Goal: Task Accomplishment & Management: Use online tool/utility

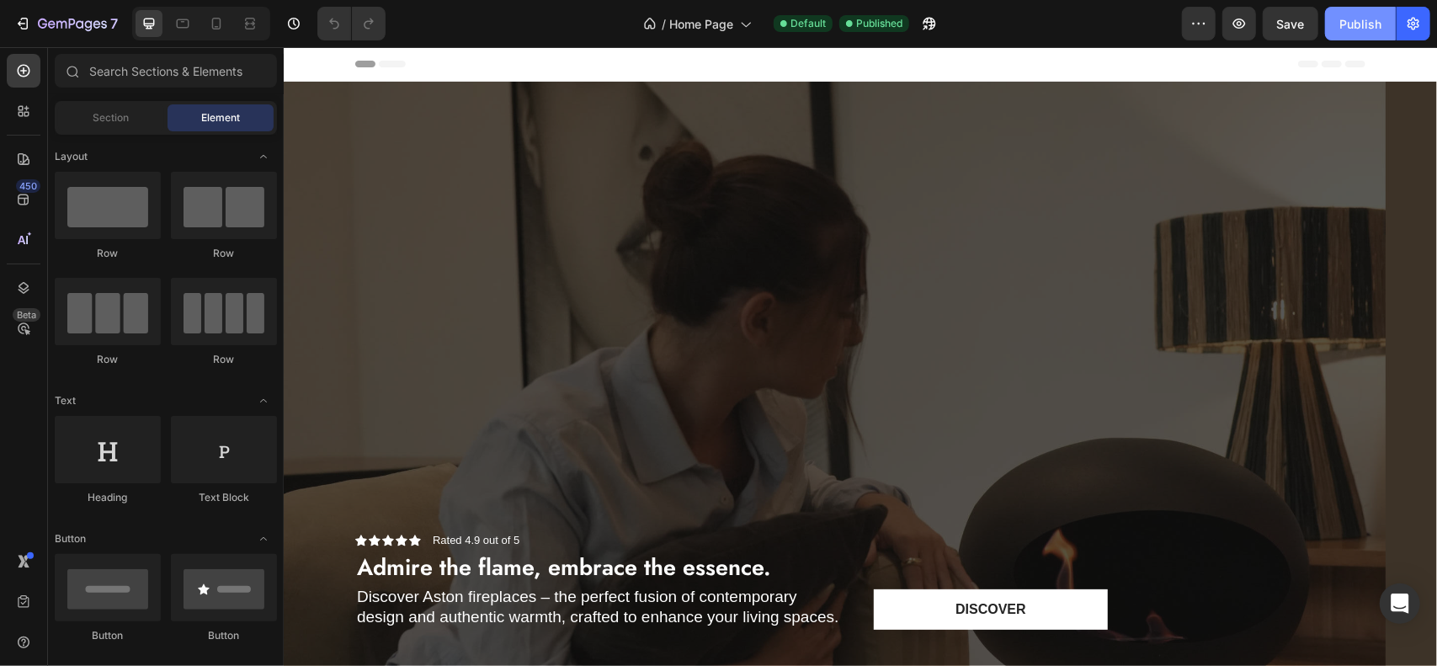
click at [1369, 19] on div "Publish" at bounding box center [1361, 24] width 42 height 18
click at [35, 24] on div "7" at bounding box center [66, 23] width 104 height 20
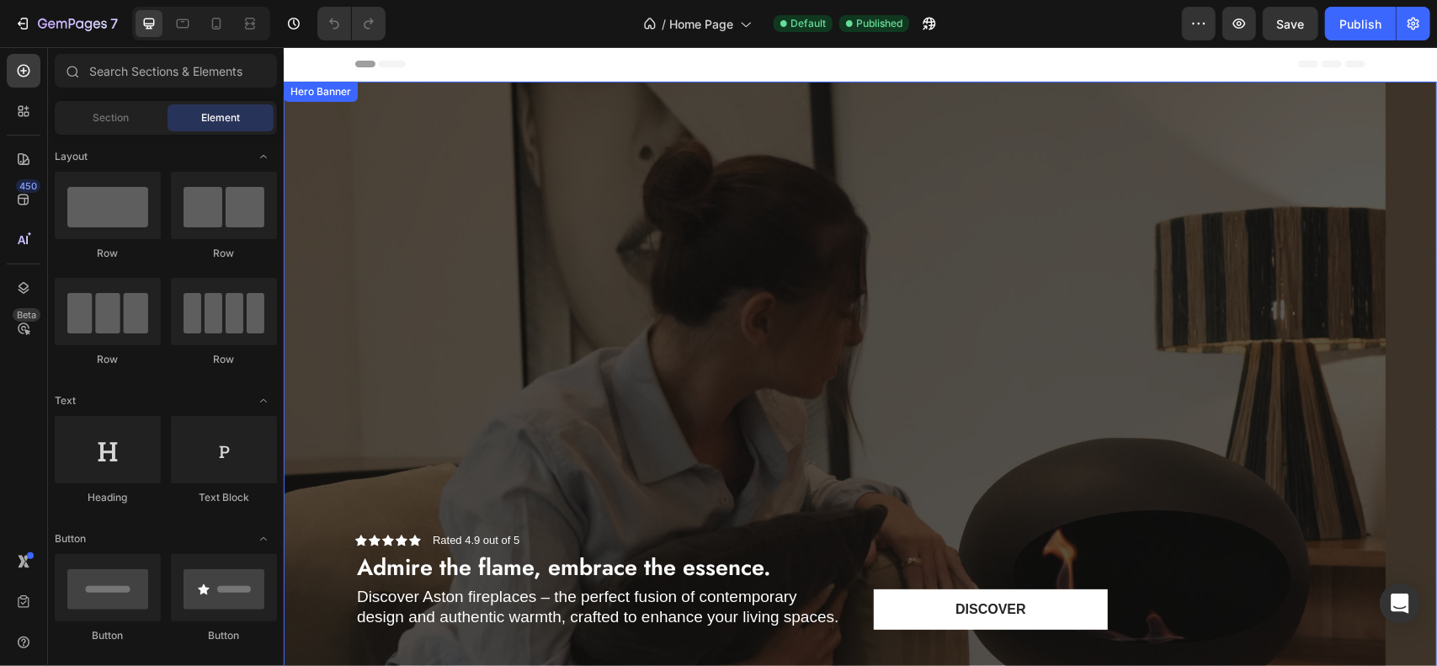
scroll to position [589, 0]
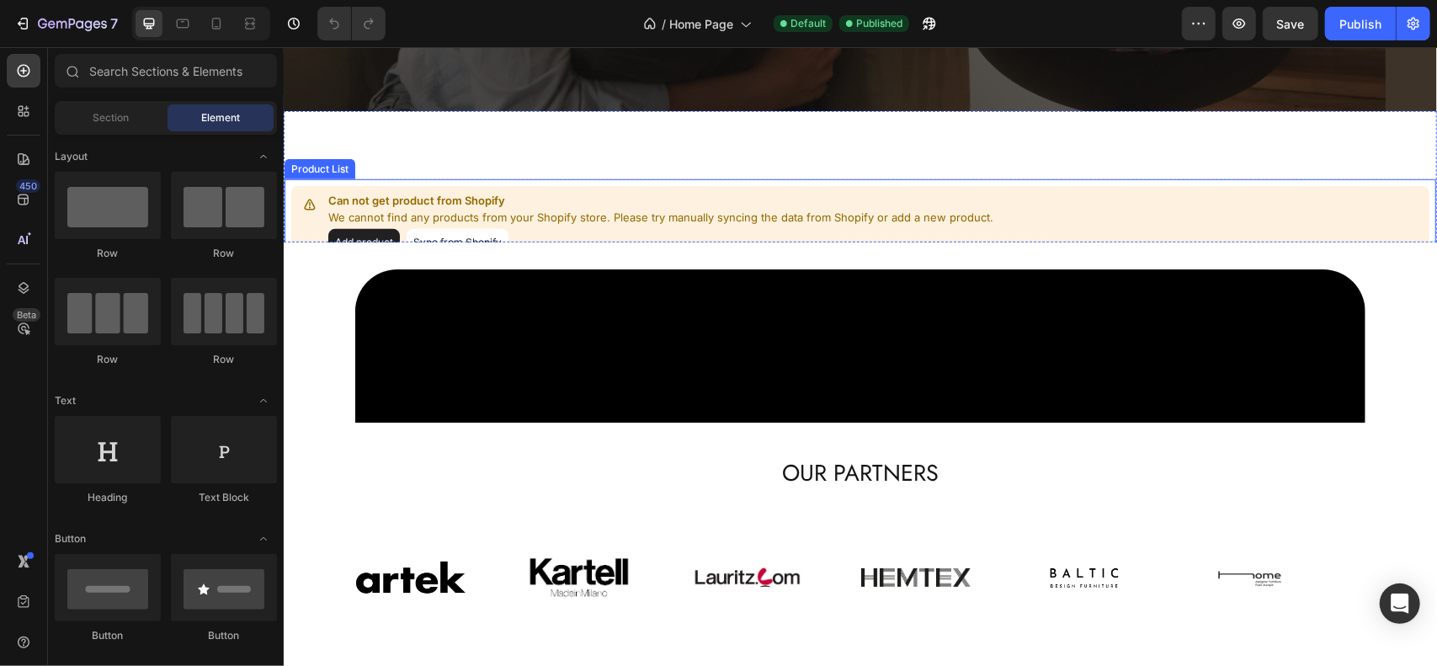
click at [729, 180] on div "Can not get product from Shopify We cannot find any products from your Shopify …" at bounding box center [860, 224] width 1154 height 92
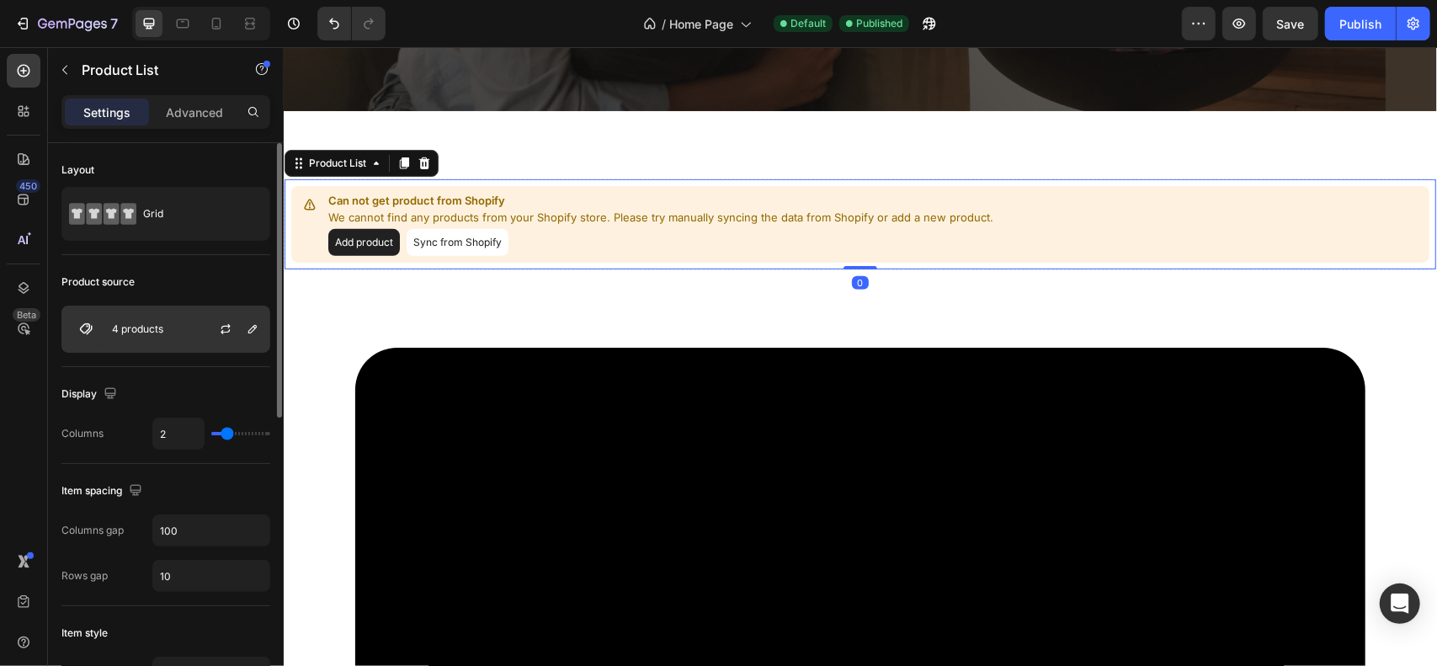
click at [168, 324] on div "4 products" at bounding box center [165, 329] width 209 height 47
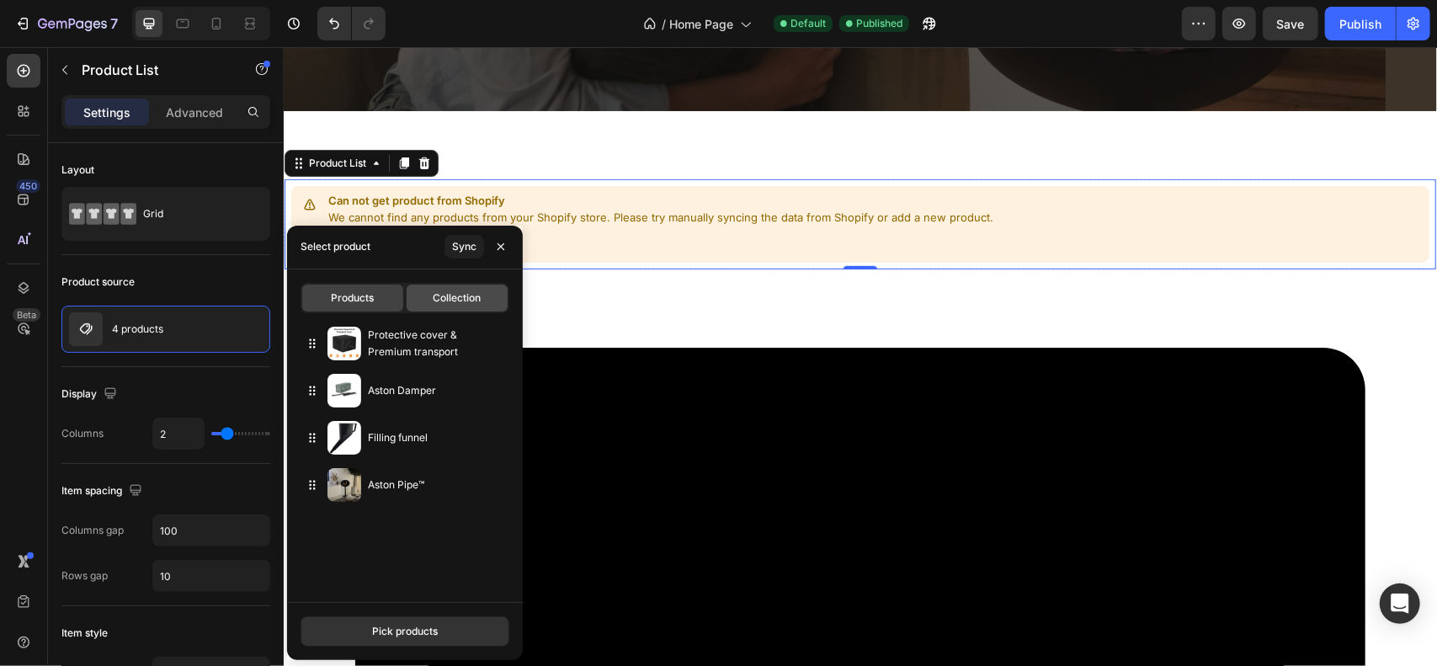
click at [467, 292] on span "Collection" at bounding box center [458, 297] width 48 height 15
type input "10"
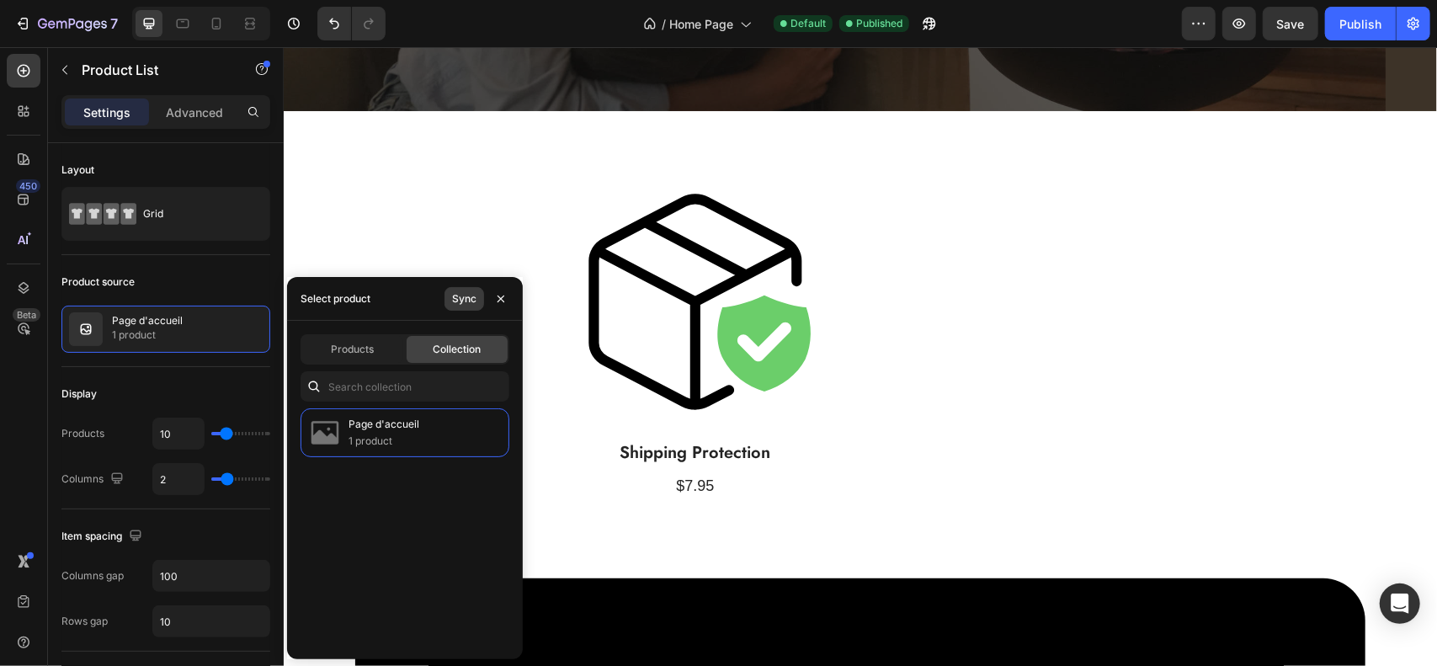
click at [461, 289] on button "Sync" at bounding box center [465, 299] width 40 height 24
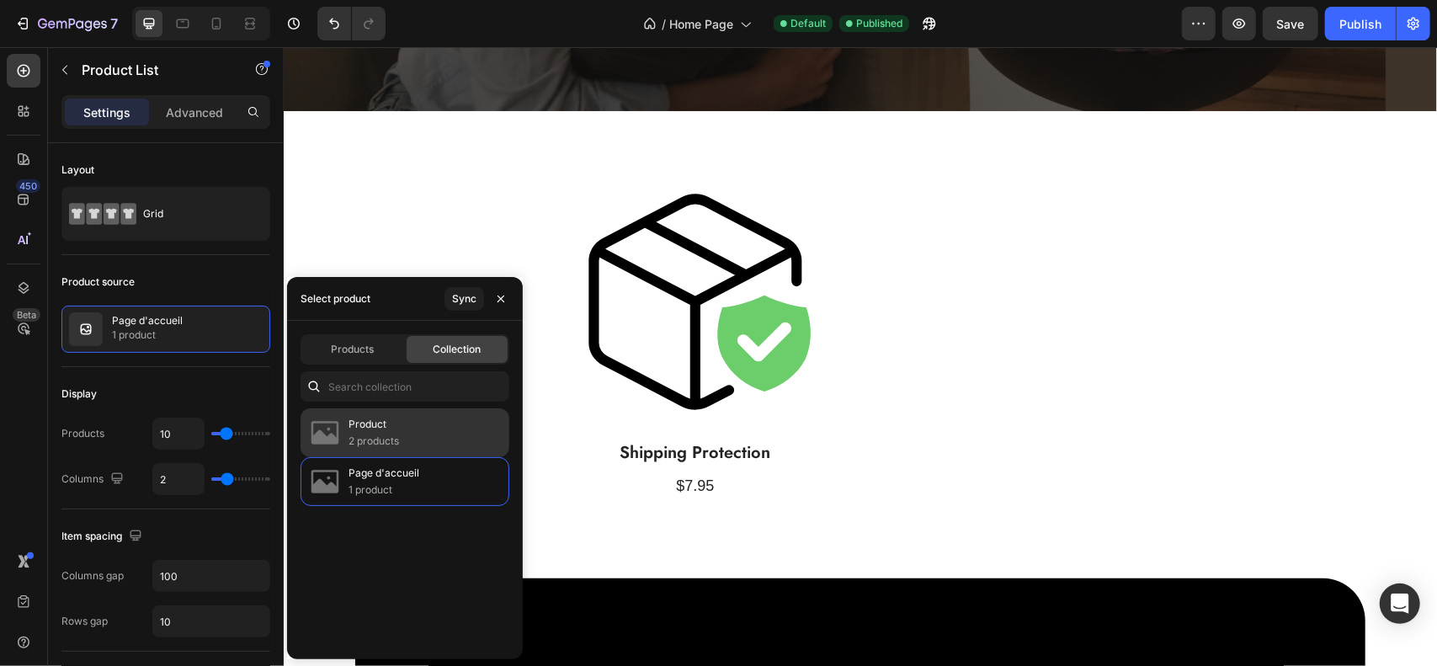
click at [397, 416] on p "Product" at bounding box center [374, 424] width 51 height 17
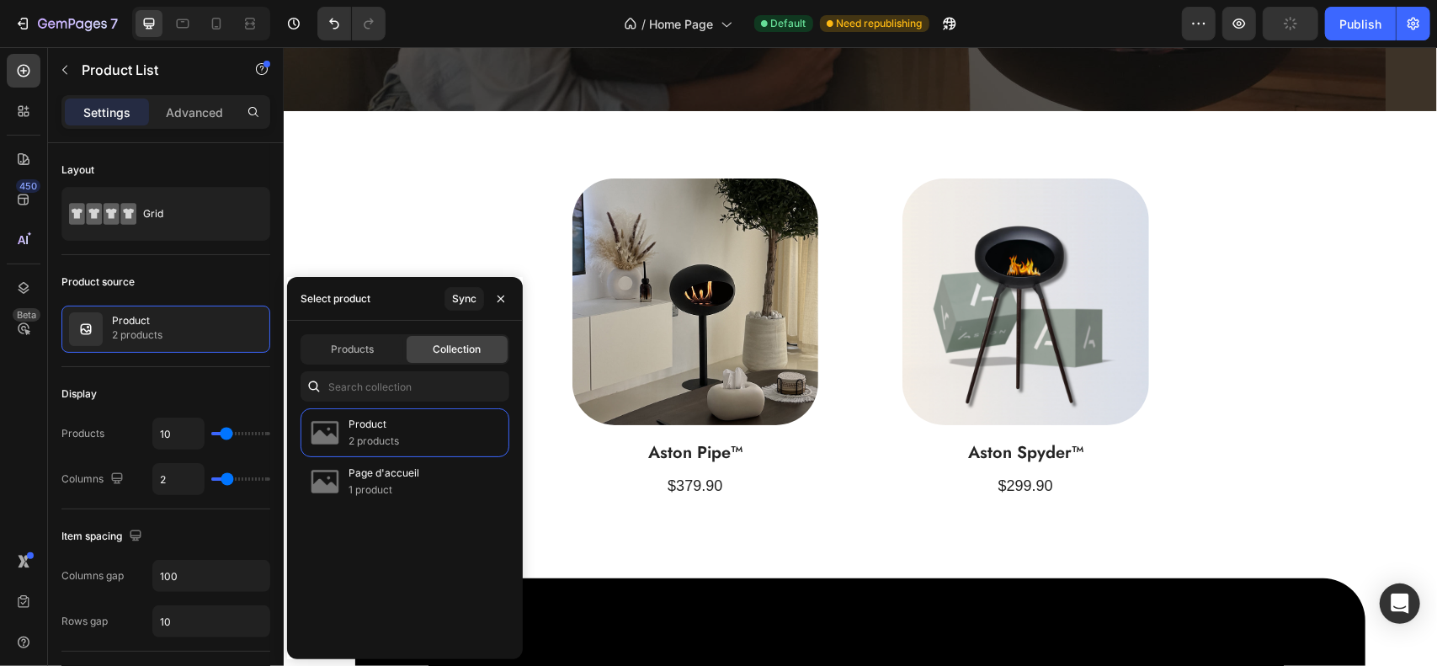
click at [1287, 223] on div "(P) Images Aston Pipe™ (P) Title $379.90 (P) Price (P) Price Row Product List (…" at bounding box center [860, 339] width 1154 height 322
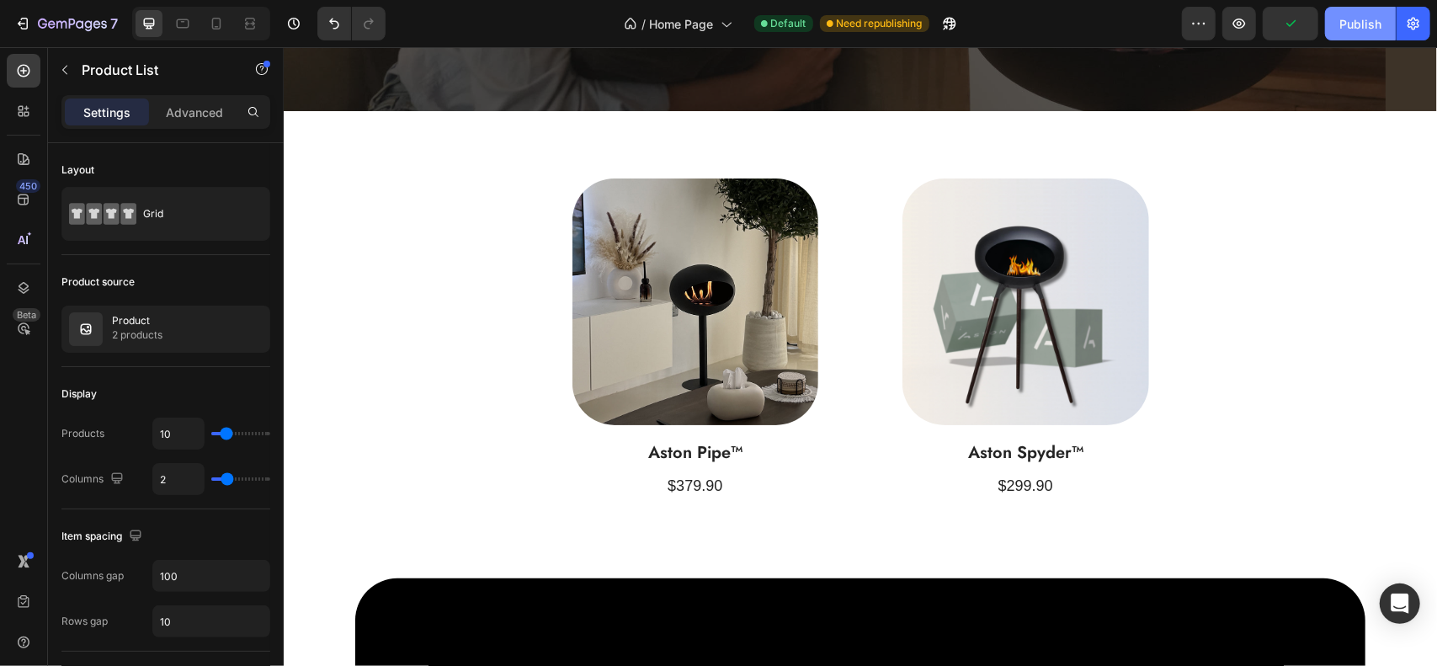
click at [1351, 29] on div "Publish" at bounding box center [1361, 24] width 42 height 18
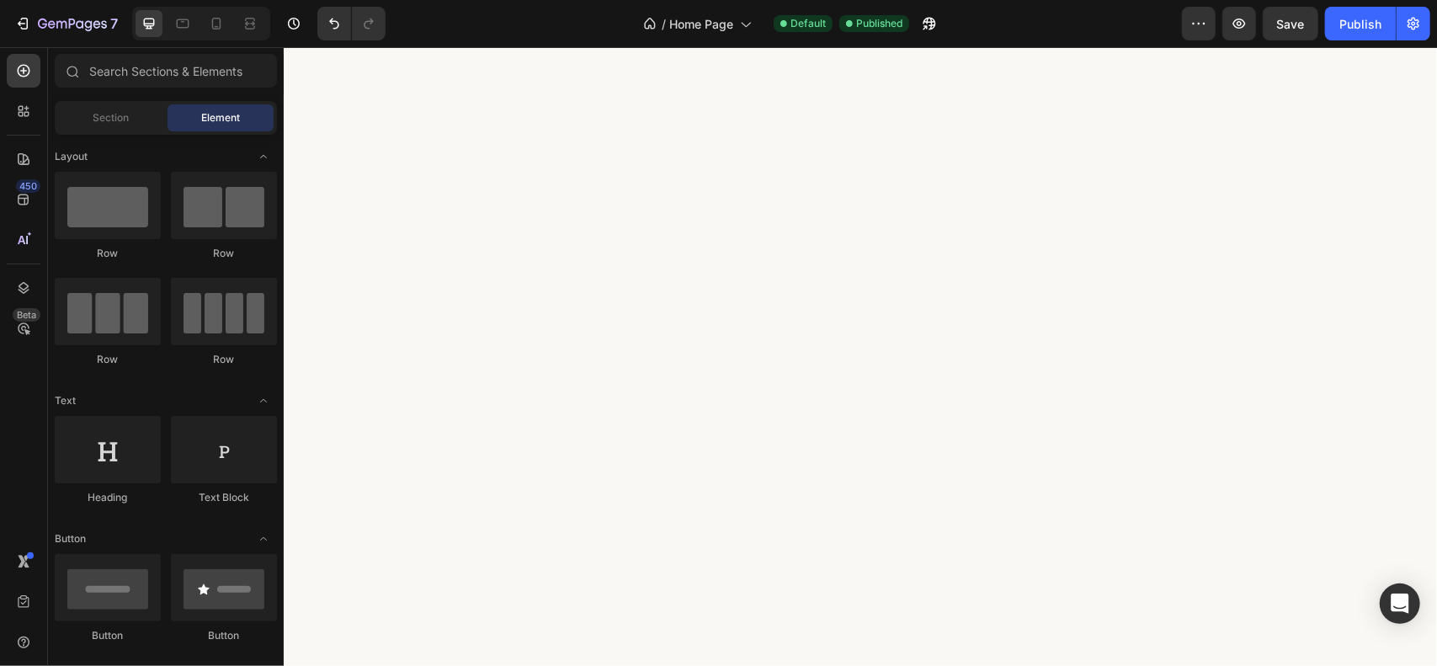
scroll to position [0, 0]
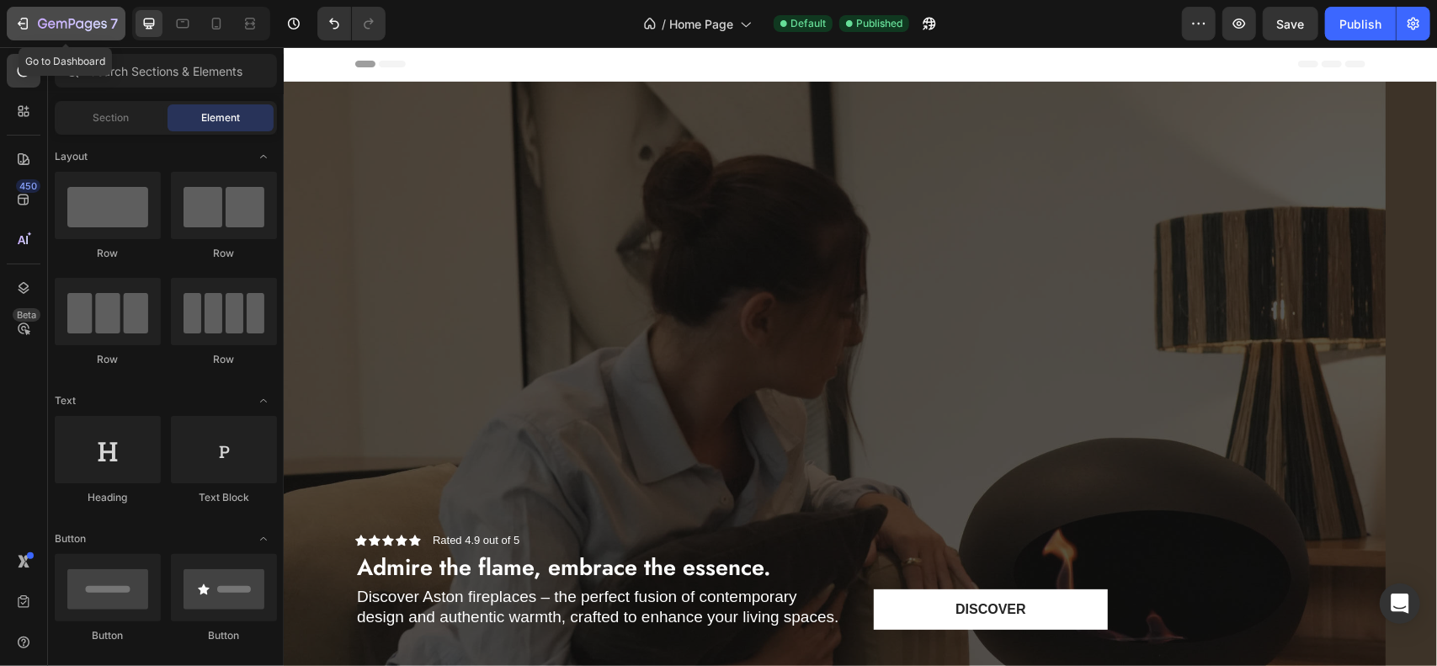
click at [32, 19] on div "7" at bounding box center [66, 23] width 104 height 20
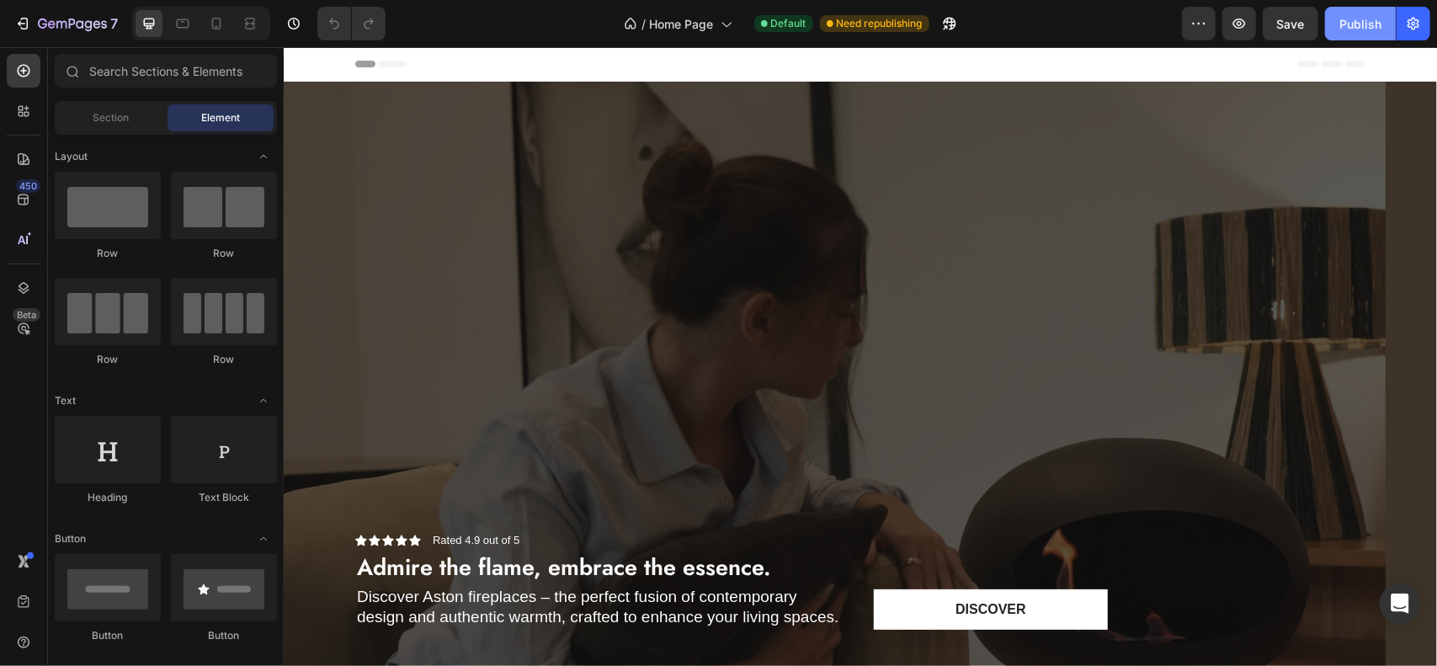
click at [1351, 21] on div "Publish" at bounding box center [1361, 24] width 42 height 18
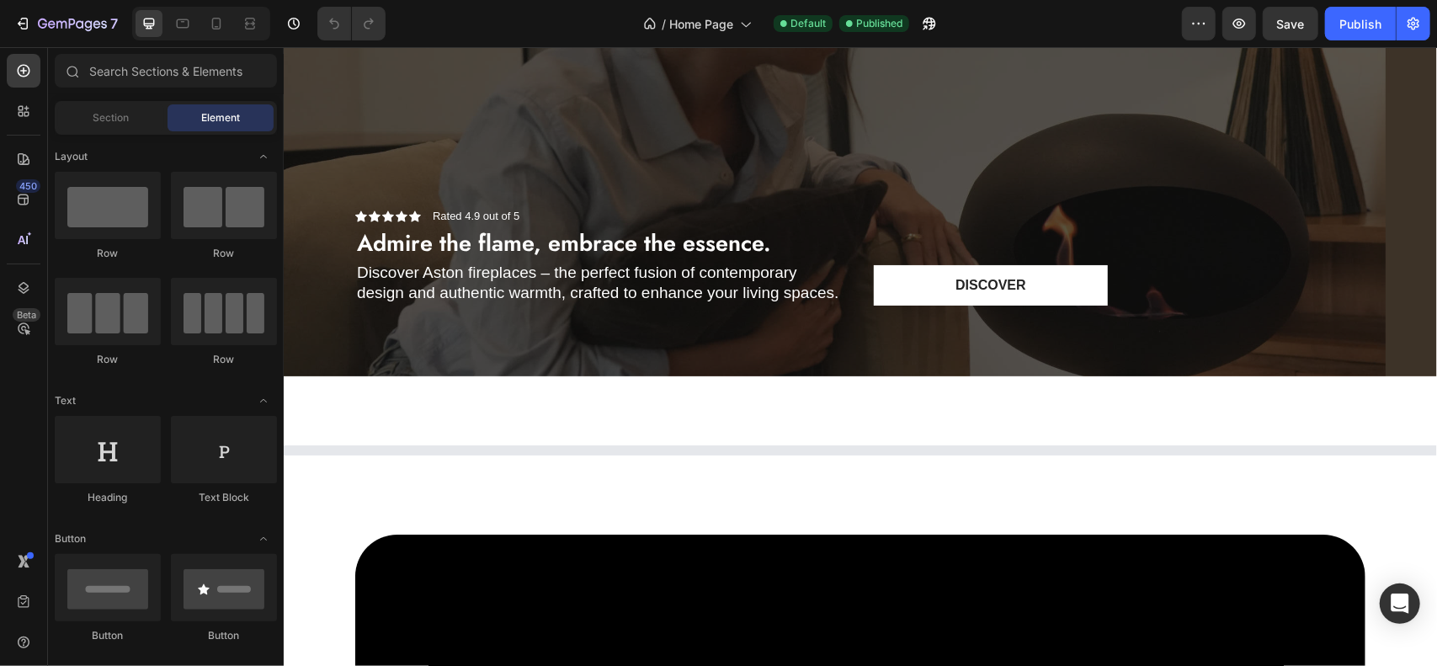
scroll to position [337, 0]
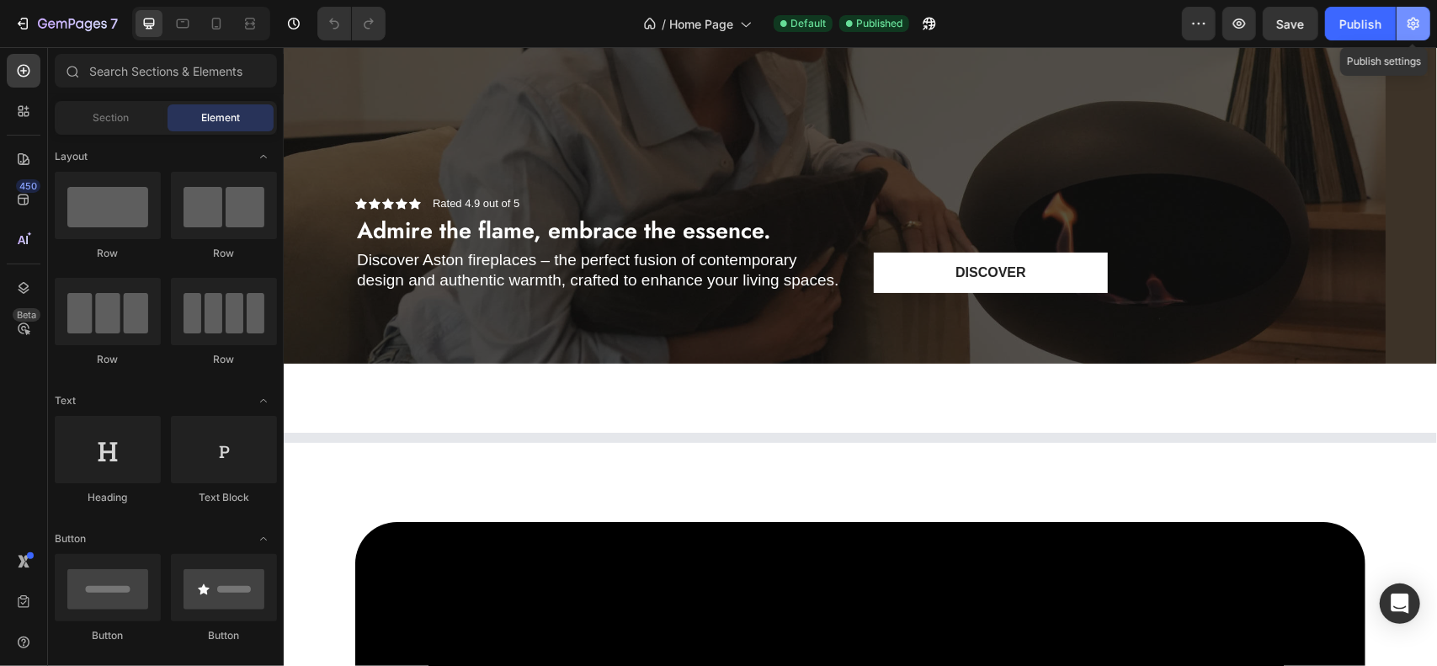
click at [1415, 24] on icon "button" at bounding box center [1414, 24] width 4 height 4
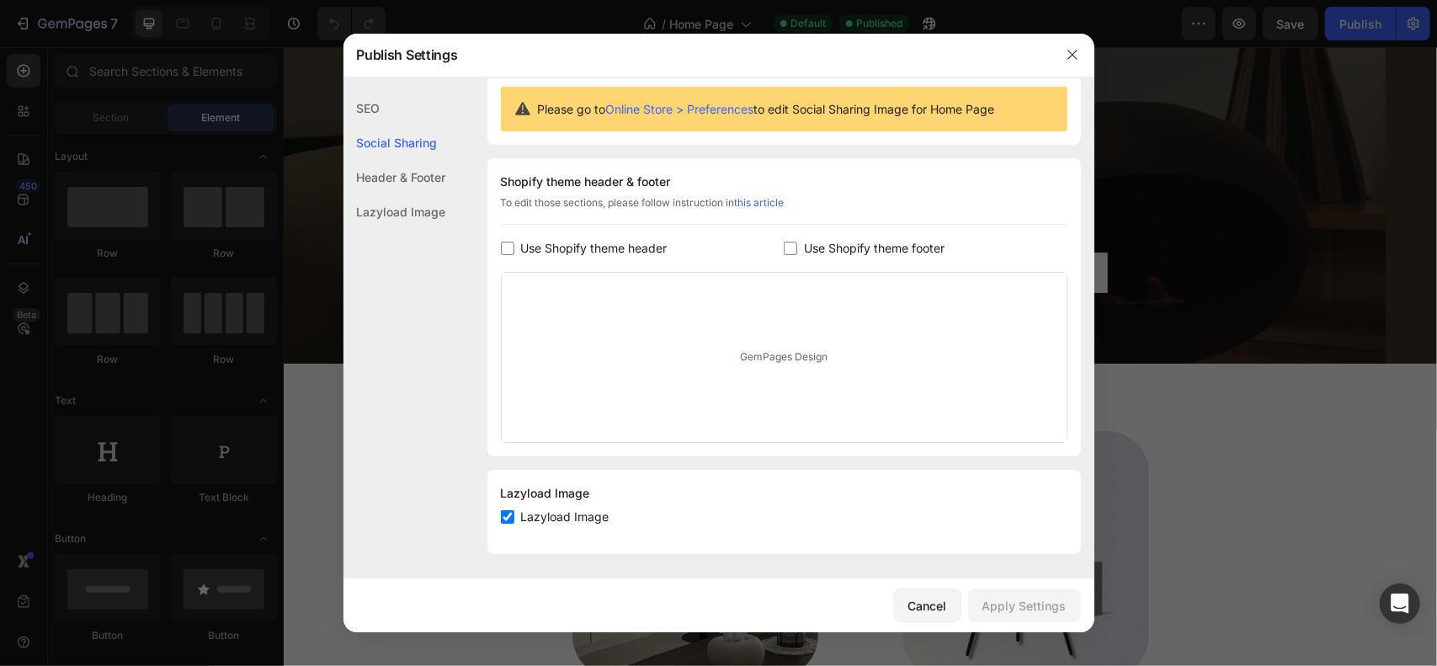
scroll to position [0, 0]
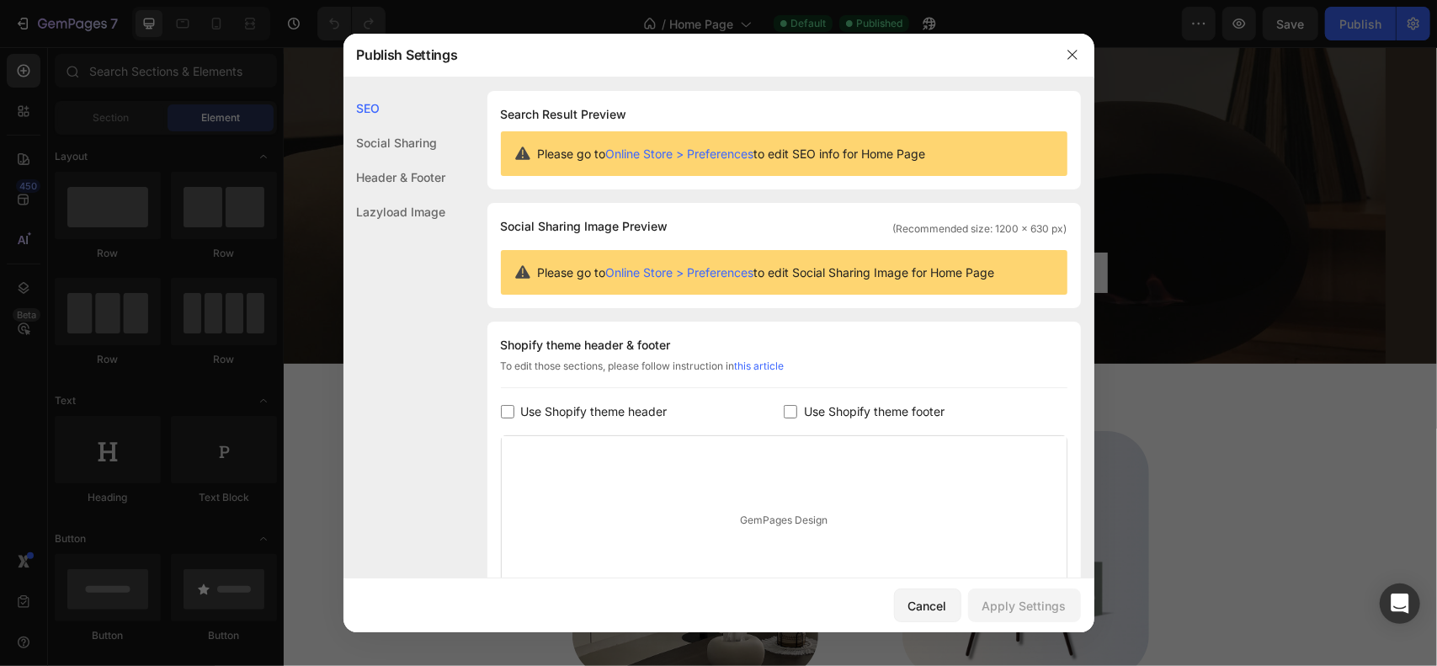
click at [1090, 47] on div at bounding box center [1073, 55] width 44 height 44
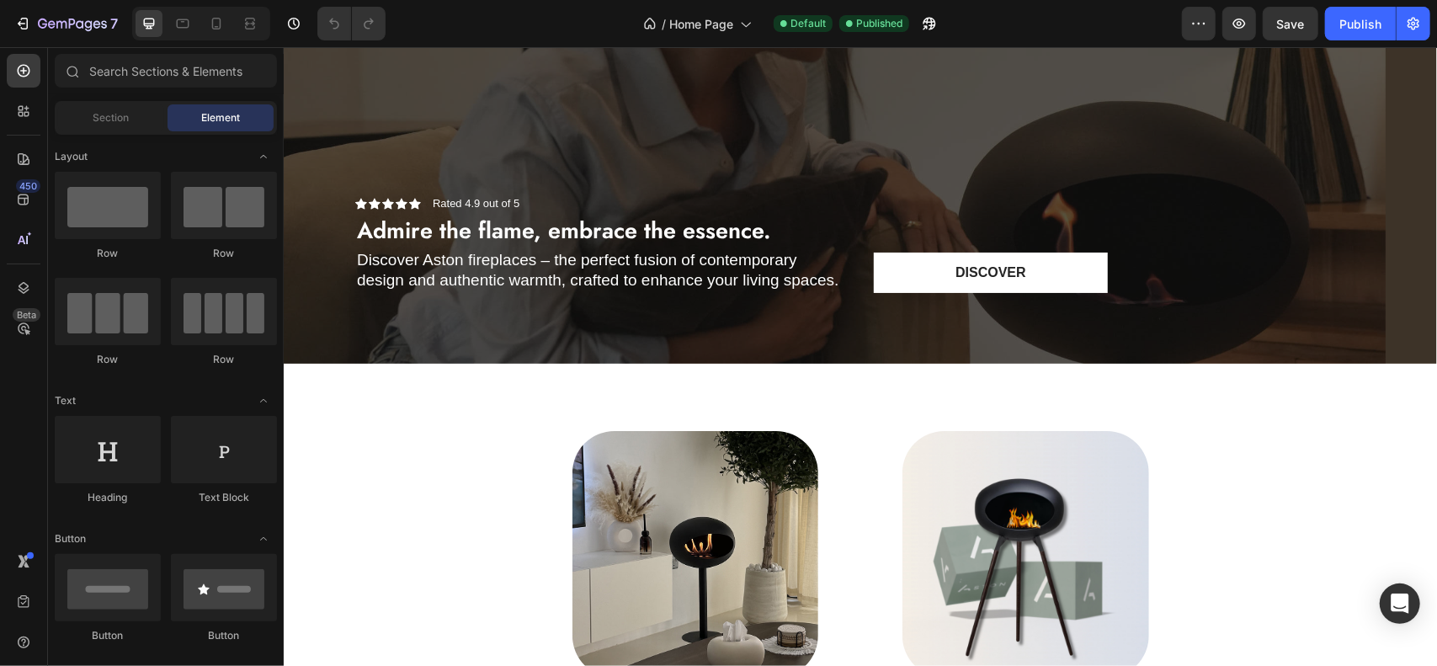
click at [1170, 32] on div "/ Home Page Default Published" at bounding box center [790, 24] width 783 height 34
drag, startPoint x: 1181, startPoint y: 28, endPoint x: 1192, endPoint y: 28, distance: 10.9
click at [1183, 28] on div "7 Version history / Home Page Default Published Preview Save Publish" at bounding box center [718, 24] width 1437 height 48
click at [1207, 28] on icon "button" at bounding box center [1199, 23] width 17 height 17
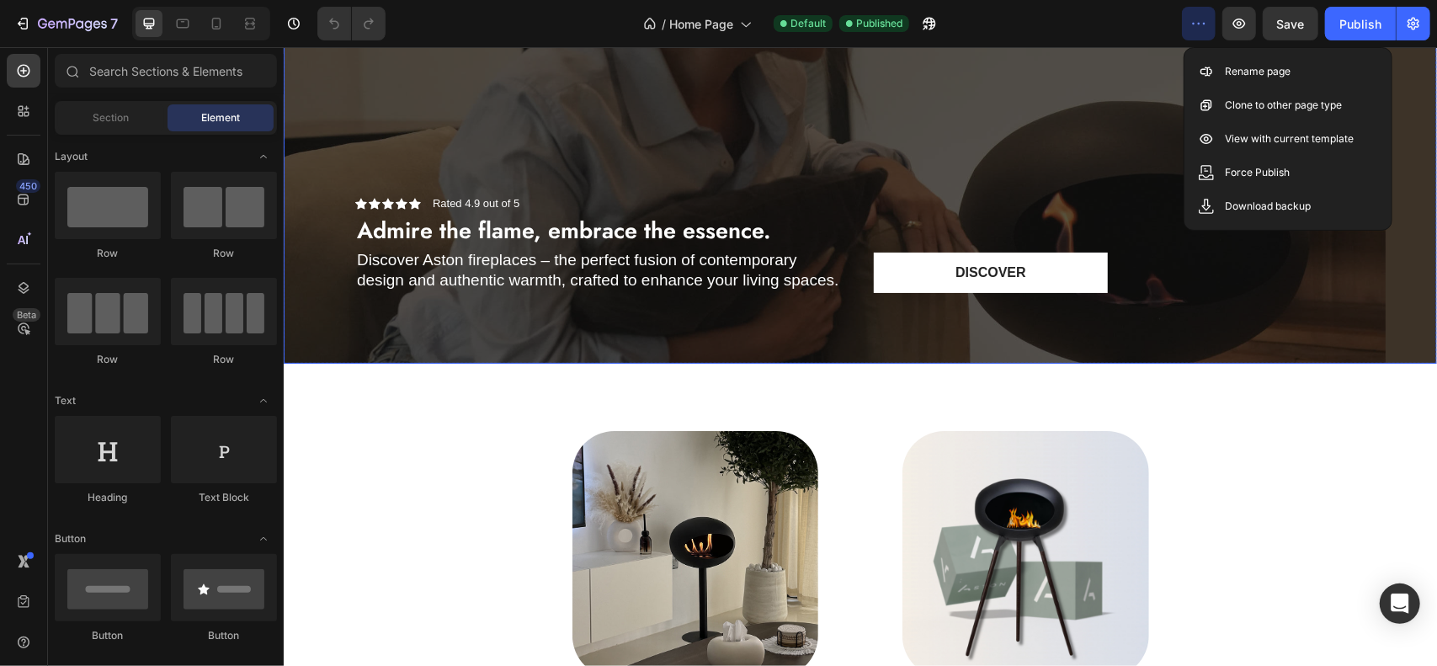
click at [1074, 182] on div "Icon Icon Icon Icon Icon Icon List Rated 4.9 out of 5 Text Block Row Admire the…" at bounding box center [860, 264] width 1036 height 197
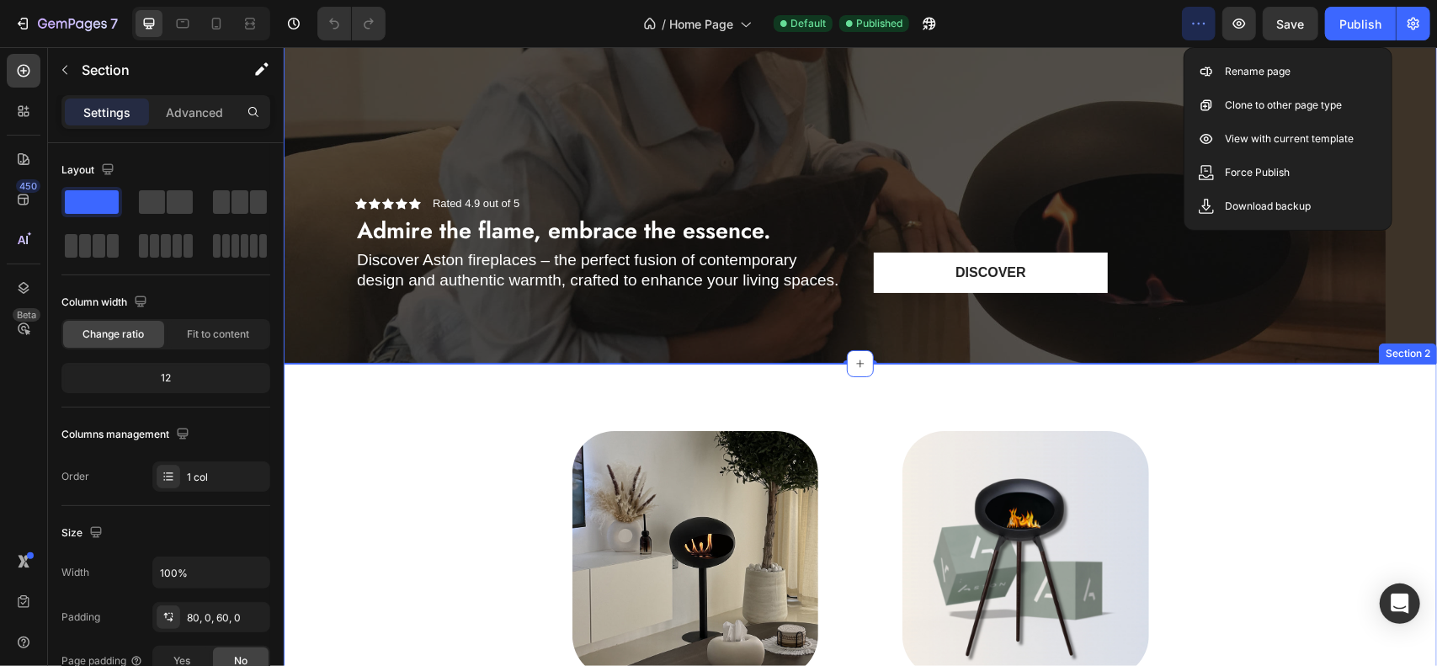
click at [492, 405] on div "(P) Images Aston Pipe™ (P) Title $379.90 (P) Price (P) Price Row Product List (…" at bounding box center [860, 583] width 1154 height 440
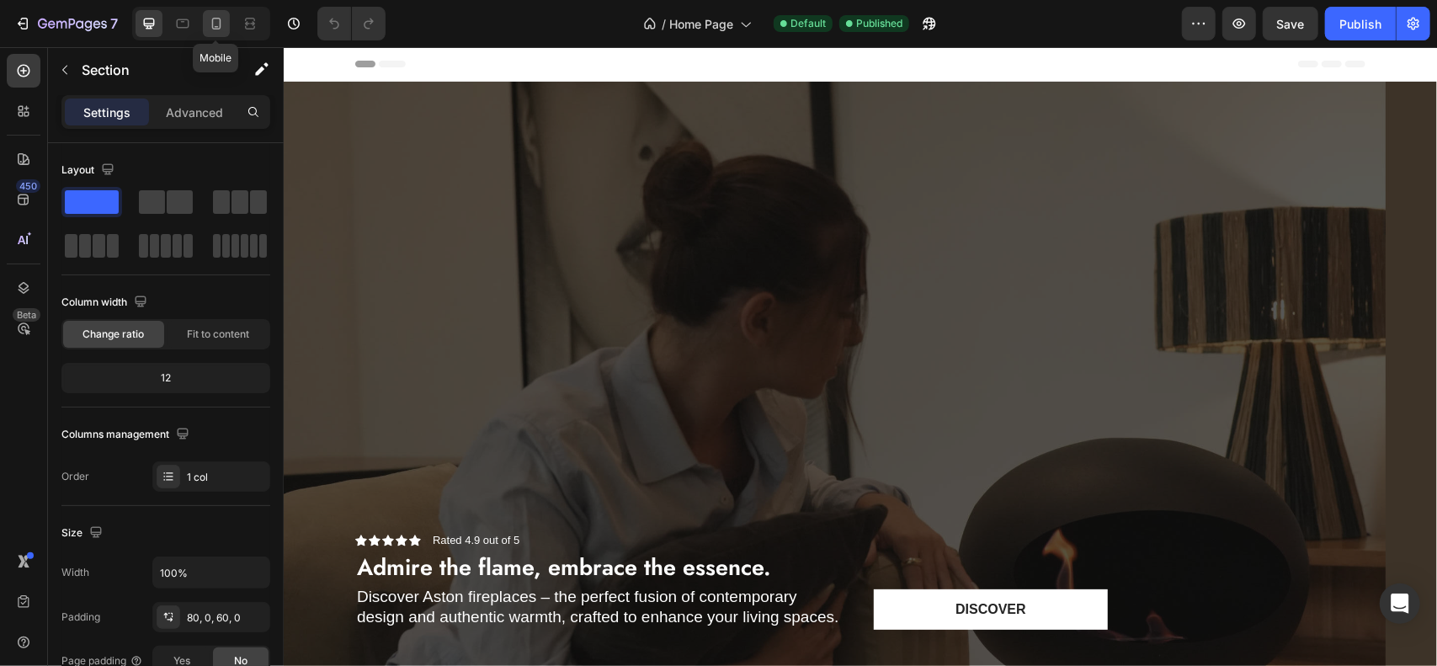
click at [224, 15] on icon at bounding box center [216, 23] width 17 height 17
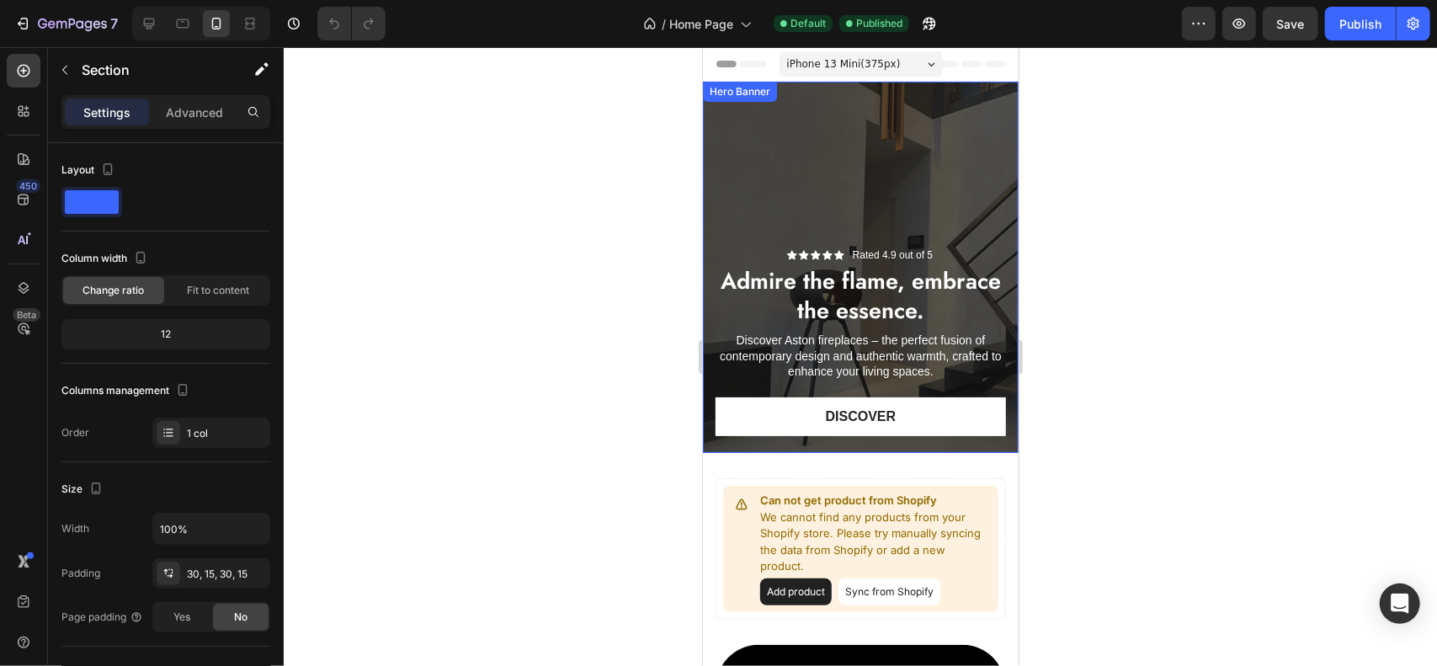
click at [882, 186] on div "Overlay" at bounding box center [860, 266] width 316 height 371
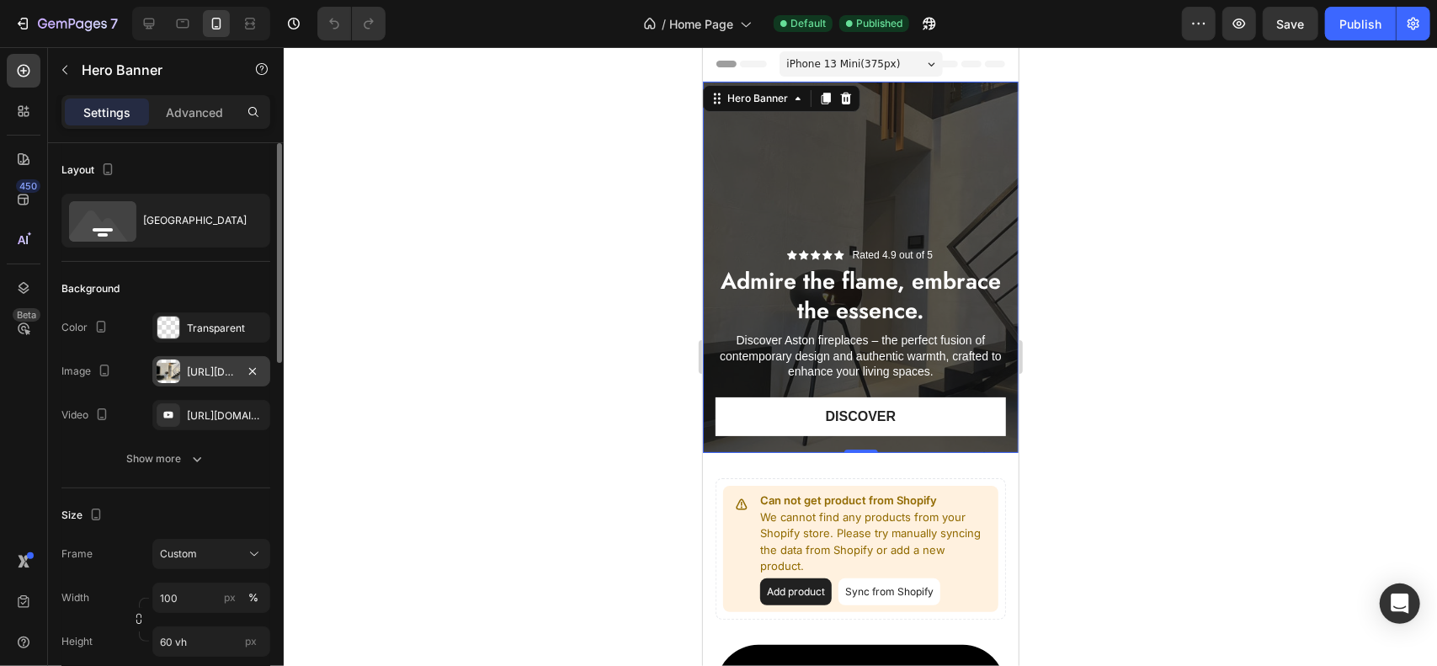
click at [185, 363] on div "https://cdn.shopify.com/s/files/1/0741/5860/4437/files/gempages_584102056109802…" at bounding box center [211, 371] width 118 height 30
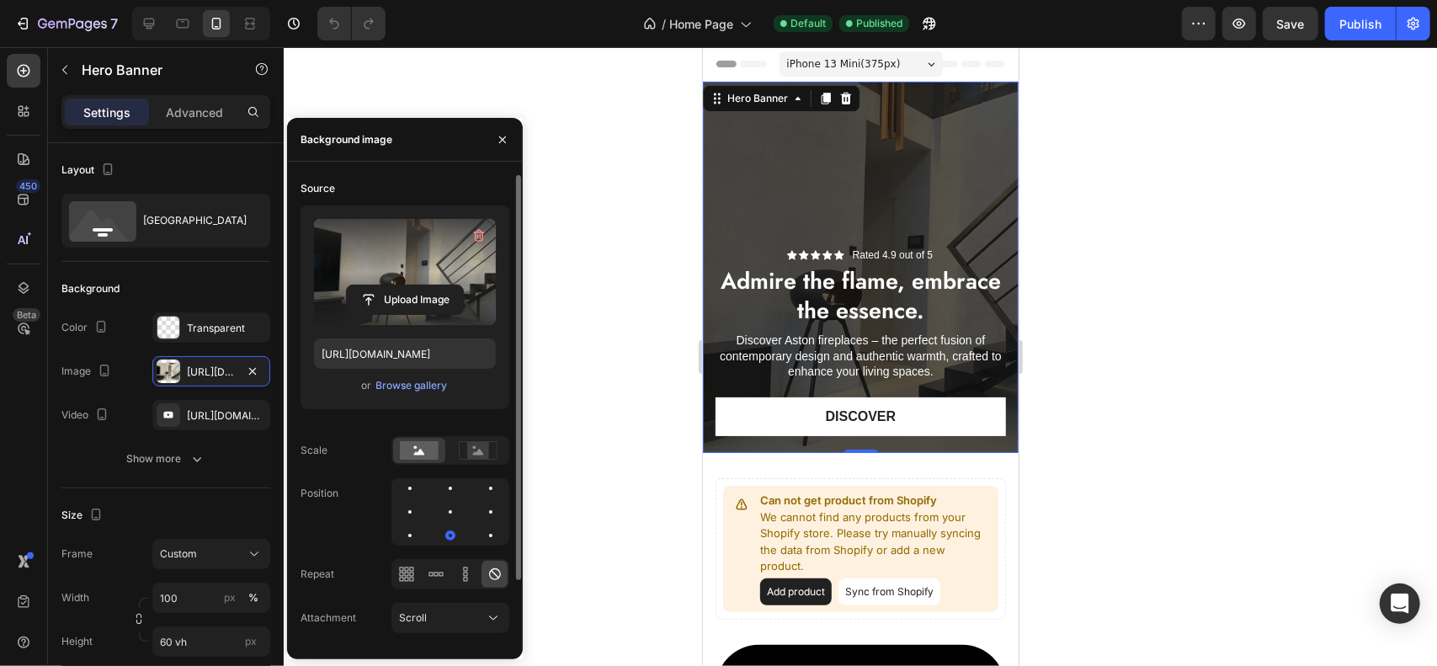
click at [413, 273] on label at bounding box center [405, 272] width 182 height 106
click at [413, 285] on input "file" at bounding box center [405, 299] width 116 height 29
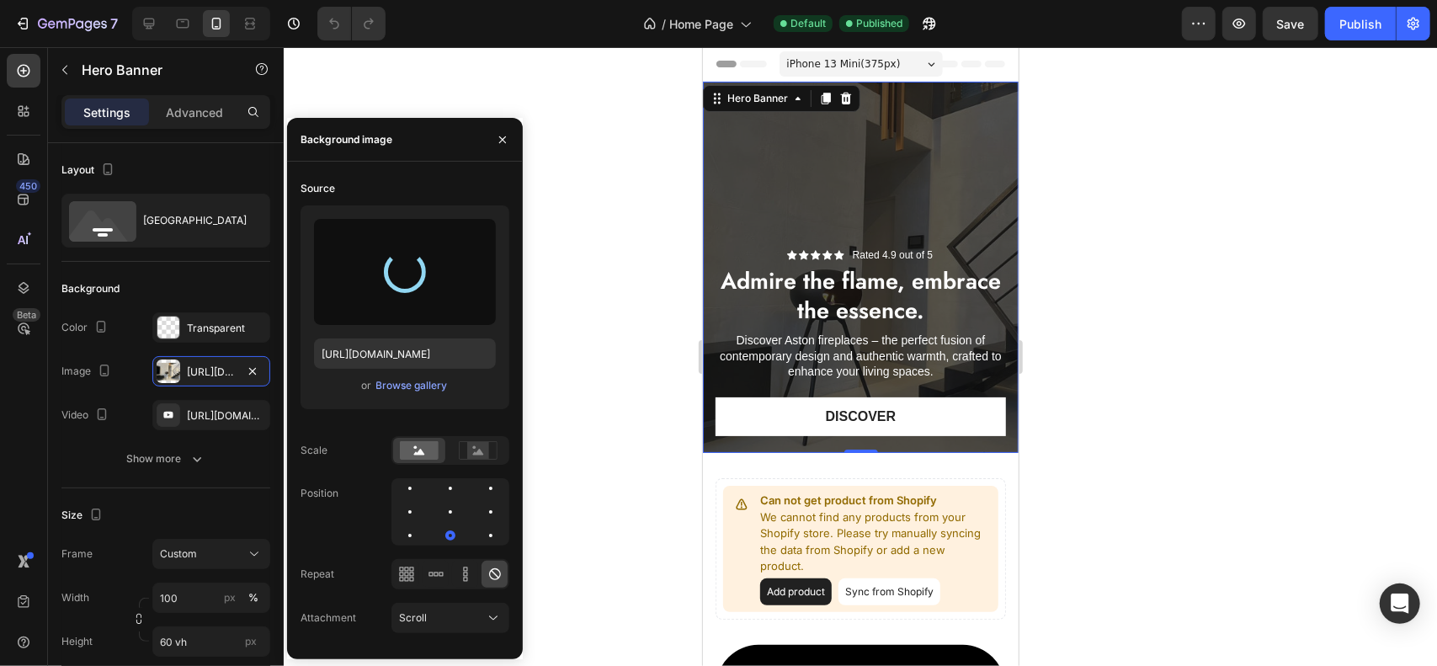
type input "https://cdn.shopify.com/s/files/1/0741/5860/4437/files/gempages_584102056109802…"
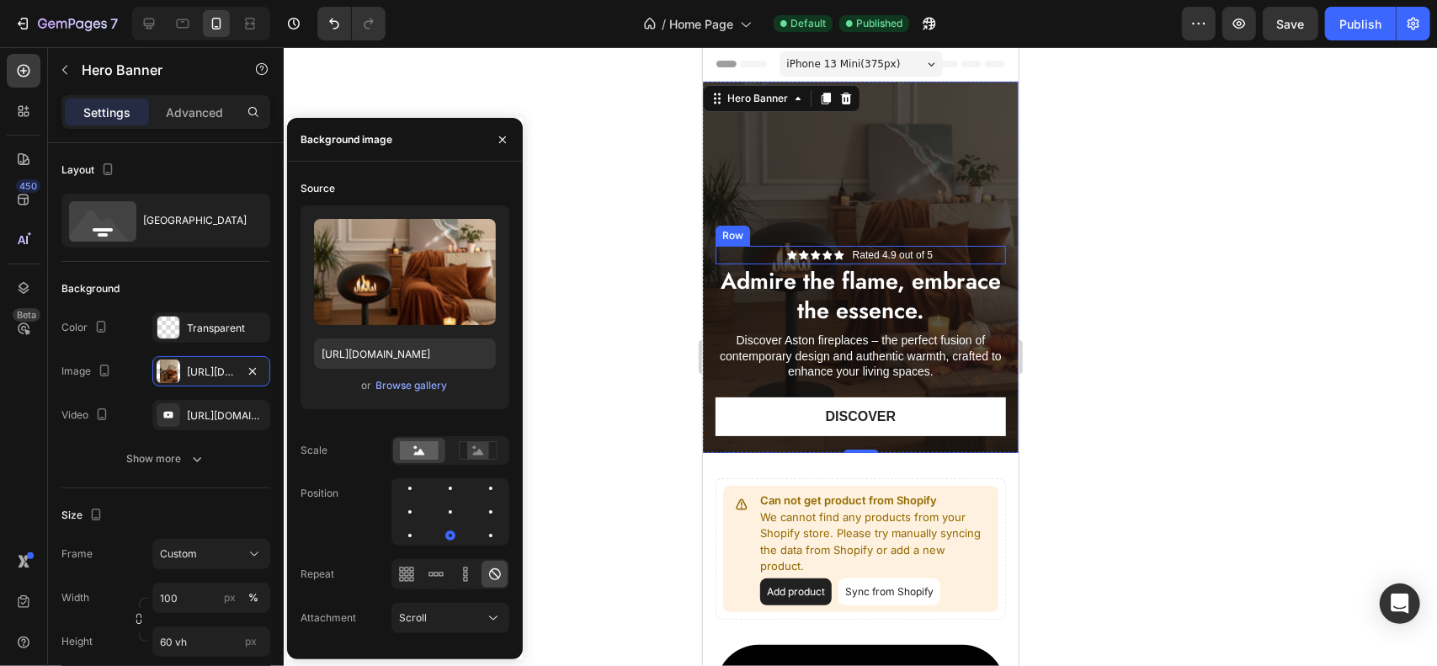
click at [957, 255] on div "Icon Icon Icon Icon Icon Icon List Rated 4.9 out of 5 Text Block Row" at bounding box center [860, 254] width 290 height 19
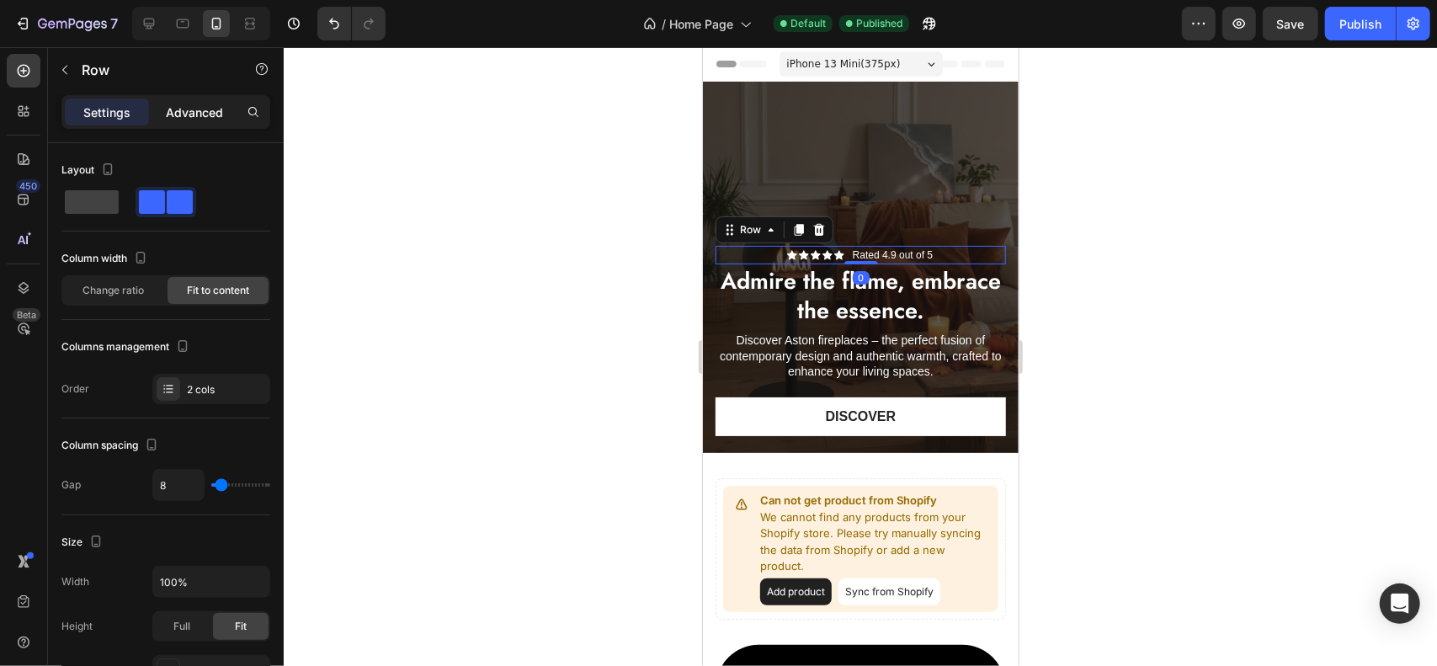
click at [186, 109] on p "Advanced" at bounding box center [194, 113] width 57 height 18
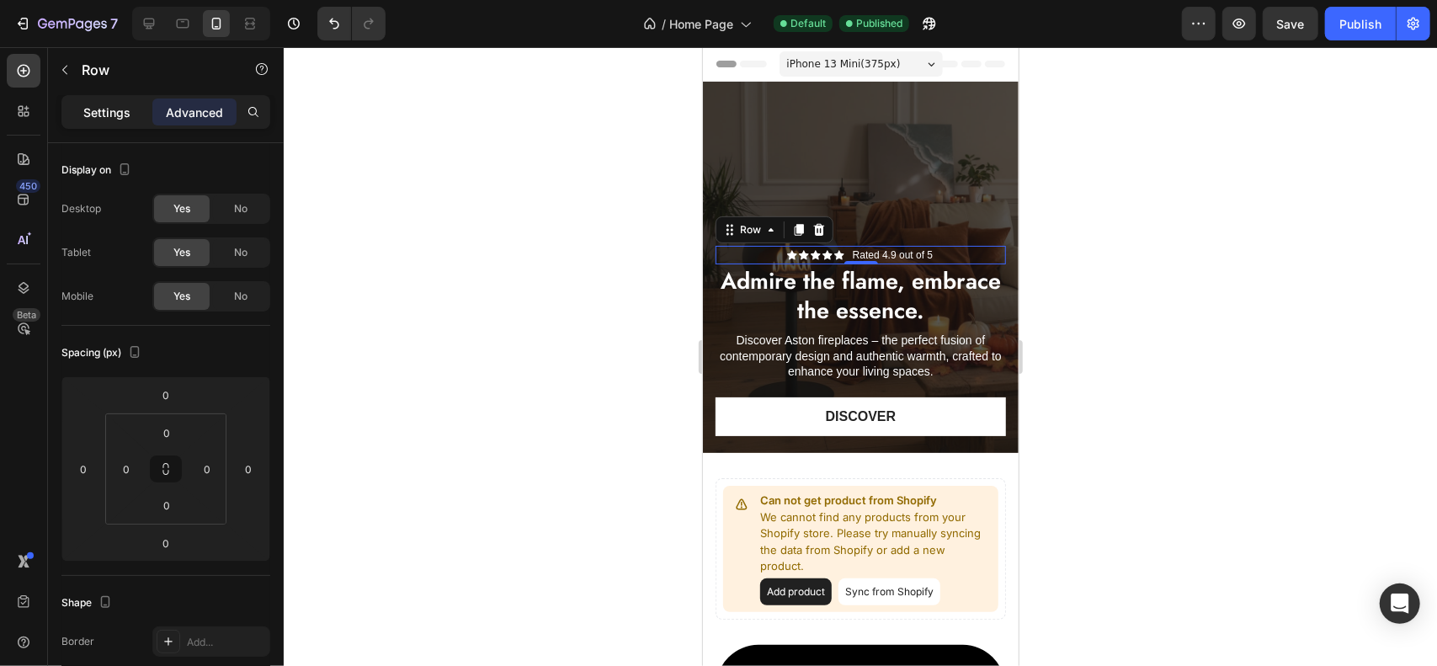
click at [126, 104] on p "Settings" at bounding box center [106, 113] width 47 height 18
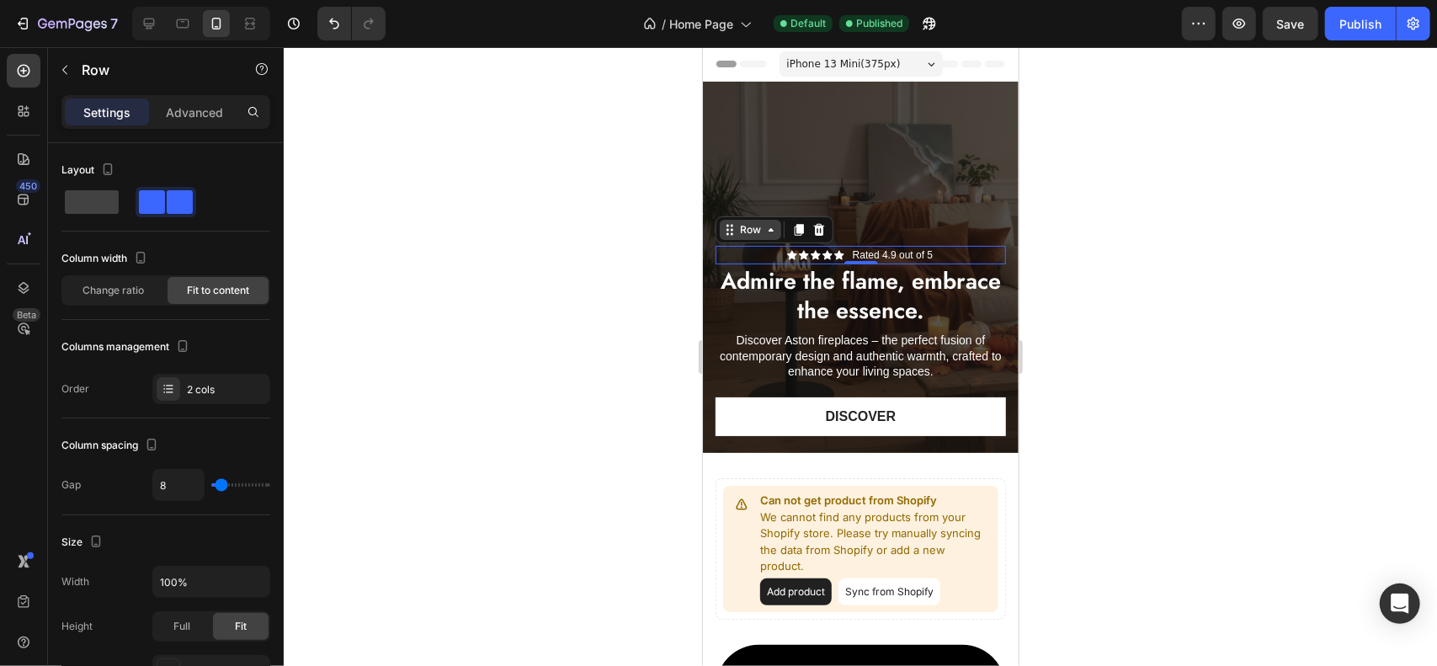
click at [758, 232] on div "Row" at bounding box center [750, 228] width 28 height 15
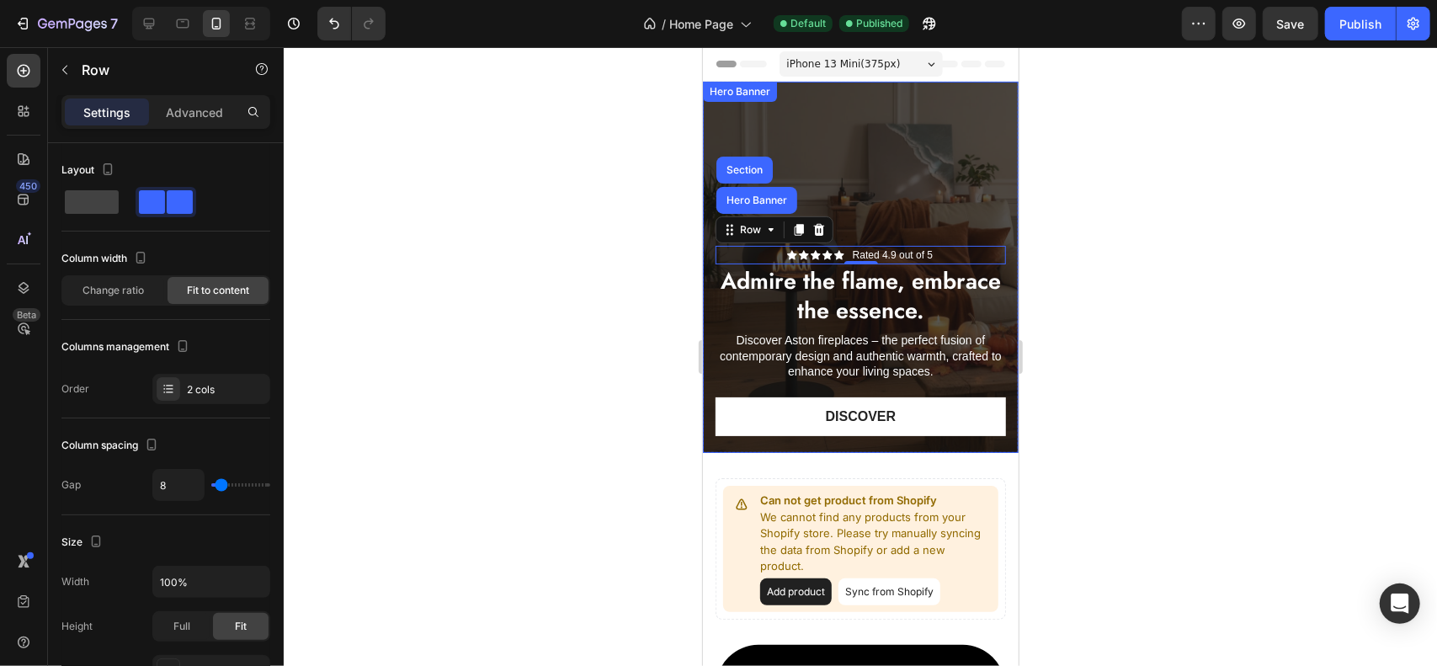
click at [938, 230] on div "Overlay" at bounding box center [860, 266] width 316 height 371
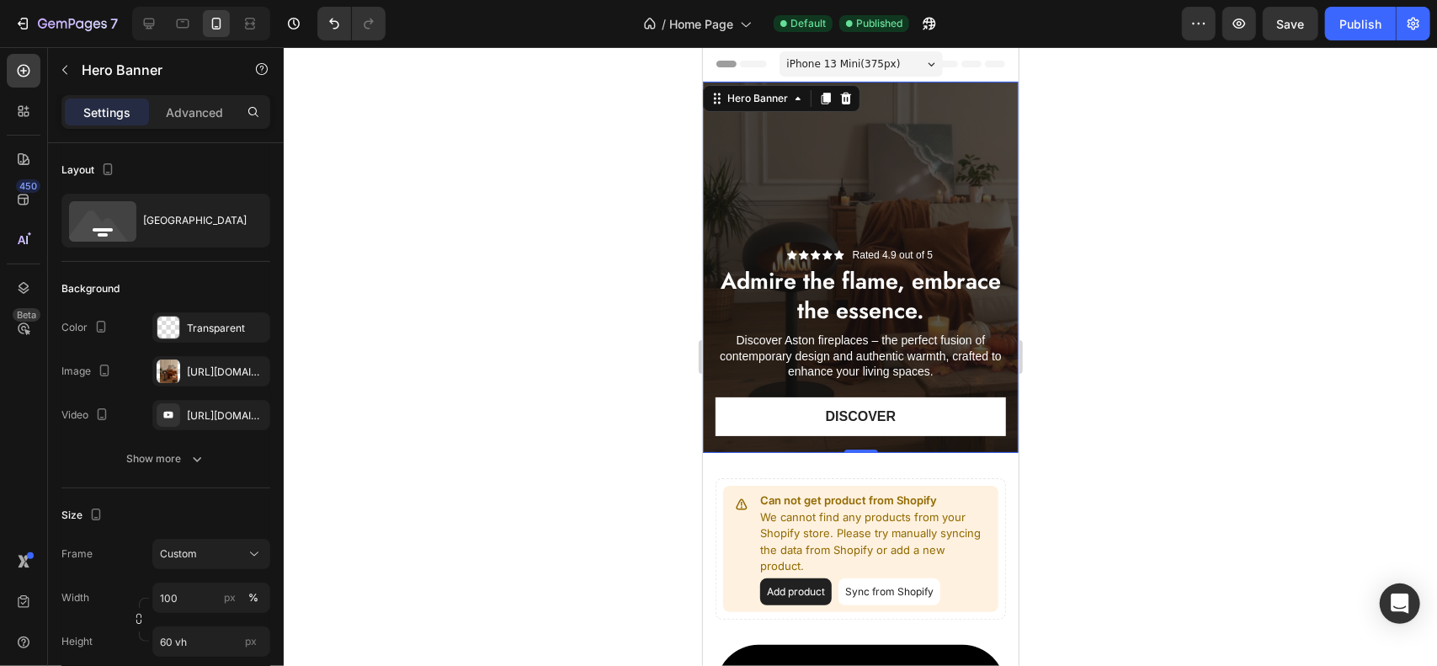
click at [900, 185] on div "Overlay" at bounding box center [860, 266] width 316 height 371
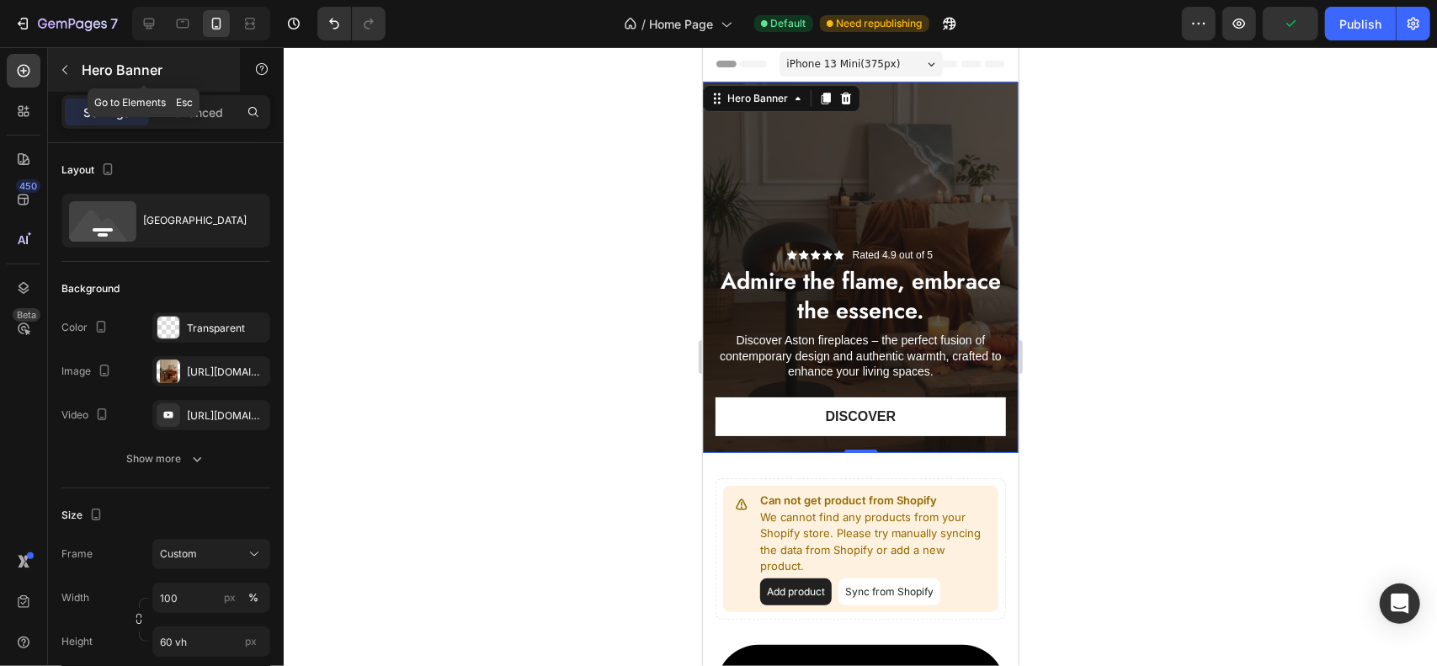
click at [67, 74] on icon "button" at bounding box center [64, 69] width 13 height 13
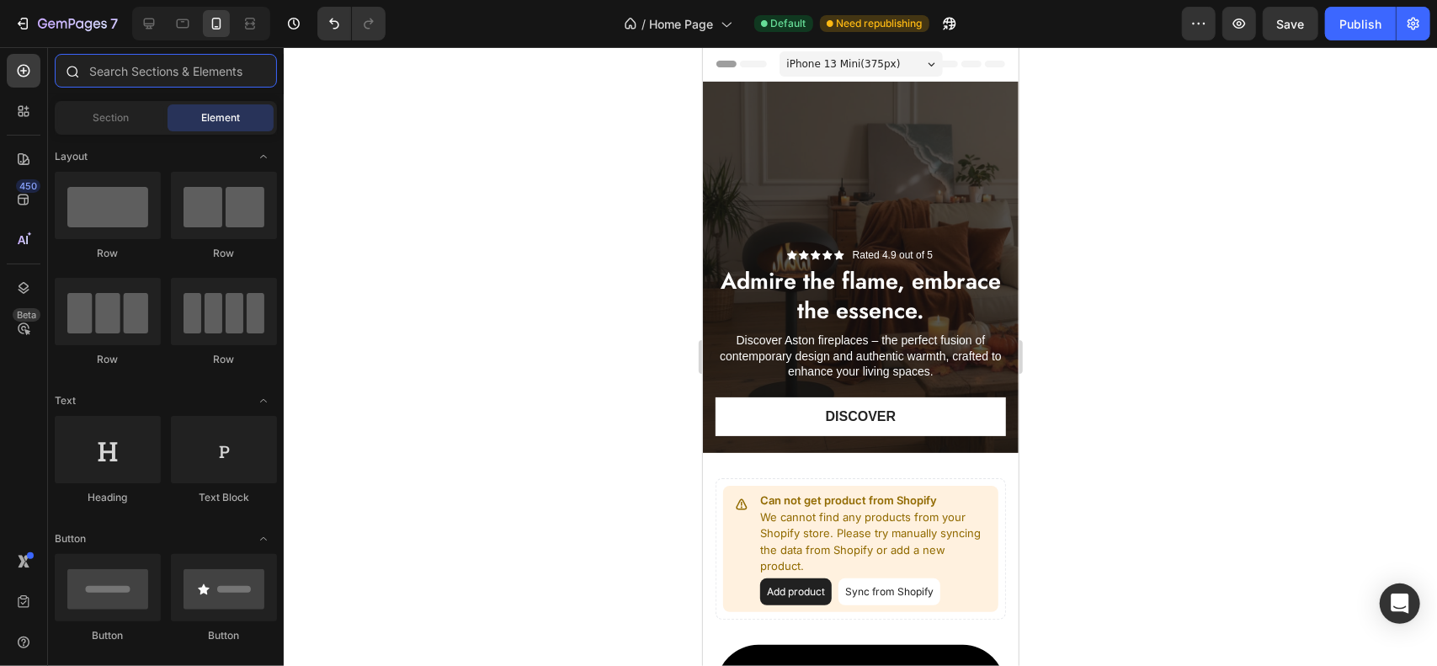
click at [125, 76] on input "text" at bounding box center [166, 71] width 222 height 34
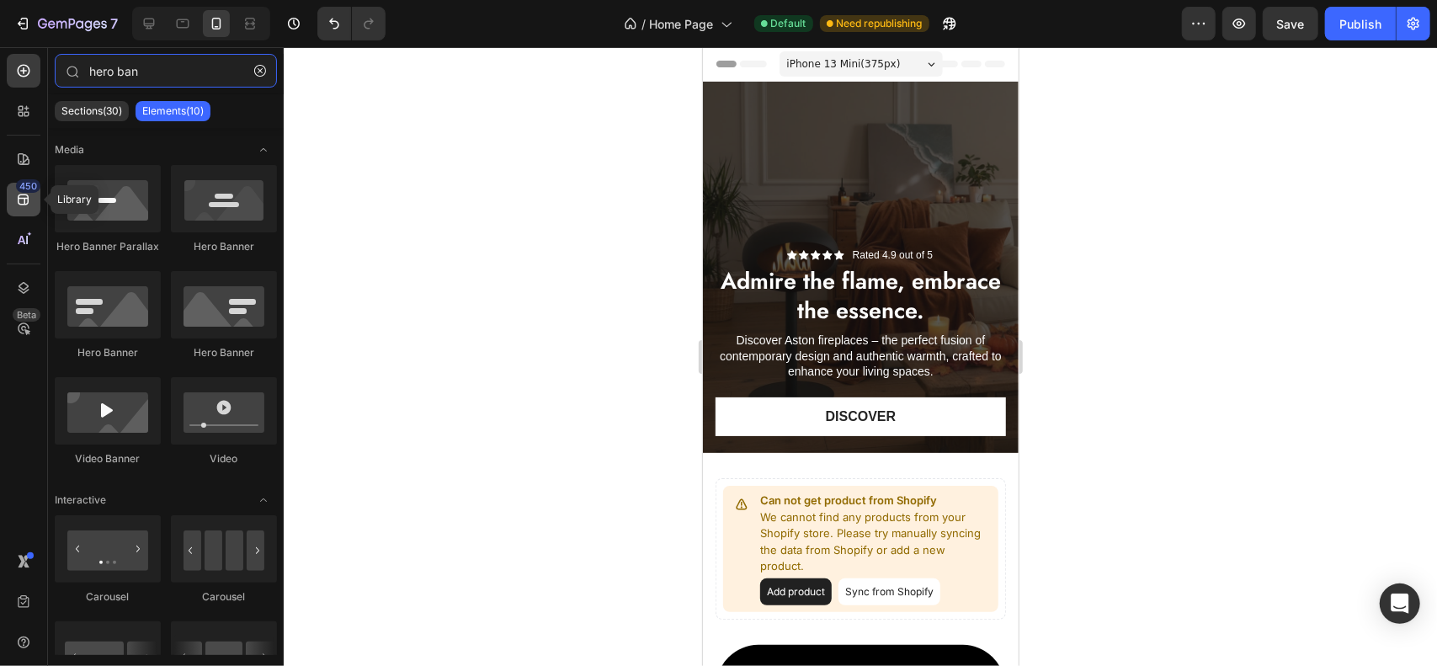
type input "hero ban"
click at [18, 200] on icon at bounding box center [23, 200] width 11 height 11
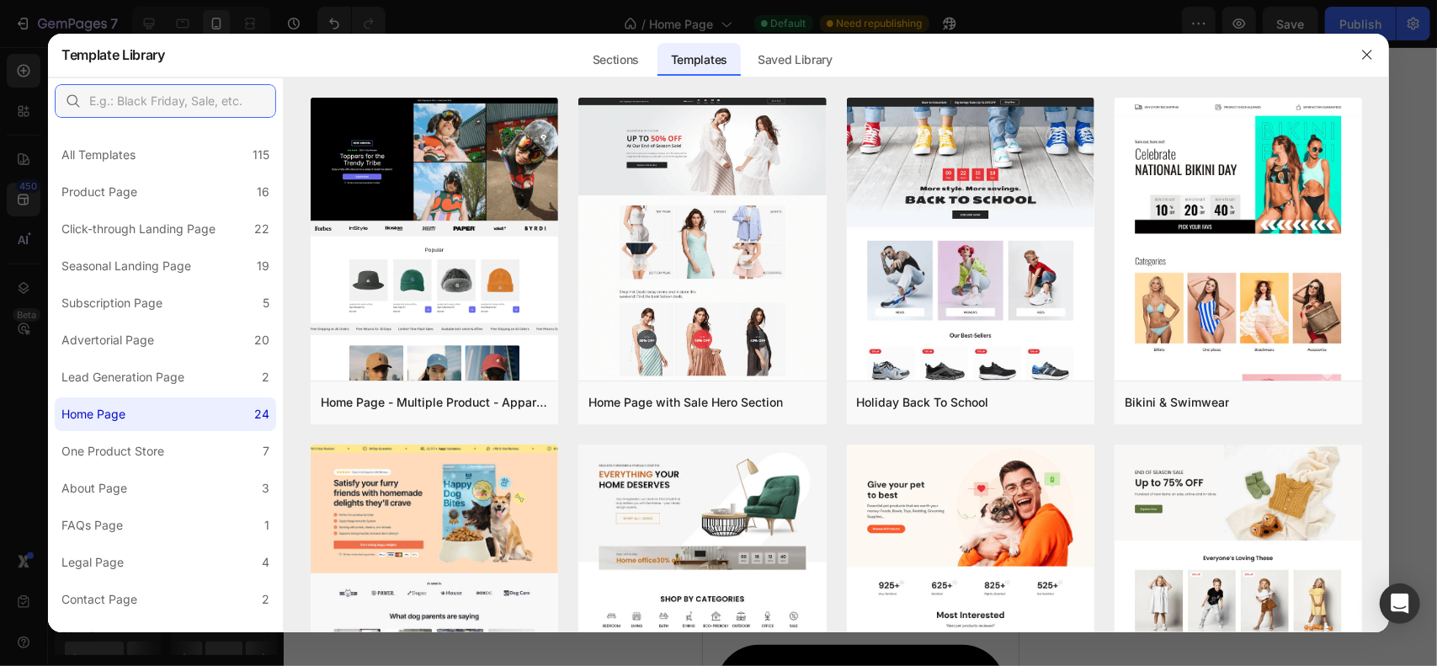
click at [104, 102] on input "text" at bounding box center [165, 101] width 221 height 34
type input "h"
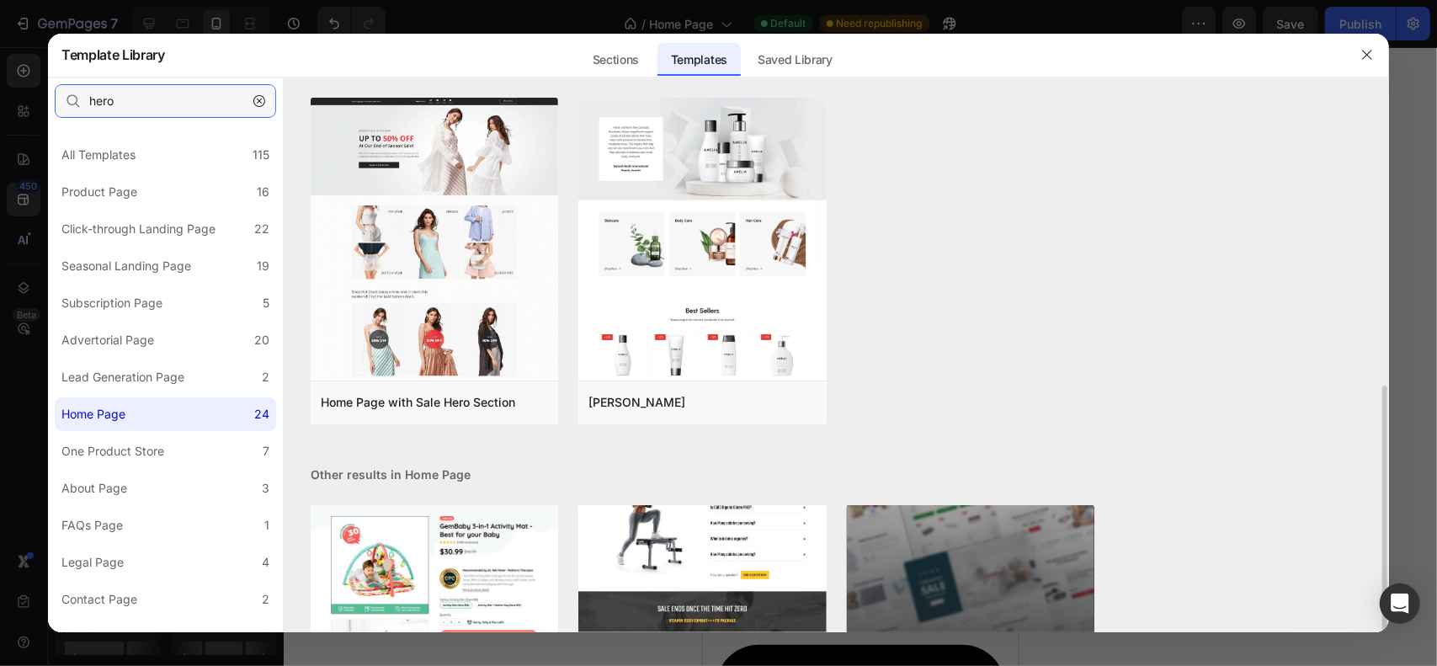
scroll to position [219, 0]
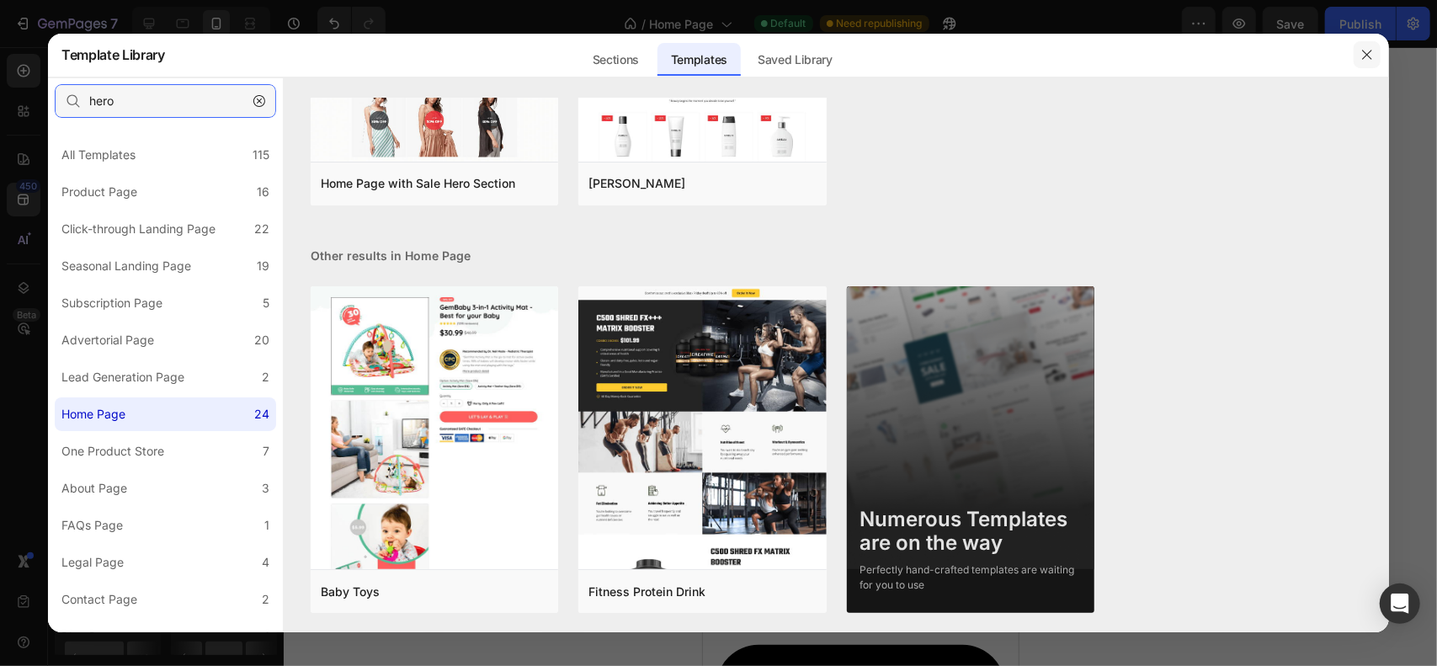
type input "hero"
click at [1376, 57] on button "button" at bounding box center [1367, 54] width 27 height 27
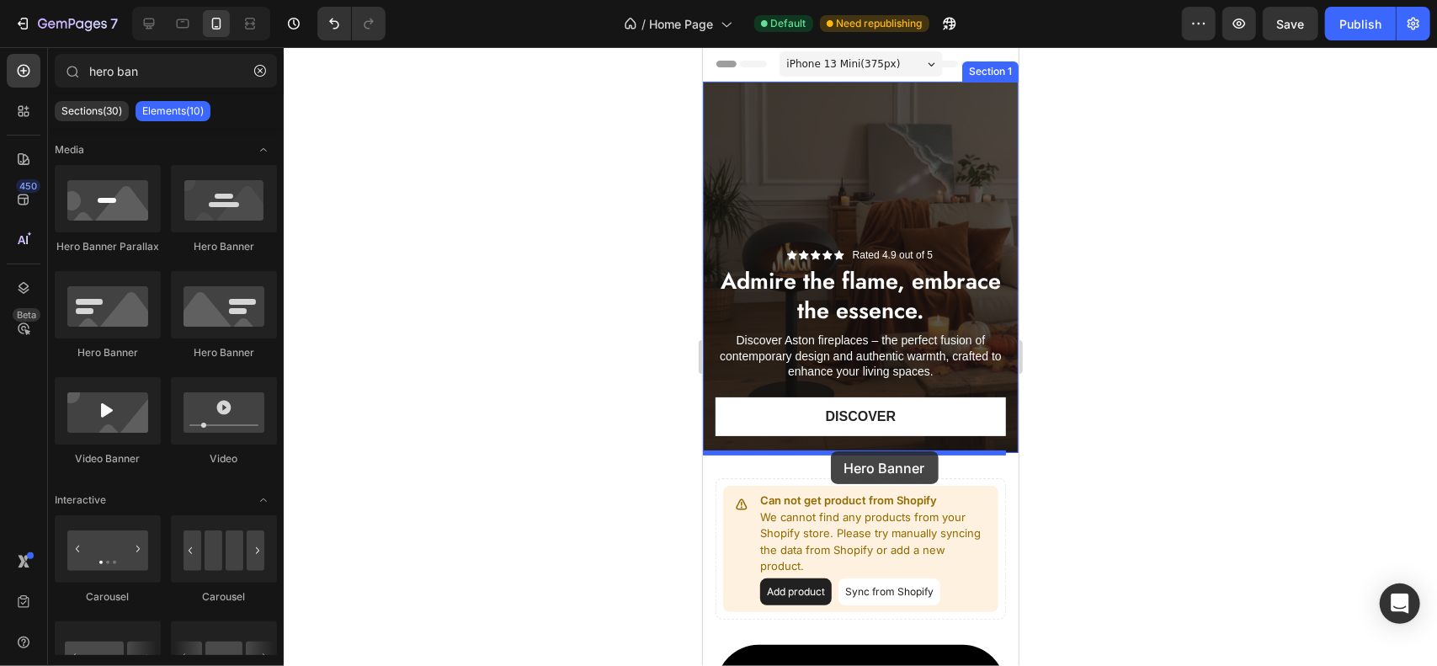
drag, startPoint x: 914, startPoint y: 269, endPoint x: 830, endPoint y: 450, distance: 199.3
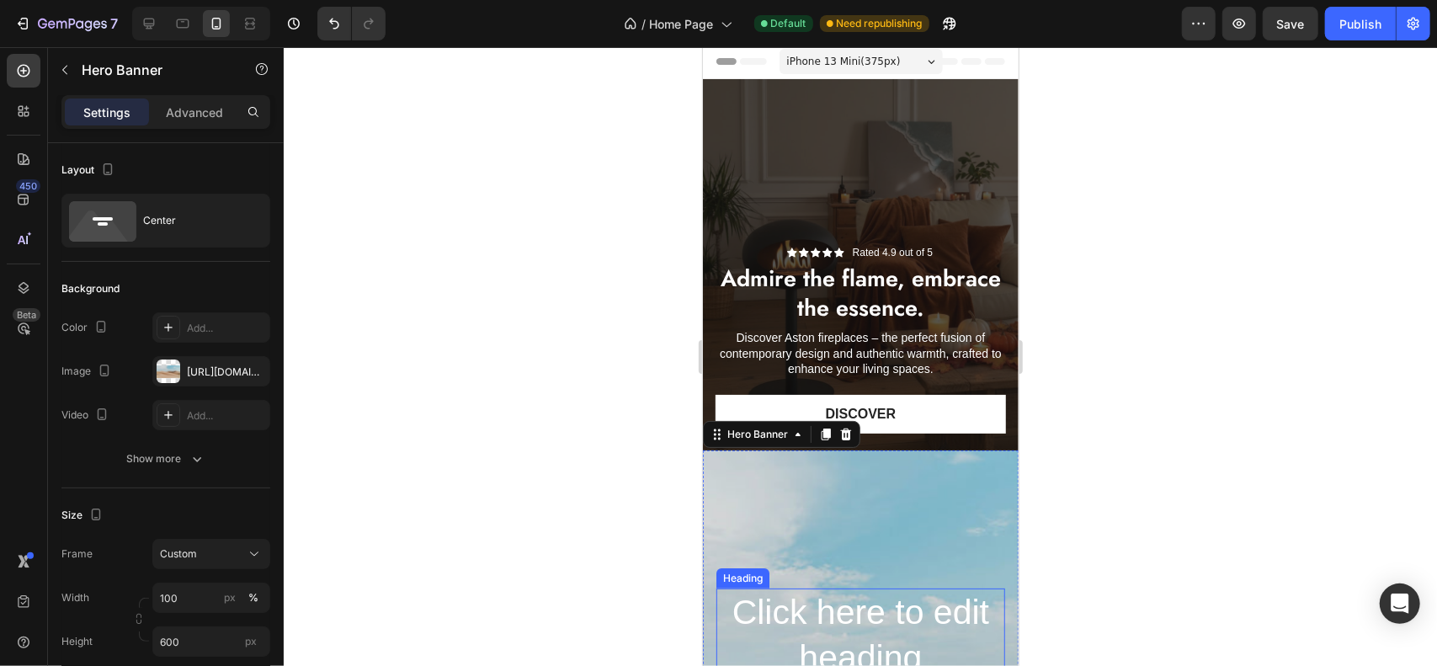
scroll to position [0, 0]
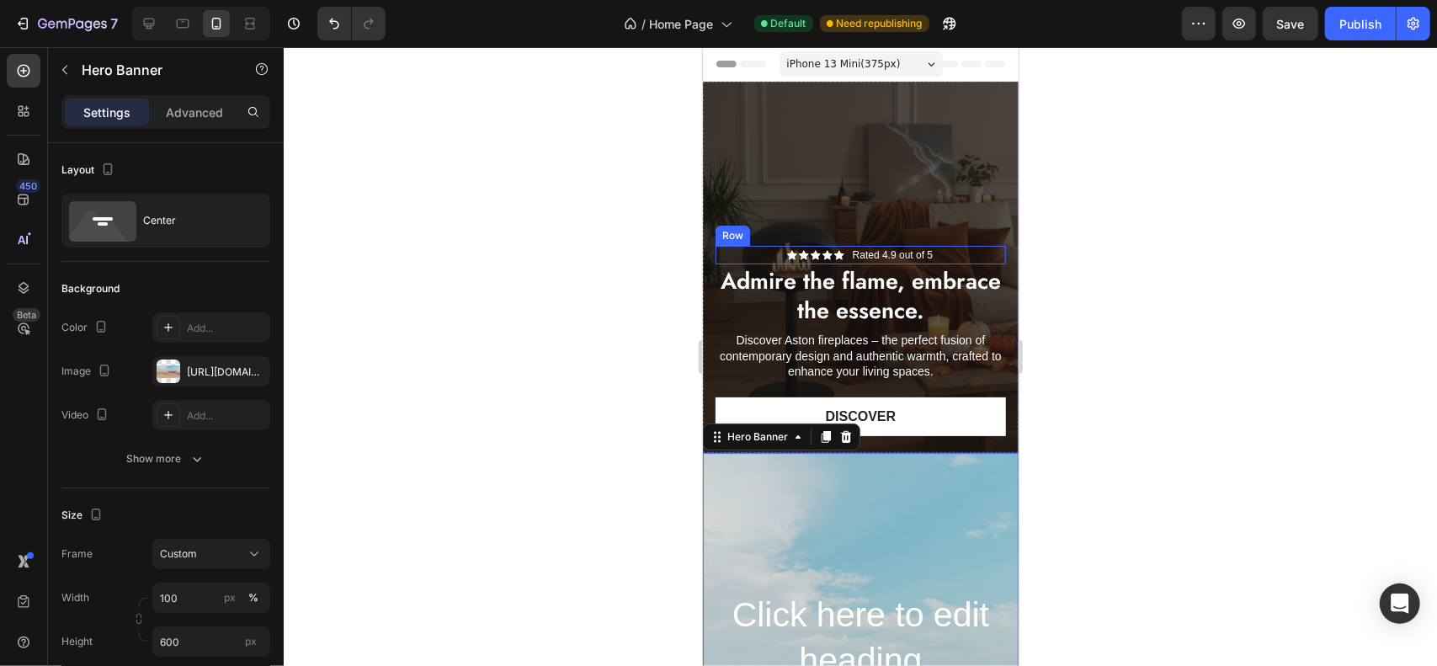
click at [855, 199] on div "Overlay" at bounding box center [860, 266] width 316 height 371
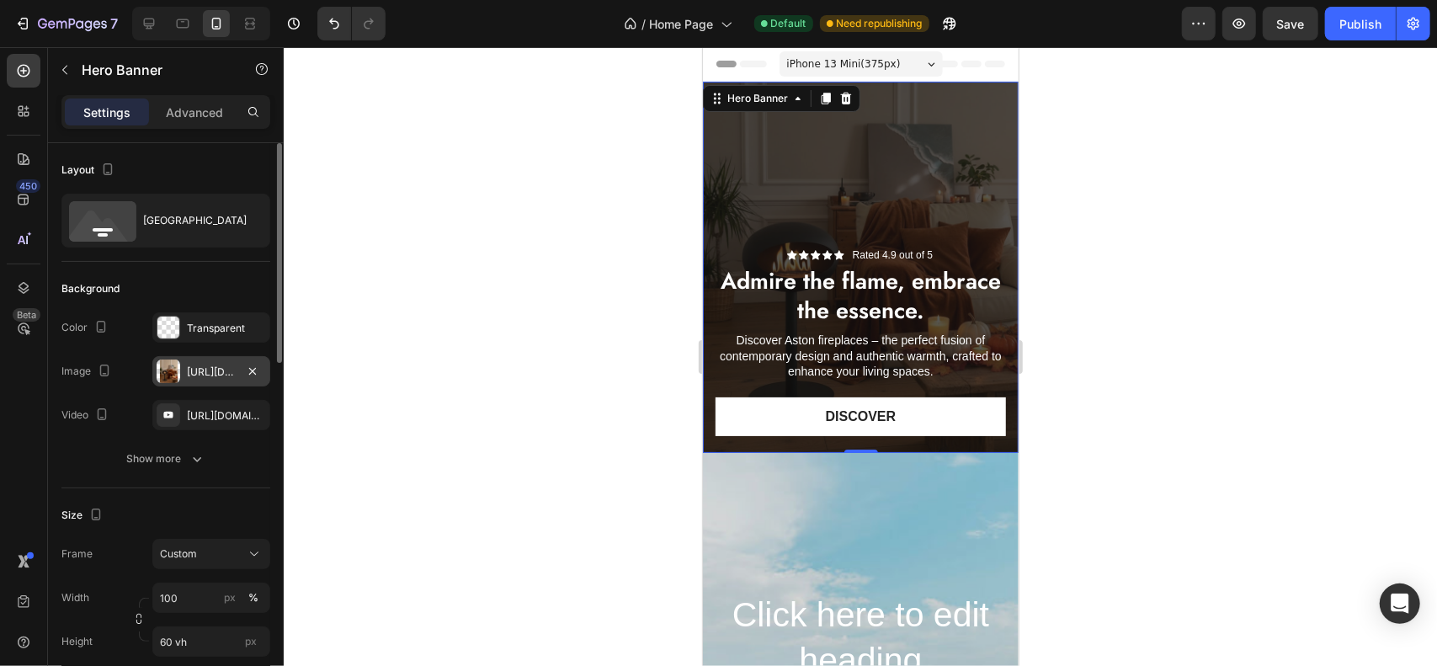
click at [220, 373] on div "[URL][DOMAIN_NAME]" at bounding box center [211, 372] width 49 height 15
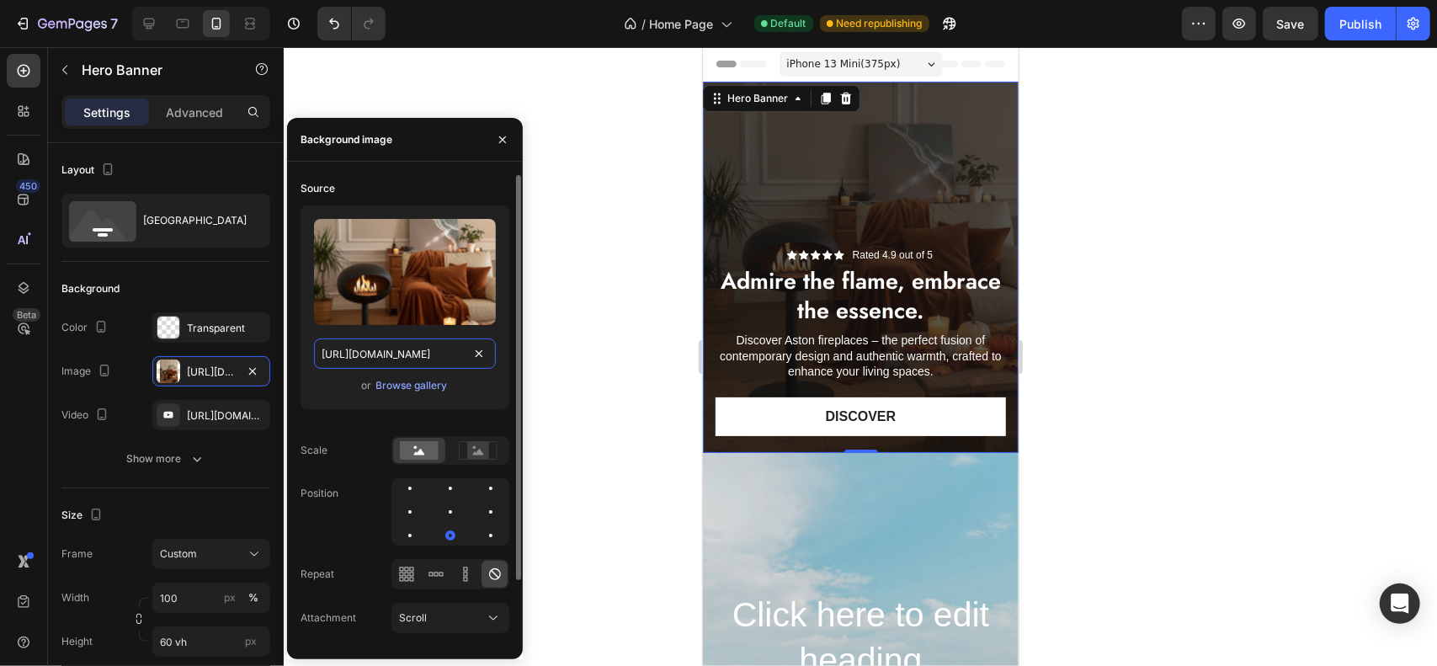
click at [435, 346] on input "[URL][DOMAIN_NAME]" at bounding box center [405, 353] width 182 height 30
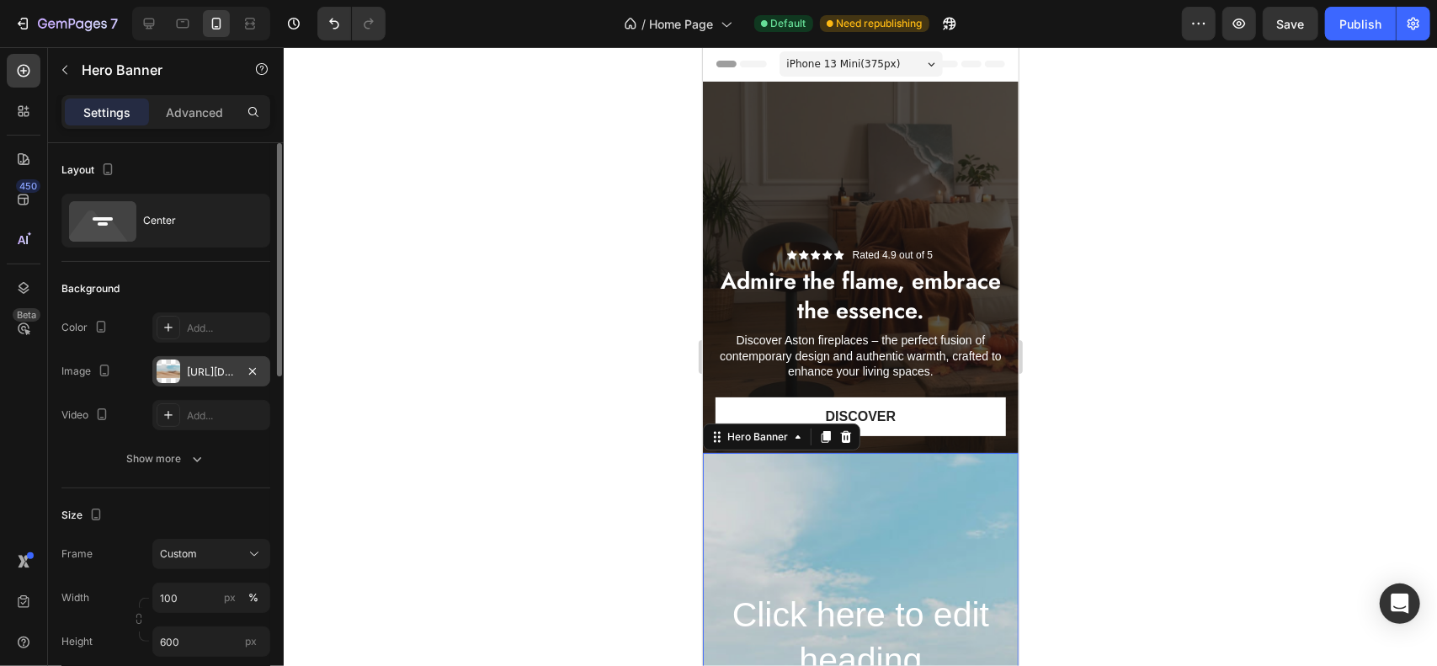
click at [201, 381] on div "https://cdn.shopify.com/s/files/1/2005/9307/files/background_settings.jpg" at bounding box center [211, 371] width 118 height 30
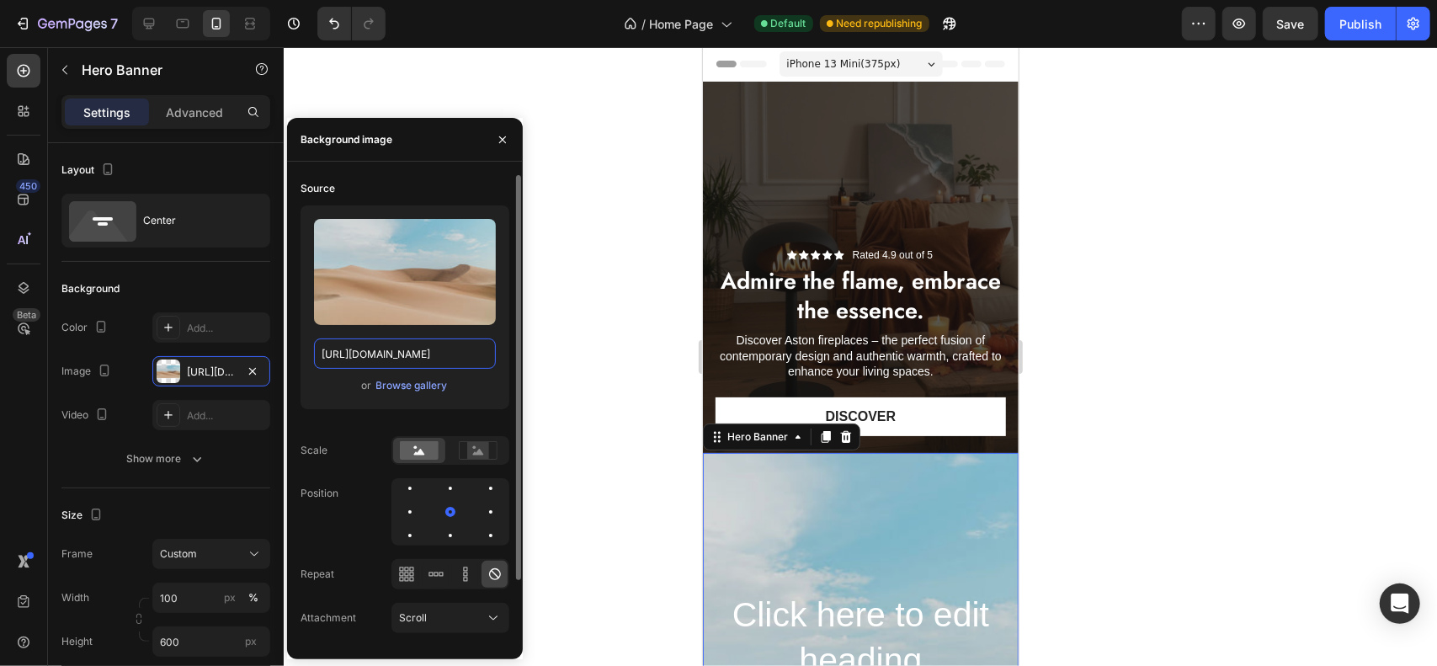
click at [412, 368] on input "https://cdn.shopify.com/s/files/1/2005/9307/files/background_settings.jpg" at bounding box center [405, 353] width 182 height 30
paste input "0741/5860/4437/files/gempages_584102056109802053-5e0e9d2e-ba99-40ba-92b0-3887d8…"
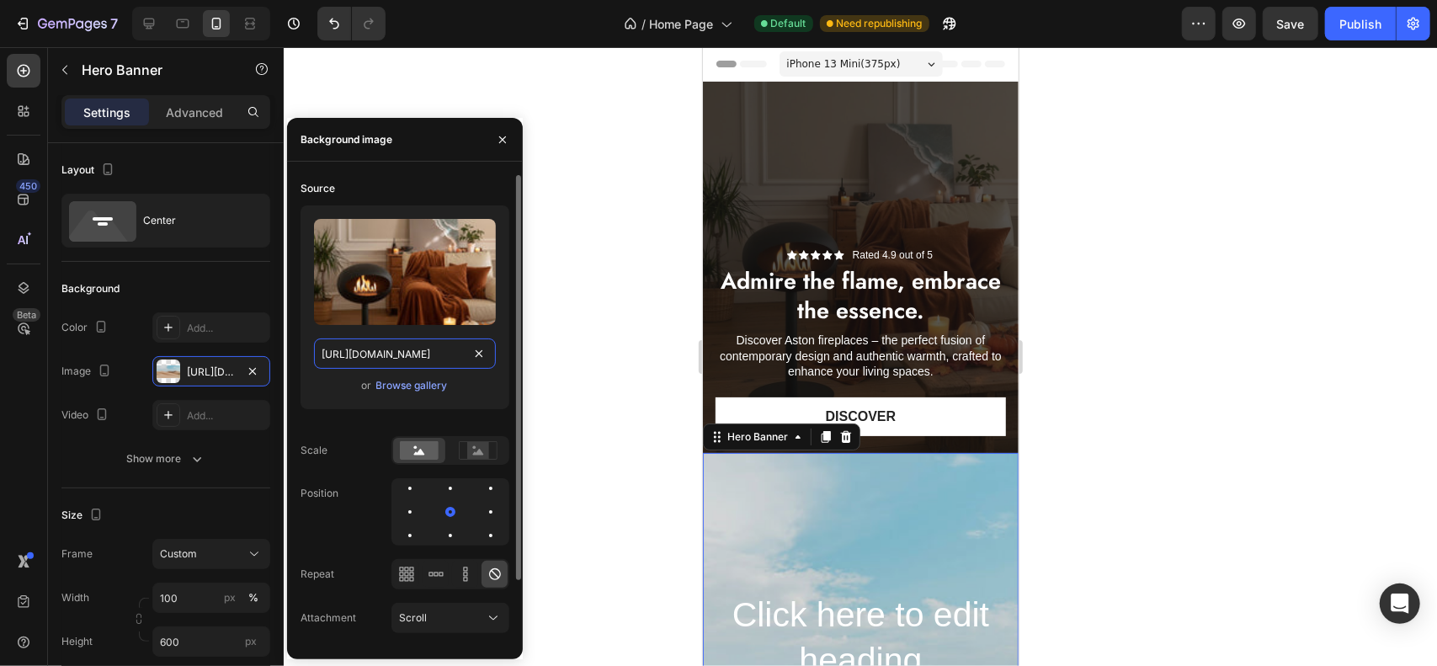
scroll to position [0, 523]
type input "[URL][DOMAIN_NAME]"
click at [318, 392] on div "or Browse gallery" at bounding box center [405, 386] width 182 height 20
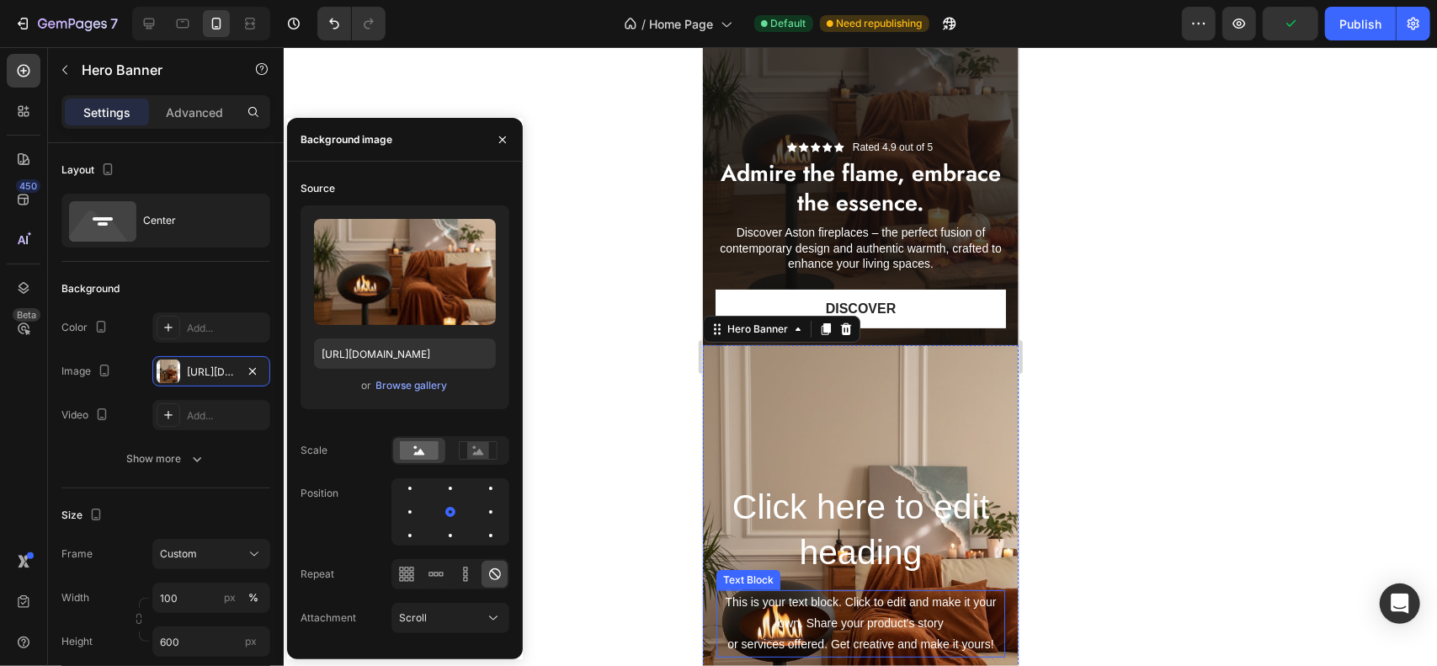
scroll to position [0, 0]
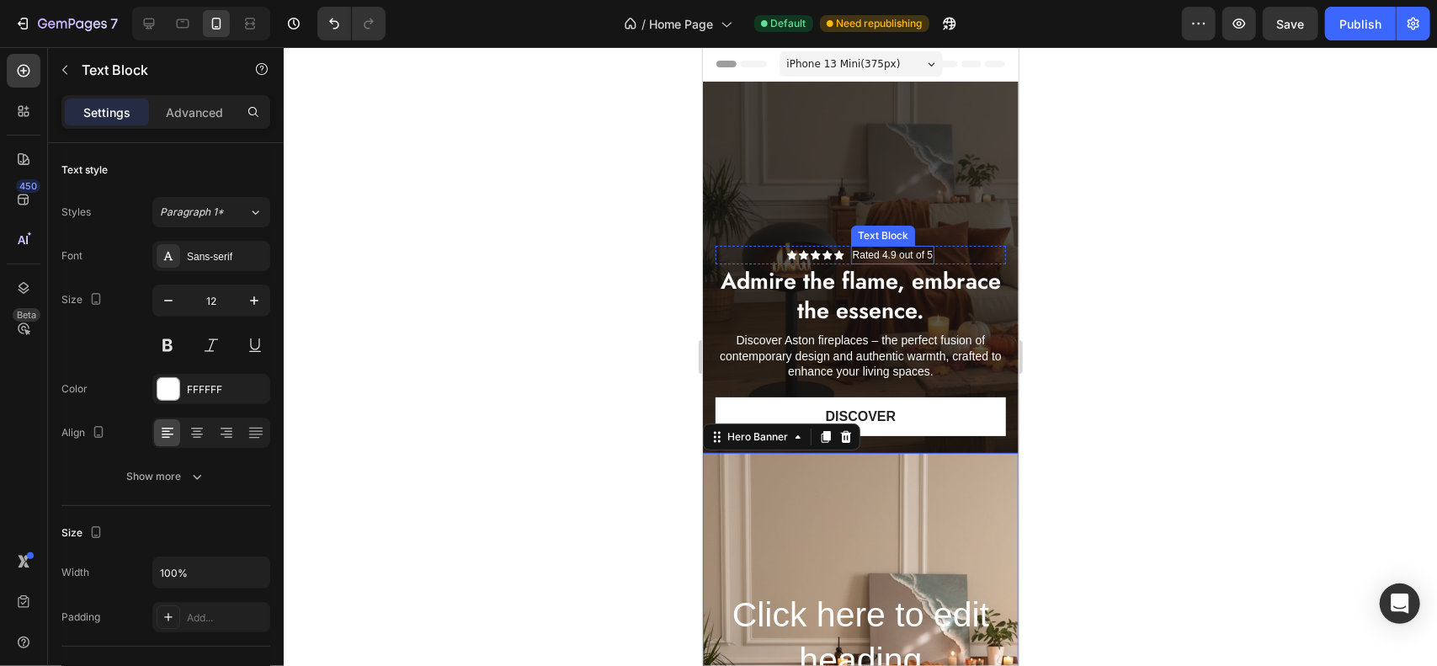
click at [857, 259] on p "Rated 4.9 out of 5" at bounding box center [892, 254] width 80 height 15
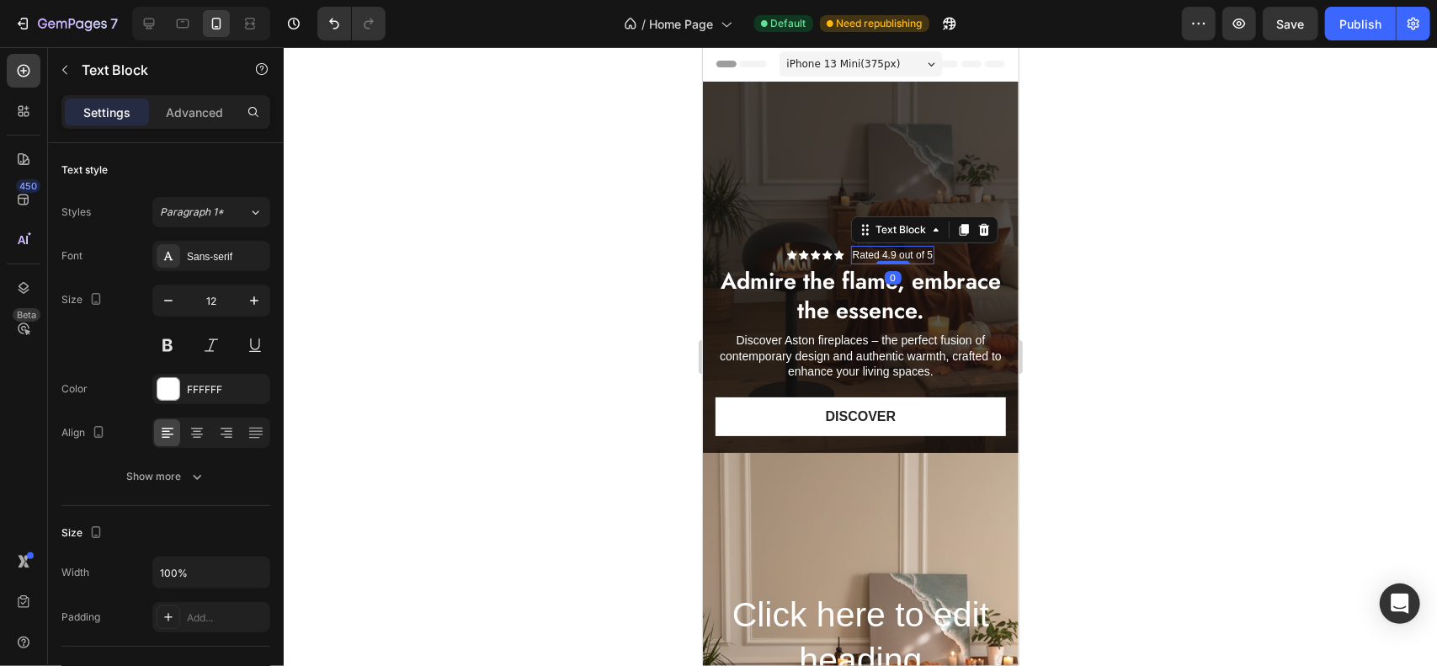
click at [857, 259] on p "Rated 4.9 out of 5" at bounding box center [892, 254] width 80 height 15
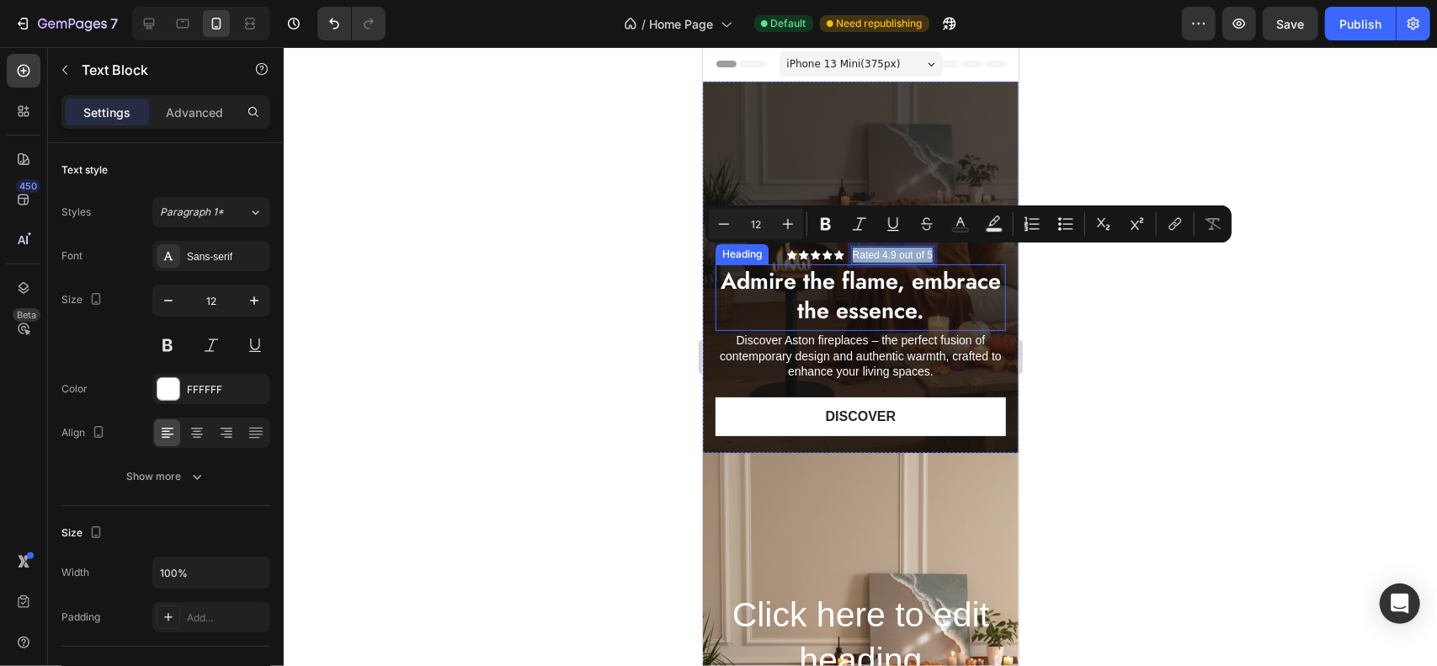
click at [786, 291] on h2 "Admire the flame, embrace the essence." at bounding box center [860, 295] width 290 height 62
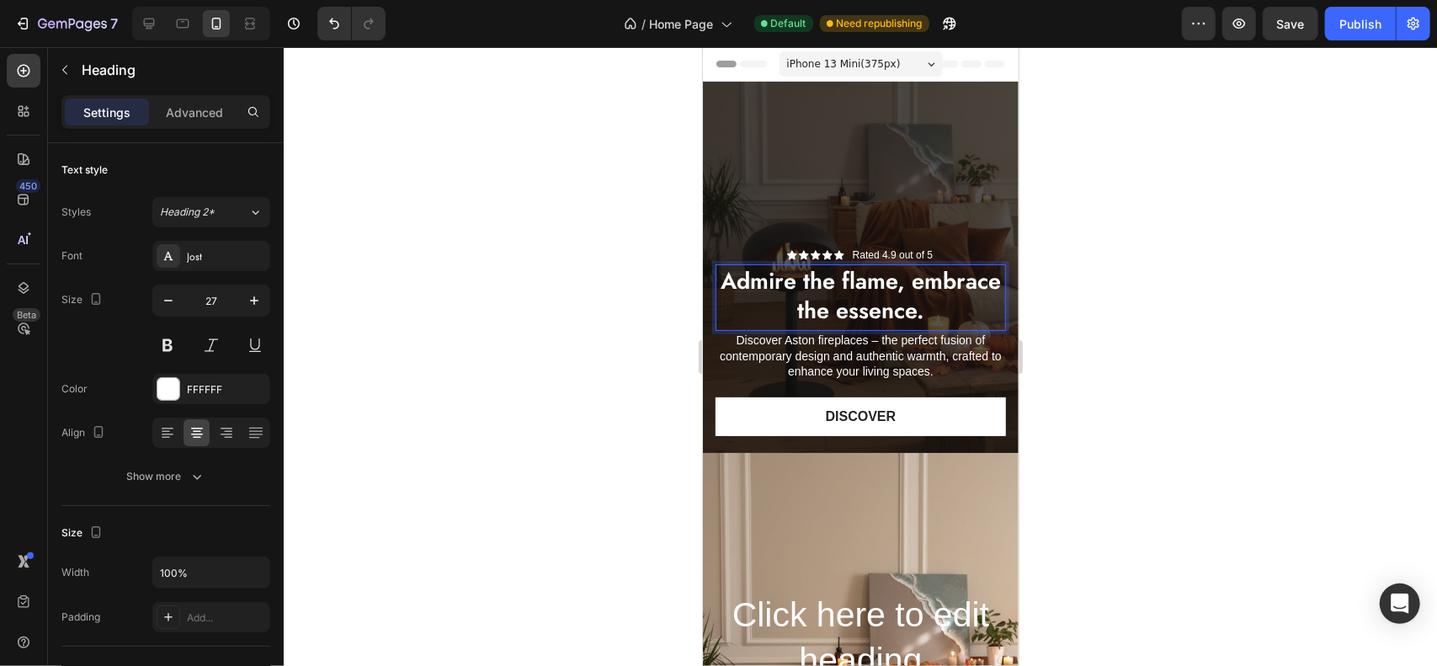
click at [786, 291] on h2 "Admire the flame, embrace the essence." at bounding box center [860, 295] width 290 height 62
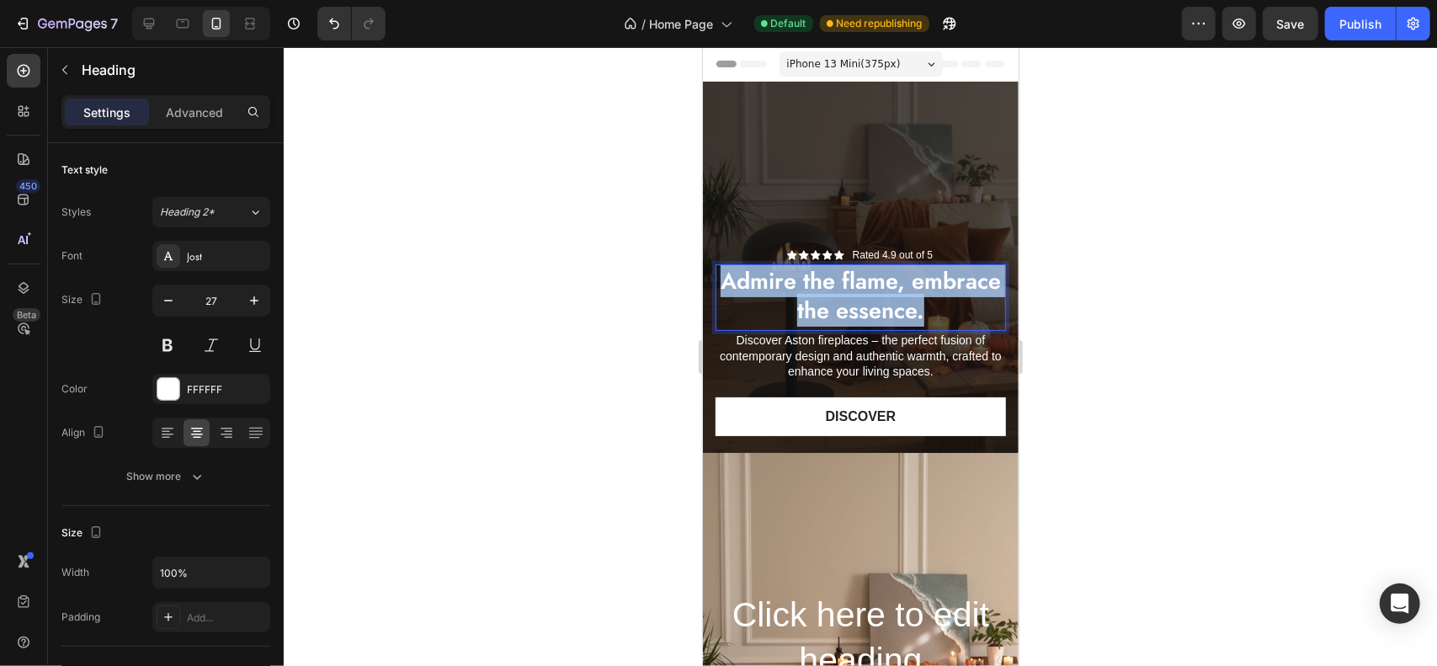
click at [786, 291] on p "Admire the flame, embrace the essence." at bounding box center [860, 294] width 287 height 59
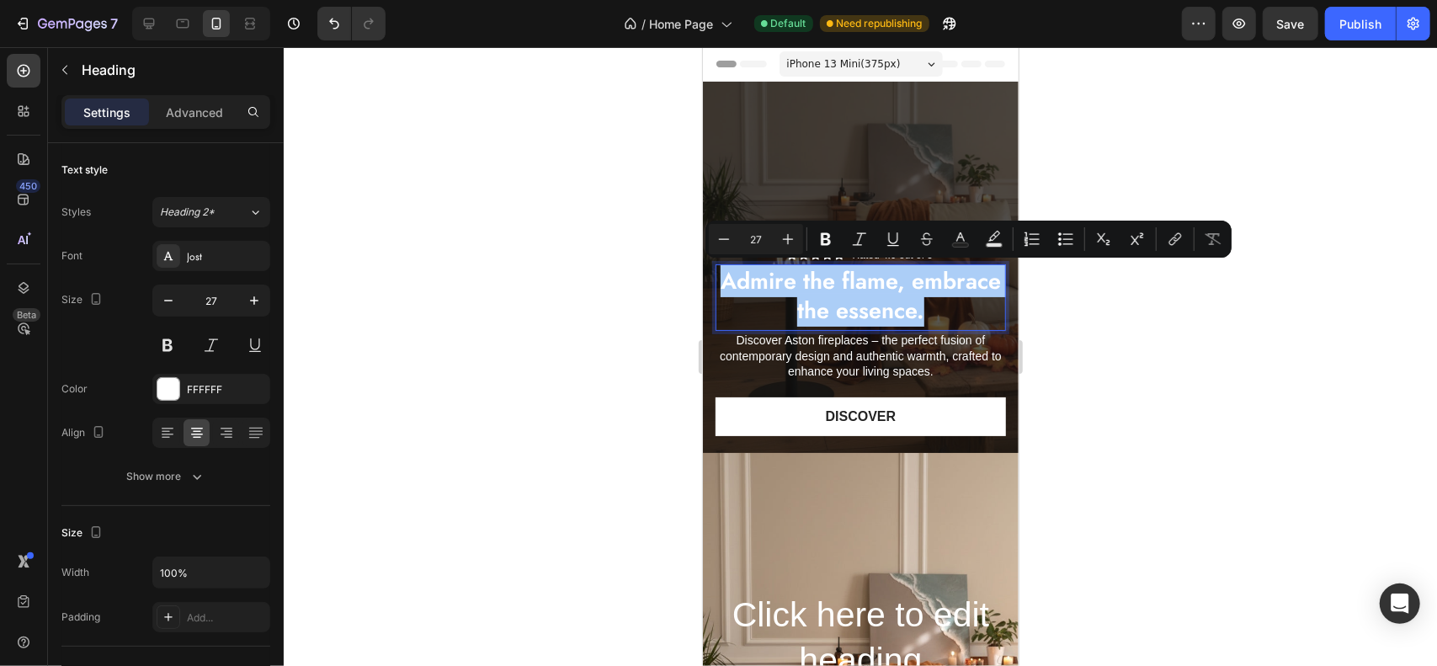
click at [1214, 401] on div at bounding box center [861, 356] width 1154 height 619
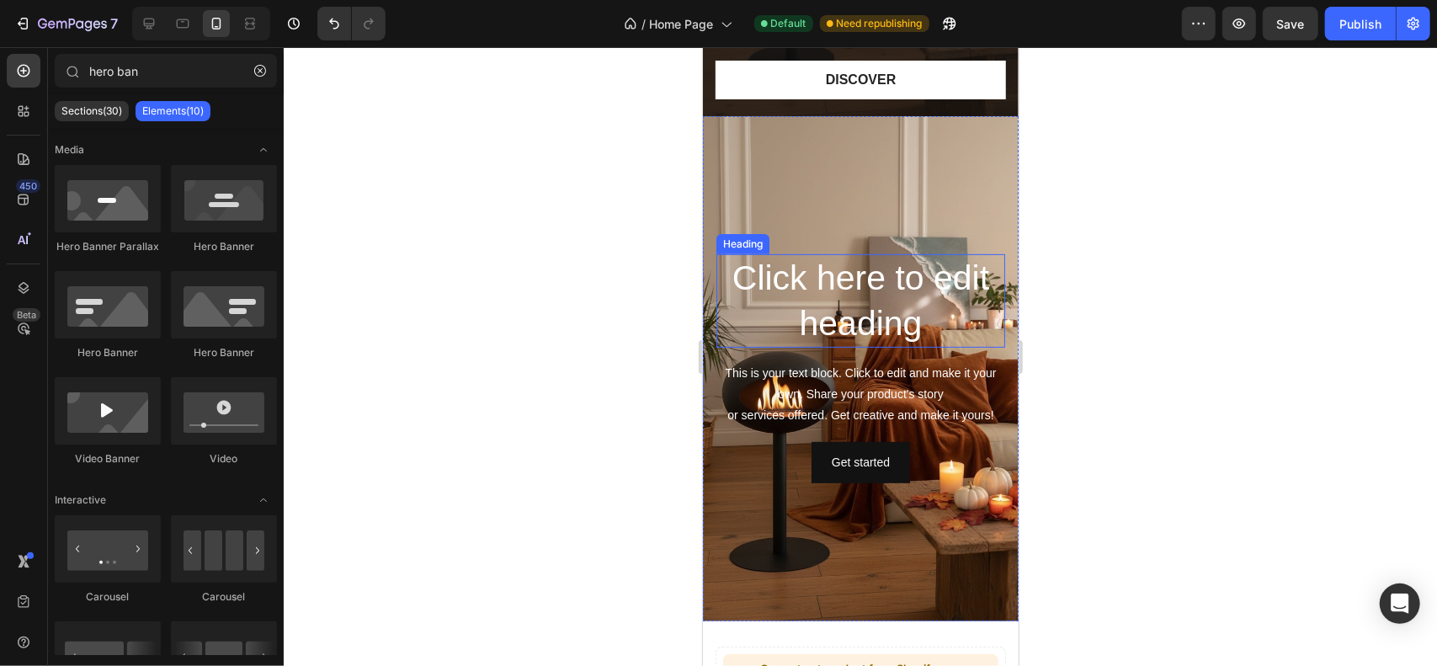
click at [851, 308] on h2 "Click here to edit heading" at bounding box center [860, 299] width 289 height 93
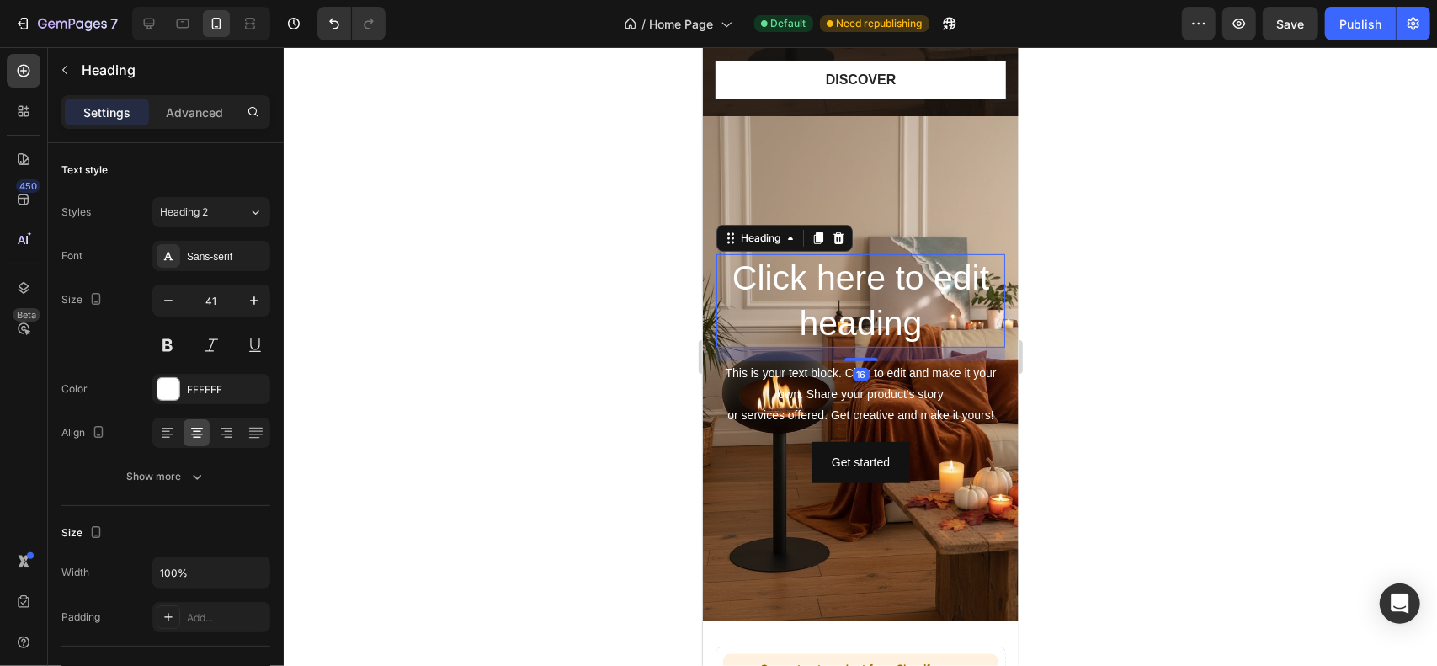
click at [851, 308] on h2 "Click here to edit heading" at bounding box center [860, 299] width 289 height 93
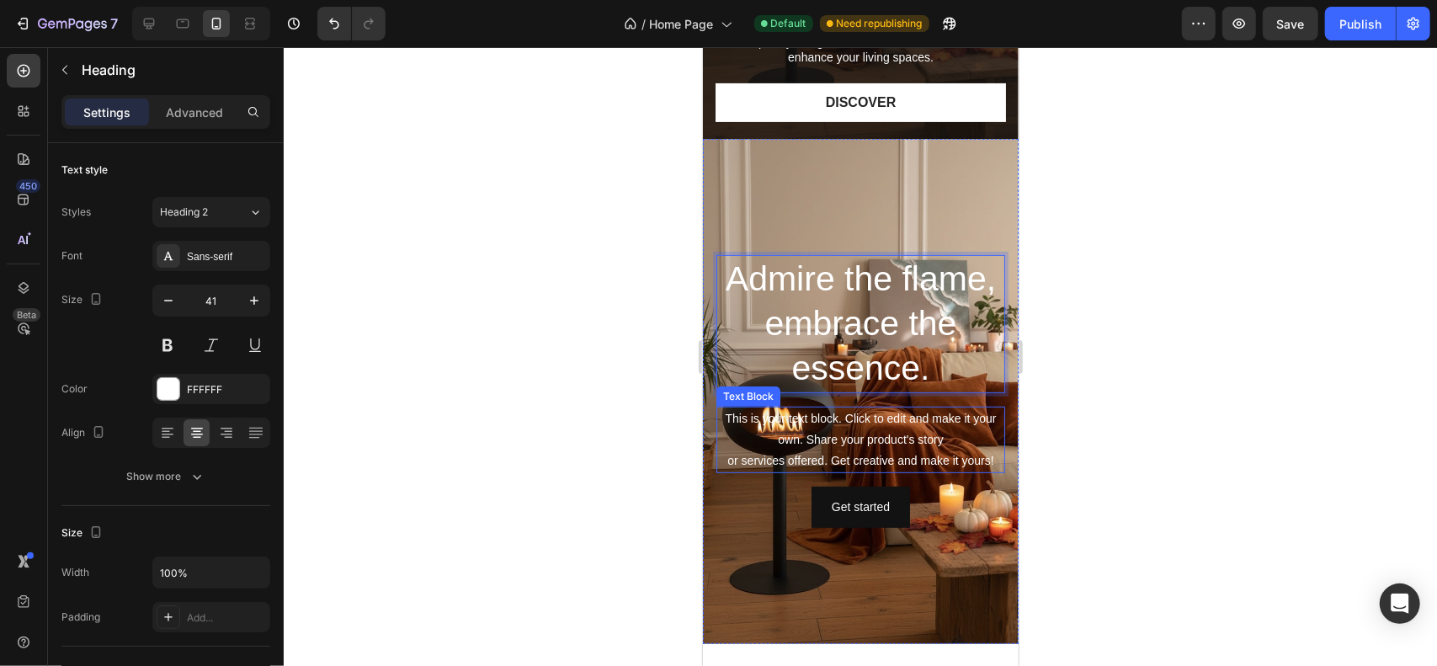
click at [861, 429] on div "This is your text block. Click to edit and make it your own. Share your product…" at bounding box center [860, 439] width 289 height 67
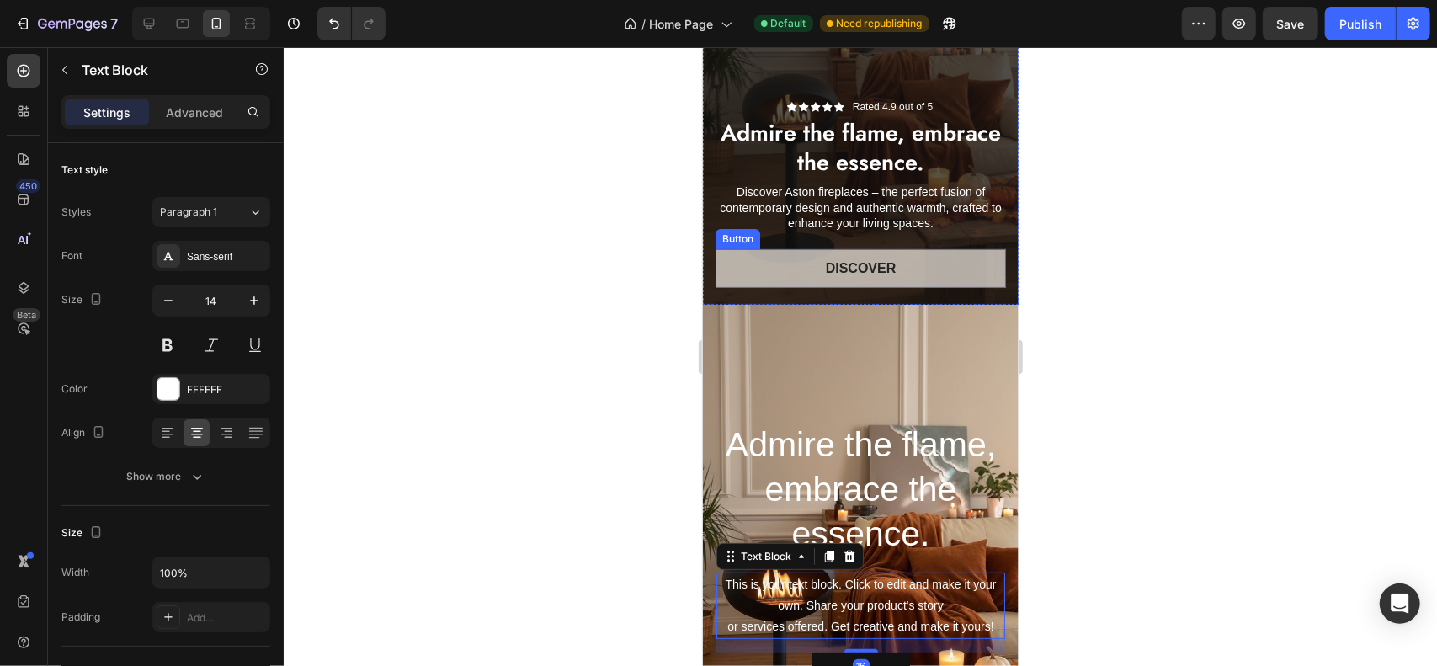
scroll to position [146, 0]
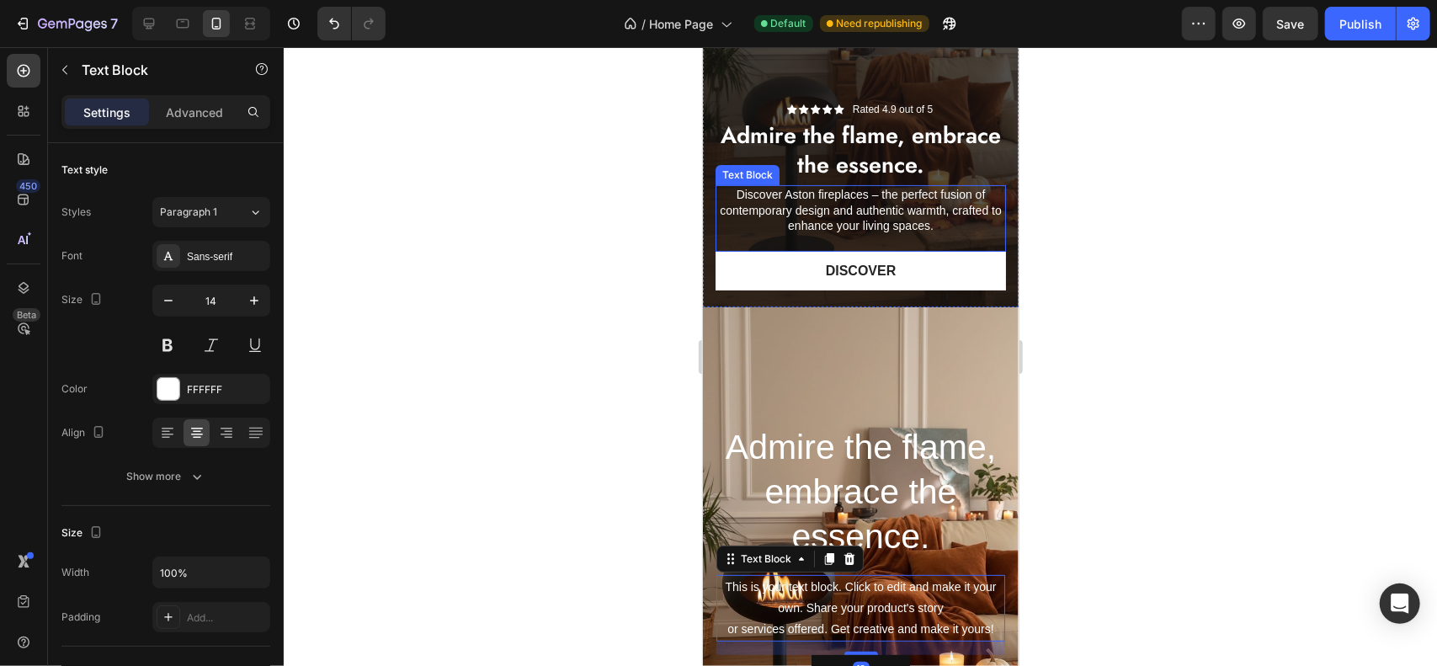
click at [827, 205] on p "Discover Aston fireplaces – the perfect fusion of contemporary design and authe…" at bounding box center [860, 209] width 287 height 46
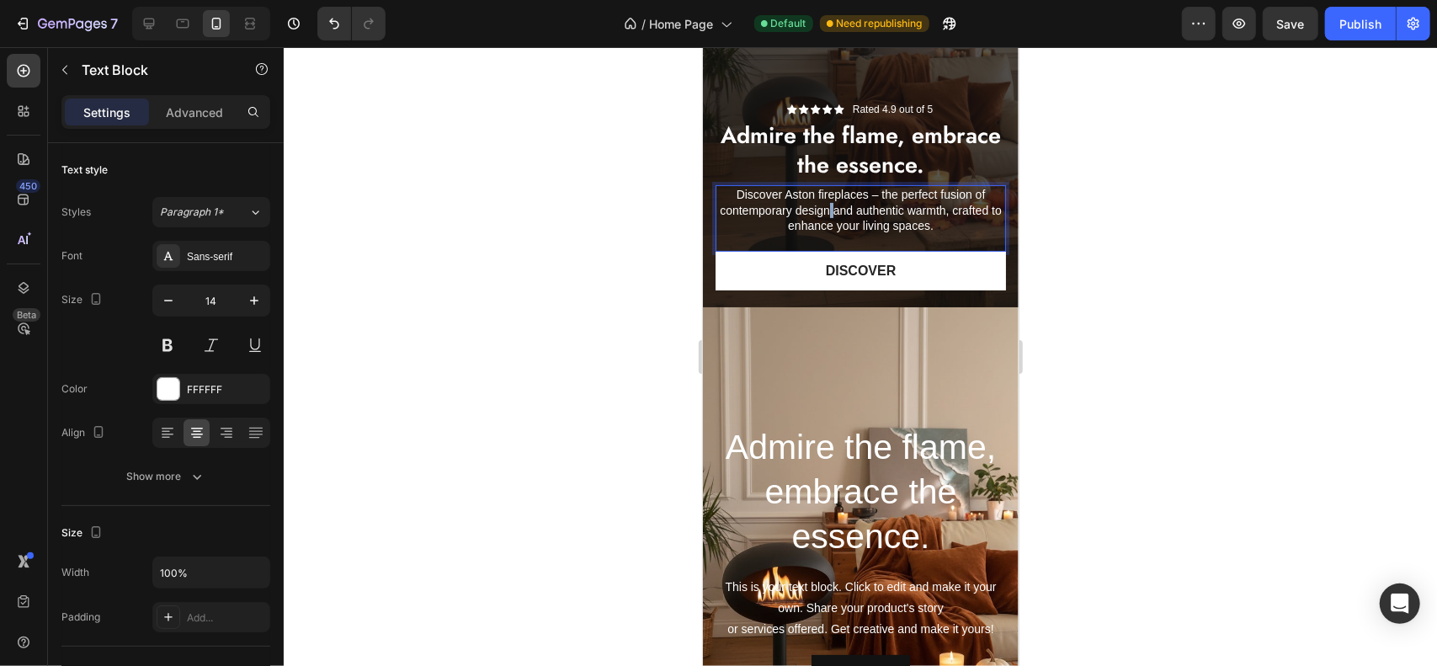
click at [827, 205] on p "Discover Aston fireplaces – the perfect fusion of contemporary design and authe…" at bounding box center [860, 209] width 287 height 46
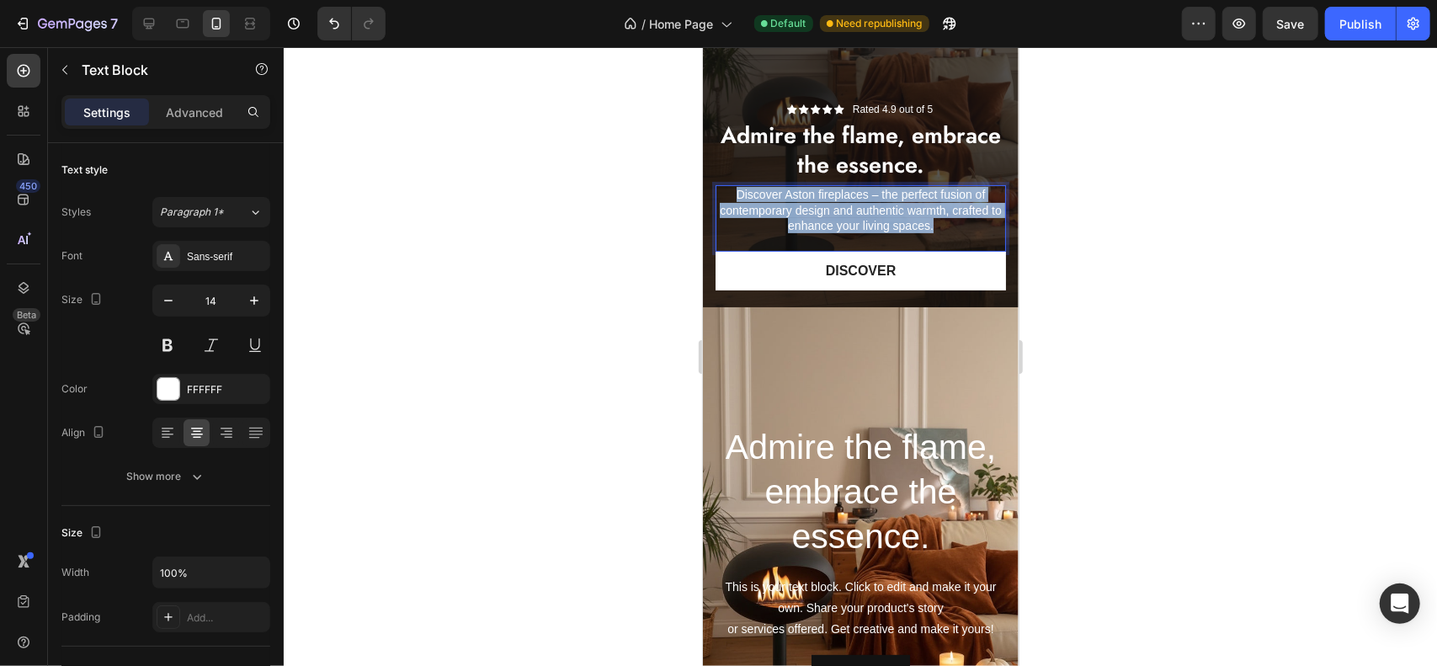
click at [827, 205] on p "Discover Aston fireplaces – the perfect fusion of contemporary design and authe…" at bounding box center [860, 209] width 287 height 46
copy p "Discover Aston fireplaces – the perfect fusion of contemporary design and authe…"
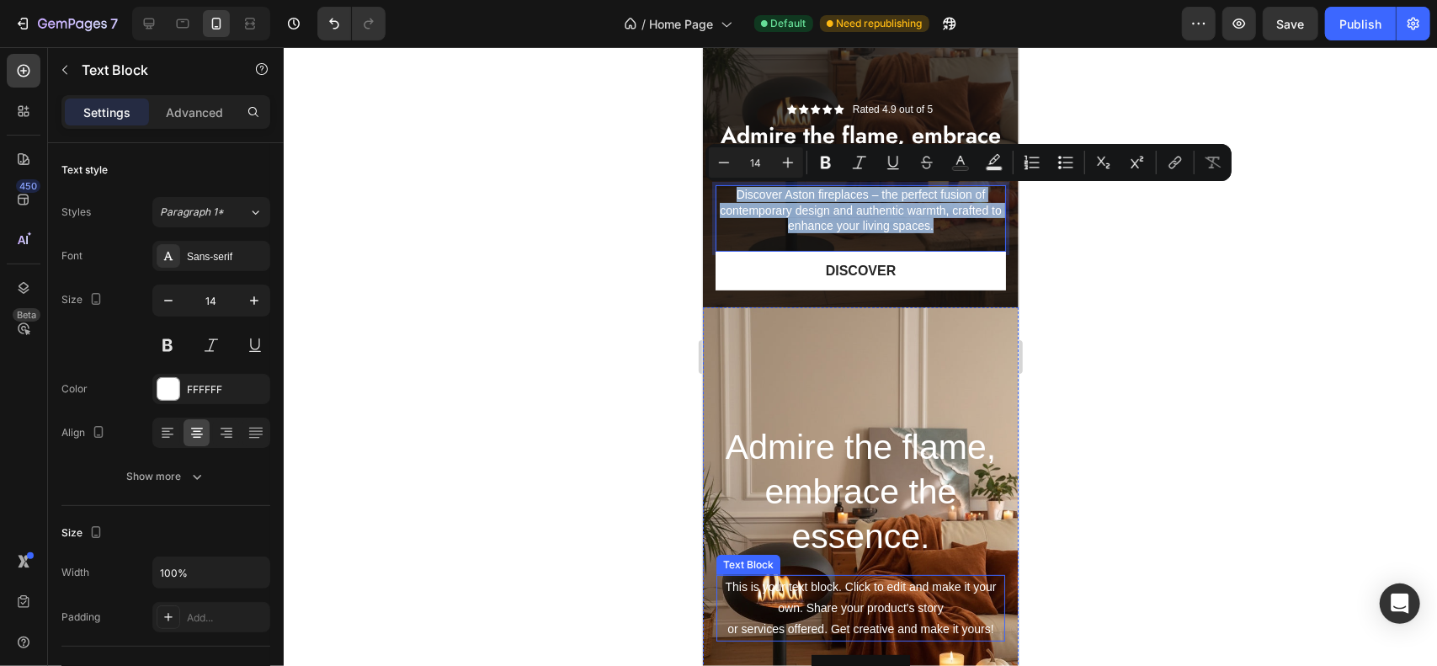
click at [827, 614] on div "This is your text block. Click to edit and make it your own. Share your product…" at bounding box center [860, 607] width 289 height 67
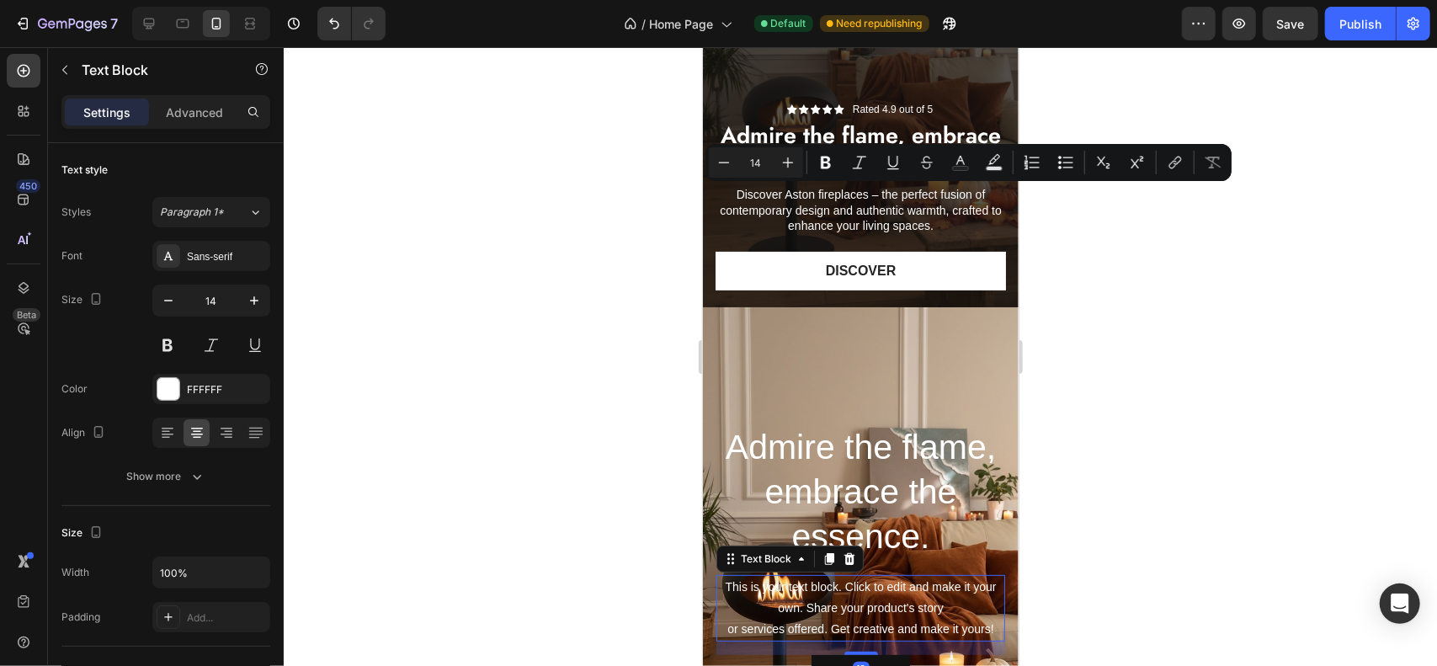
click at [827, 614] on div "This is your text block. Click to edit and make it your own. Share your product…" at bounding box center [860, 607] width 289 height 67
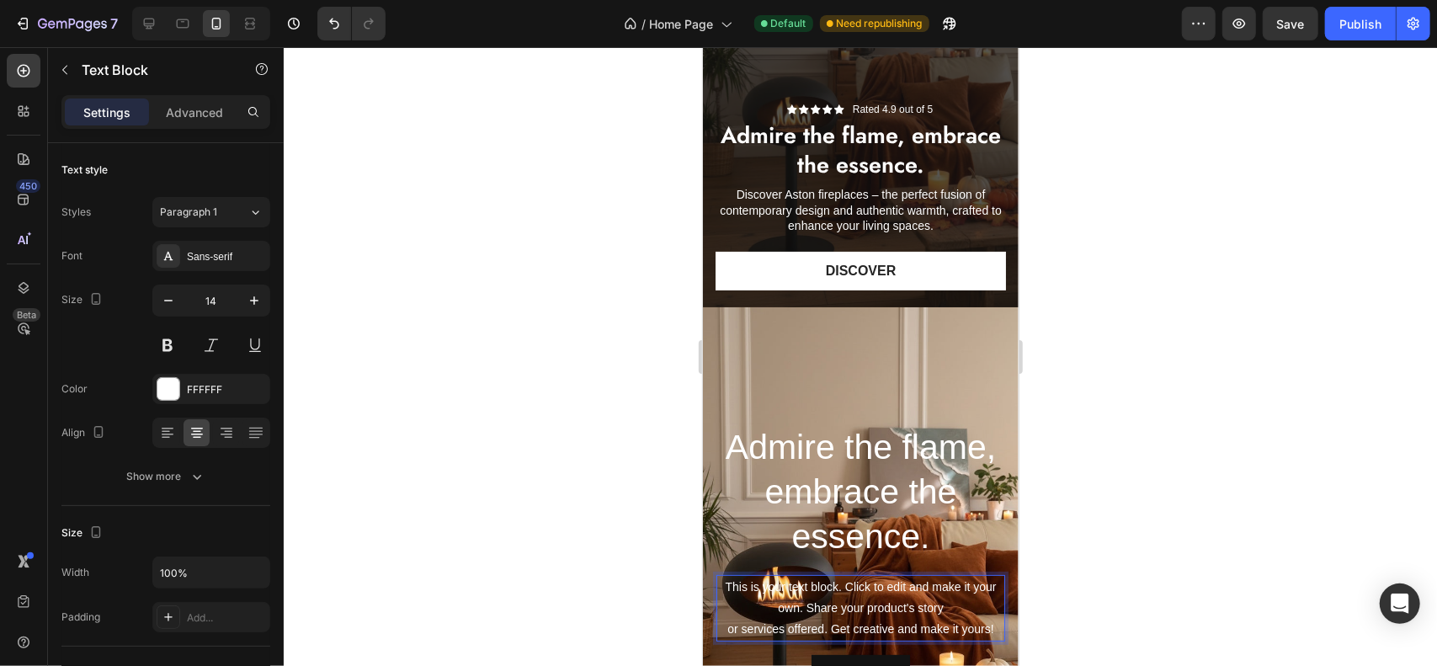
click at [827, 614] on p "This is your text block. Click to edit and make it your own. Share your product…" at bounding box center [859, 608] width 285 height 64
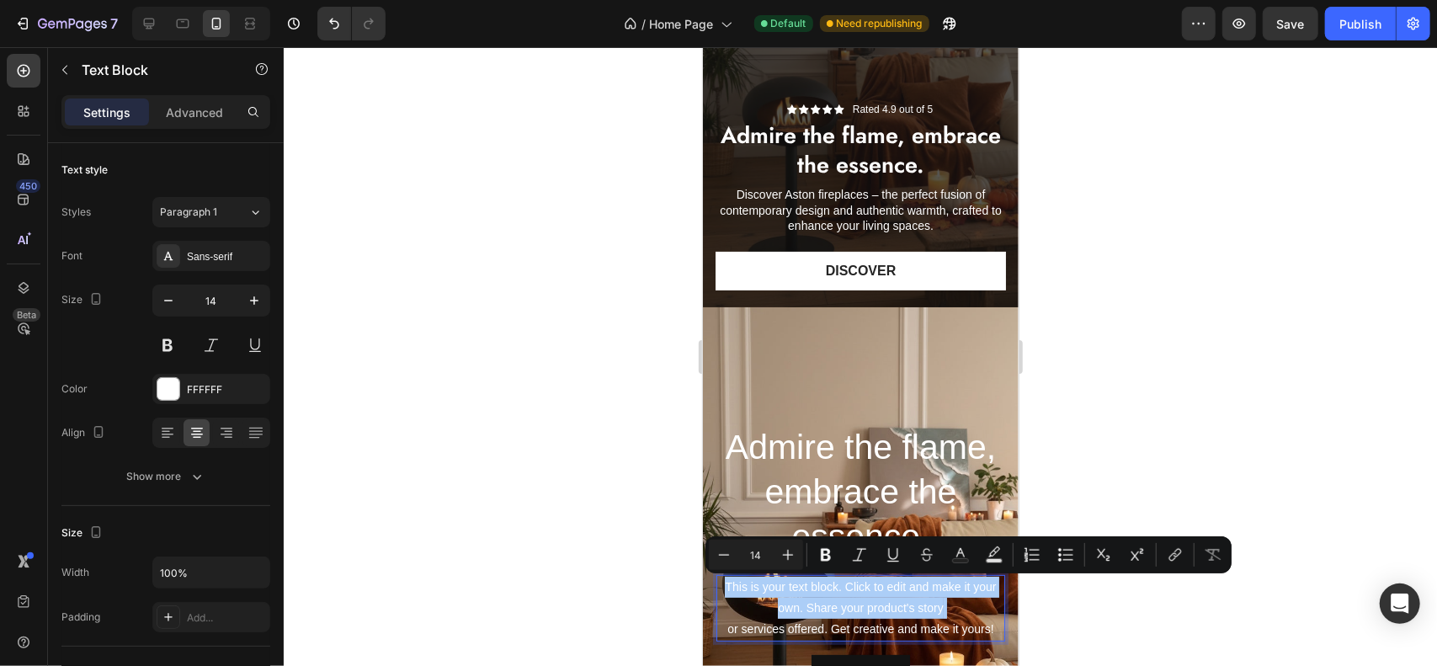
click at [1302, 420] on div at bounding box center [861, 356] width 1154 height 619
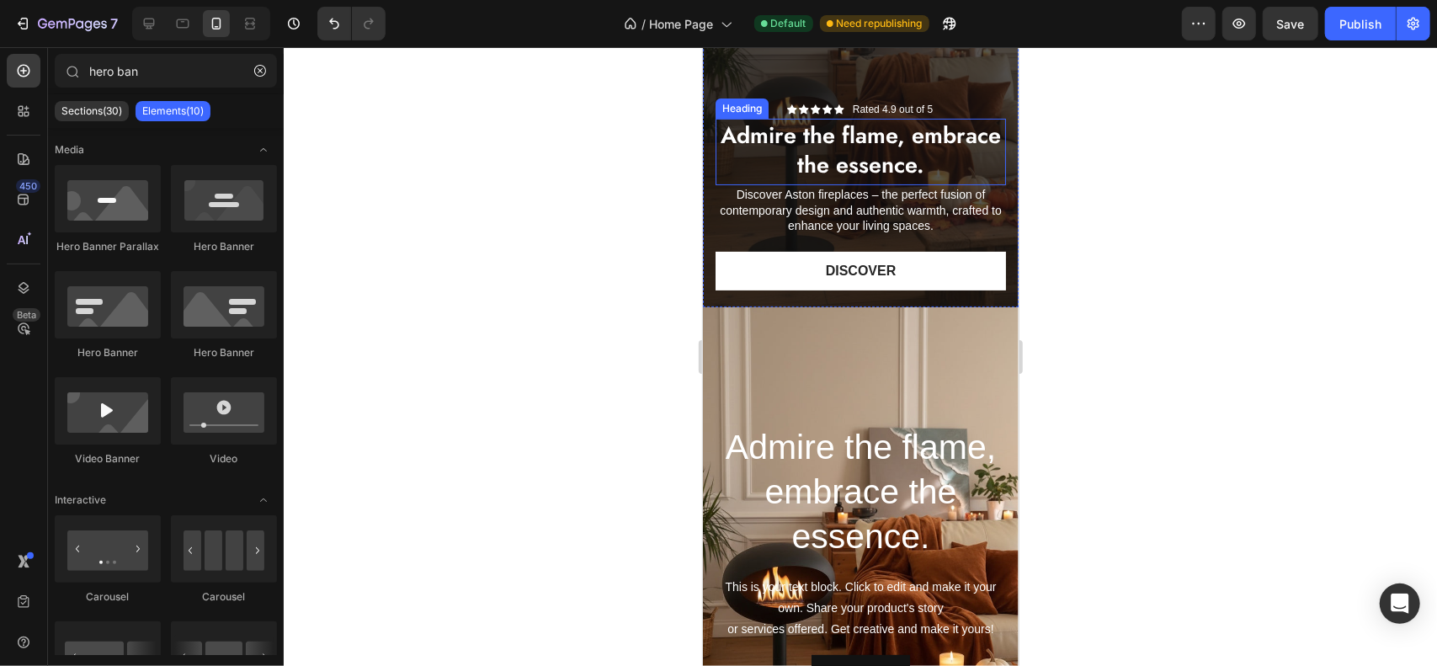
click at [857, 140] on p "Admire the flame, embrace the essence." at bounding box center [860, 149] width 287 height 59
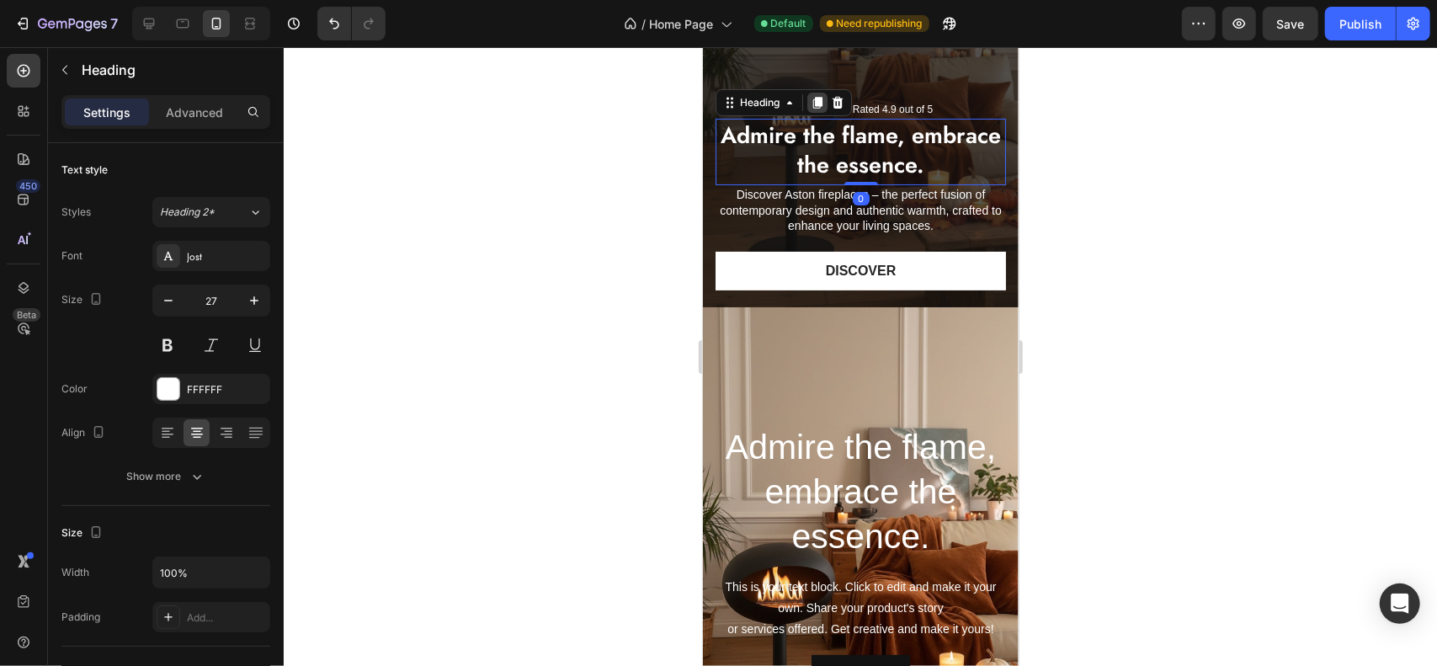
click at [807, 106] on div at bounding box center [817, 102] width 20 height 20
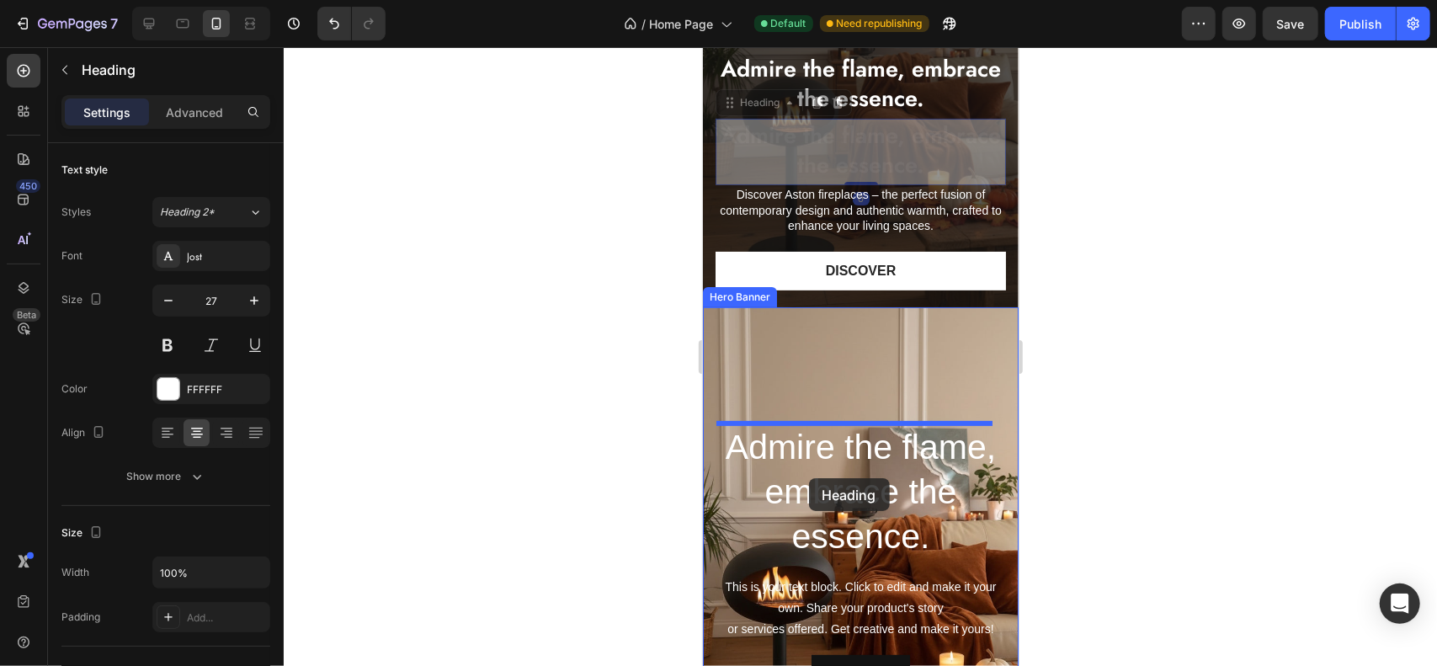
drag, startPoint x: 768, startPoint y: 104, endPoint x: 813, endPoint y: 461, distance: 360.7
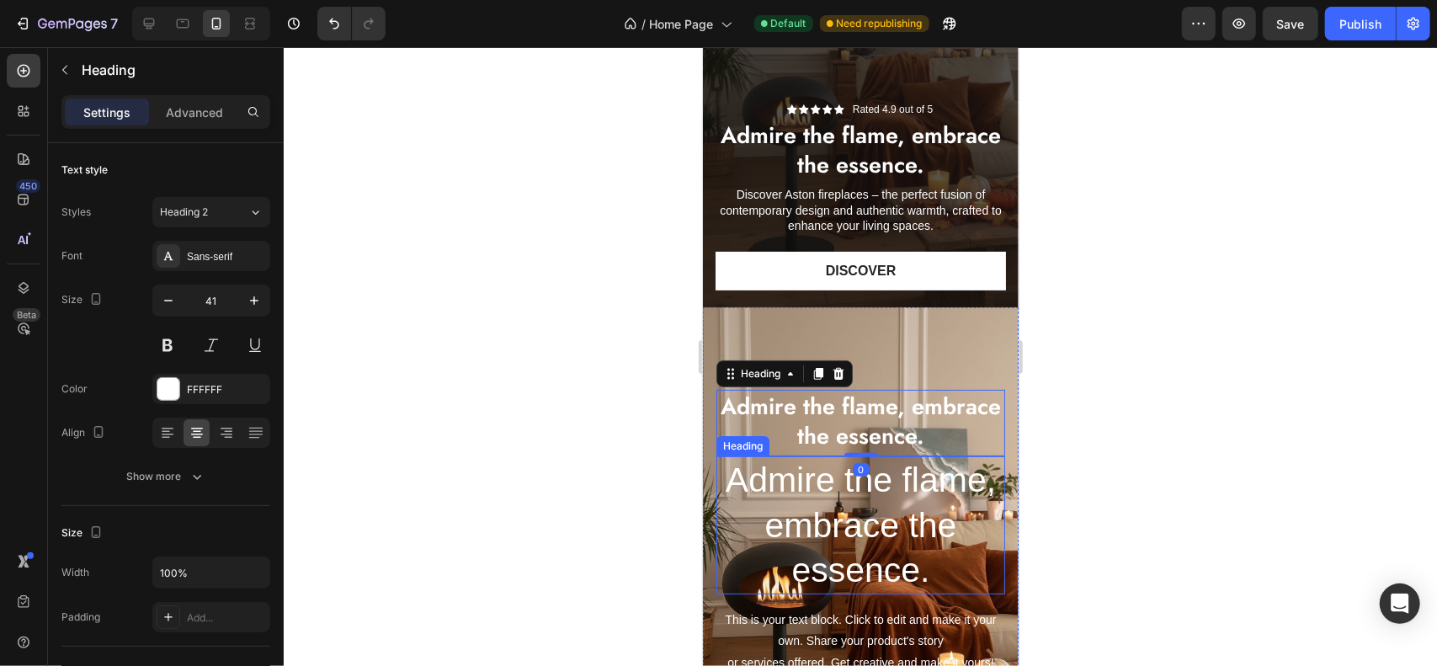
click at [833, 527] on p "Admire the flame, embrace the essence." at bounding box center [859, 524] width 285 height 135
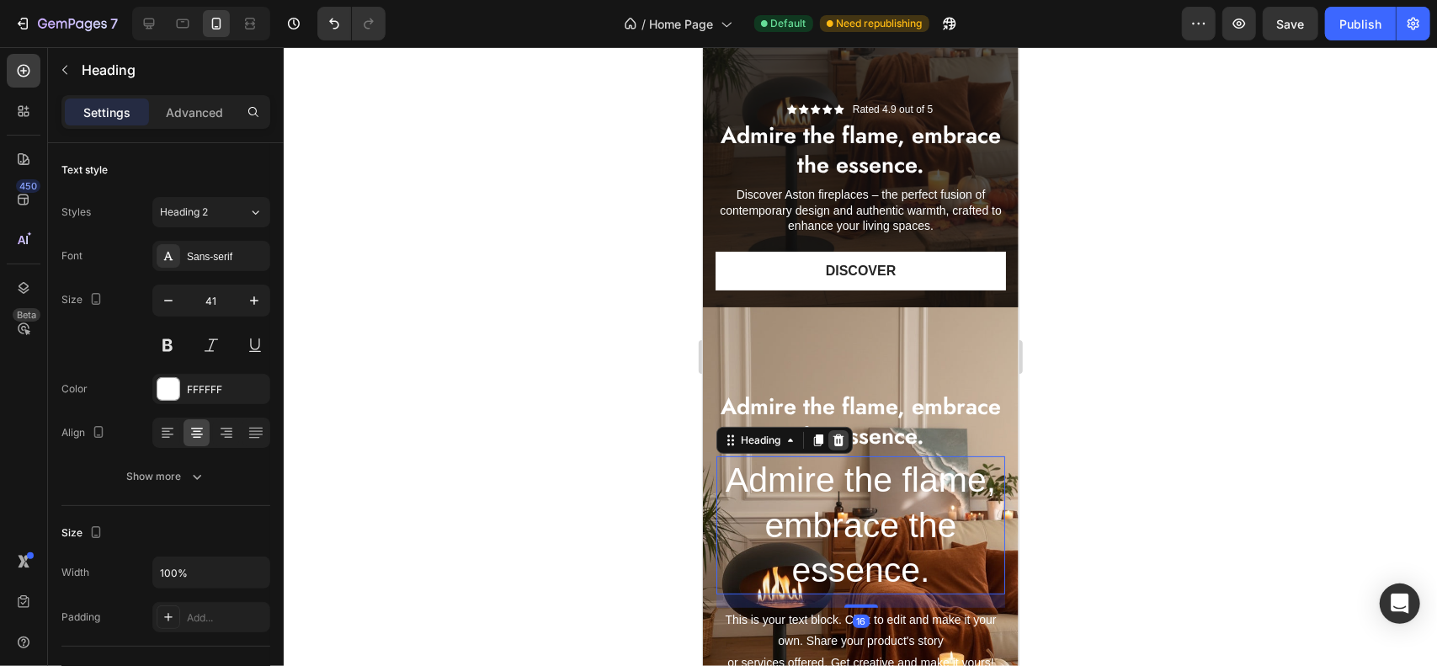
click at [836, 431] on div at bounding box center [838, 439] width 20 height 20
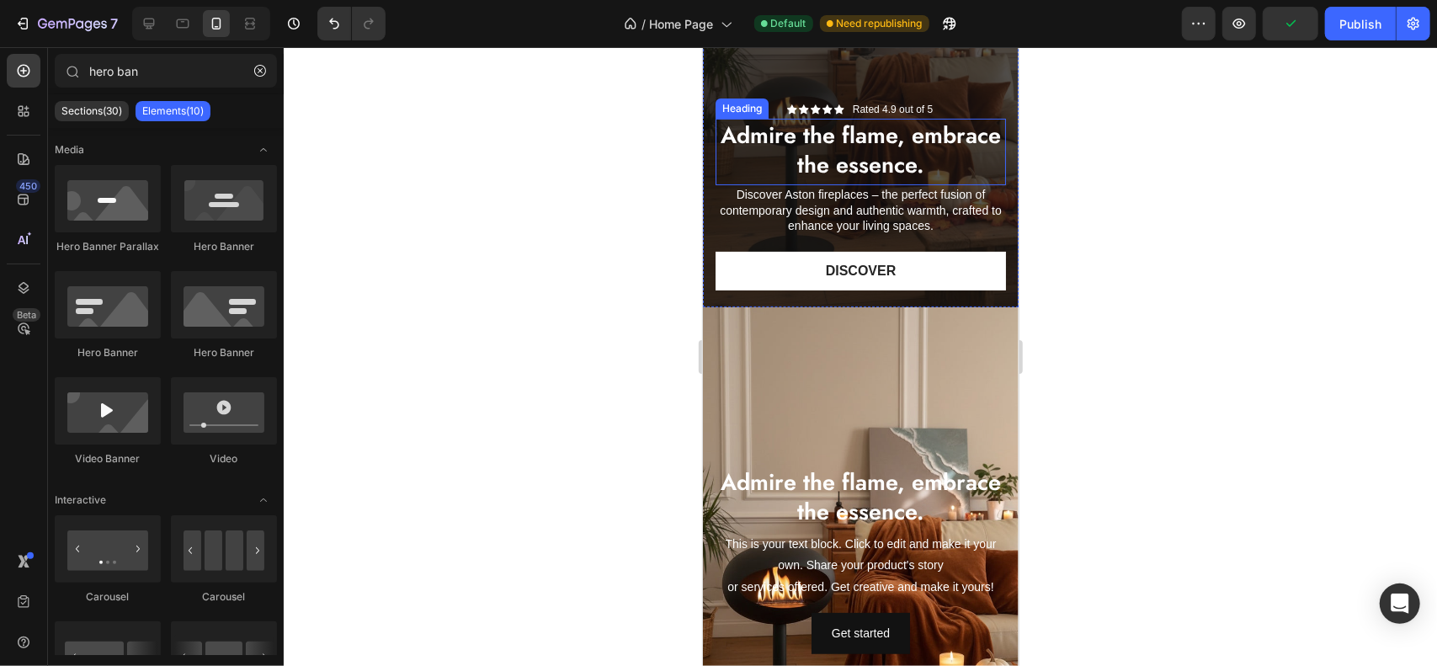
click at [841, 200] on p "Discover Aston fireplaces – the perfect fusion of contemporary design and authe…" at bounding box center [860, 209] width 287 height 46
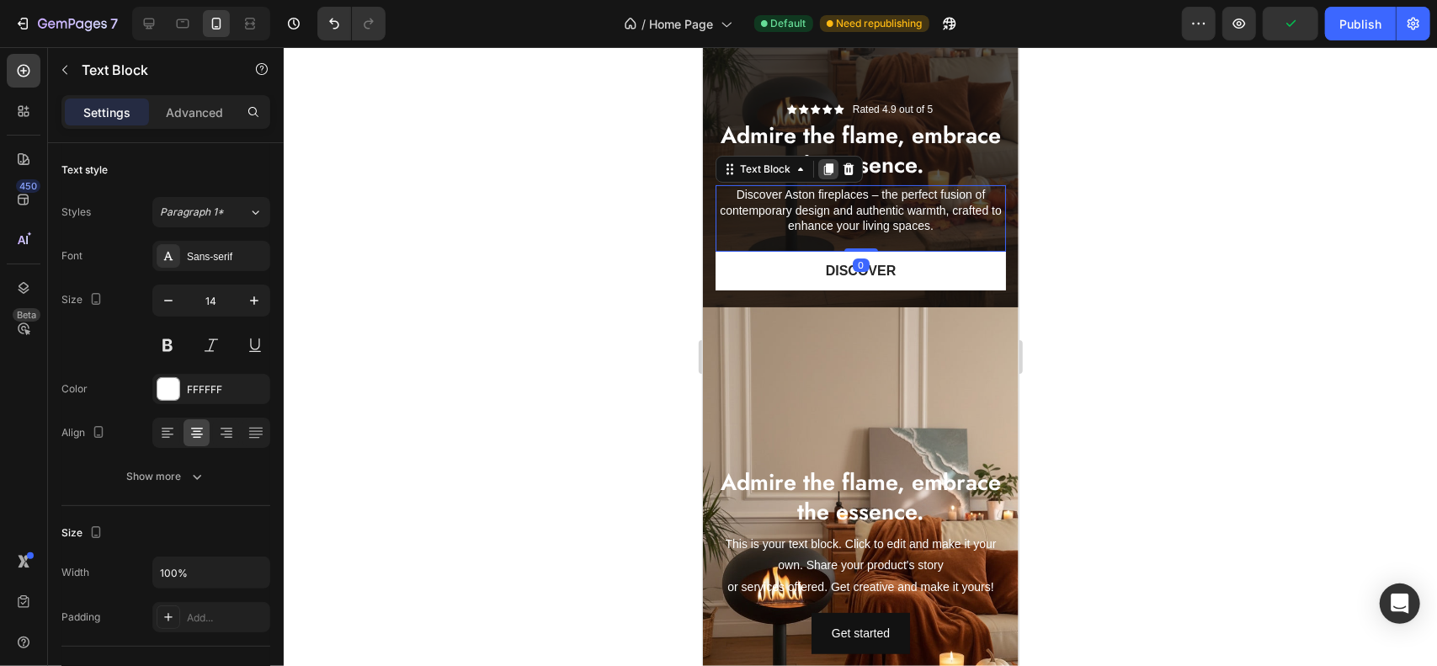
click at [823, 168] on icon at bounding box center [827, 169] width 9 height 12
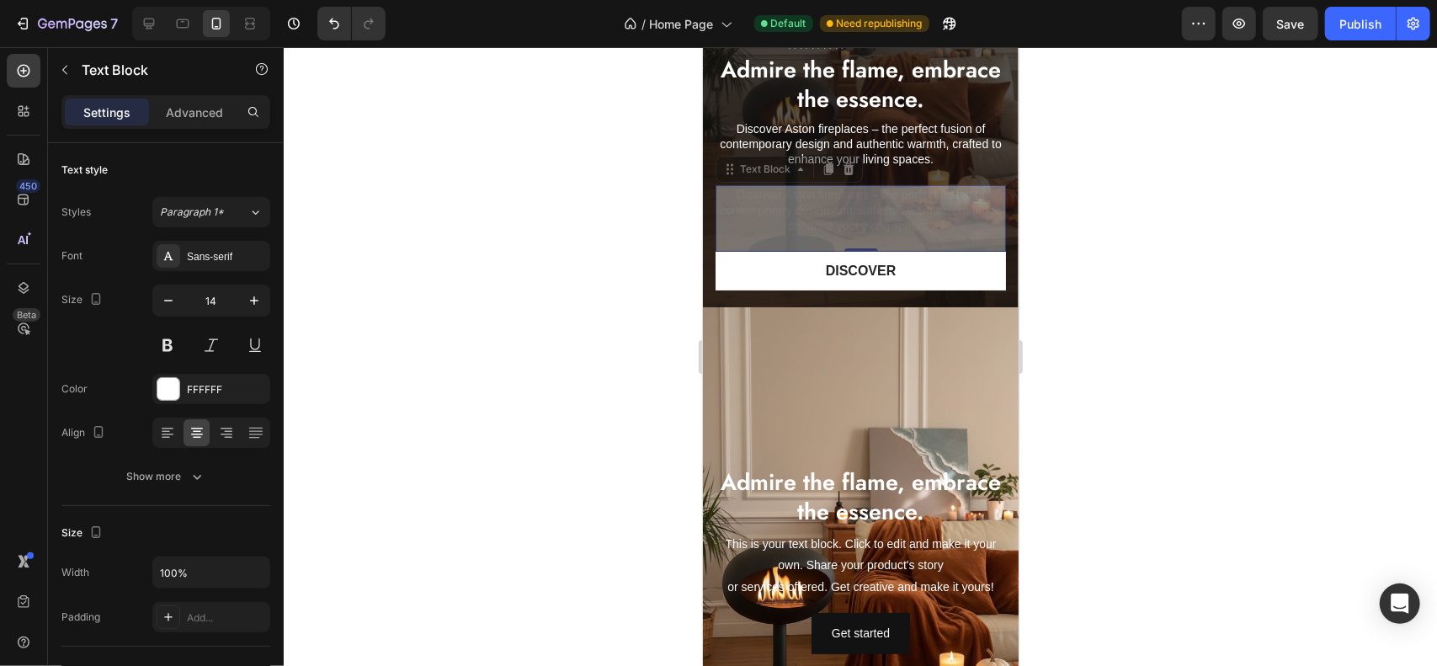
scroll to position [314, 0]
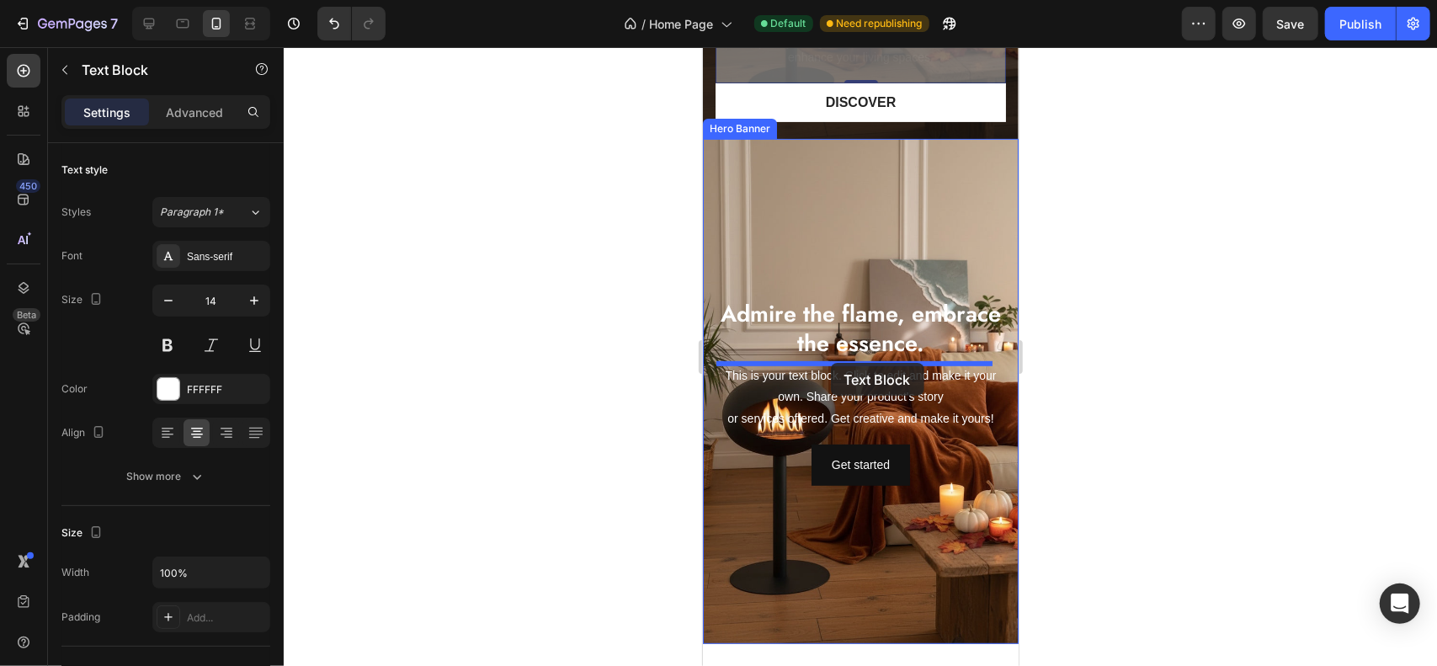
drag, startPoint x: 781, startPoint y: 174, endPoint x: 830, endPoint y: 362, distance: 194.0
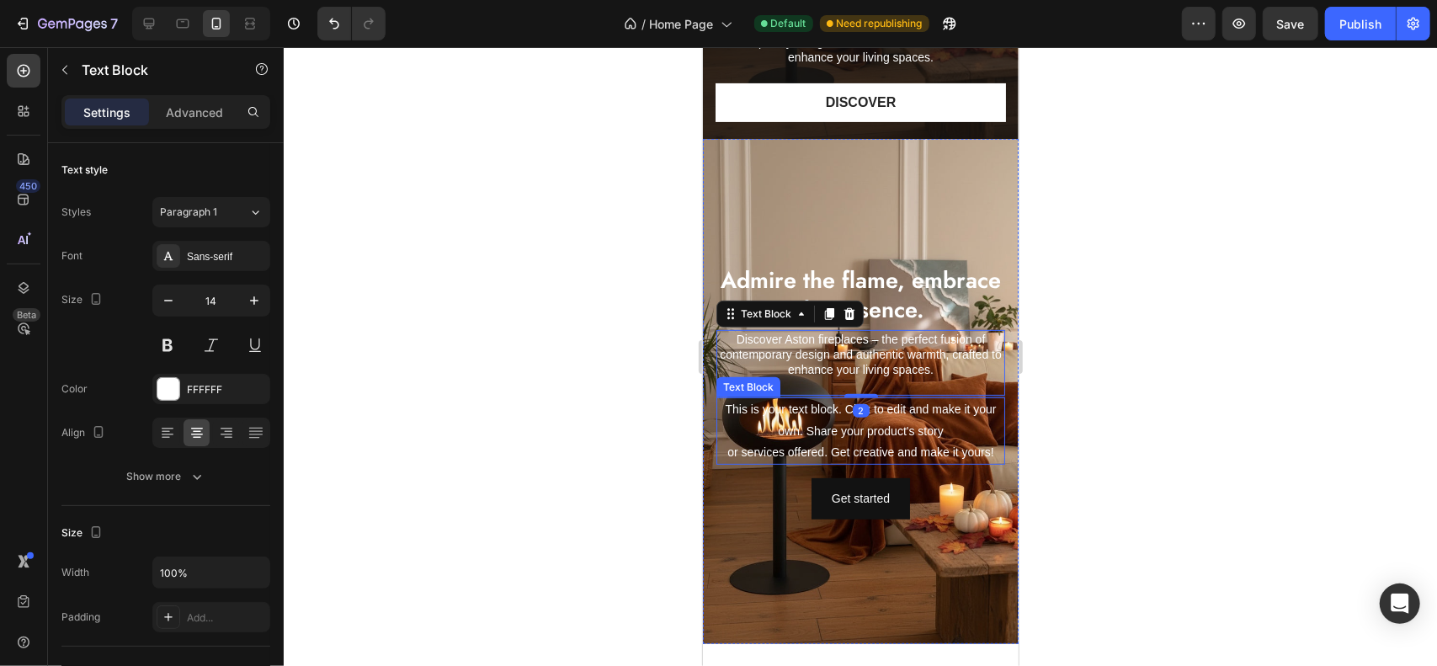
click at [834, 431] on p "This is your text block. Click to edit and make it your own. Share your product…" at bounding box center [859, 430] width 285 height 64
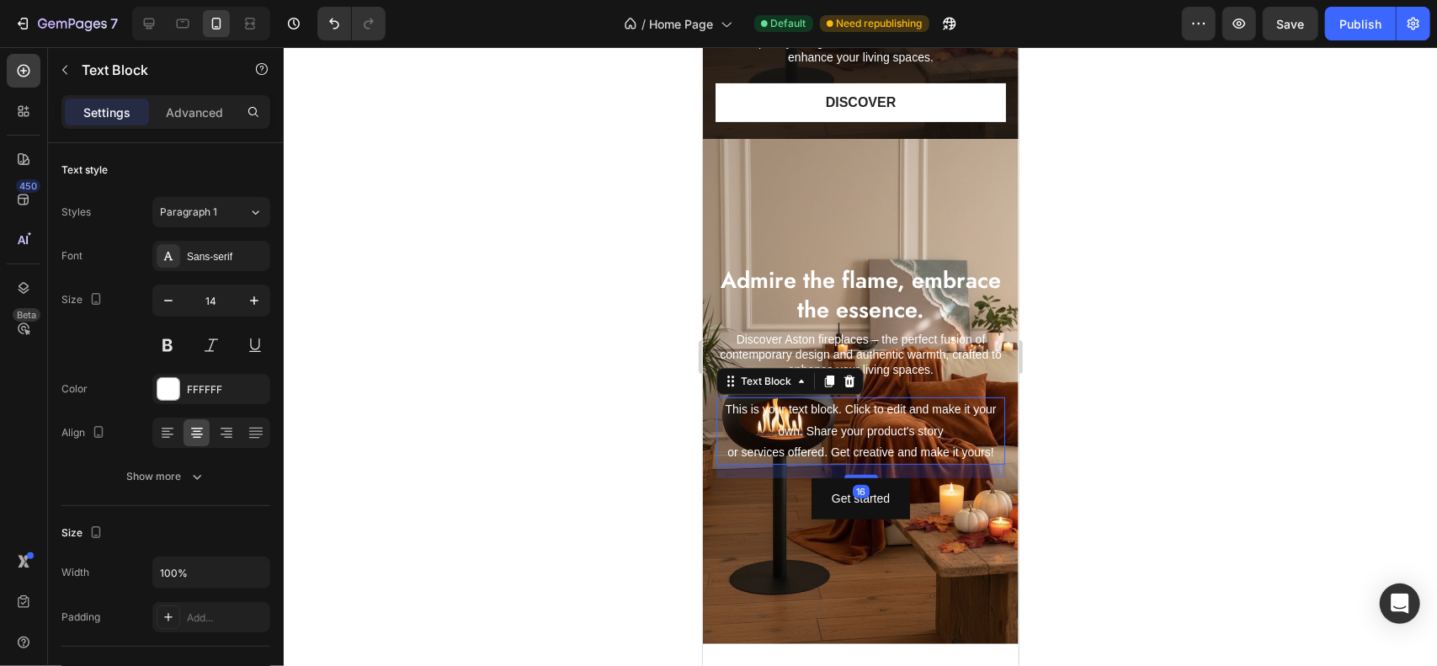
click at [844, 381] on icon at bounding box center [848, 380] width 13 height 13
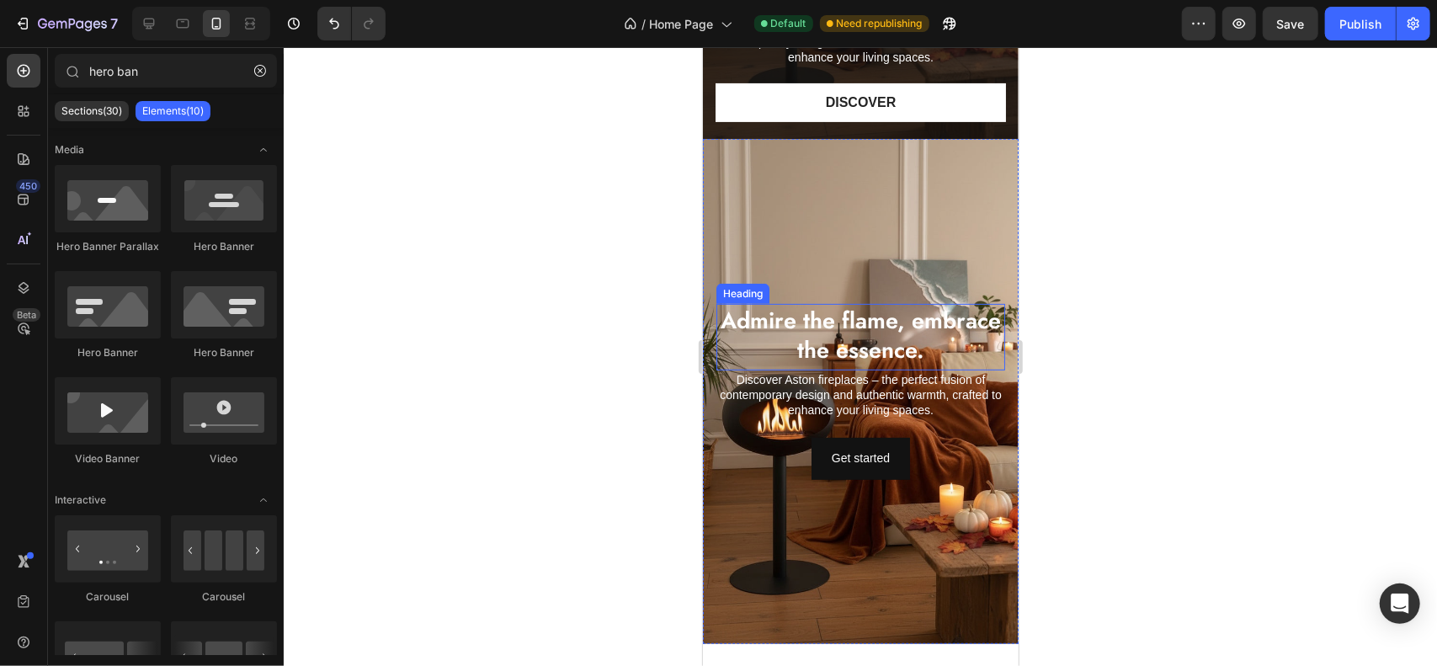
scroll to position [230, 0]
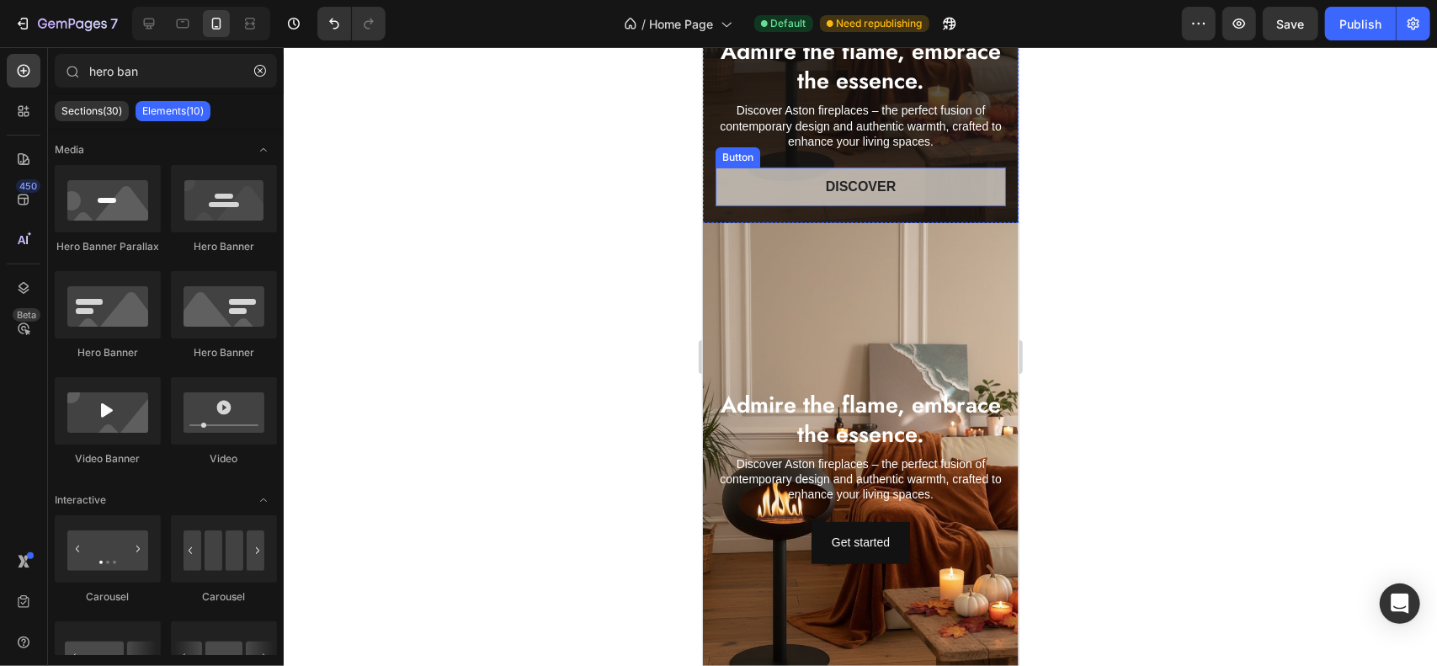
click at [882, 196] on link "Discover" at bounding box center [860, 186] width 290 height 39
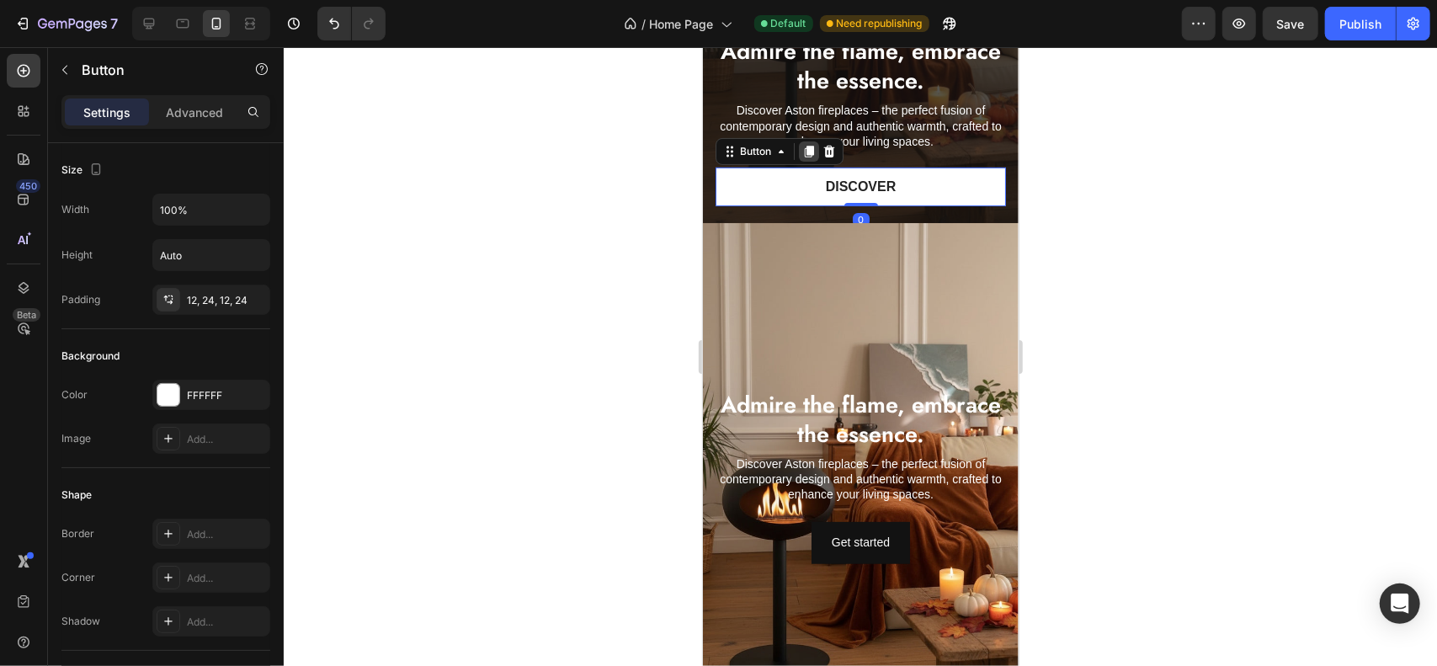
click at [810, 150] on icon at bounding box center [808, 151] width 9 height 12
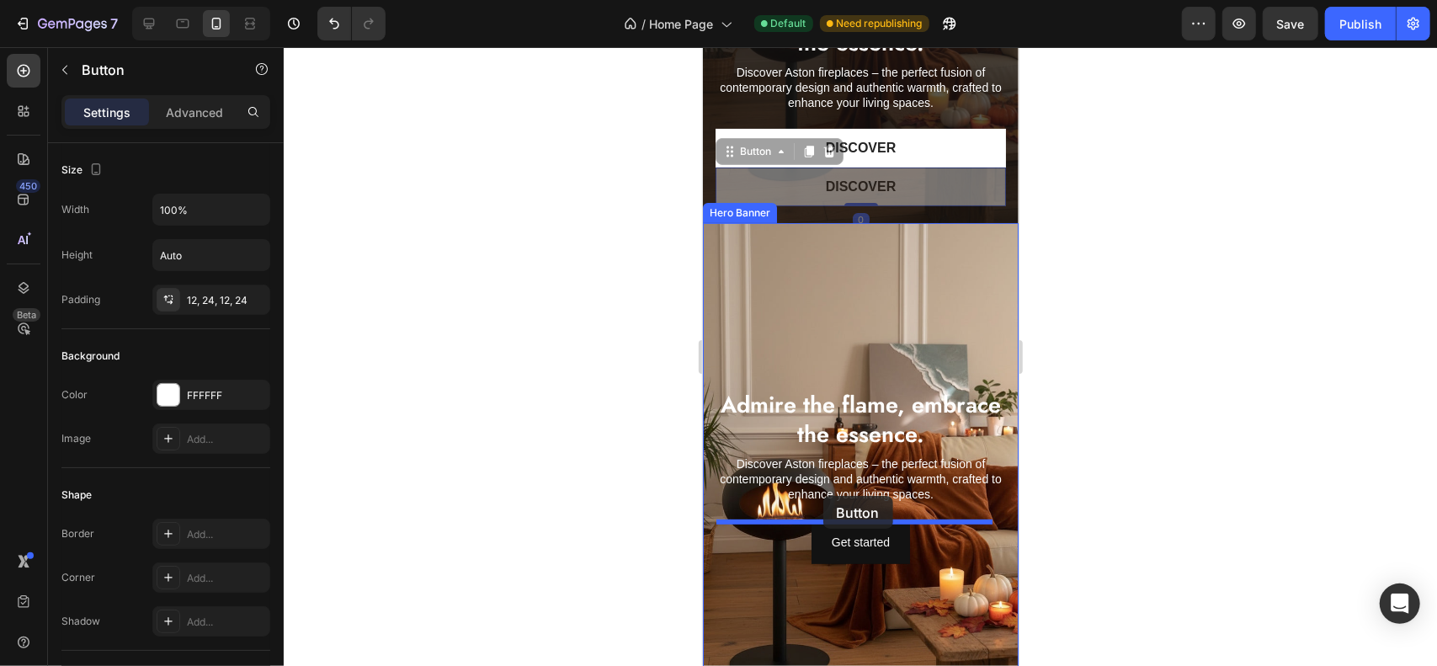
drag, startPoint x: 764, startPoint y: 173, endPoint x: 823, endPoint y: 495, distance: 327.0
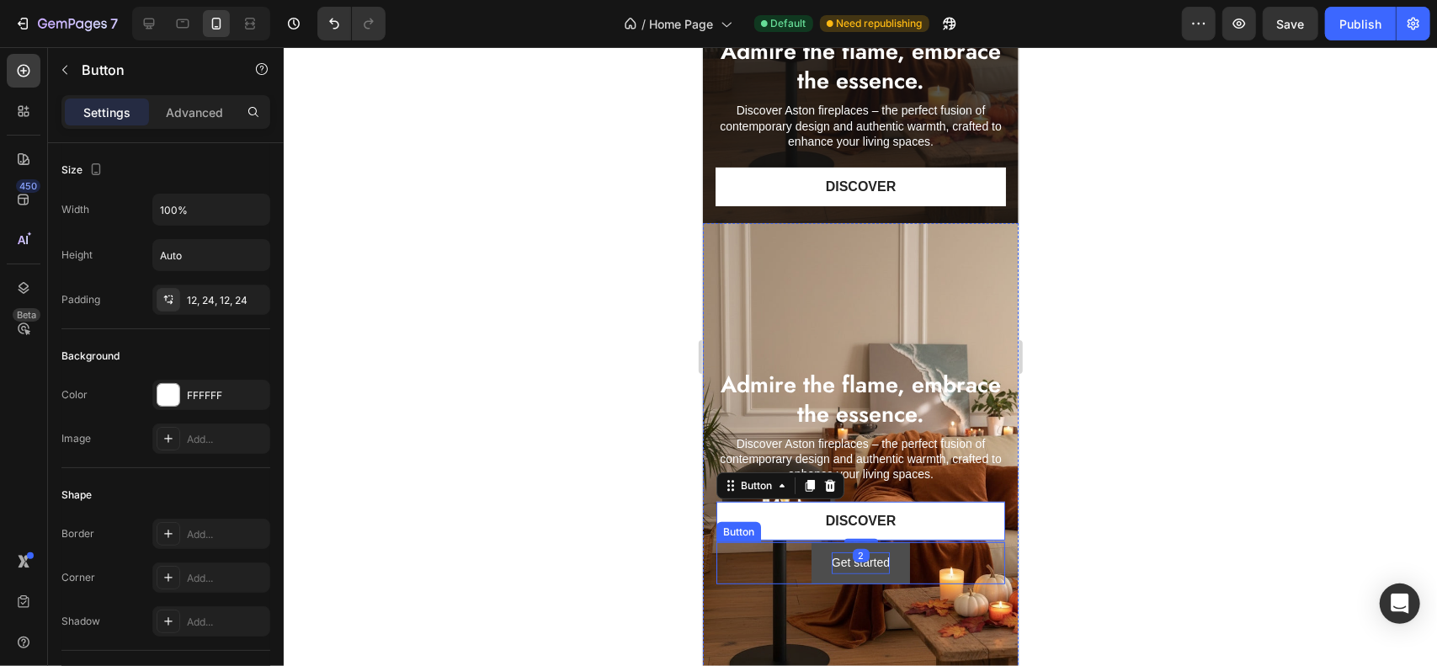
click at [843, 564] on div "Get started" at bounding box center [860, 562] width 58 height 21
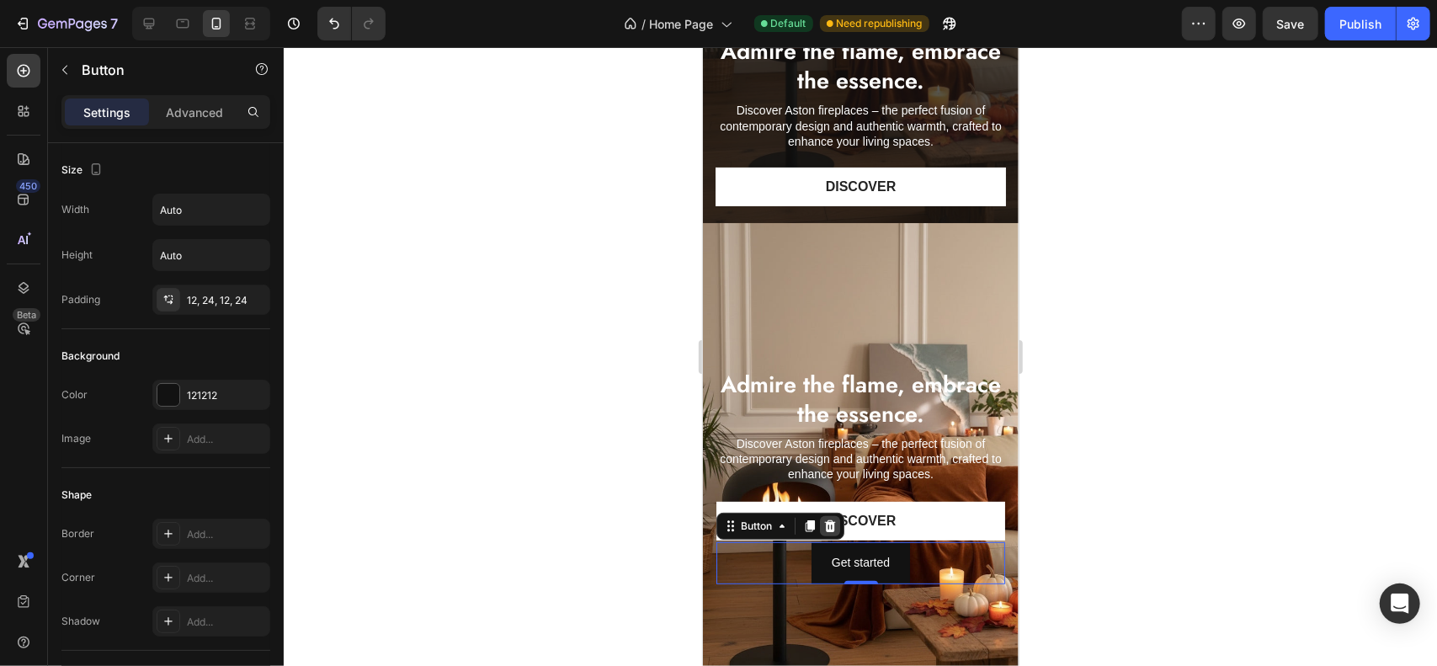
click at [833, 521] on icon at bounding box center [829, 526] width 11 height 12
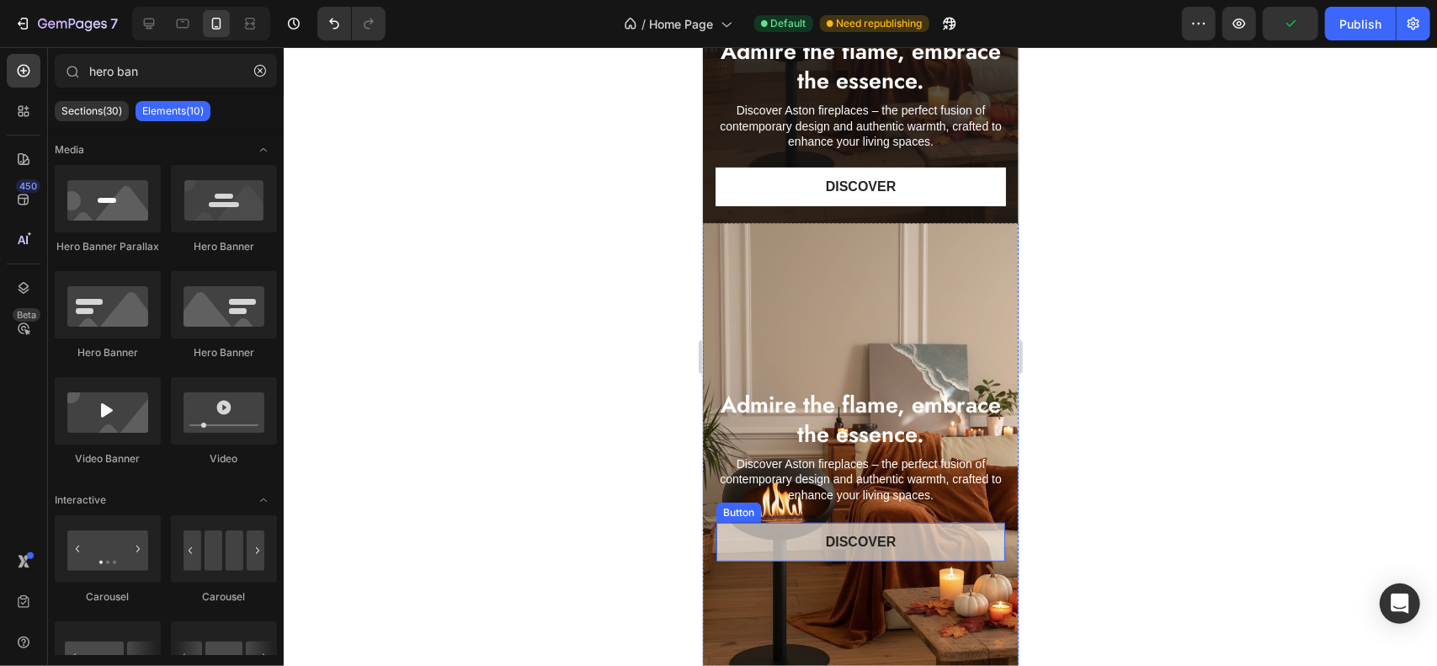
click at [942, 544] on link "Discover" at bounding box center [860, 541] width 289 height 39
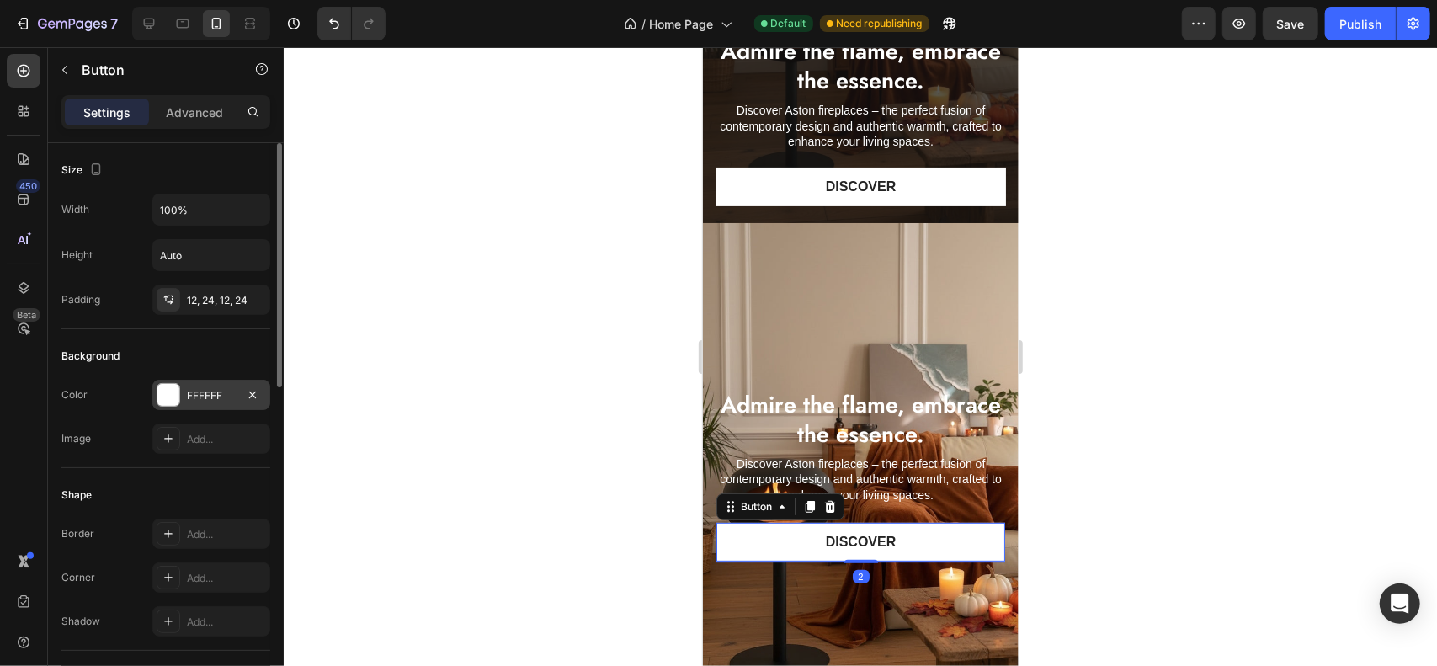
click at [218, 390] on div "FFFFFF" at bounding box center [211, 395] width 49 height 15
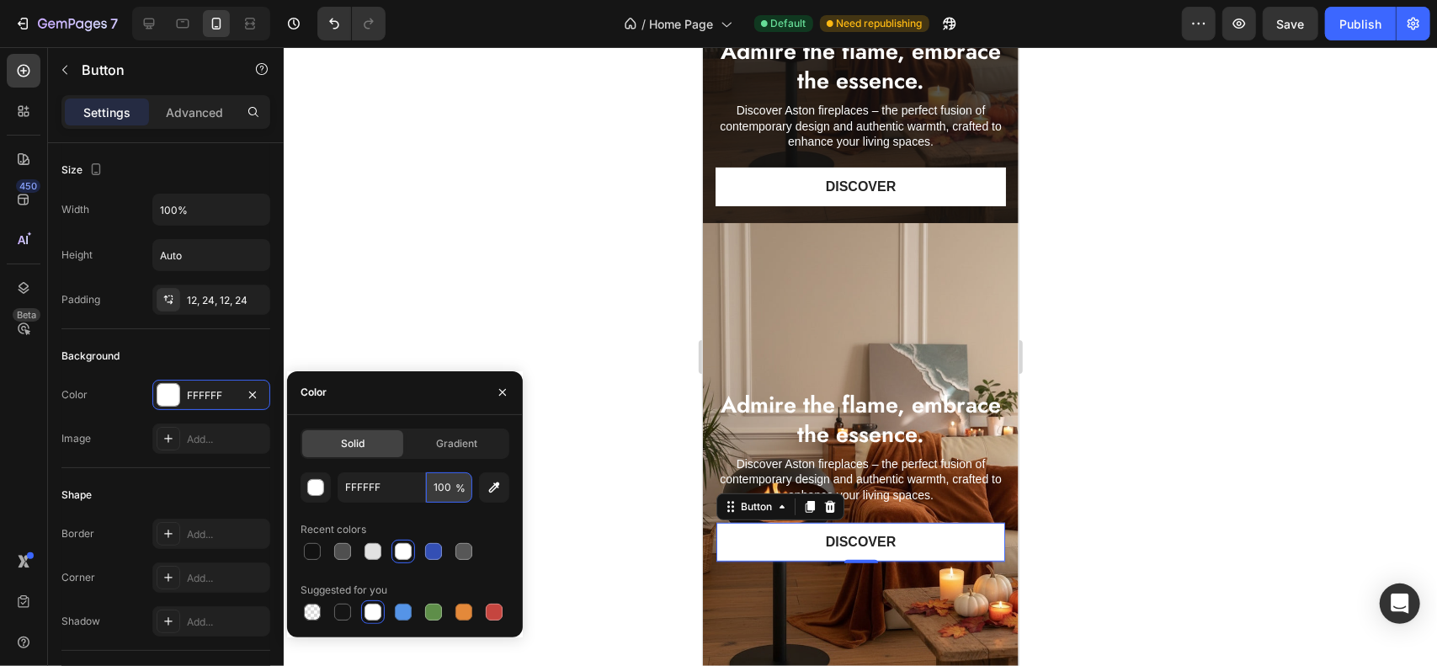
click at [449, 482] on input "100" at bounding box center [449, 487] width 46 height 30
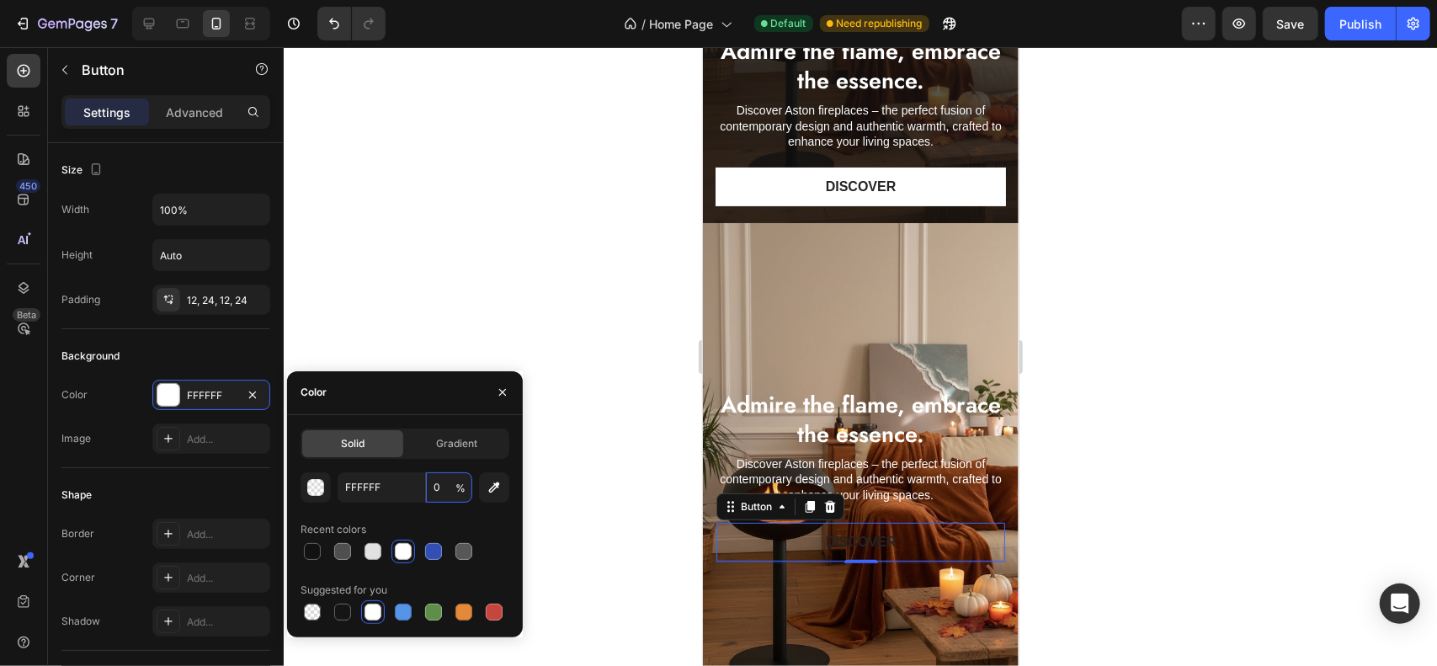
type input "0"
click at [408, 415] on div "Solid Gradient FFFFFF 0 % Recent colors Suggested for you" at bounding box center [405, 526] width 236 height 222
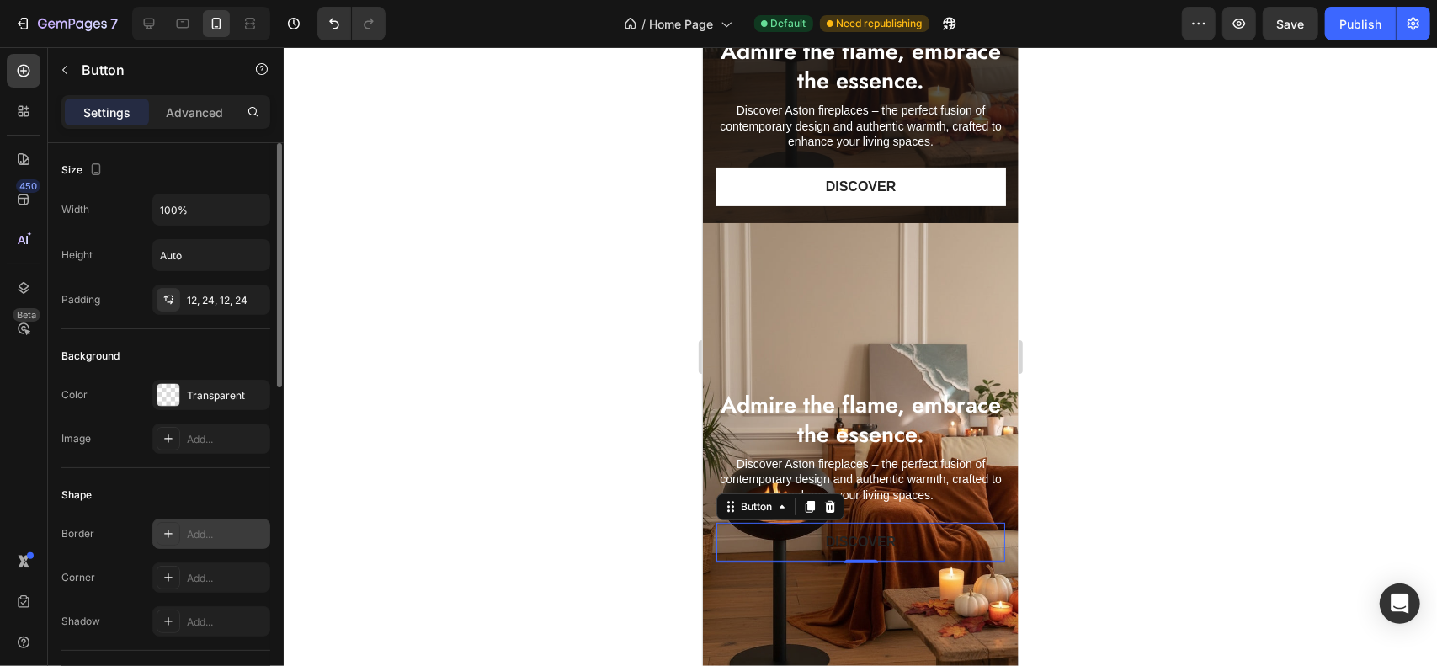
click at [197, 530] on div "Add..." at bounding box center [226, 534] width 79 height 15
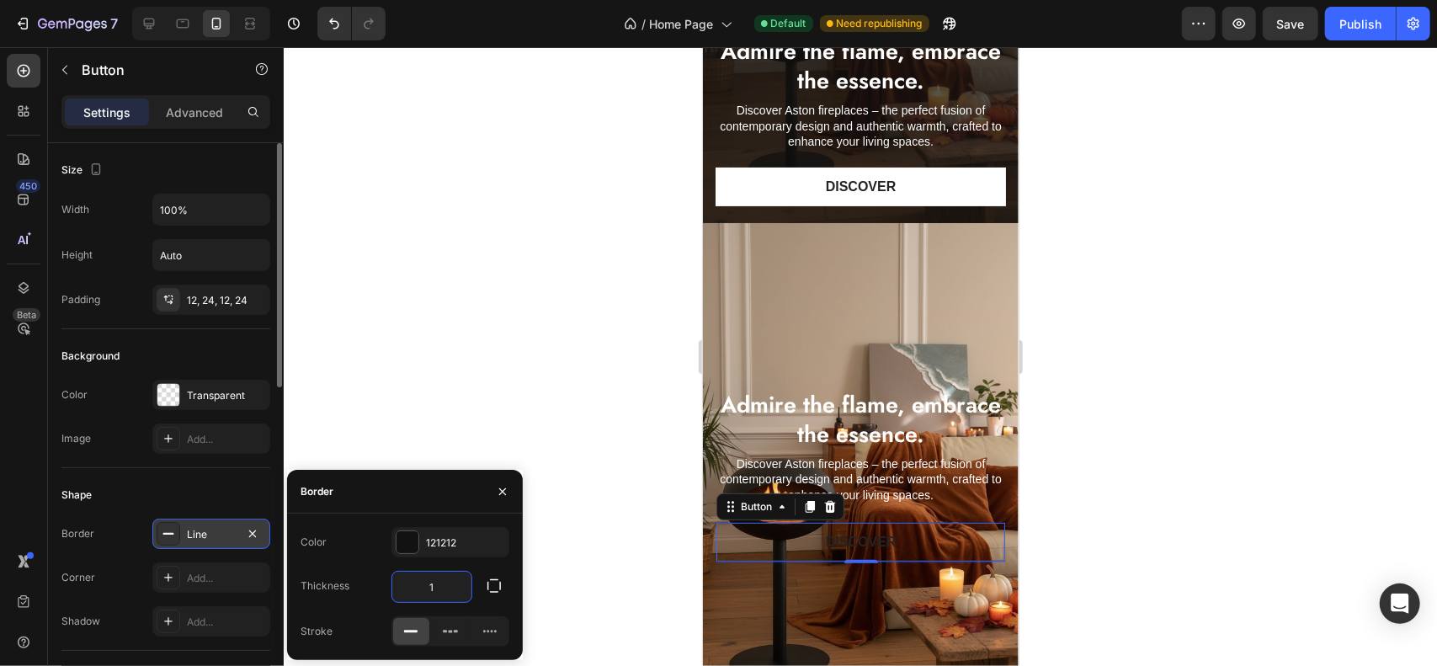
click at [441, 577] on input "1" at bounding box center [431, 587] width 79 height 30
type input "2"
click at [212, 487] on div "Shape" at bounding box center [165, 495] width 209 height 27
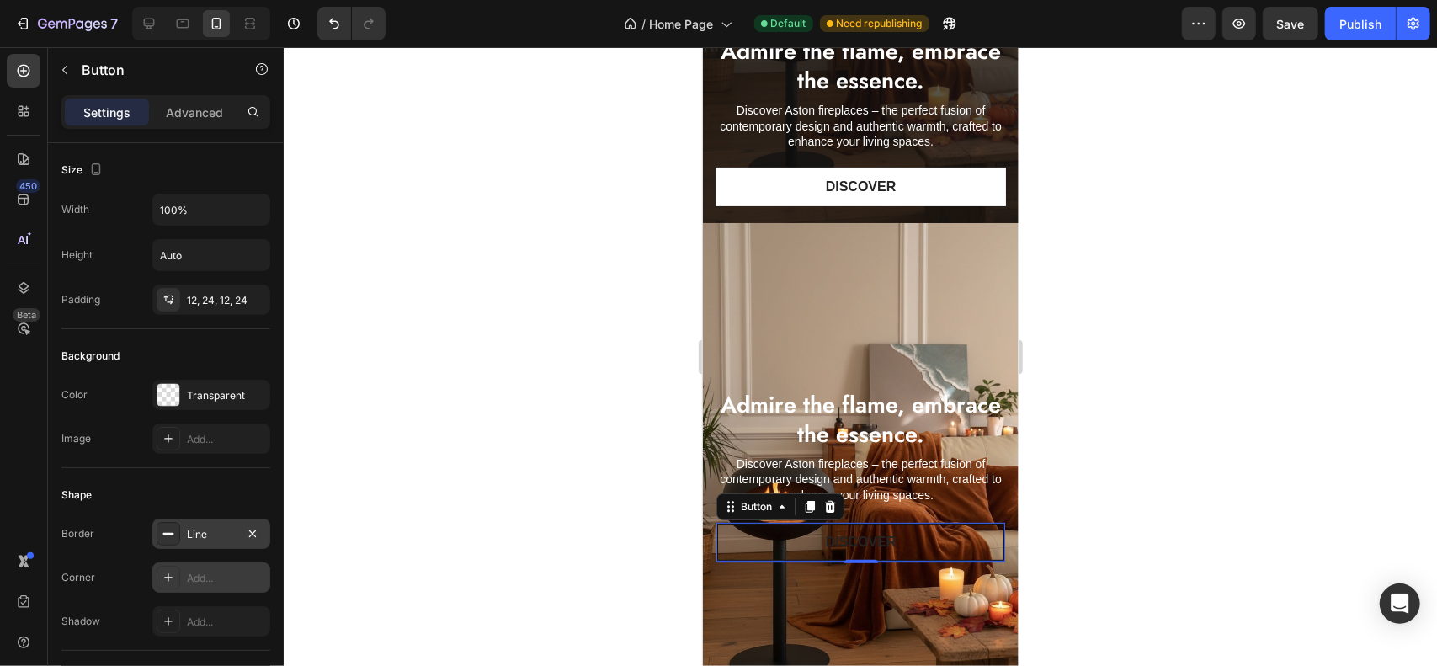
scroll to position [84, 0]
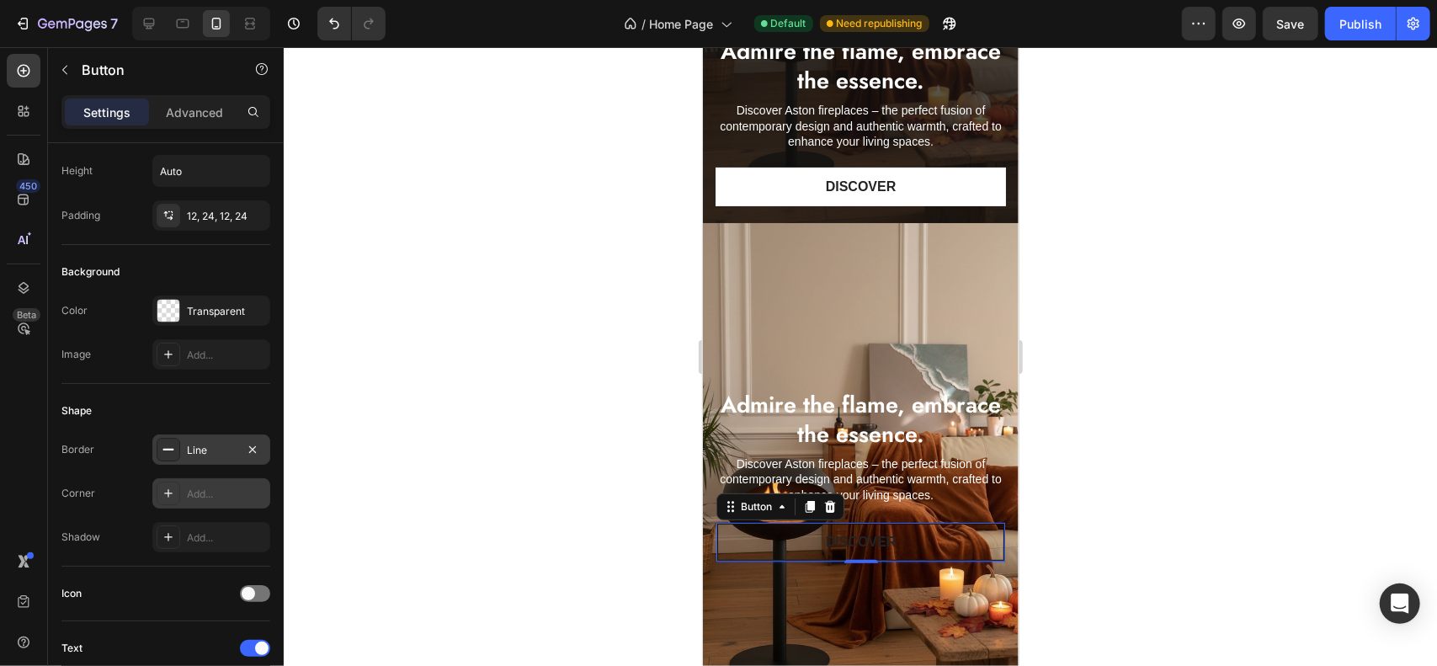
click at [207, 490] on div "Add..." at bounding box center [226, 494] width 79 height 15
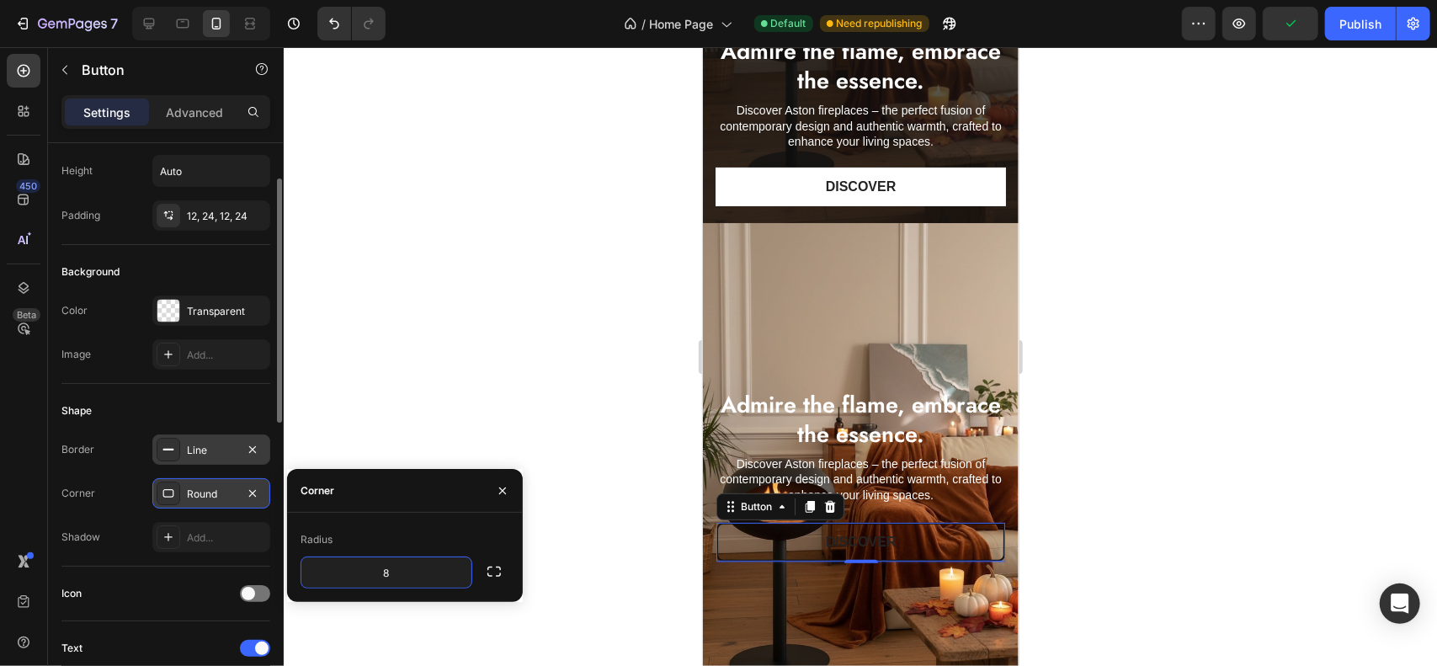
click at [103, 573] on div "Icon" at bounding box center [165, 594] width 209 height 55
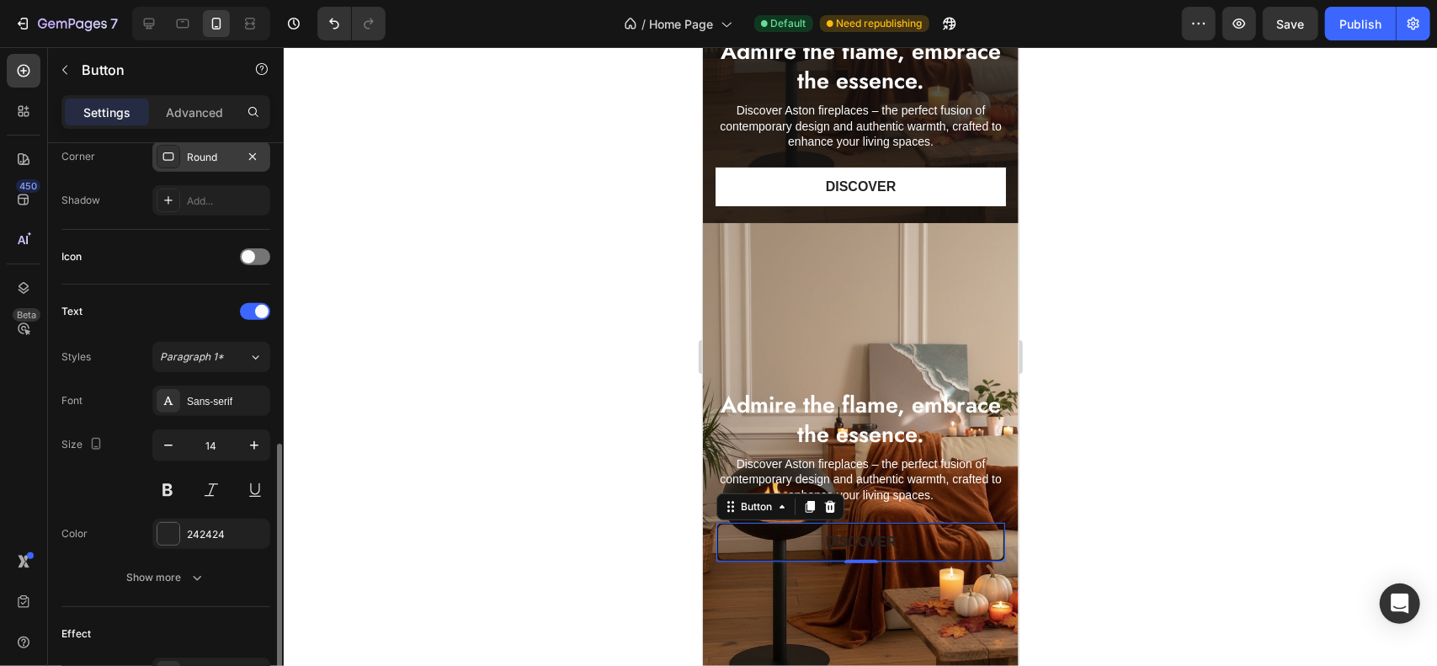
scroll to position [505, 0]
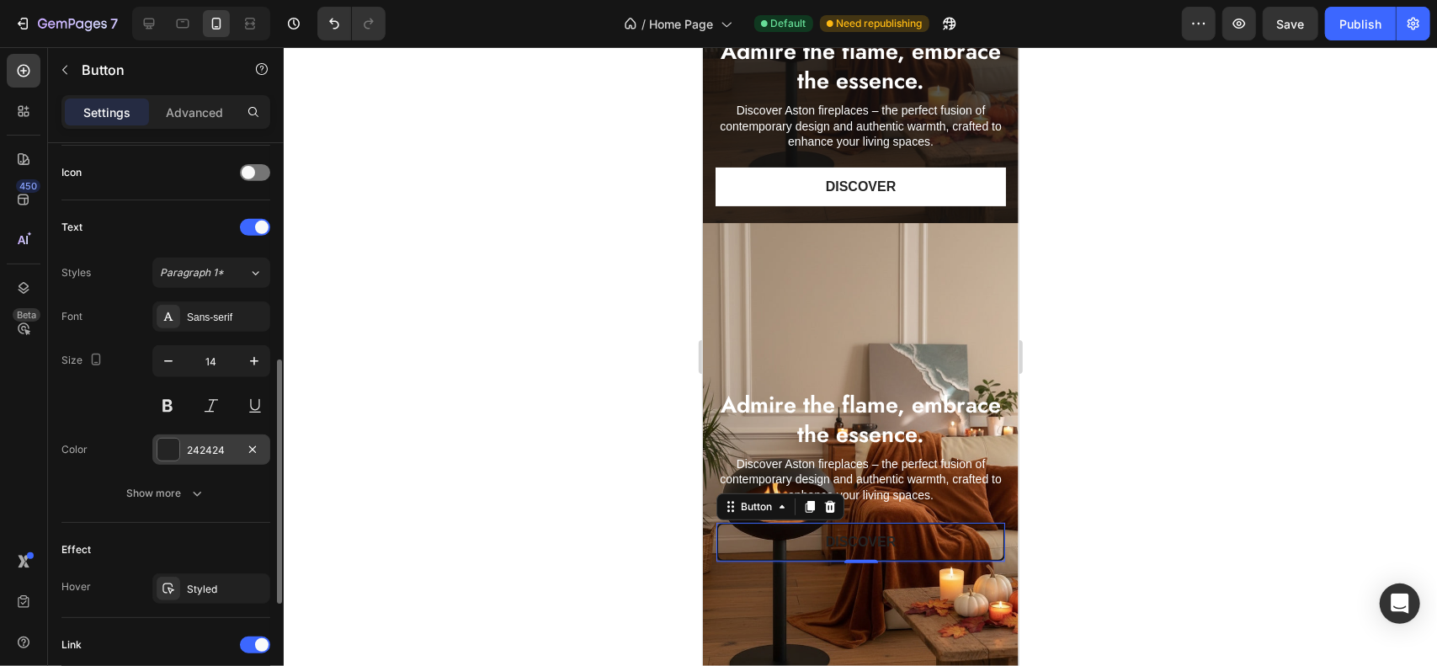
click at [168, 447] on div at bounding box center [168, 450] width 22 height 22
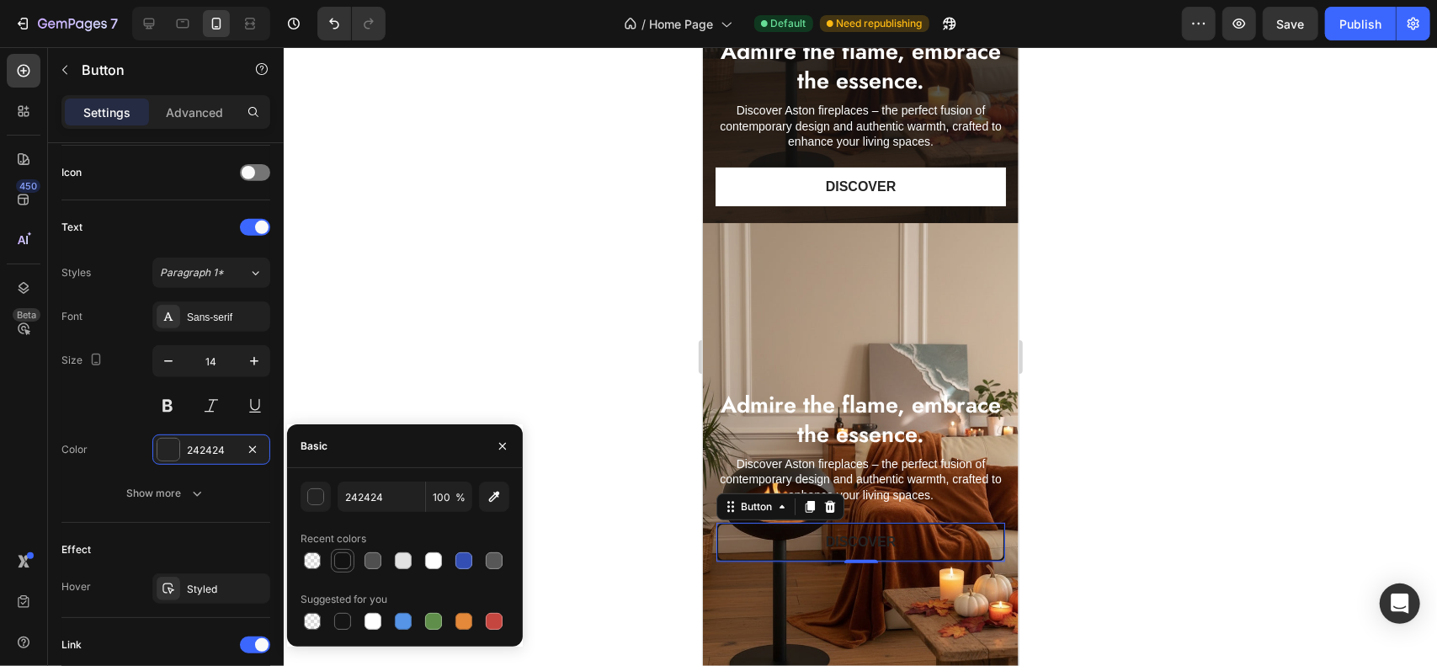
click at [344, 565] on div at bounding box center [342, 560] width 17 height 17
type input "121212"
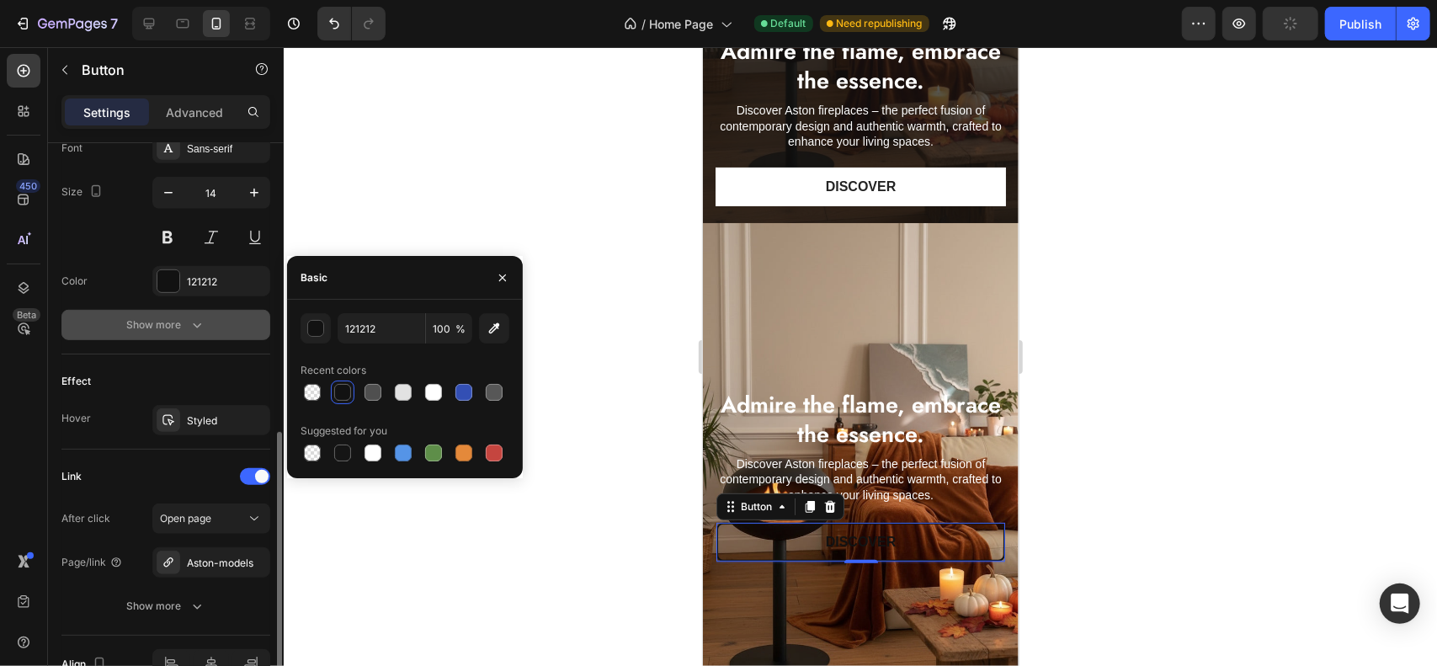
click at [184, 326] on div "Show more" at bounding box center [166, 325] width 78 height 17
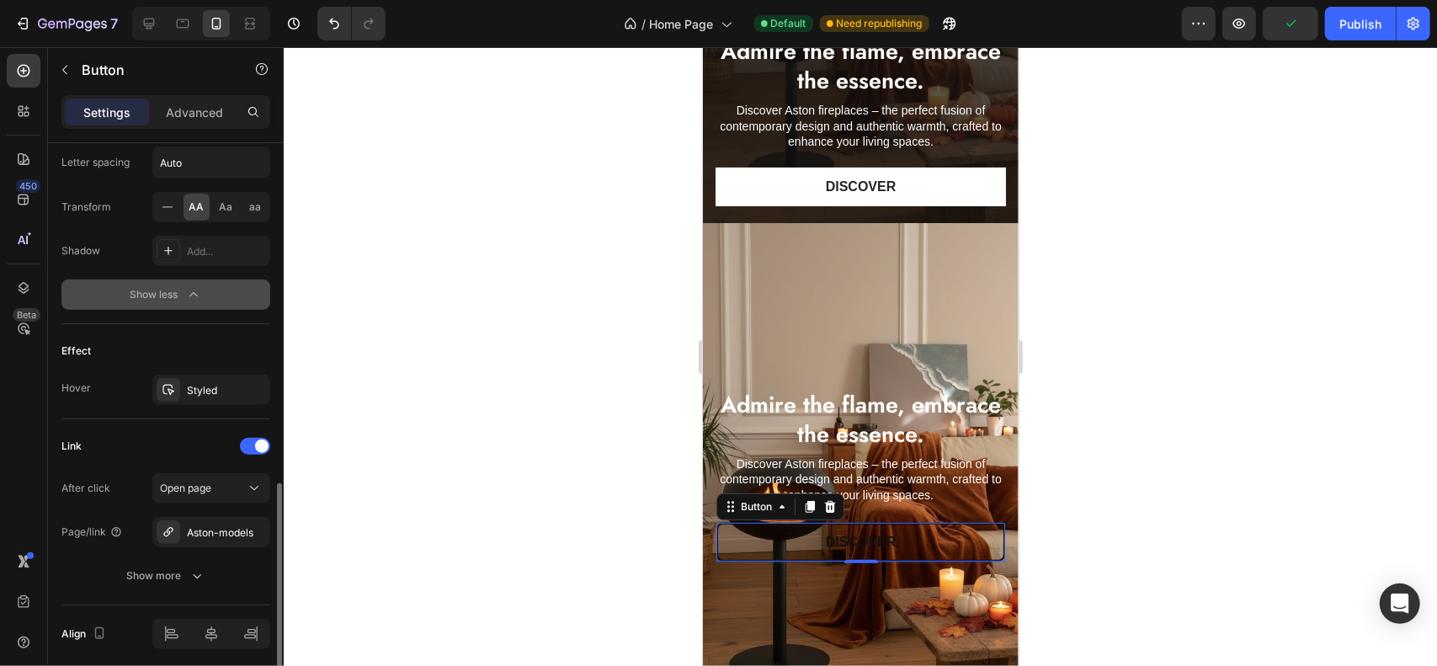
scroll to position [985, 0]
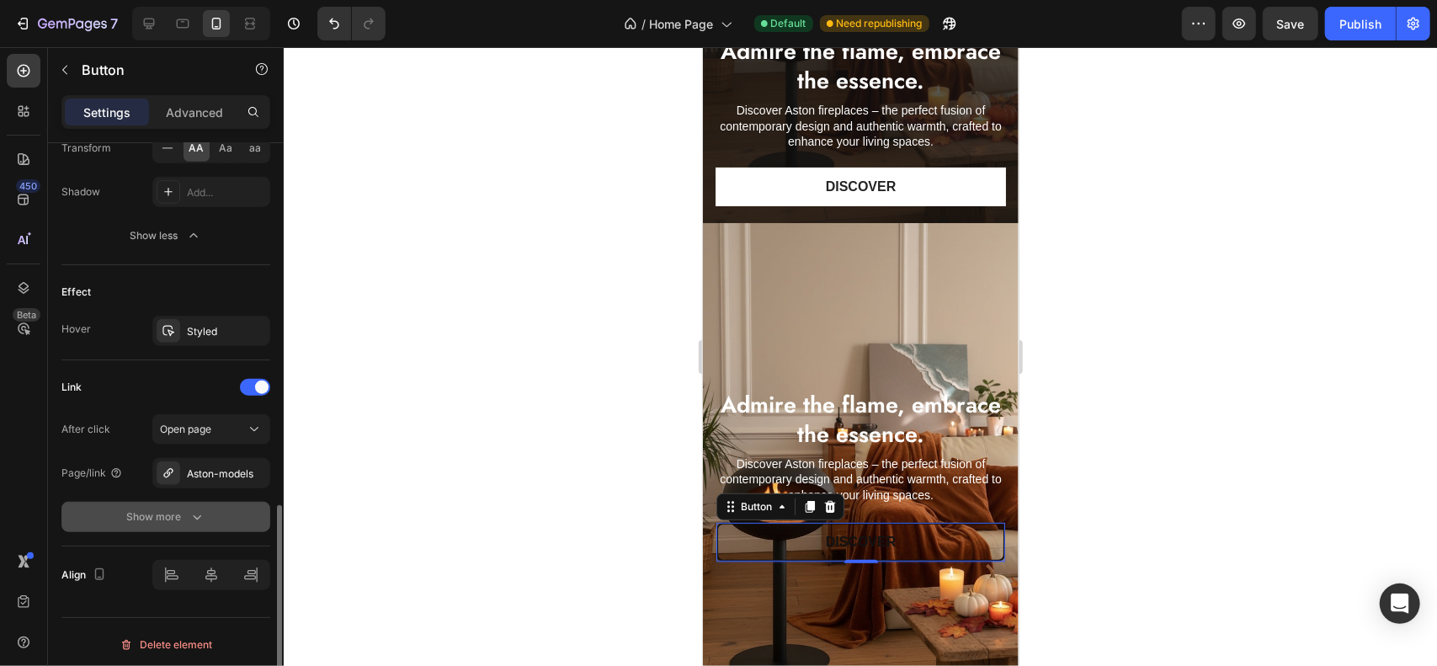
click at [180, 509] on div "Show more" at bounding box center [166, 517] width 78 height 17
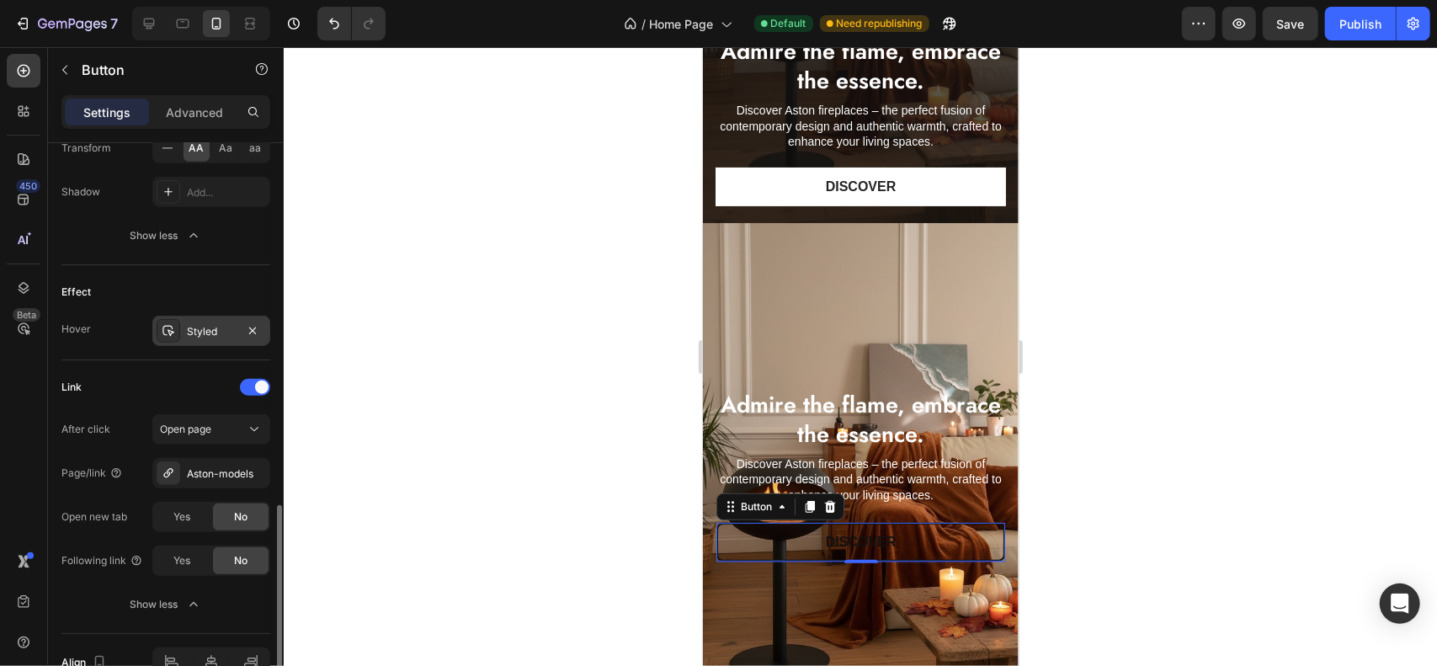
click at [204, 333] on div "Styled" at bounding box center [211, 331] width 49 height 15
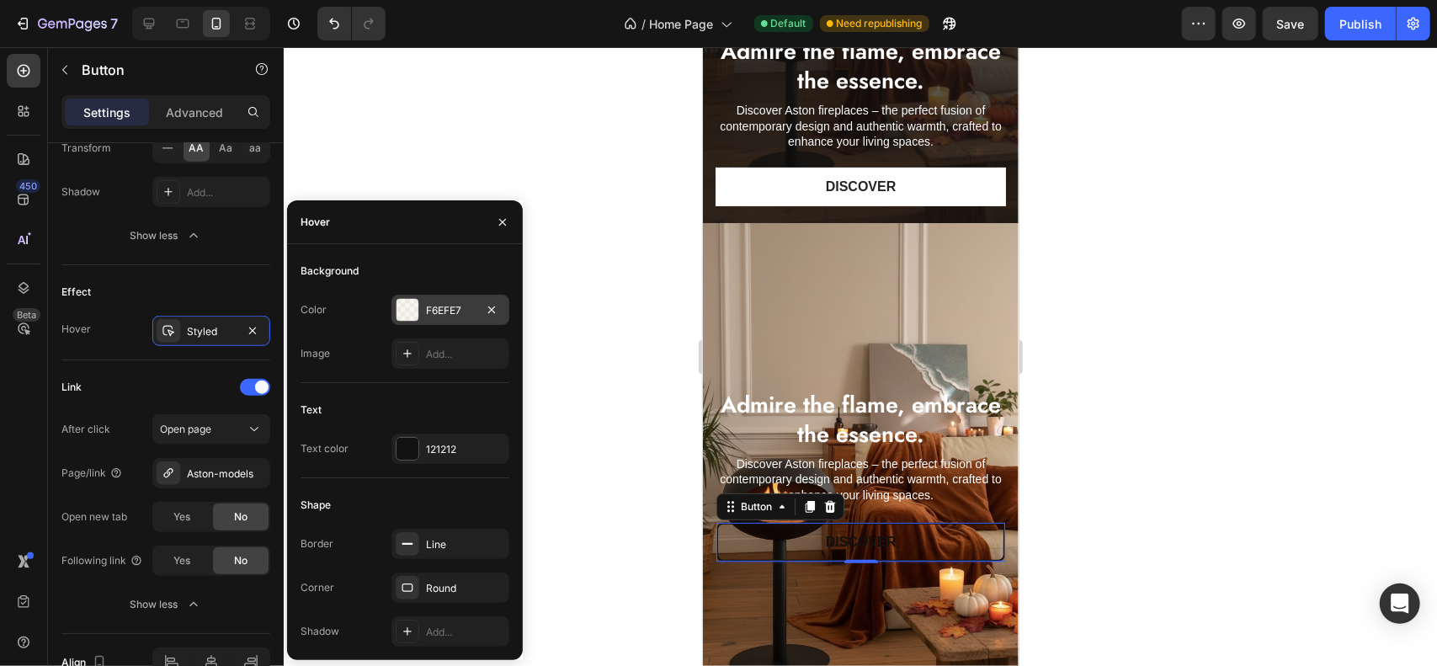
click at [435, 314] on div "F6EFE7" at bounding box center [450, 310] width 49 height 15
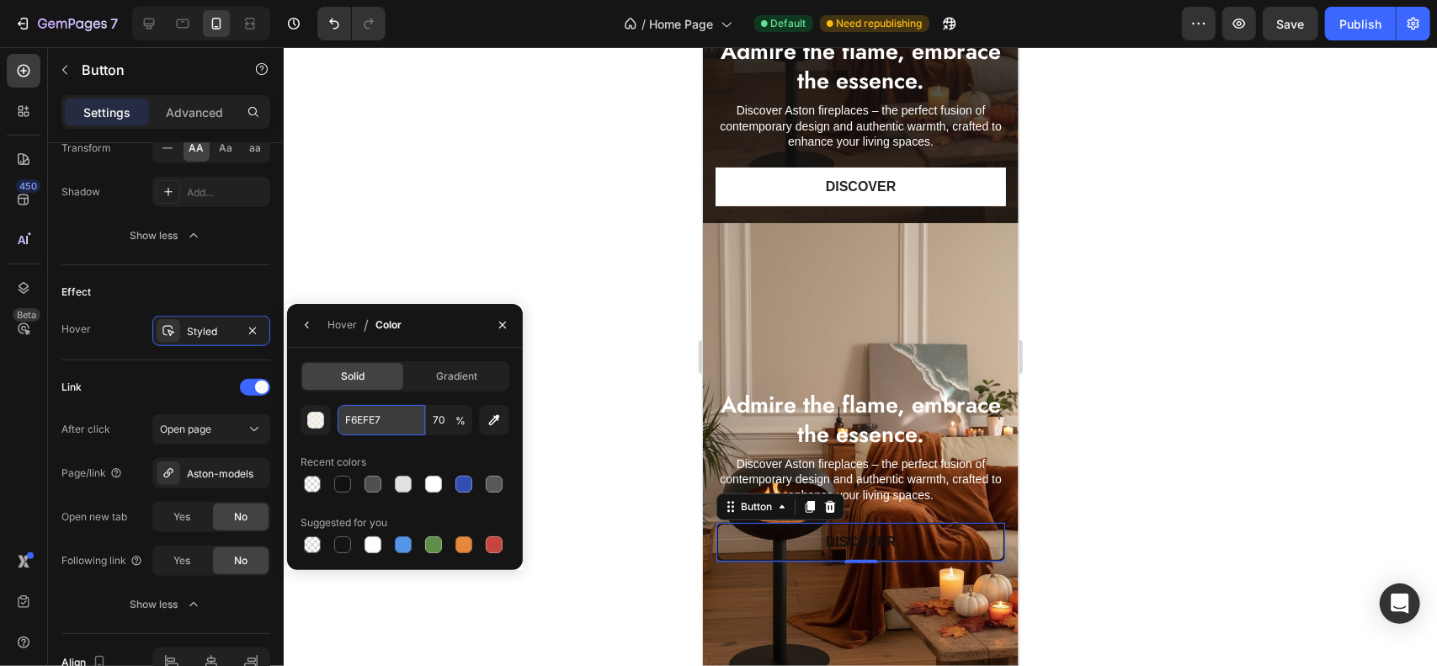
click at [387, 415] on input "F6EFE7" at bounding box center [382, 420] width 88 height 30
click at [216, 281] on div "Effect" at bounding box center [165, 292] width 209 height 27
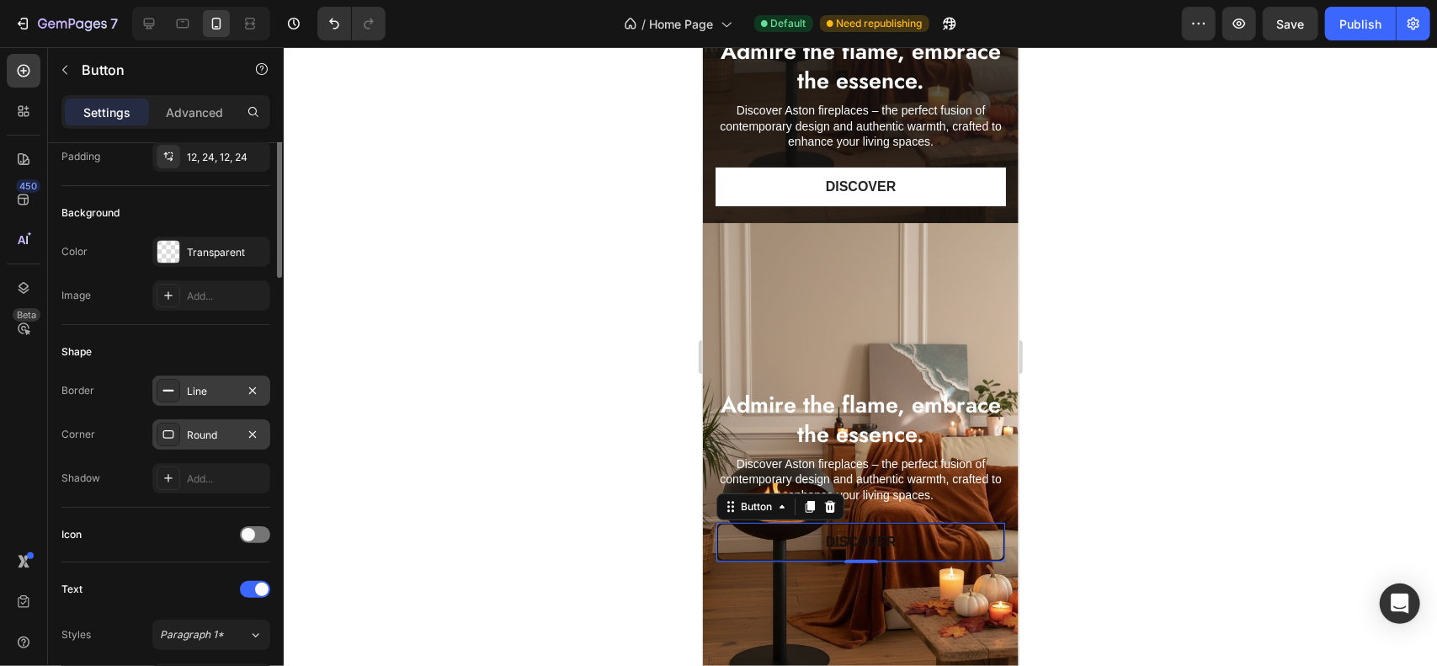
scroll to position [59, 0]
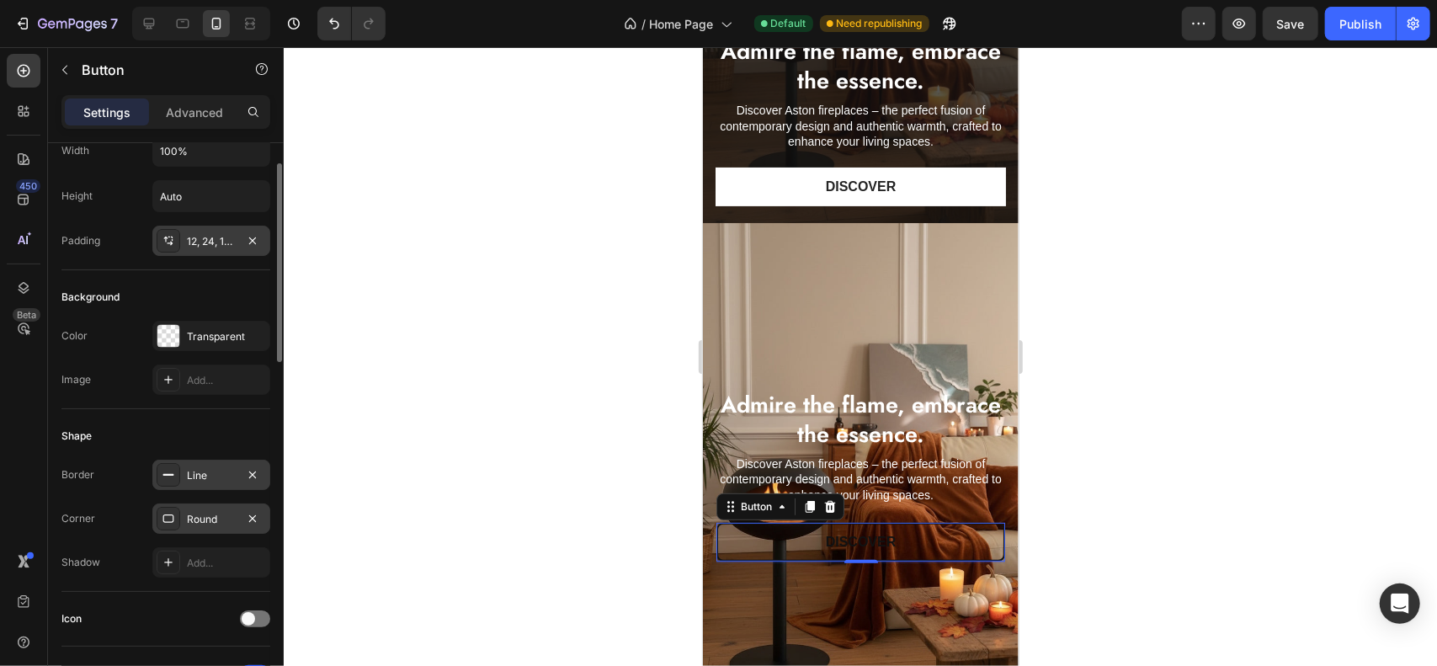
click at [203, 242] on div "12, 24, 12, 24" at bounding box center [211, 241] width 49 height 15
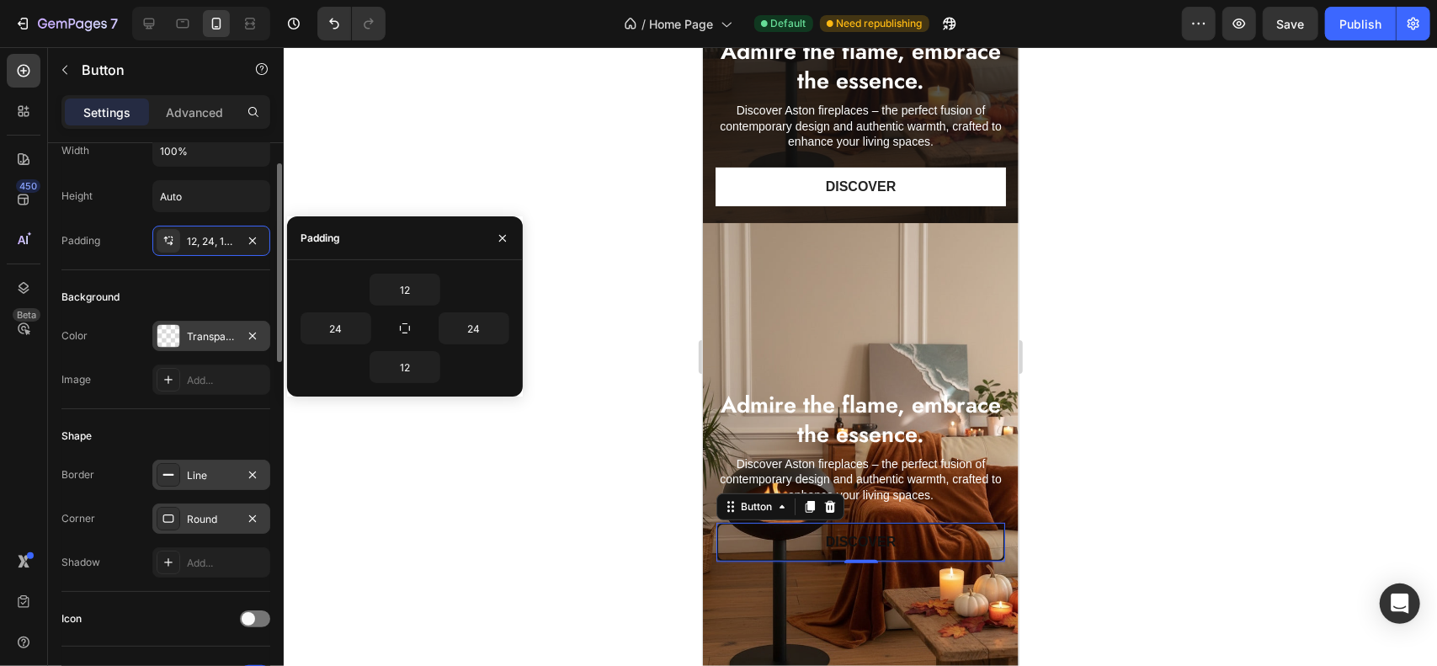
click at [188, 330] on div "Transparent" at bounding box center [211, 336] width 49 height 15
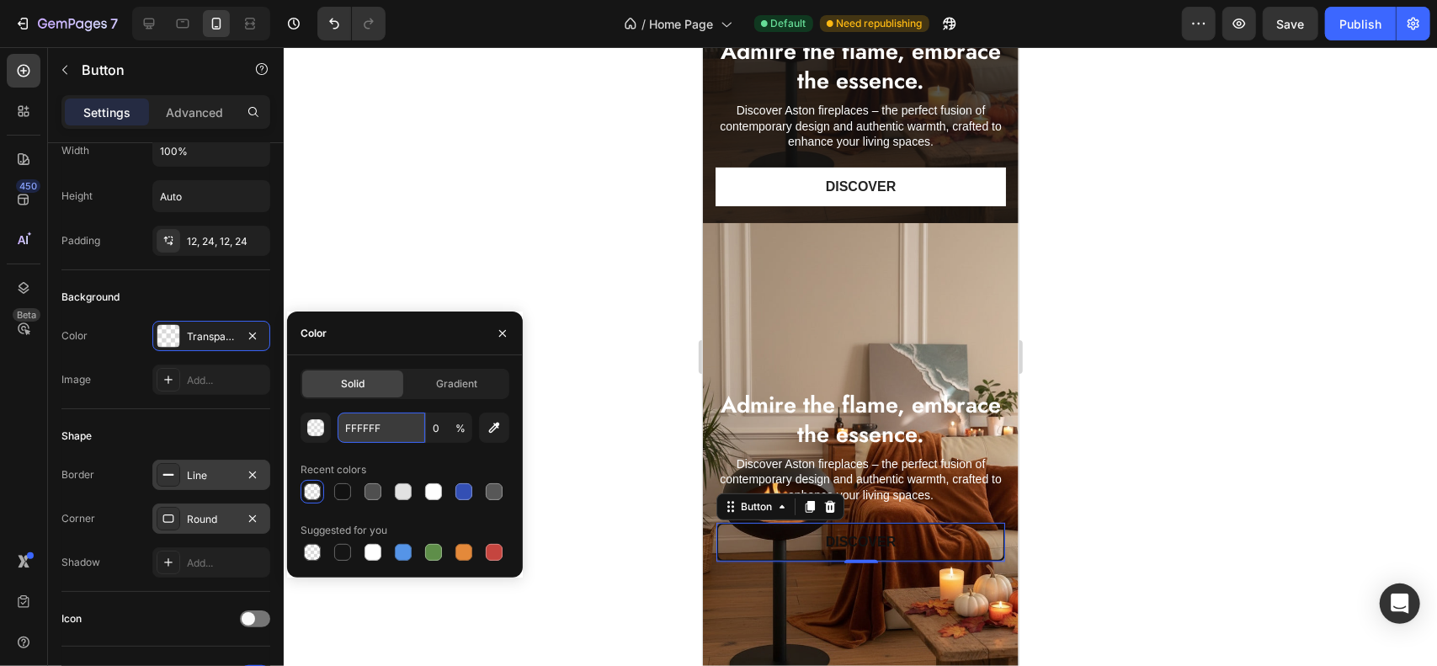
click at [370, 418] on input "FFFFFF" at bounding box center [382, 428] width 88 height 30
paste input "6EFE7"
type input "F6EFE7"
click at [451, 434] on input "0" at bounding box center [449, 428] width 46 height 30
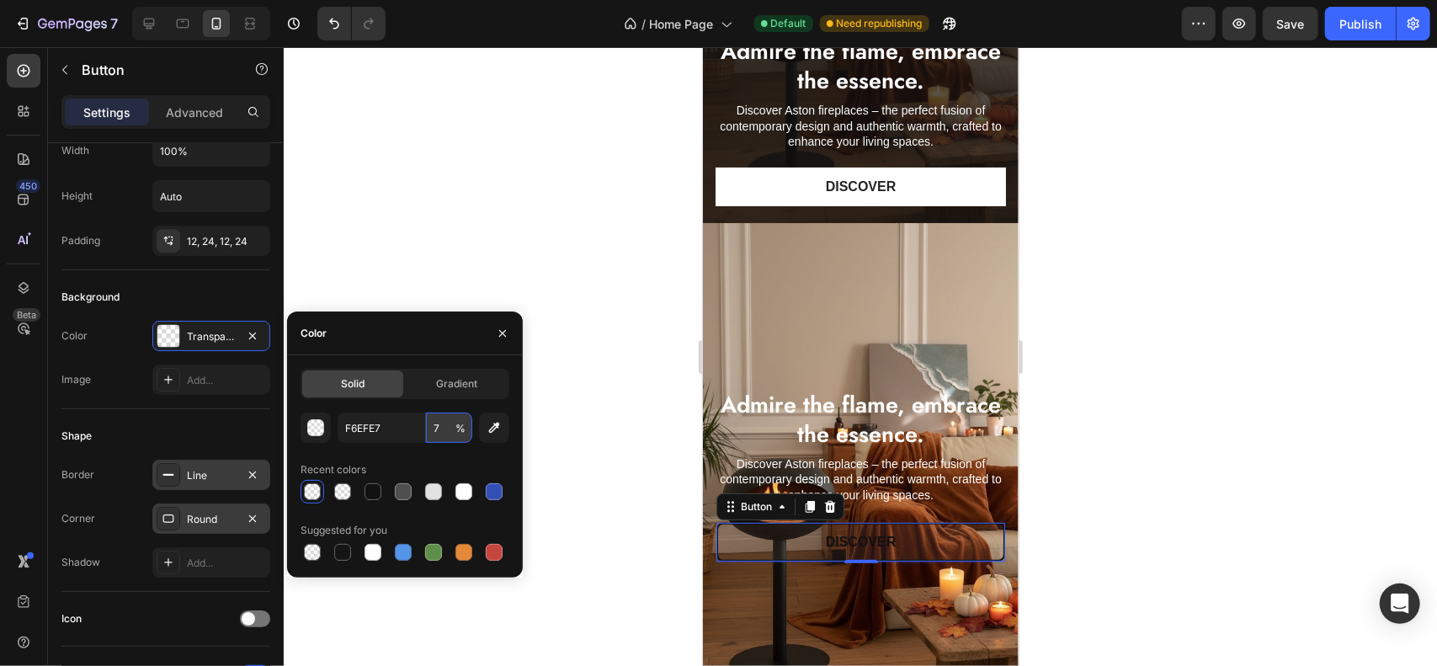
type input "70"
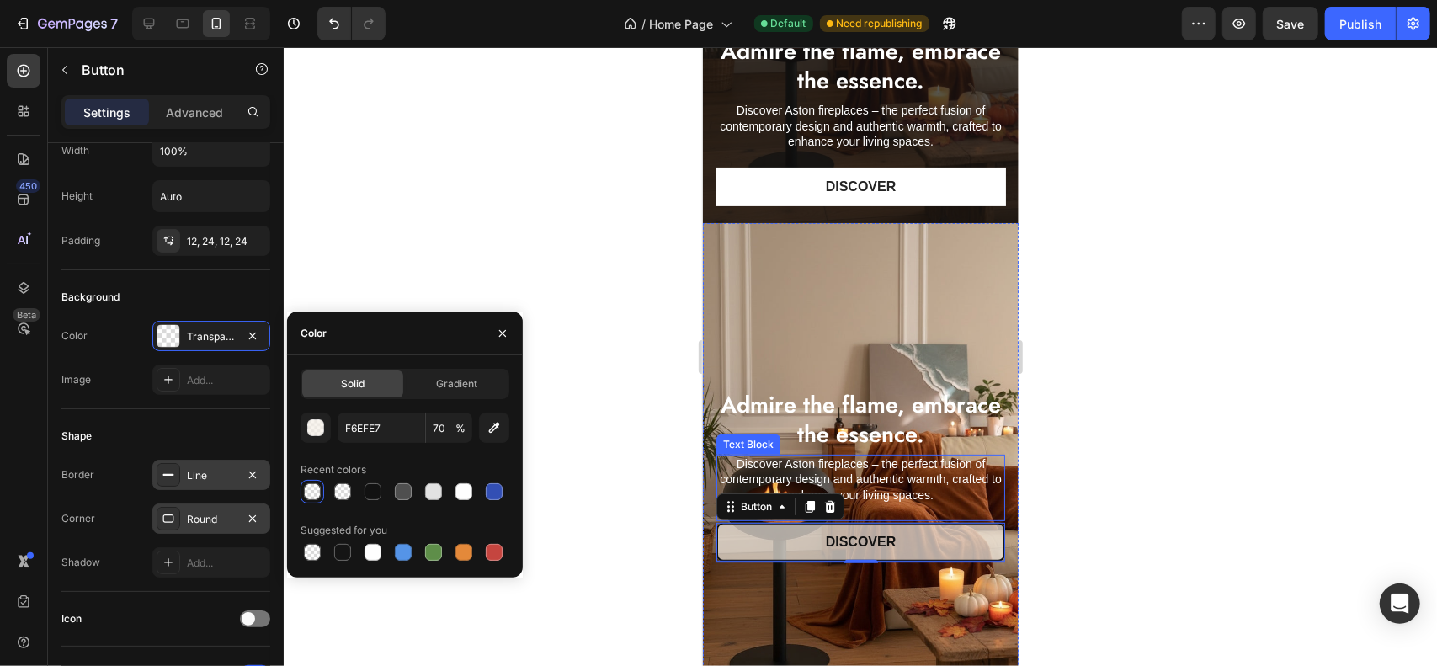
click at [1113, 422] on div at bounding box center [861, 356] width 1154 height 619
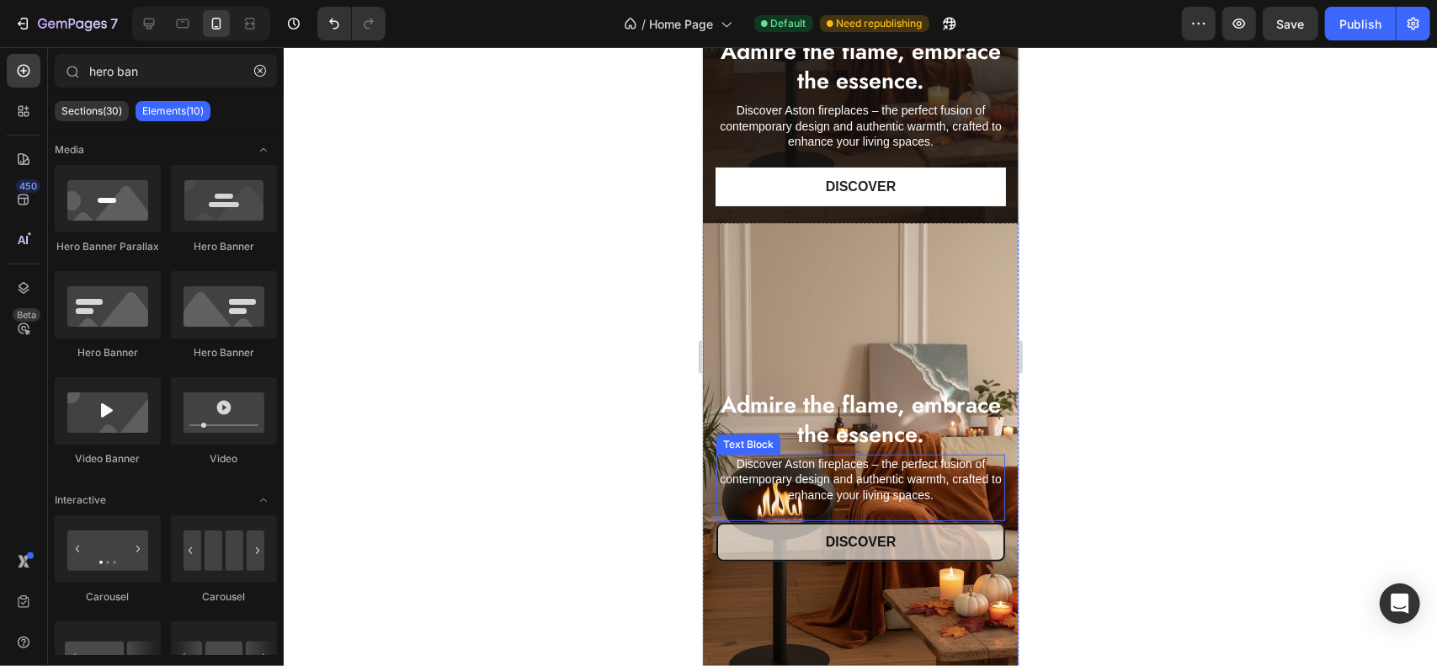
click at [1113, 422] on div at bounding box center [861, 356] width 1154 height 619
click at [927, 497] on p "Discover Aston fireplaces – the perfect fusion of contemporary design and authe…" at bounding box center [859, 479] width 285 height 46
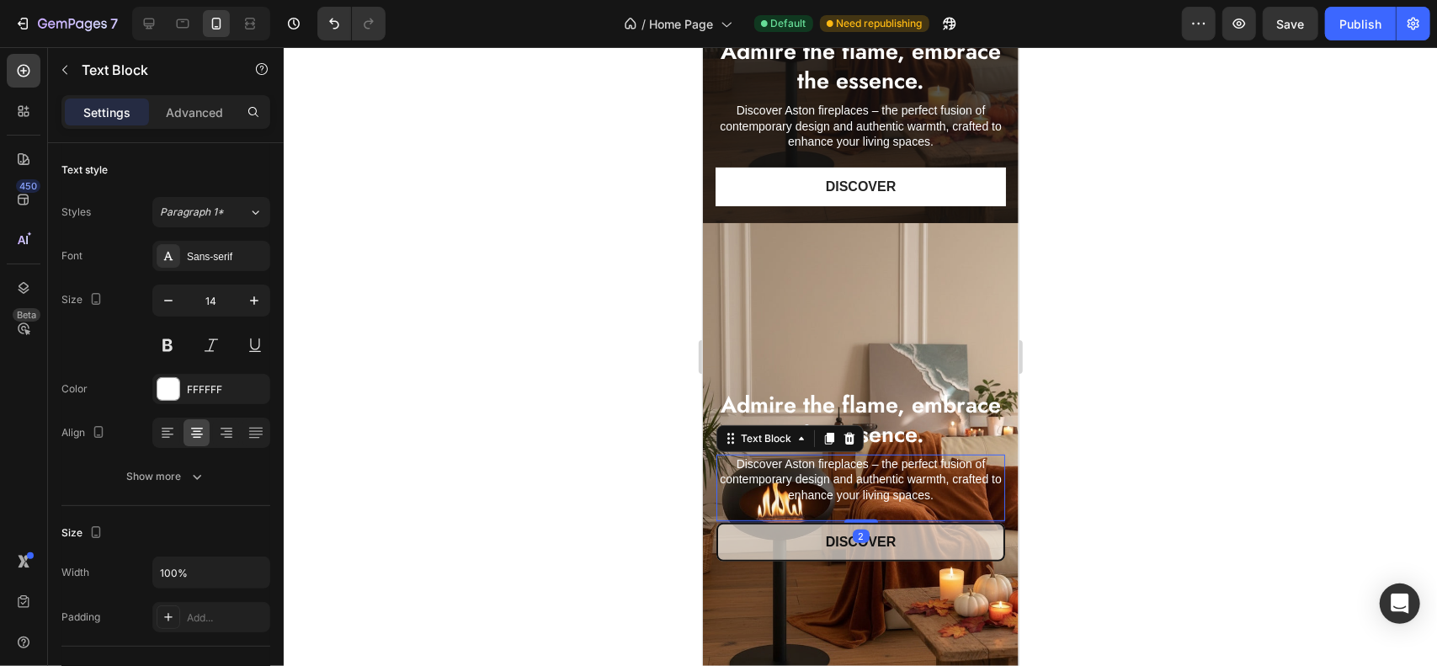
click at [904, 507] on div "Discover Aston fireplaces – the perfect fusion of contemporary design and authe…" at bounding box center [860, 487] width 289 height 67
click at [887, 508] on div "Discover Aston fireplaces – the perfect fusion of contemporary design and authe…" at bounding box center [860, 487] width 289 height 67
click at [884, 509] on div "Discover Aston fireplaces – the perfect fusion of contemporary design and authe…" at bounding box center [860, 487] width 289 height 67
click at [1122, 457] on div at bounding box center [861, 356] width 1154 height 619
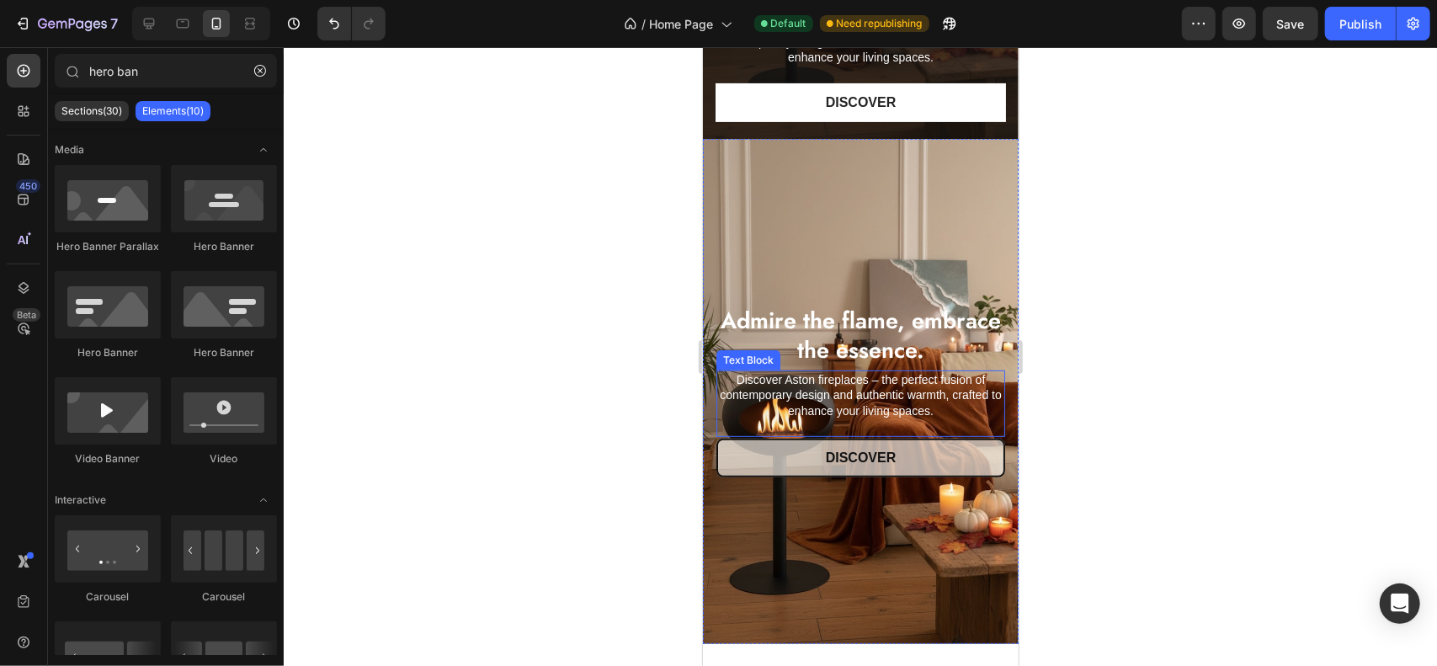
scroll to position [0, 0]
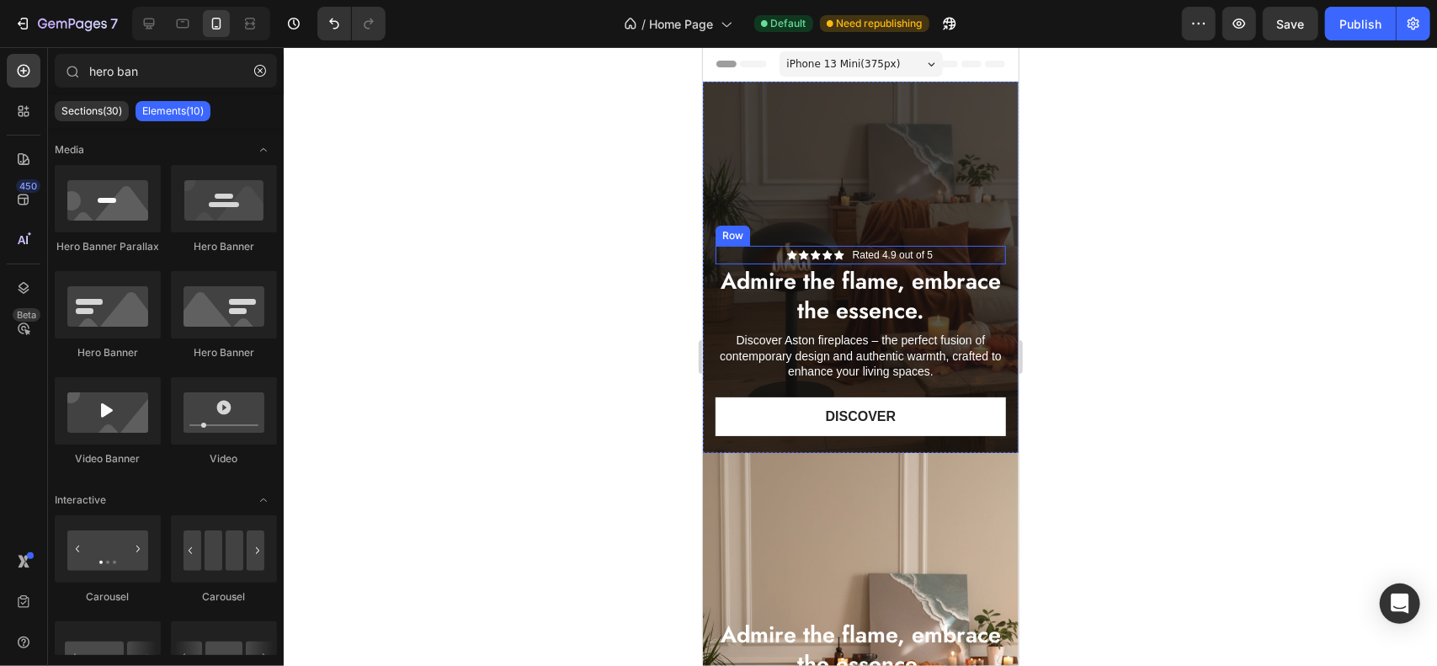
drag, startPoint x: 961, startPoint y: 259, endPoint x: 904, endPoint y: 258, distance: 56.4
click at [962, 259] on div "Icon Icon Icon Icon Icon Icon List Rated 4.9 out of 5 Text Block Row" at bounding box center [860, 254] width 290 height 19
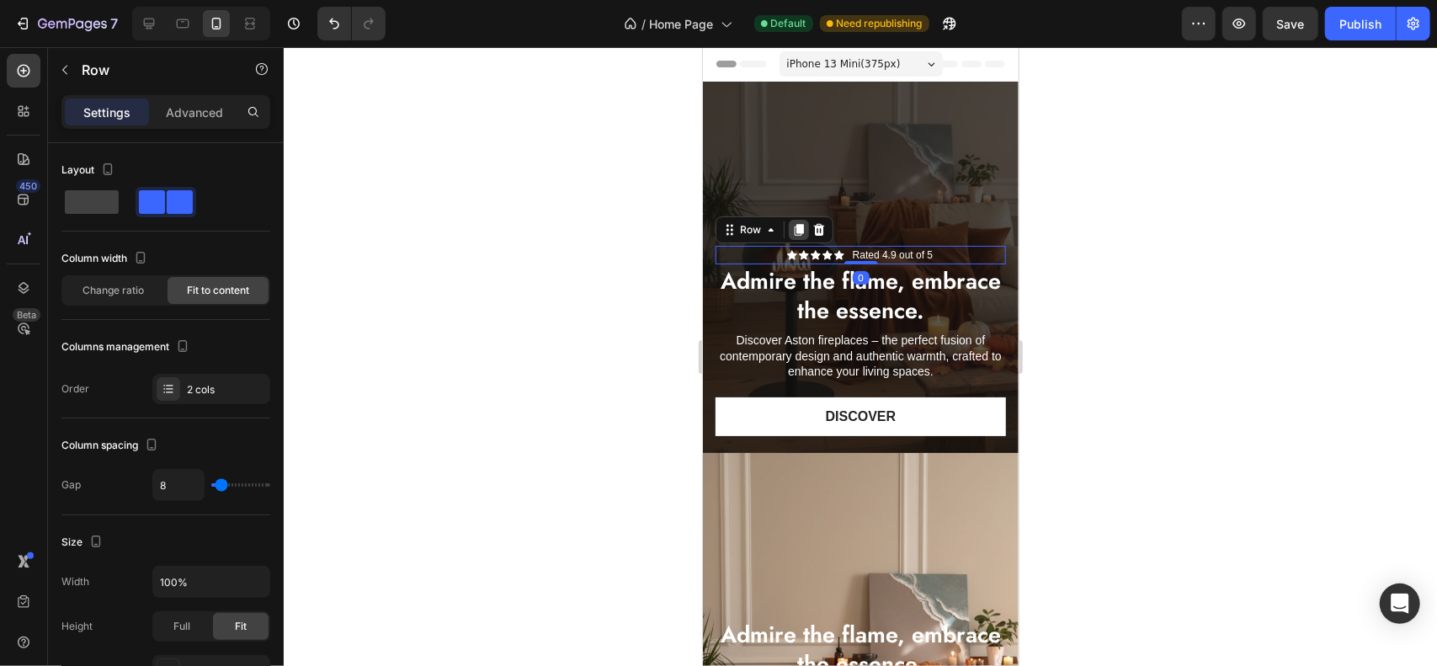
click at [806, 232] on div at bounding box center [798, 229] width 20 height 20
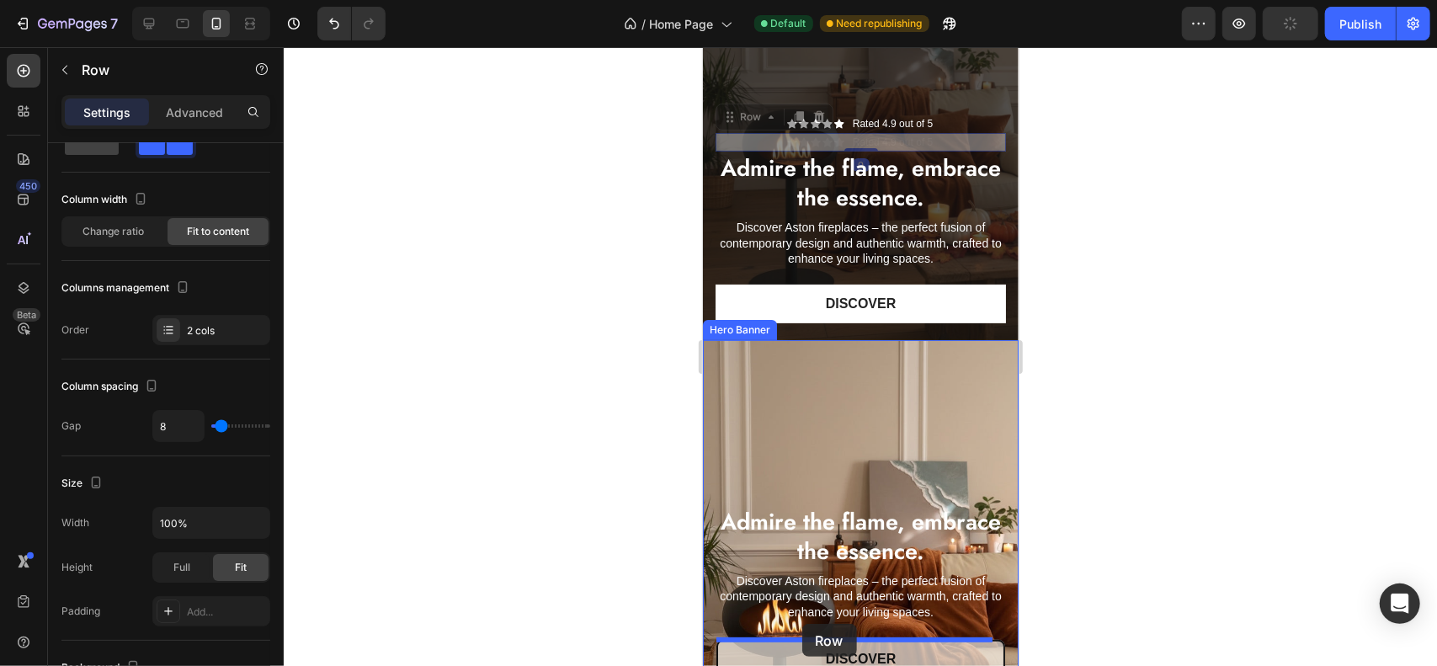
scroll to position [138, 0]
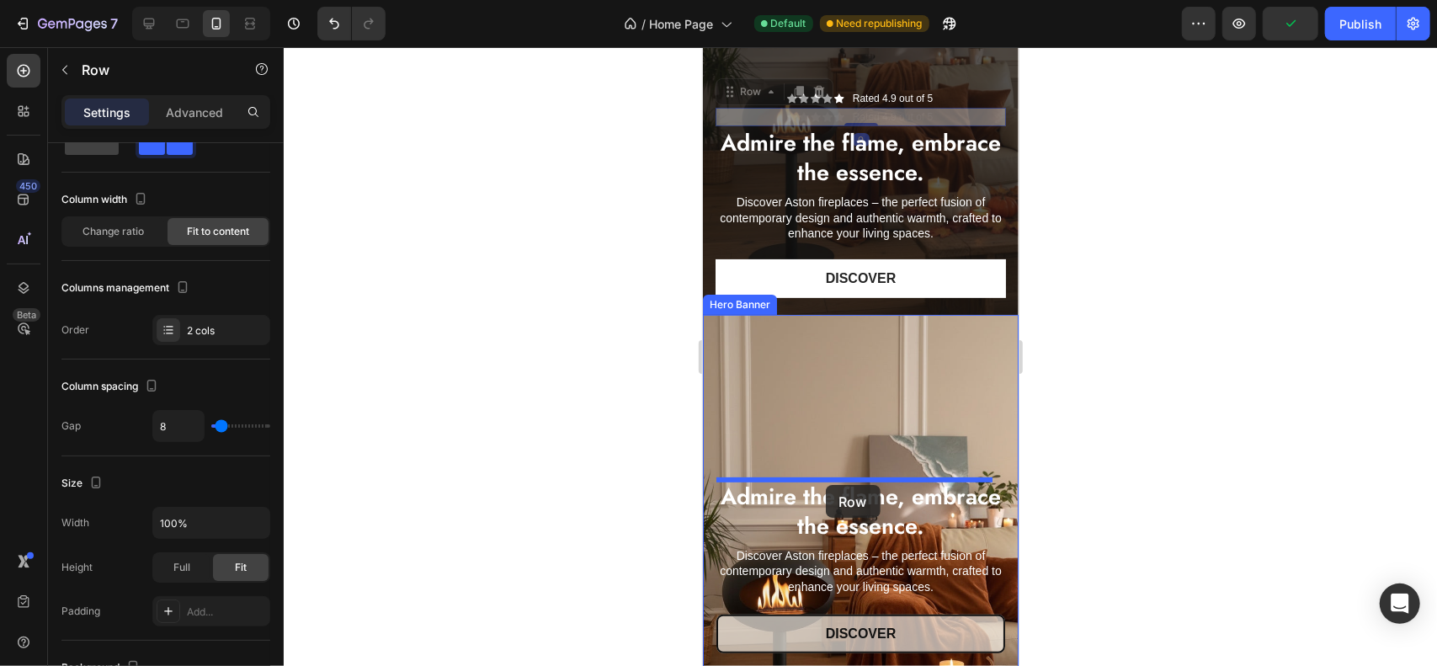
drag, startPoint x: 756, startPoint y: 228, endPoint x: 825, endPoint y: 484, distance: 265.1
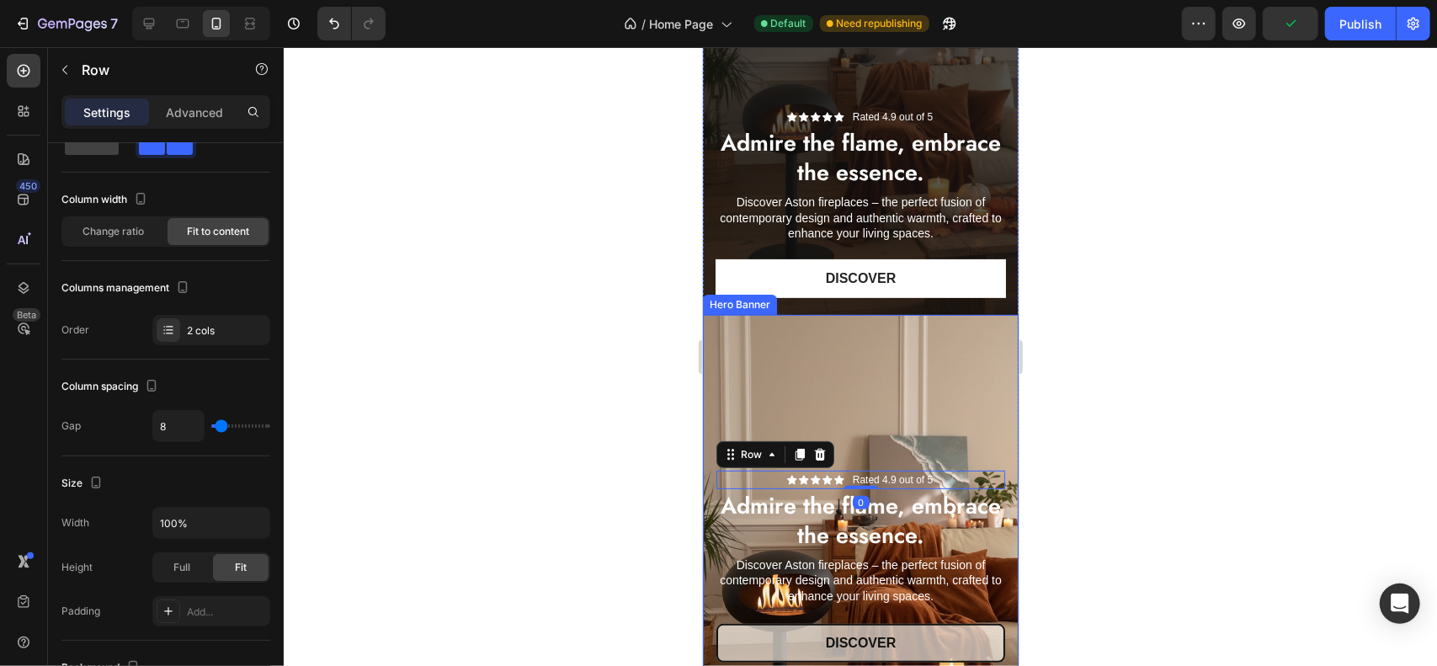
click at [1126, 420] on div at bounding box center [861, 356] width 1154 height 619
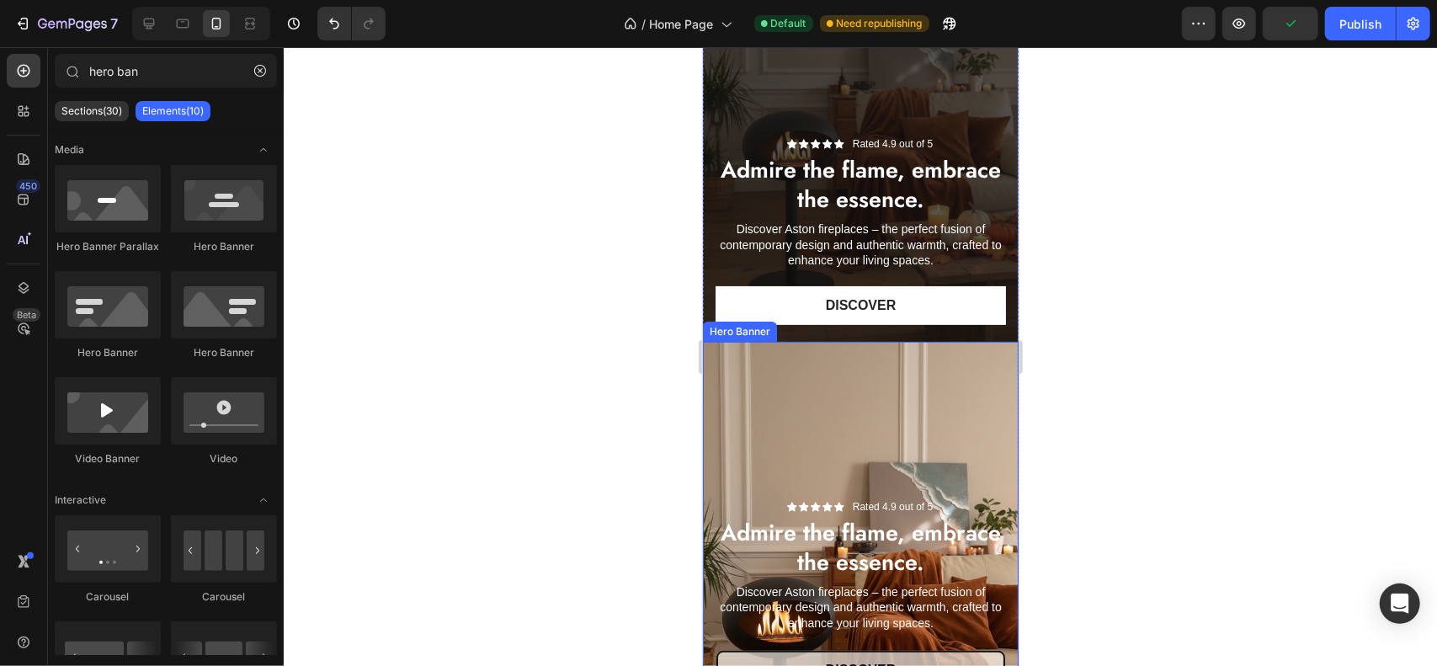
scroll to position [0, 0]
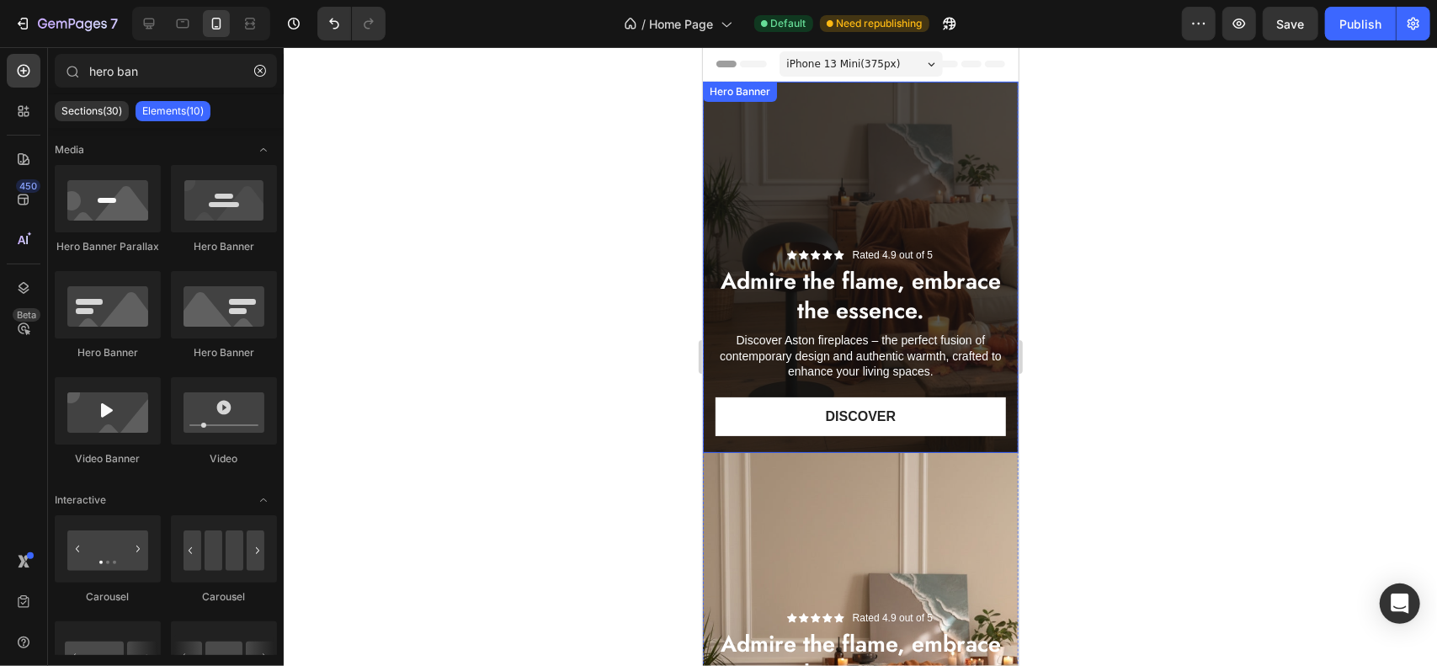
click at [987, 100] on div "Overlay" at bounding box center [860, 266] width 316 height 371
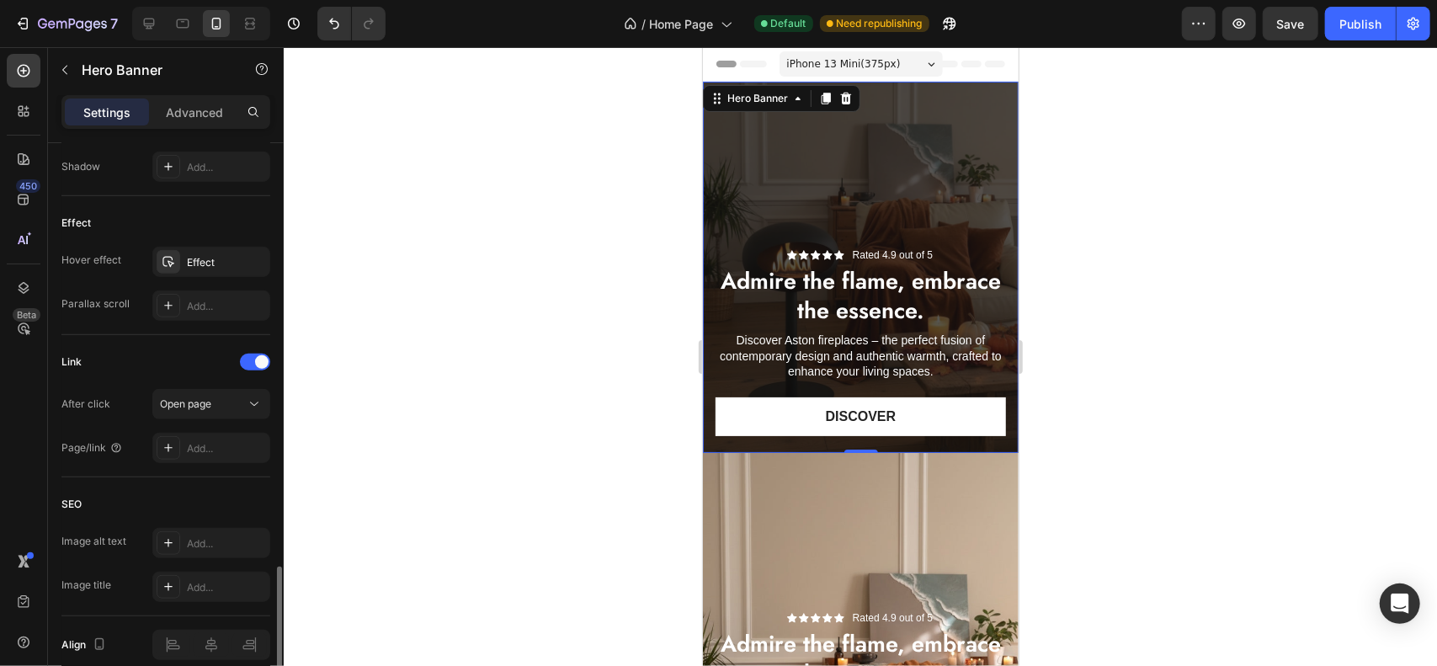
scroll to position [914, 0]
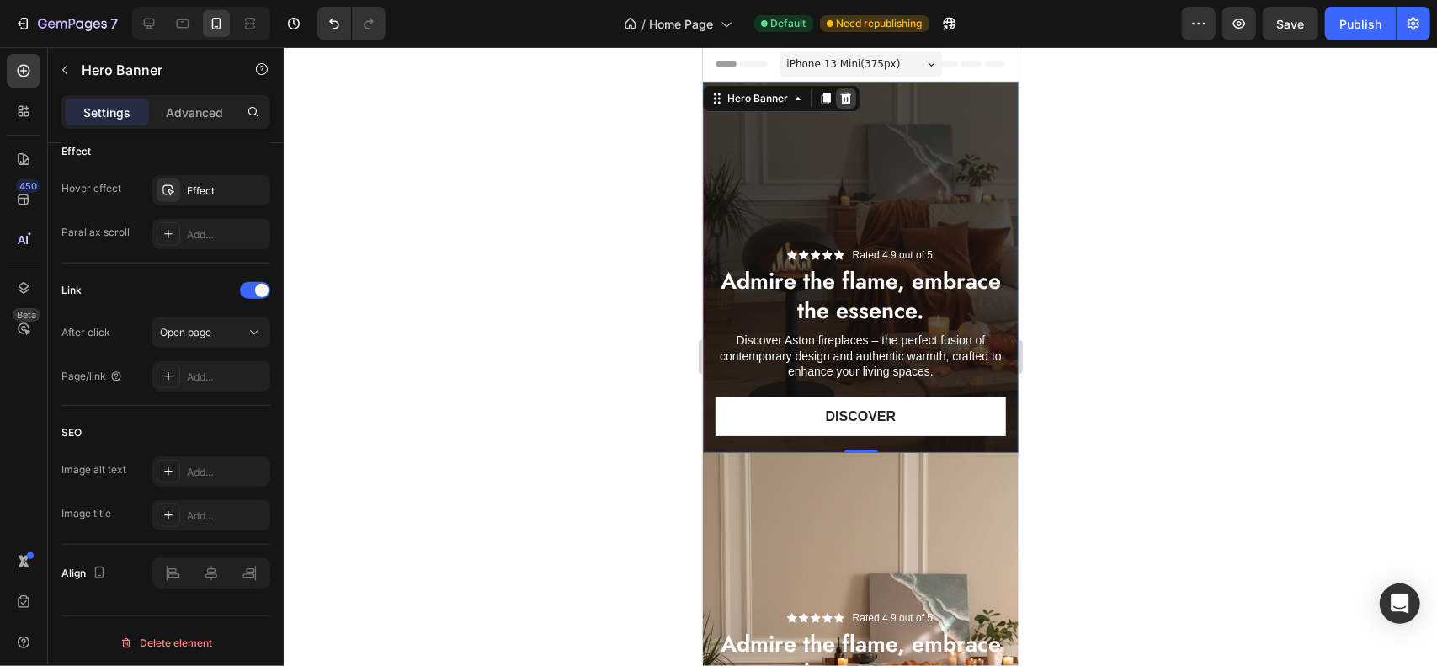
click at [849, 93] on icon at bounding box center [845, 98] width 11 height 12
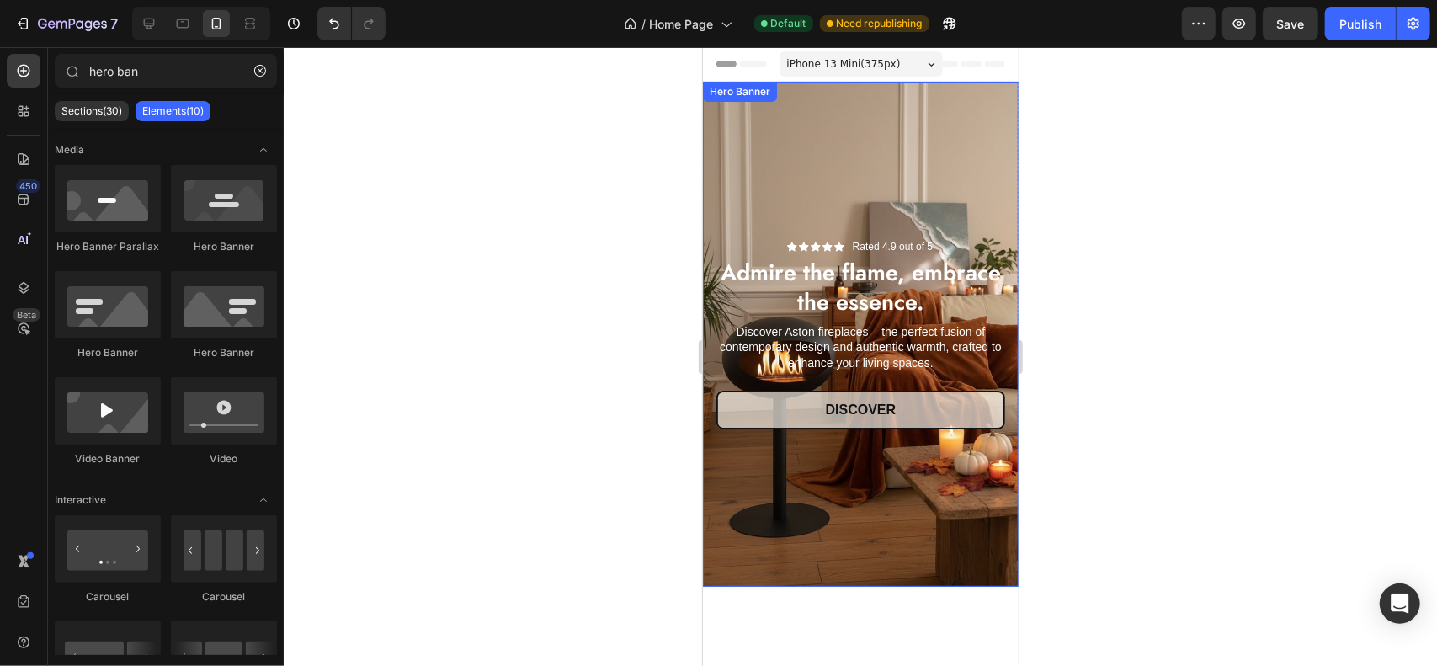
click at [925, 519] on div "Background Image" at bounding box center [860, 333] width 316 height 505
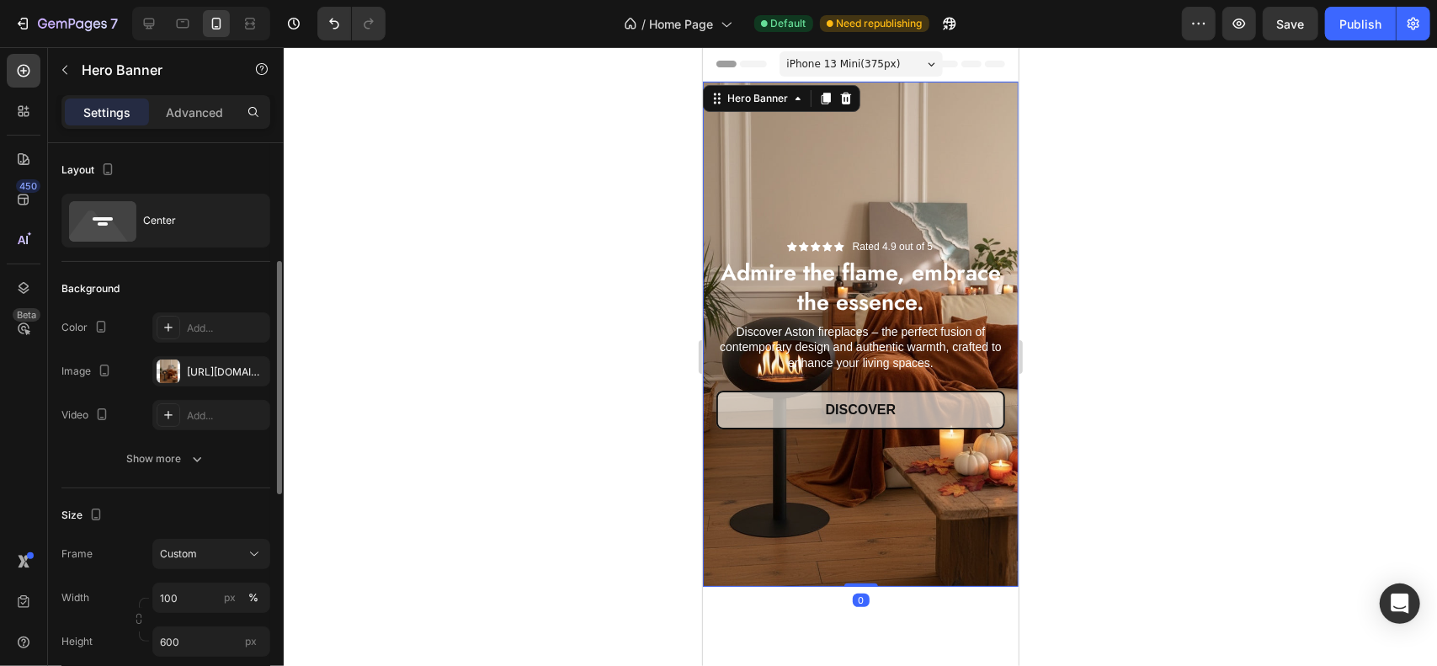
scroll to position [84, 0]
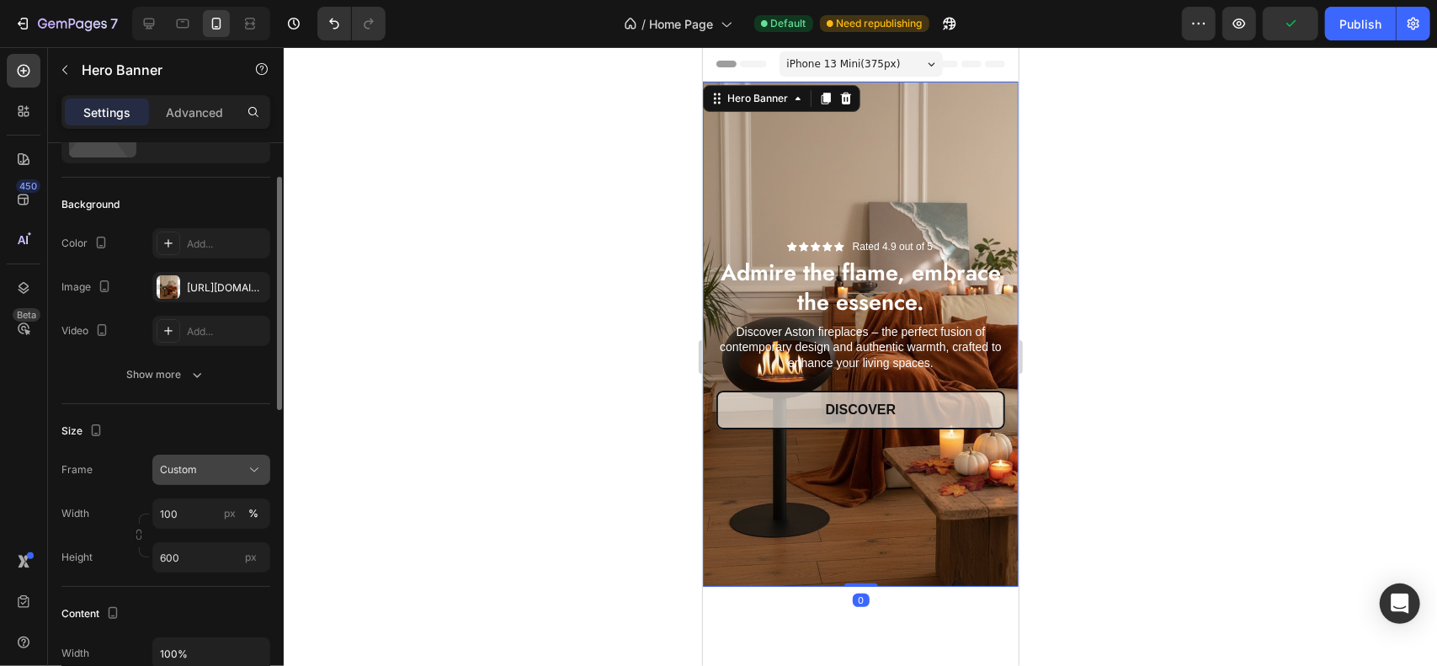
click at [195, 481] on button "Custom" at bounding box center [211, 470] width 118 height 30
click at [196, 480] on button "Custom" at bounding box center [211, 470] width 118 height 30
click at [195, 479] on button "Custom" at bounding box center [211, 470] width 118 height 30
click at [202, 517] on div "As banner source" at bounding box center [196, 510] width 135 height 30
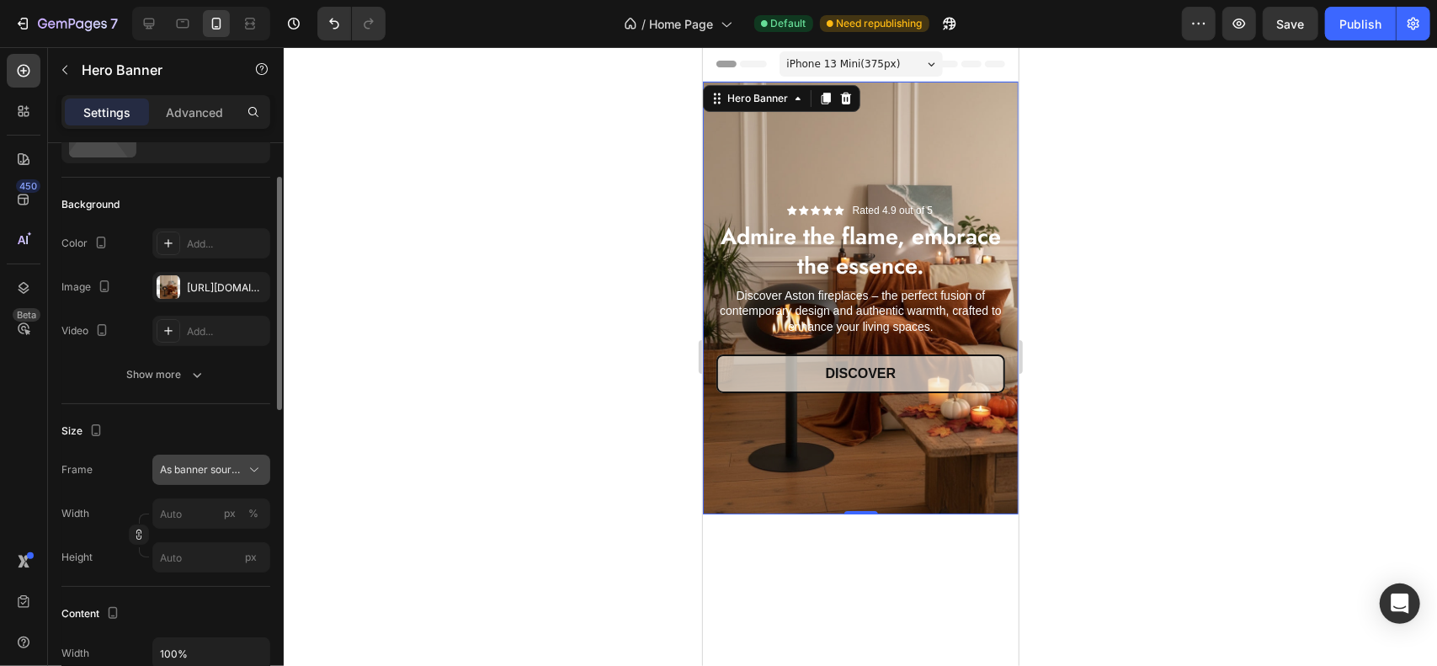
click at [211, 469] on span "As banner source" at bounding box center [201, 469] width 83 height 15
click at [204, 538] on div "Custom" at bounding box center [208, 540] width 98 height 15
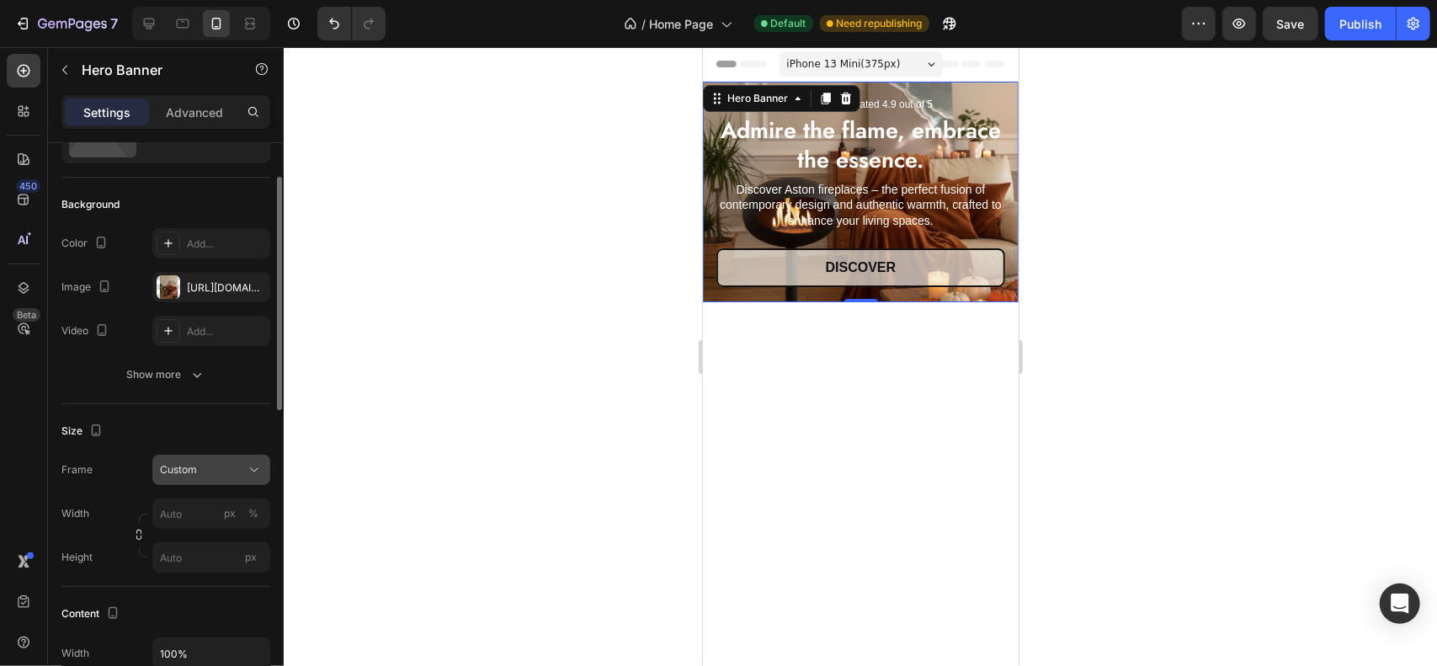
click at [190, 471] on span "Custom" at bounding box center [178, 469] width 37 height 15
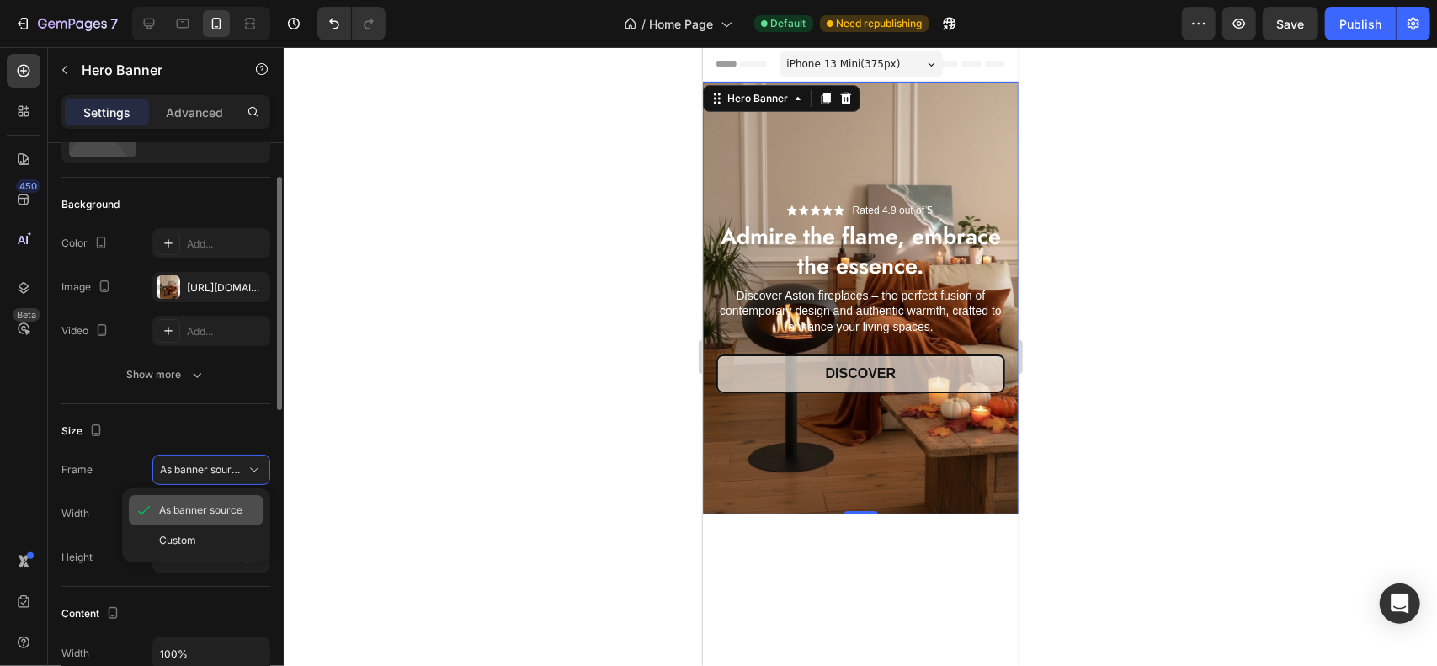
click at [190, 511] on span "As banner source" at bounding box center [200, 510] width 83 height 15
click at [1138, 245] on div at bounding box center [861, 356] width 1154 height 619
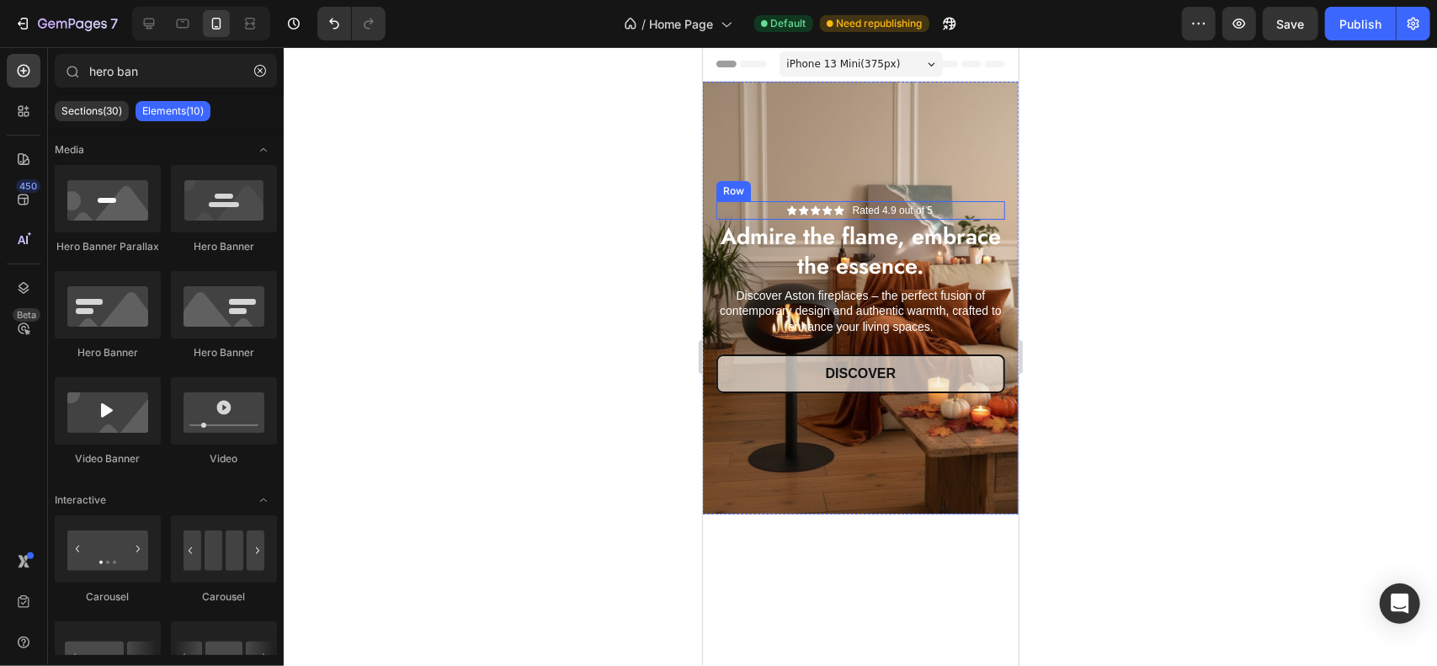
click at [951, 204] on div "Icon Icon Icon Icon Icon Icon List Rated 4.9 out of 5 Text Block Row" at bounding box center [860, 209] width 289 height 19
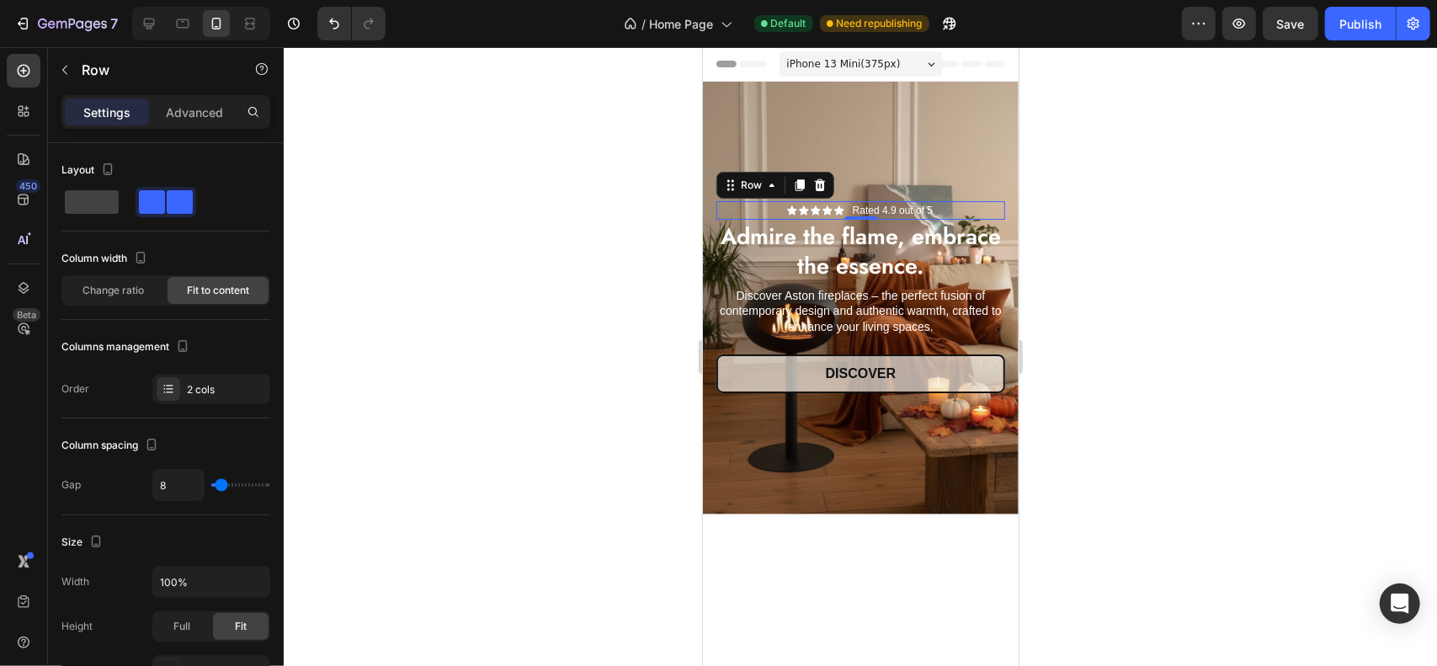
click at [1294, 264] on div at bounding box center [861, 356] width 1154 height 619
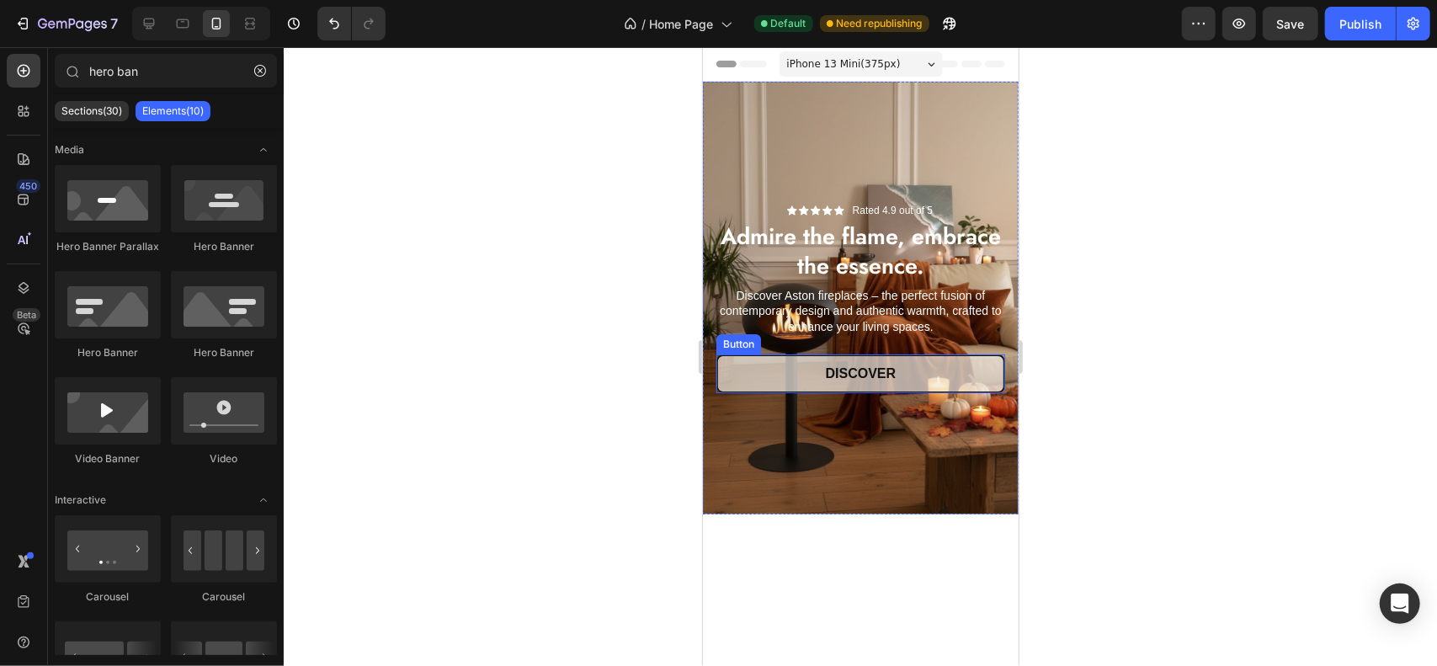
click at [970, 356] on link "Discover" at bounding box center [860, 373] width 289 height 39
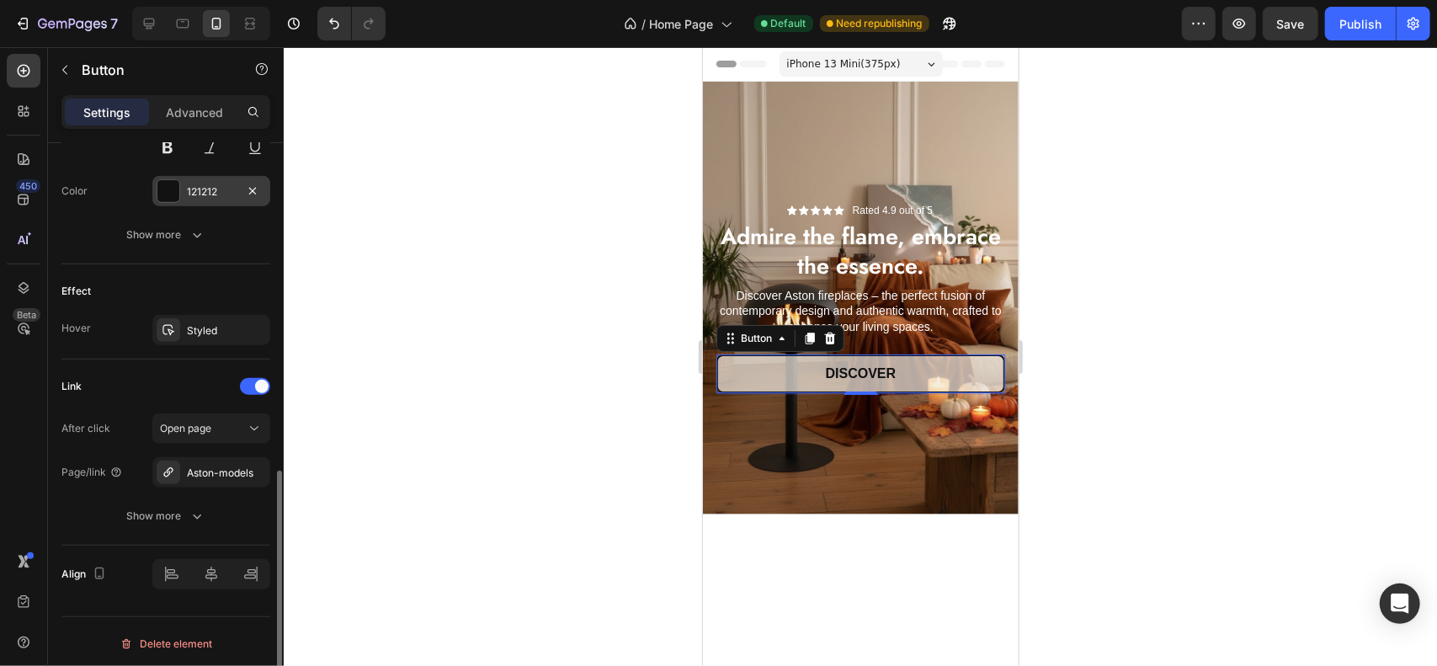
scroll to position [595, 0]
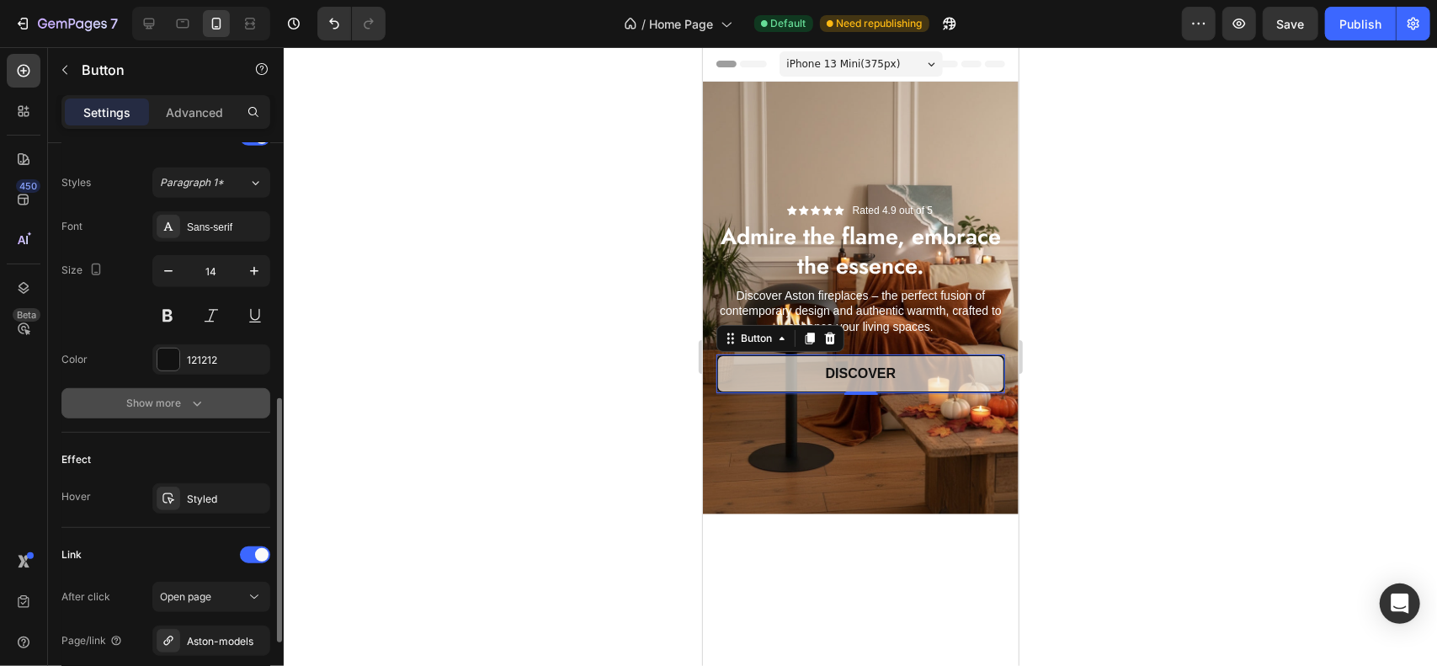
click at [211, 399] on button "Show more" at bounding box center [165, 403] width 209 height 30
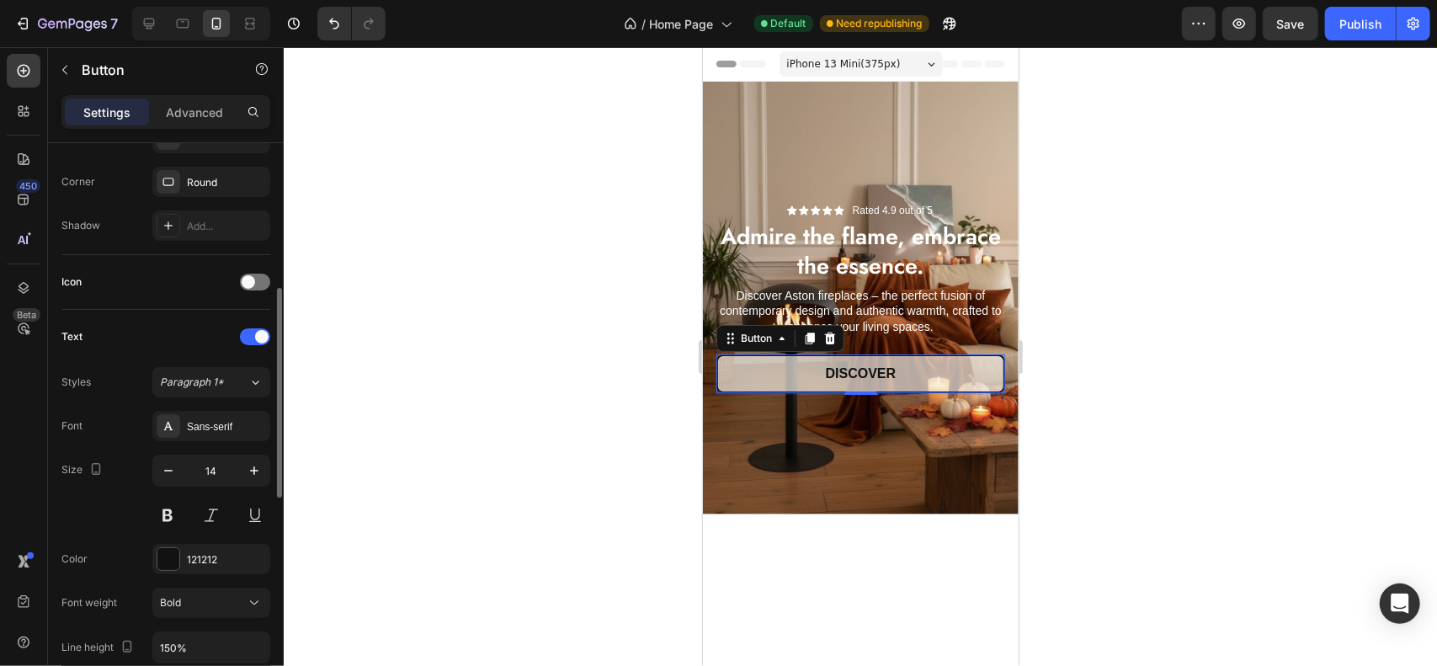
scroll to position [143, 0]
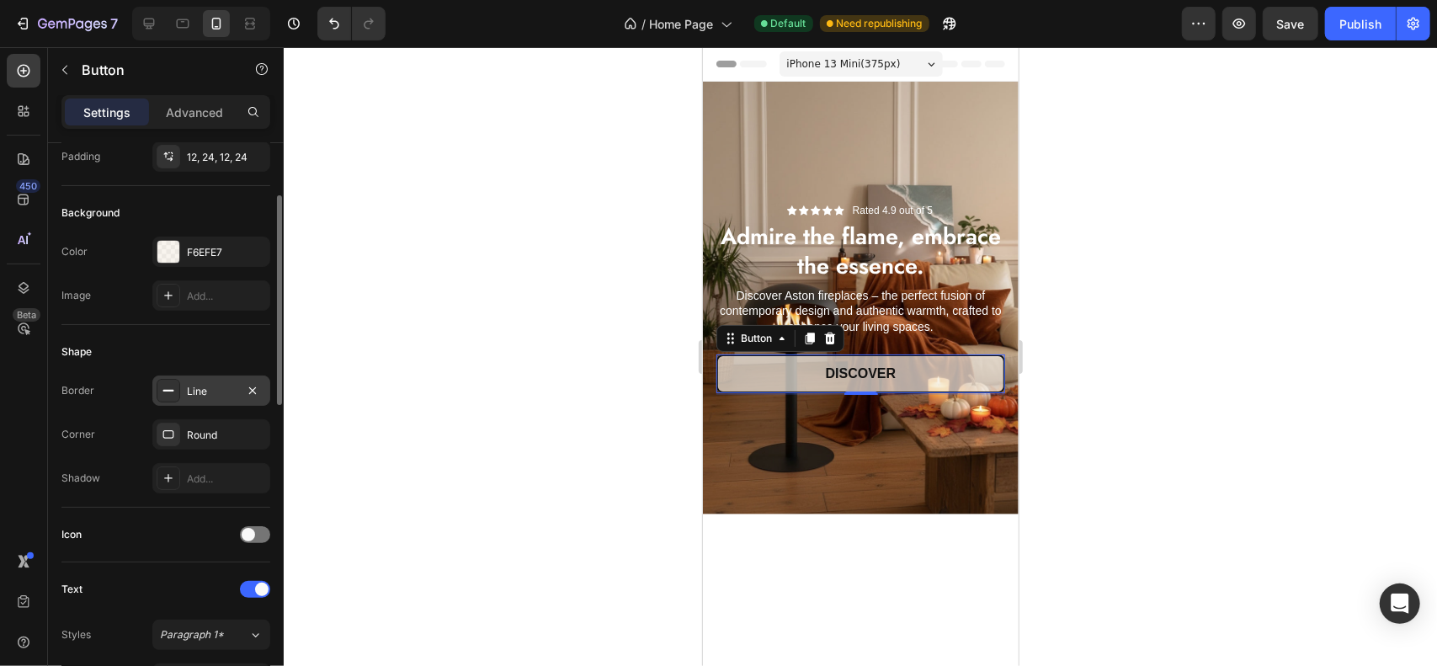
click at [210, 396] on div "Line" at bounding box center [211, 391] width 118 height 30
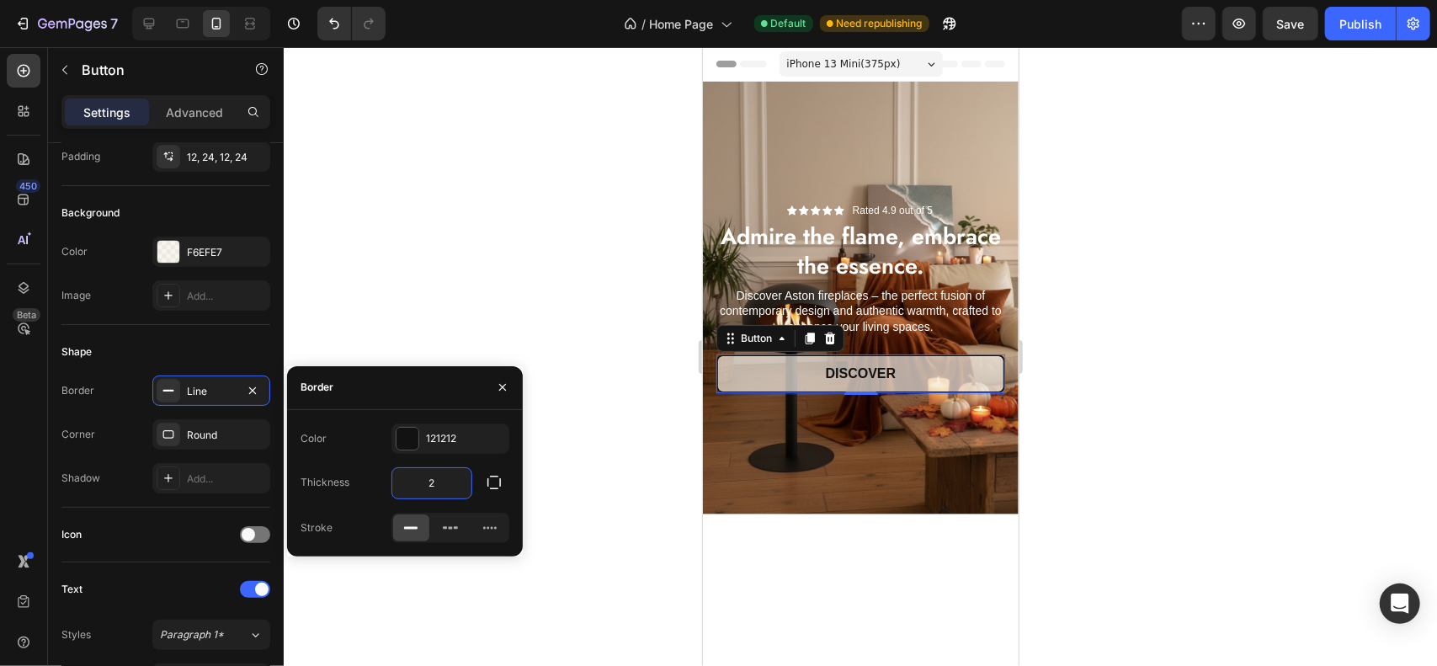
click at [431, 478] on input "2" at bounding box center [431, 483] width 79 height 30
type input "0"
click at [1064, 397] on div at bounding box center [861, 356] width 1154 height 619
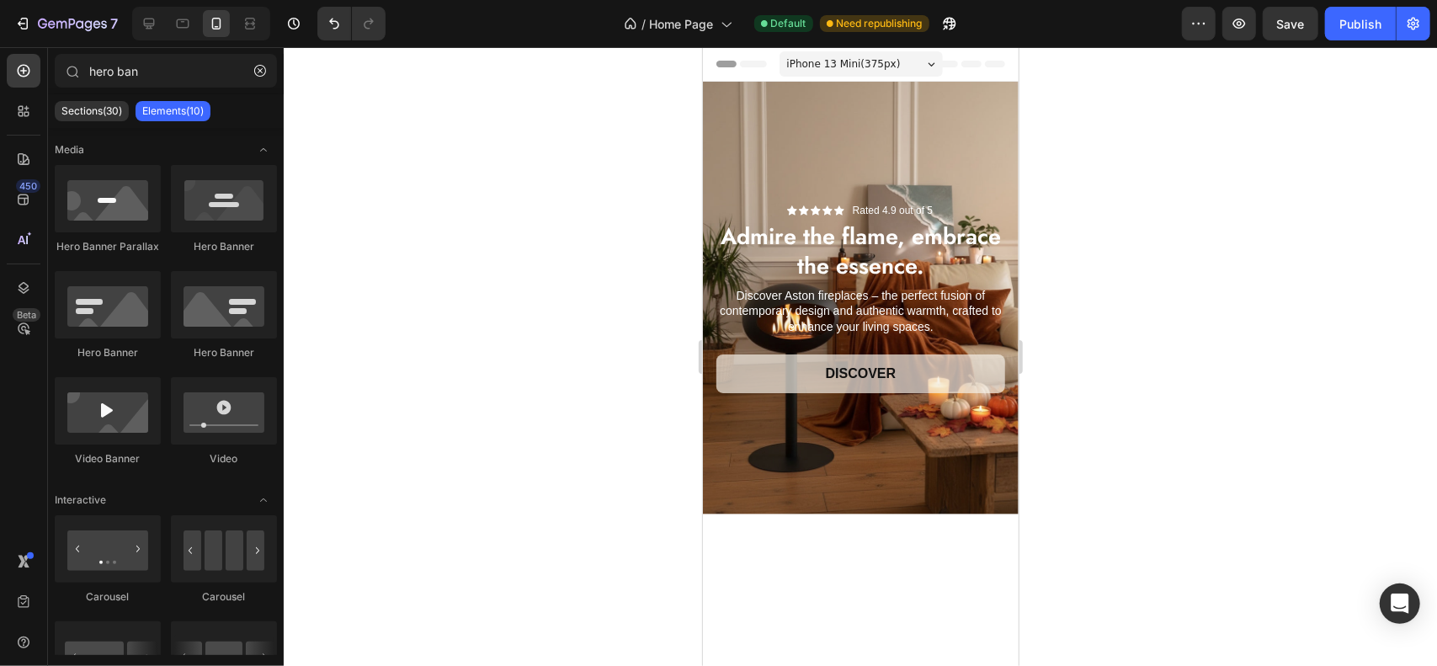
click at [1068, 360] on div at bounding box center [861, 356] width 1154 height 619
click at [871, 365] on span "Discover" at bounding box center [860, 372] width 71 height 14
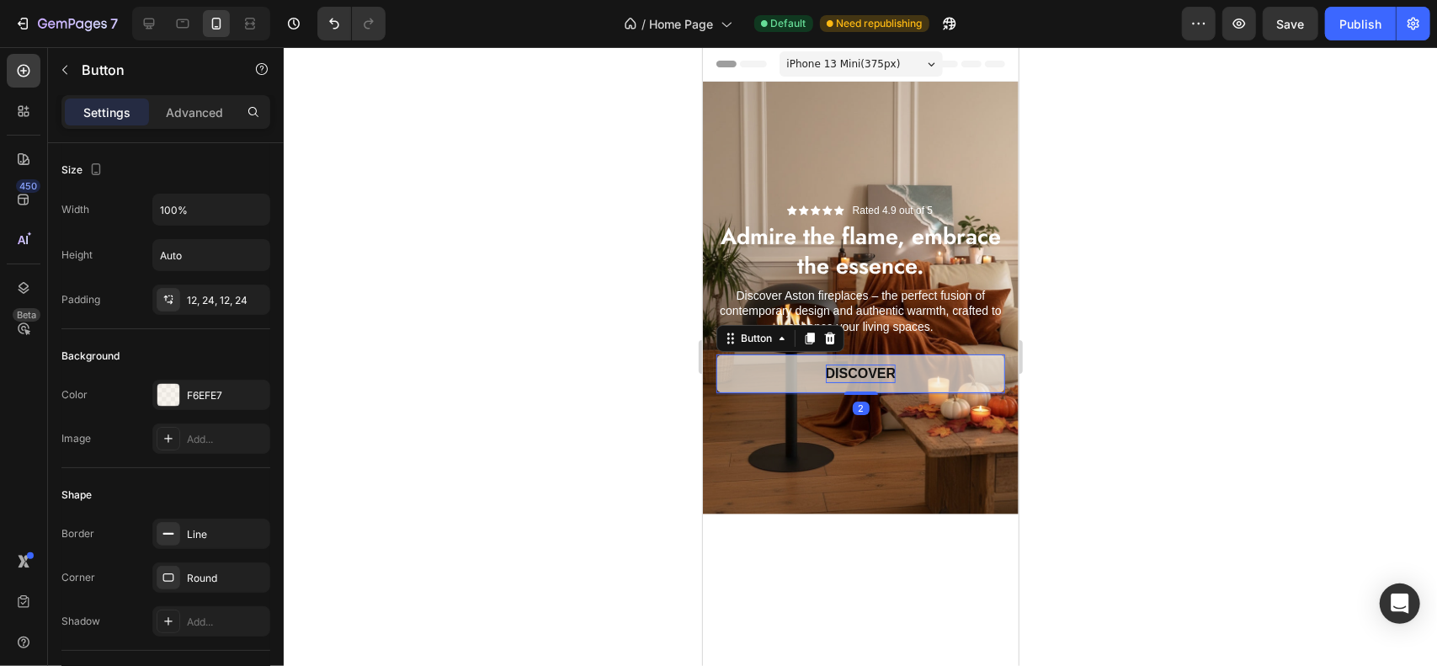
click at [876, 365] on span "Discover" at bounding box center [860, 372] width 71 height 14
click at [887, 365] on span "Discover" at bounding box center [860, 372] width 71 height 14
click at [1172, 301] on div at bounding box center [861, 356] width 1154 height 619
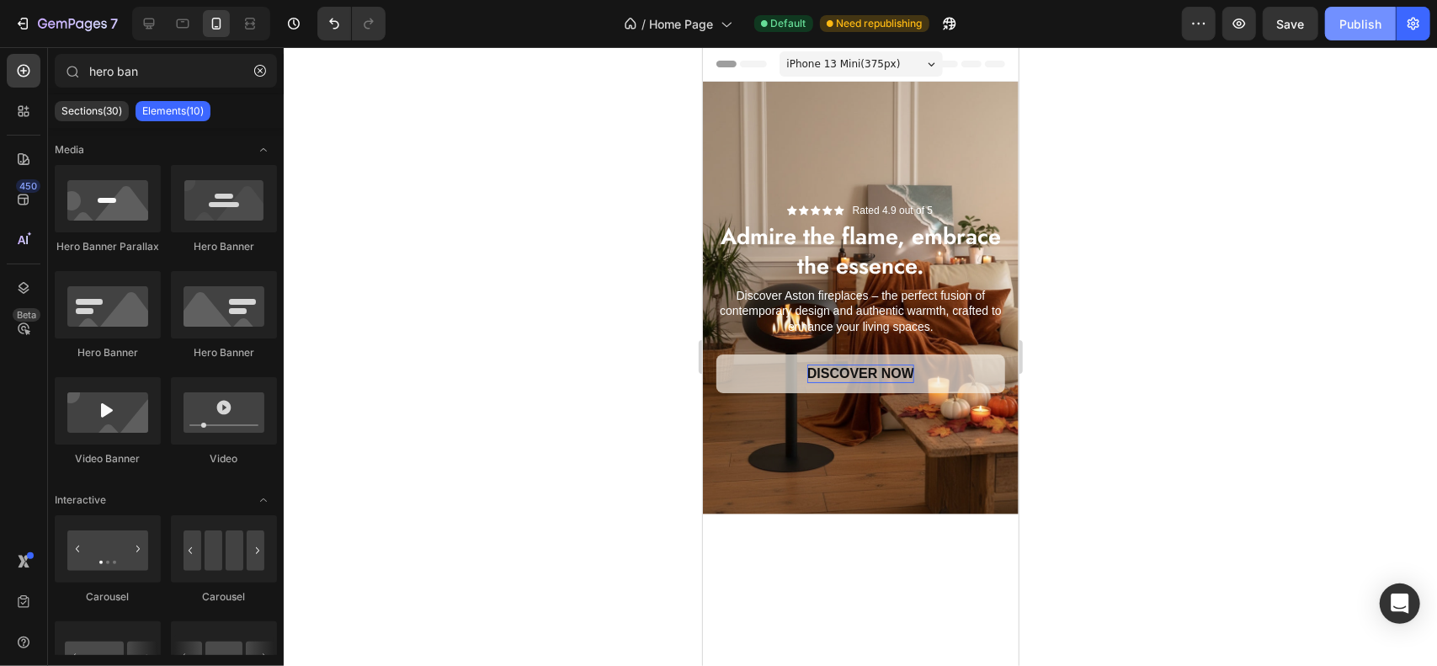
click at [1349, 29] on div "Publish" at bounding box center [1361, 24] width 42 height 18
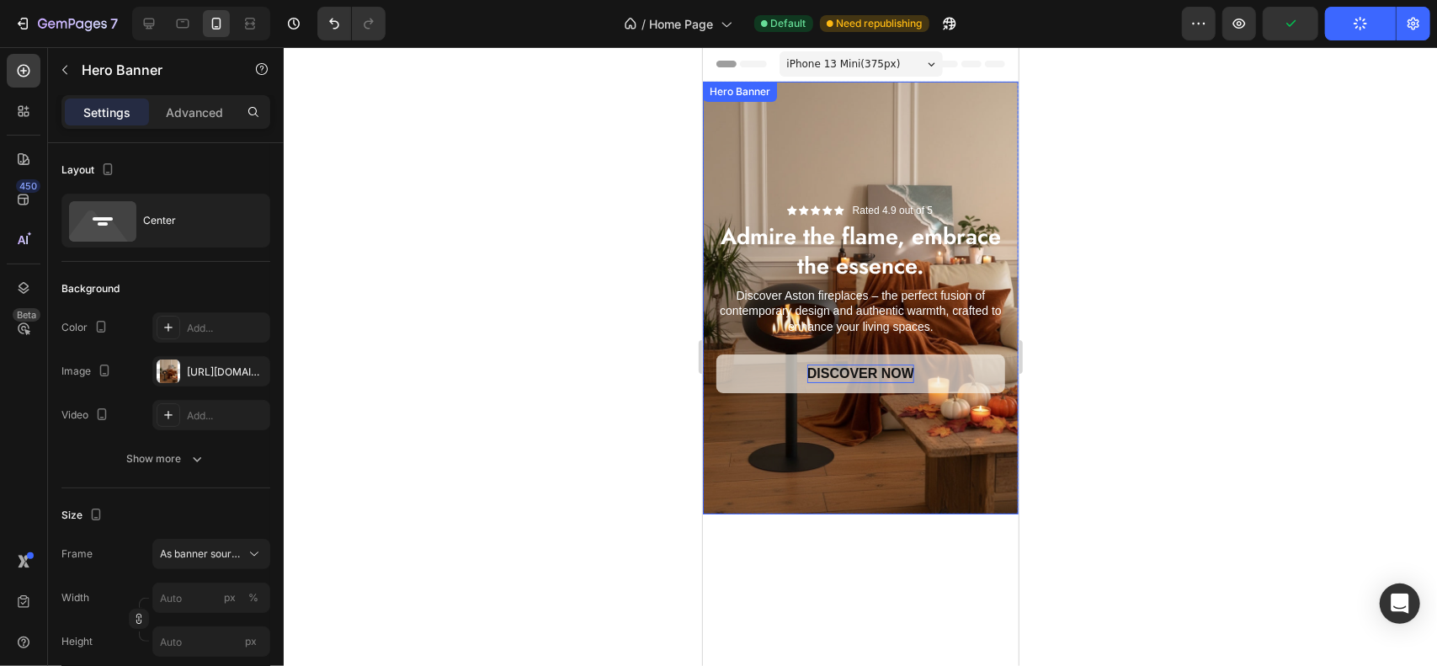
click at [915, 131] on div "Background Image" at bounding box center [860, 297] width 316 height 433
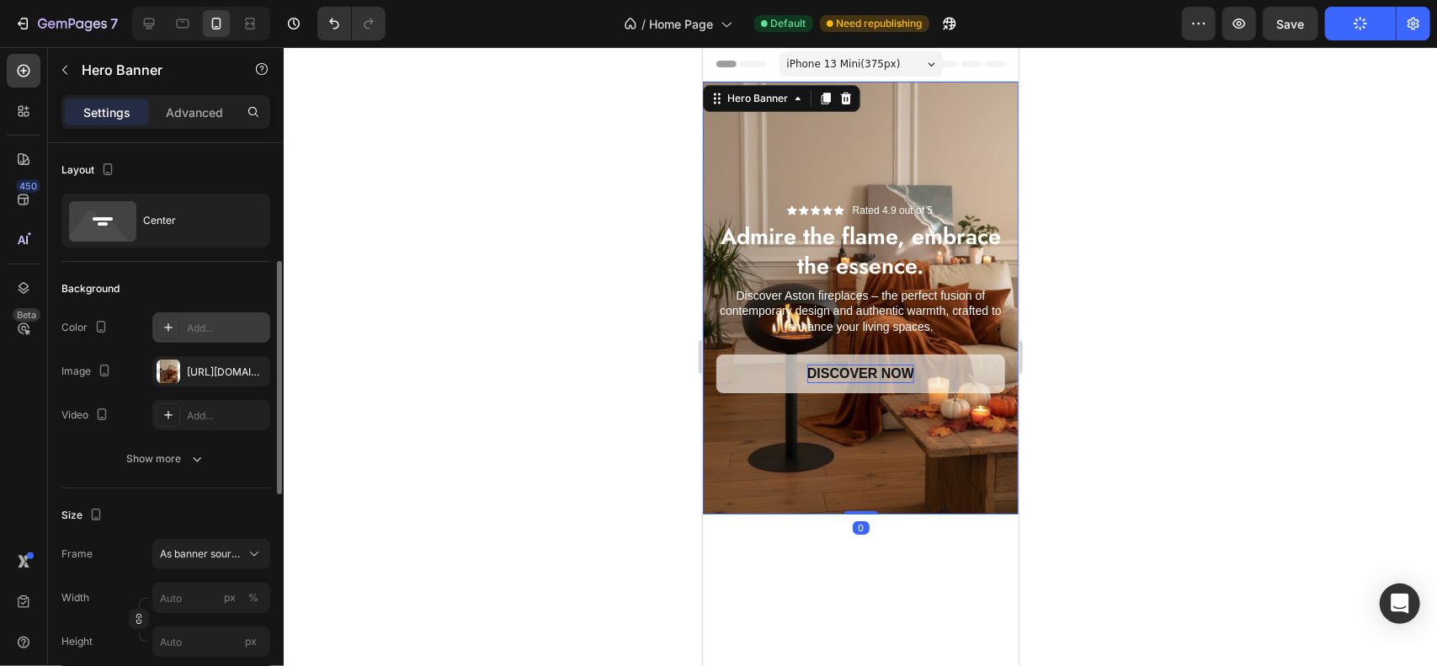
scroll to position [84, 0]
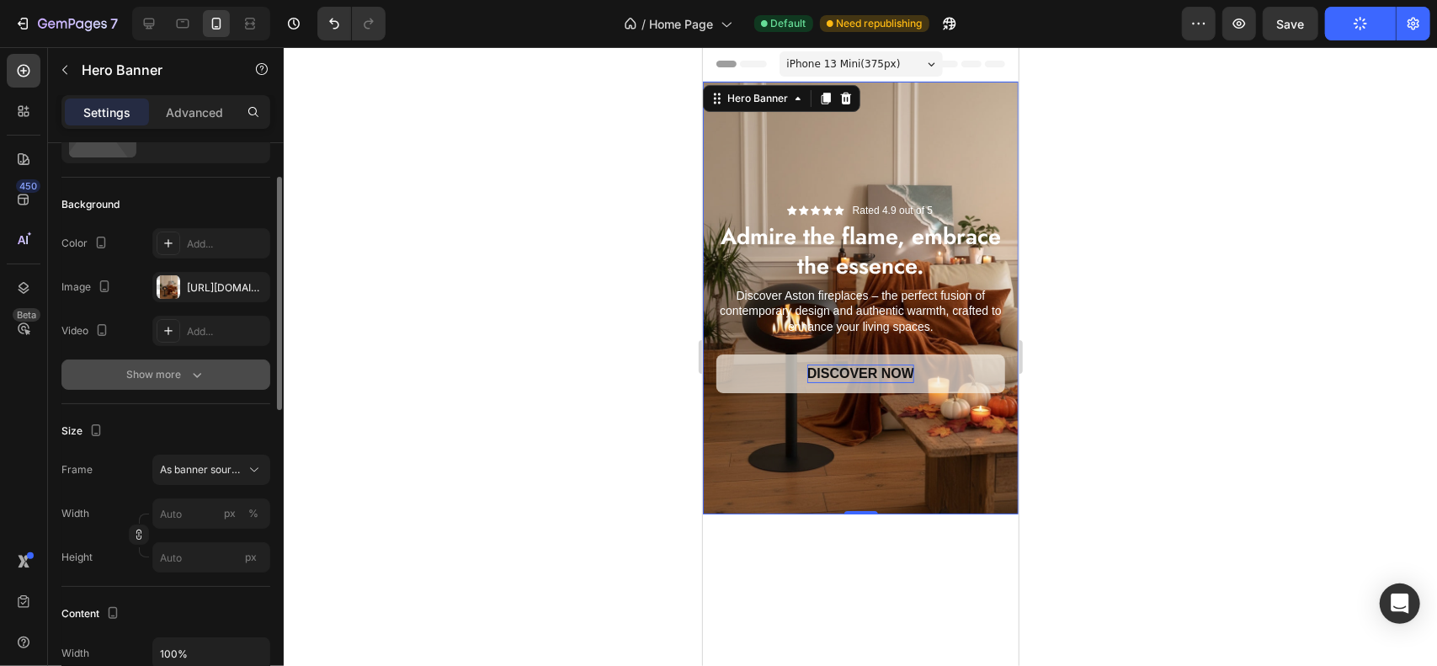
click at [152, 381] on div "Show more" at bounding box center [166, 374] width 78 height 17
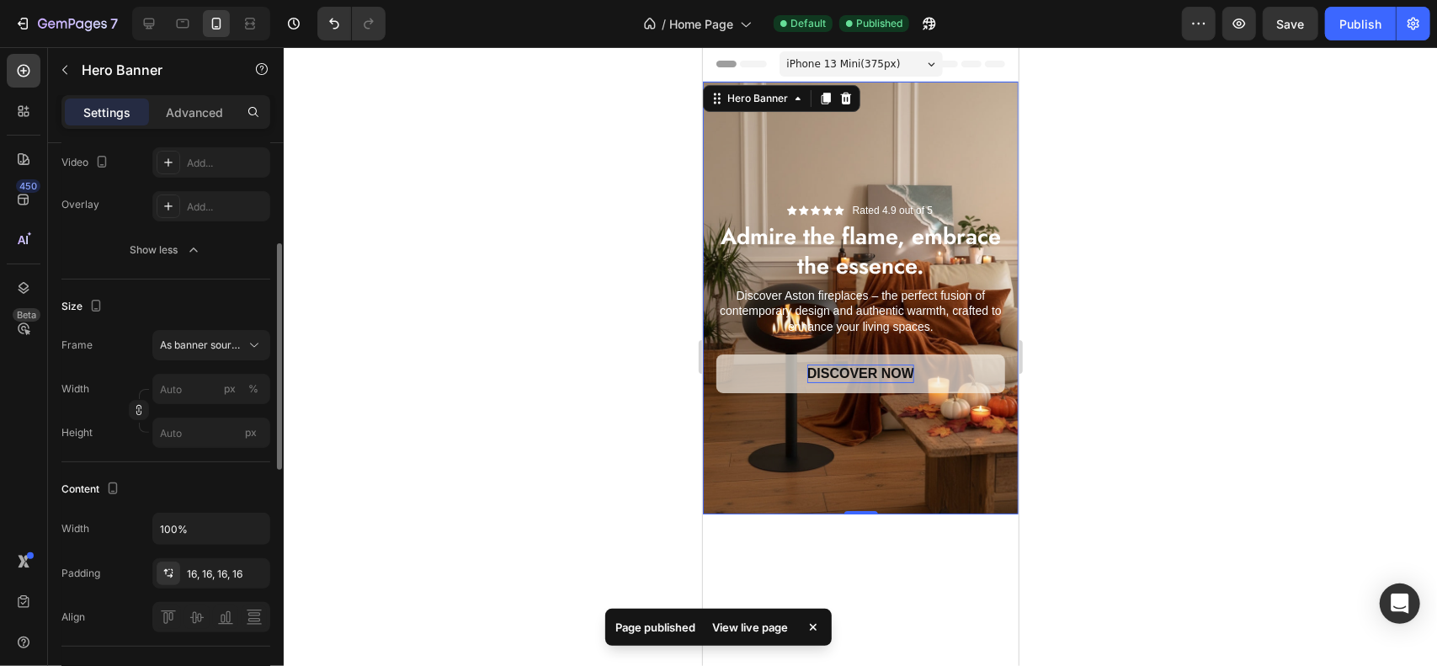
scroll to position [168, 0]
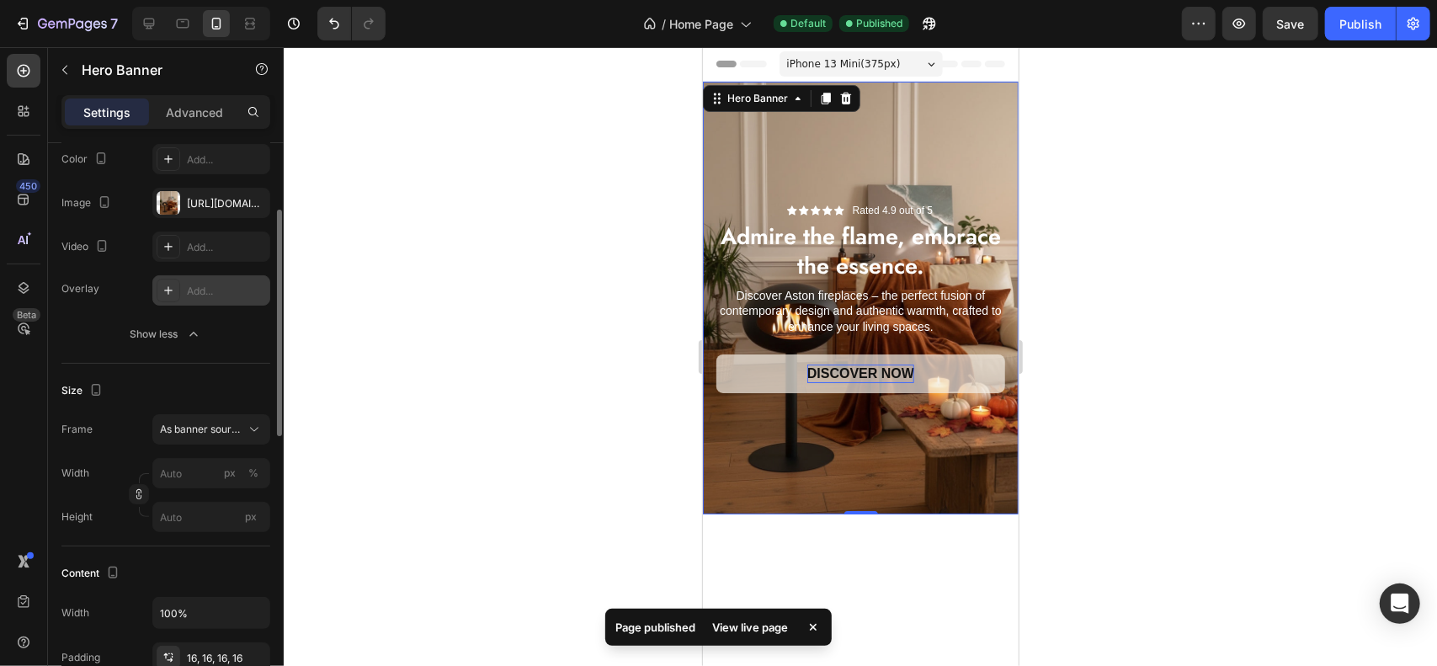
click at [187, 299] on div "Add..." at bounding box center [211, 290] width 118 height 30
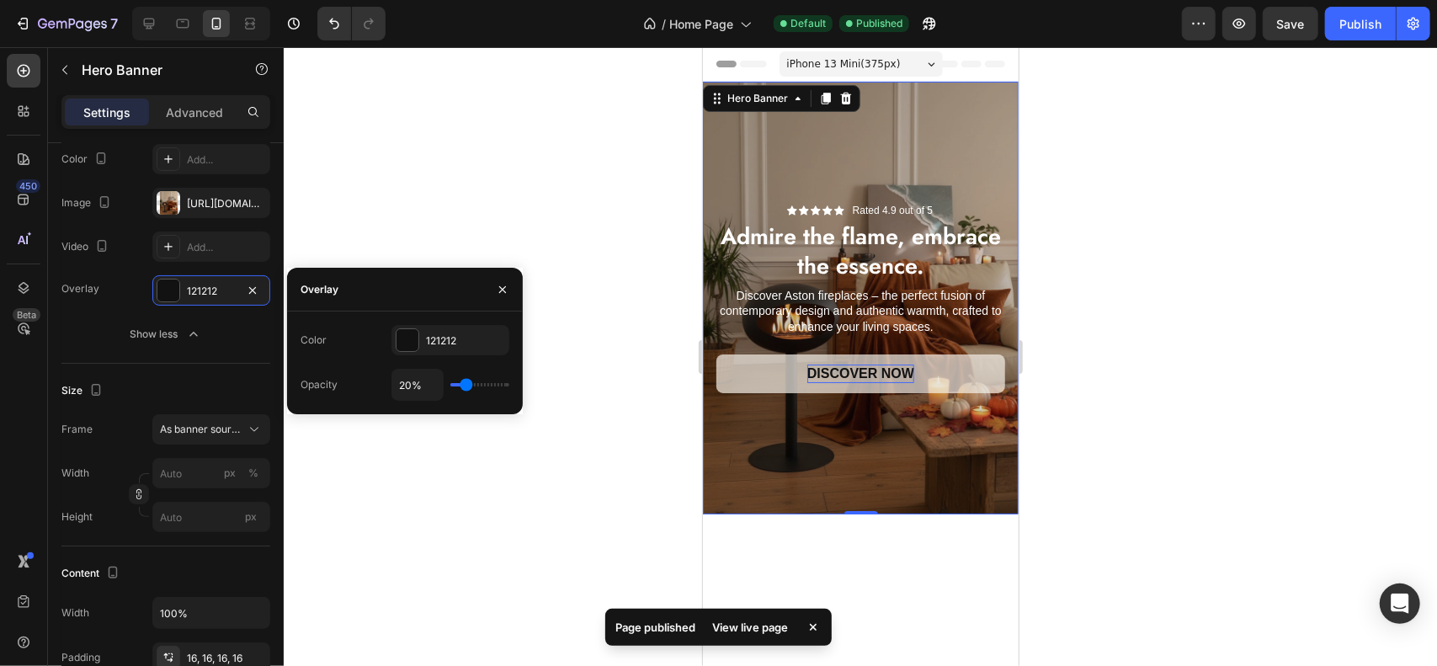
type input "25%"
type input "25"
type input "27%"
type input "27"
type input "28%"
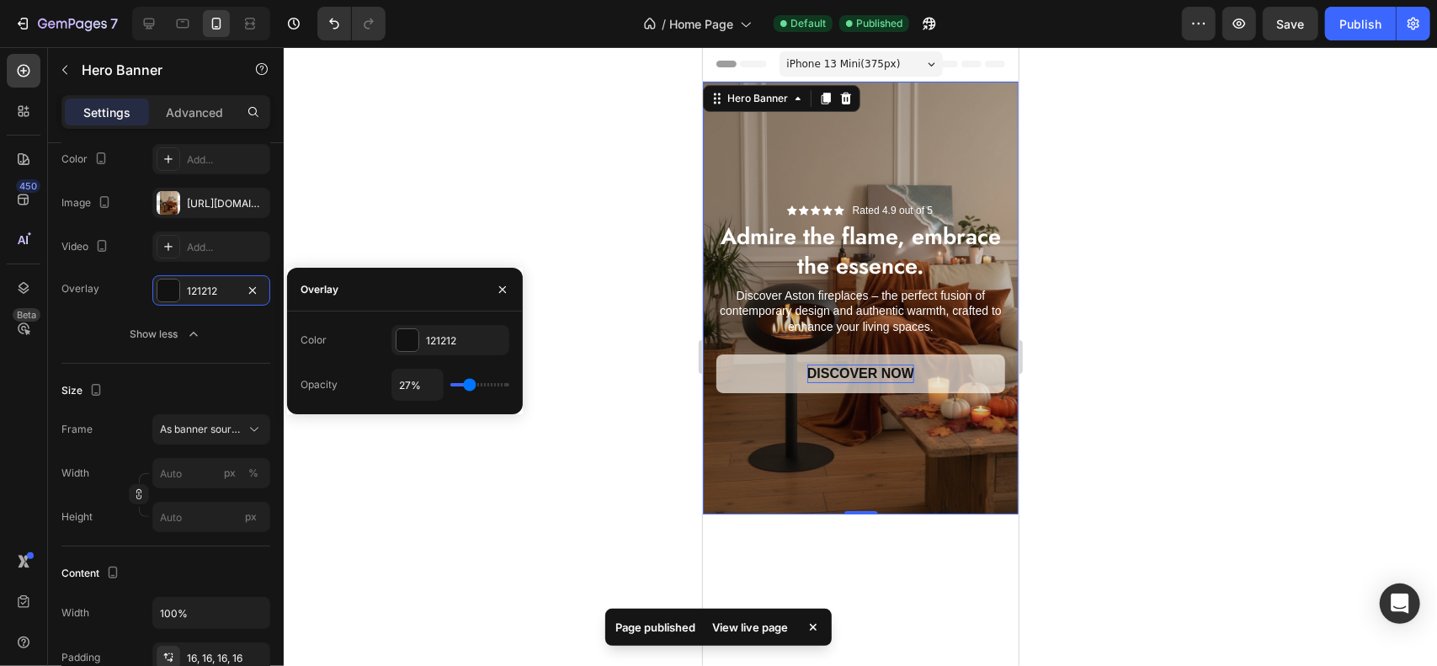
type input "28"
type input "30%"
type input "30"
type input "31%"
type input "31"
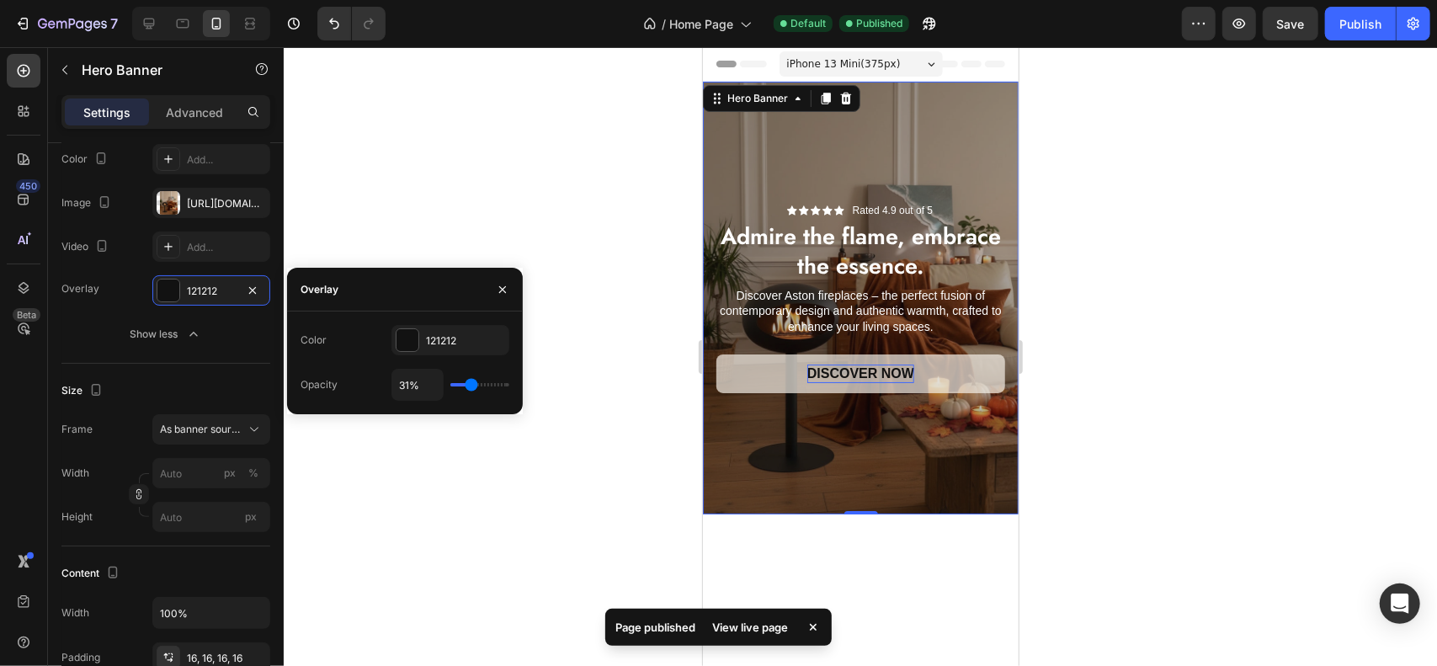
type input "33%"
type input "33"
type input "34%"
type input "34"
type input "35%"
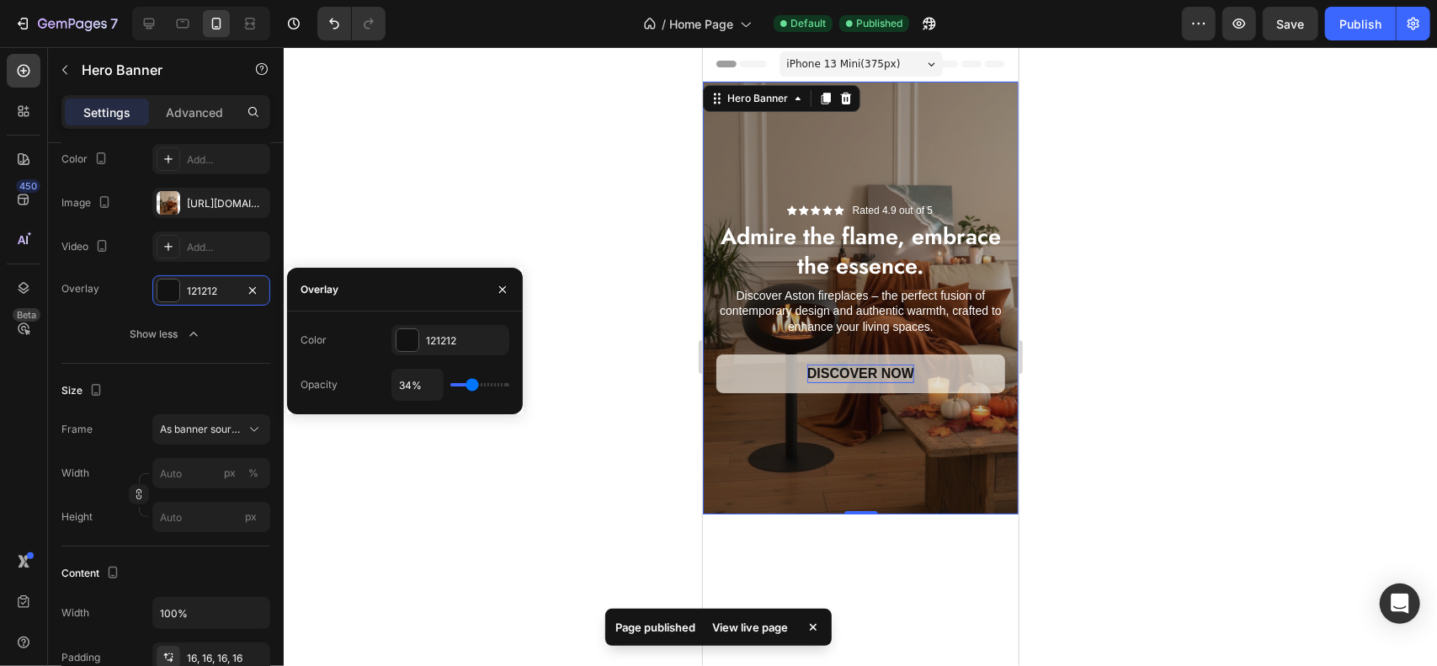
type input "35"
type input "36%"
type input "36"
type input "38%"
type input "38"
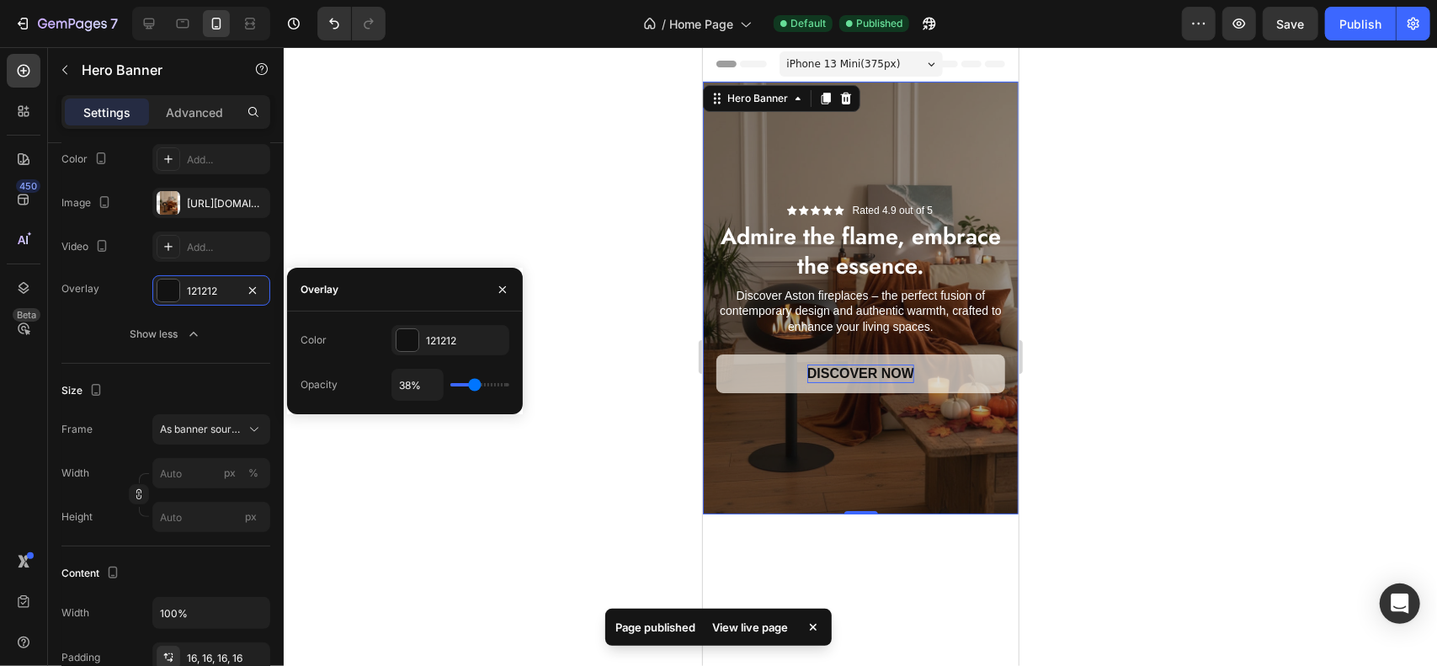
type input "39%"
type input "39"
type input "40%"
type input "40"
type input "41%"
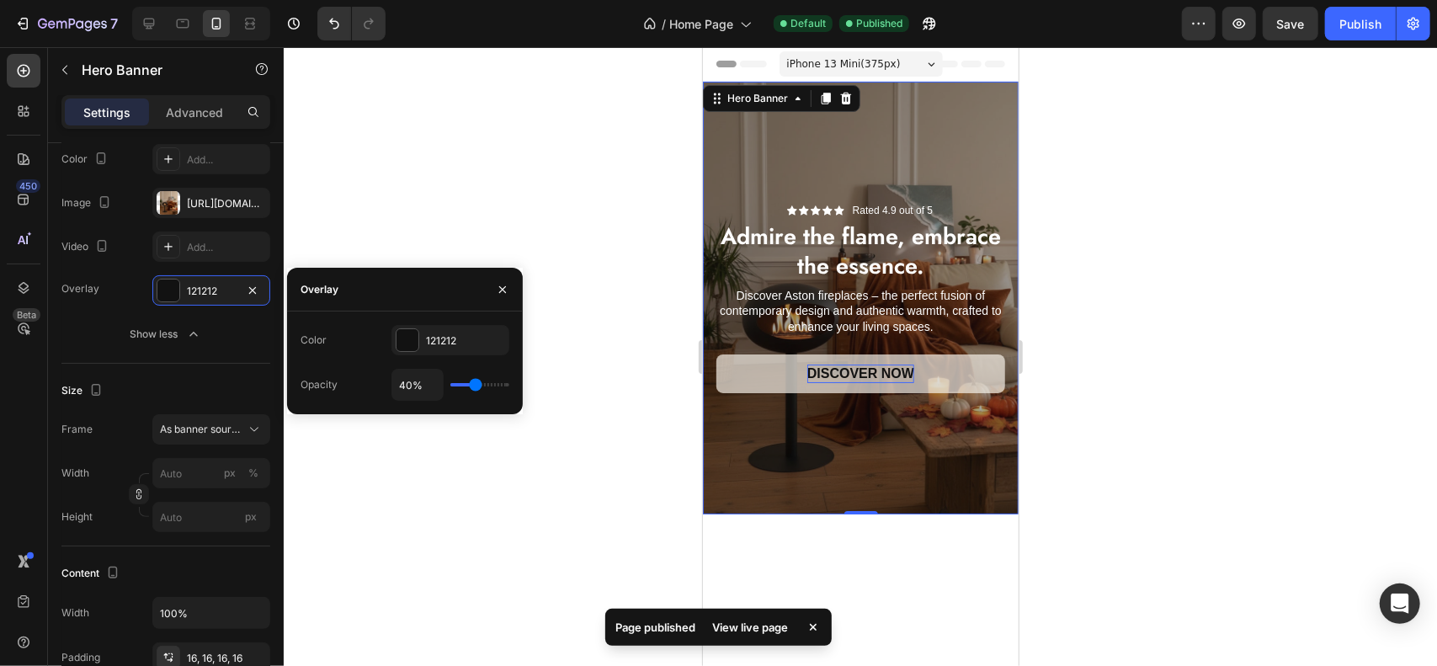
type input "41"
type input "43%"
type input "43"
type input "44%"
type input "44"
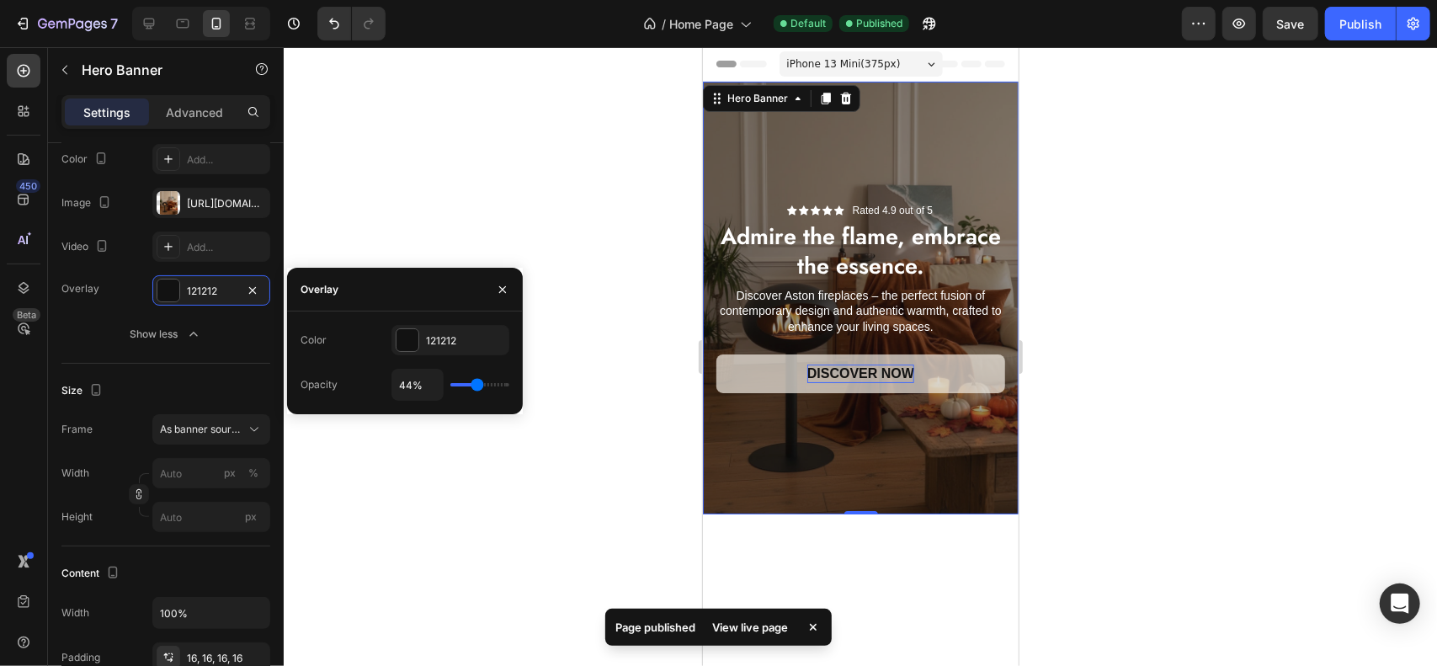
type input "45%"
type input "45"
type input "48%"
type input "48"
type input "49%"
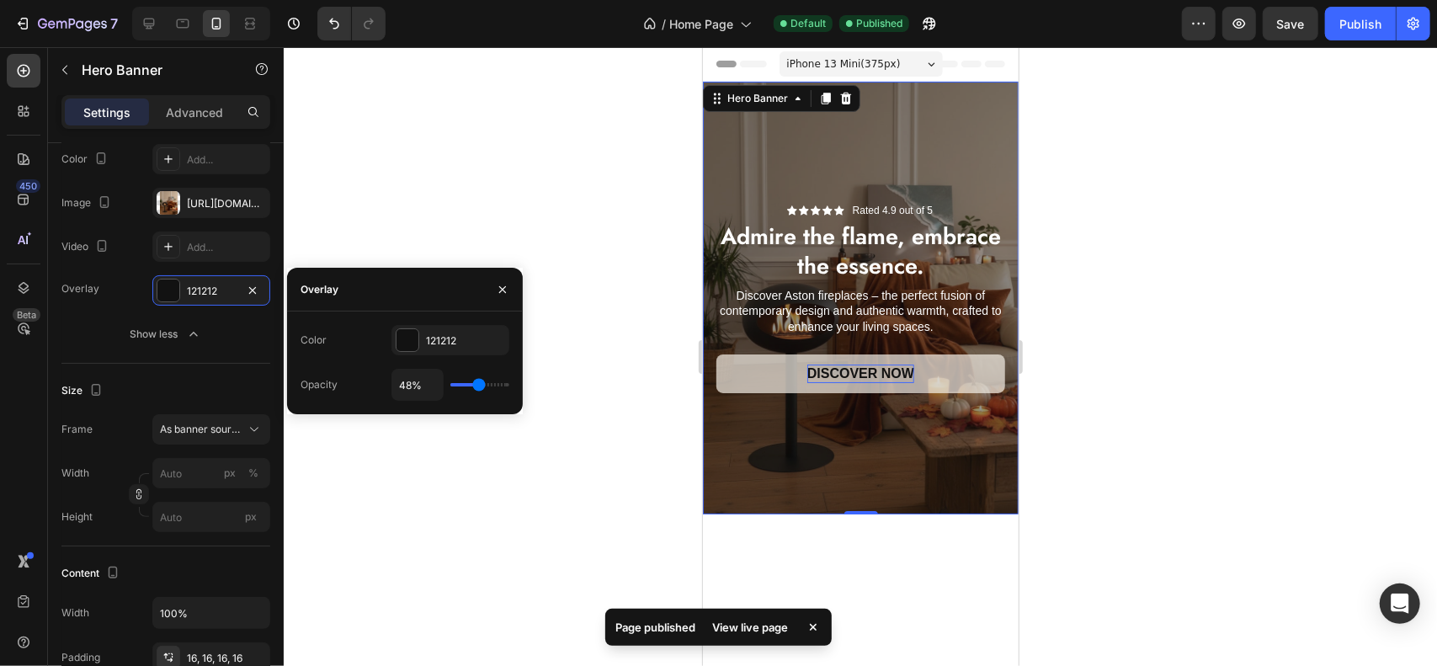
type input "49"
type input "48%"
type input "48"
type input "46%"
type input "46"
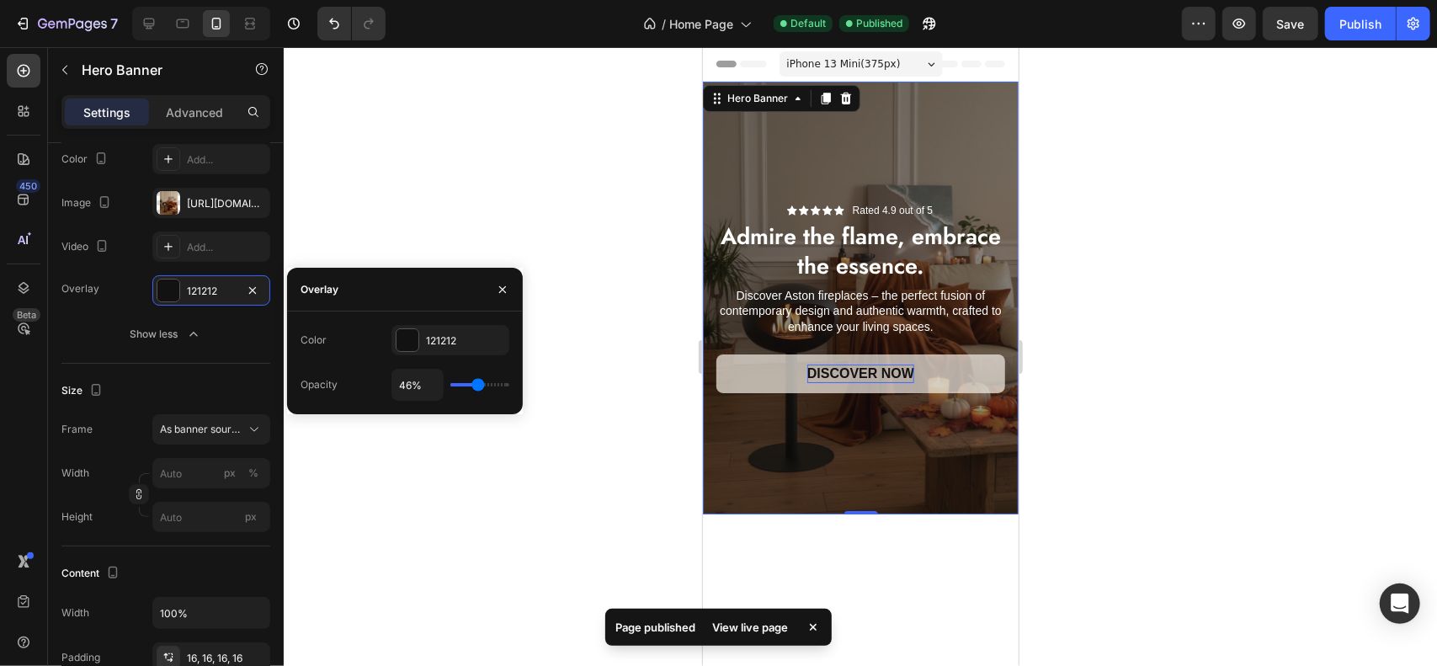
type input "45%"
type input "45"
type input "44%"
type input "44"
type input "43%"
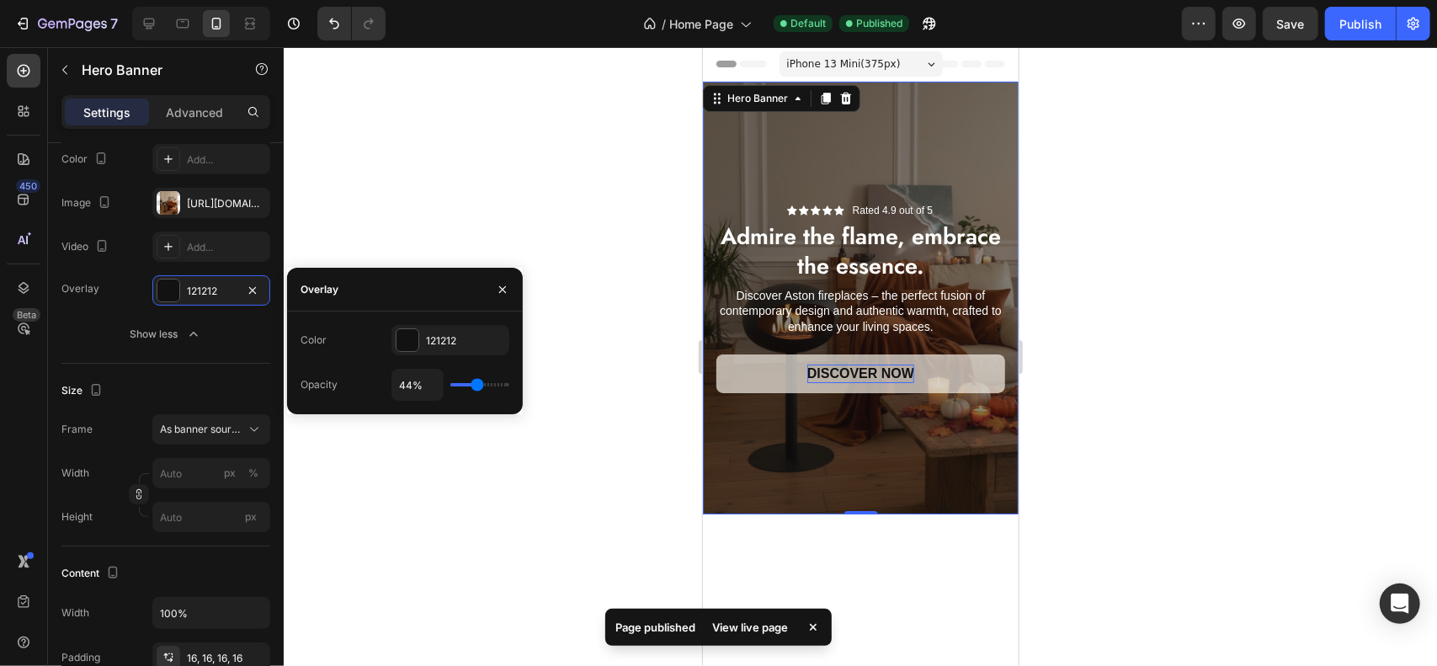
type input "43"
type input "41%"
type input "41"
type input "40%"
type input "40"
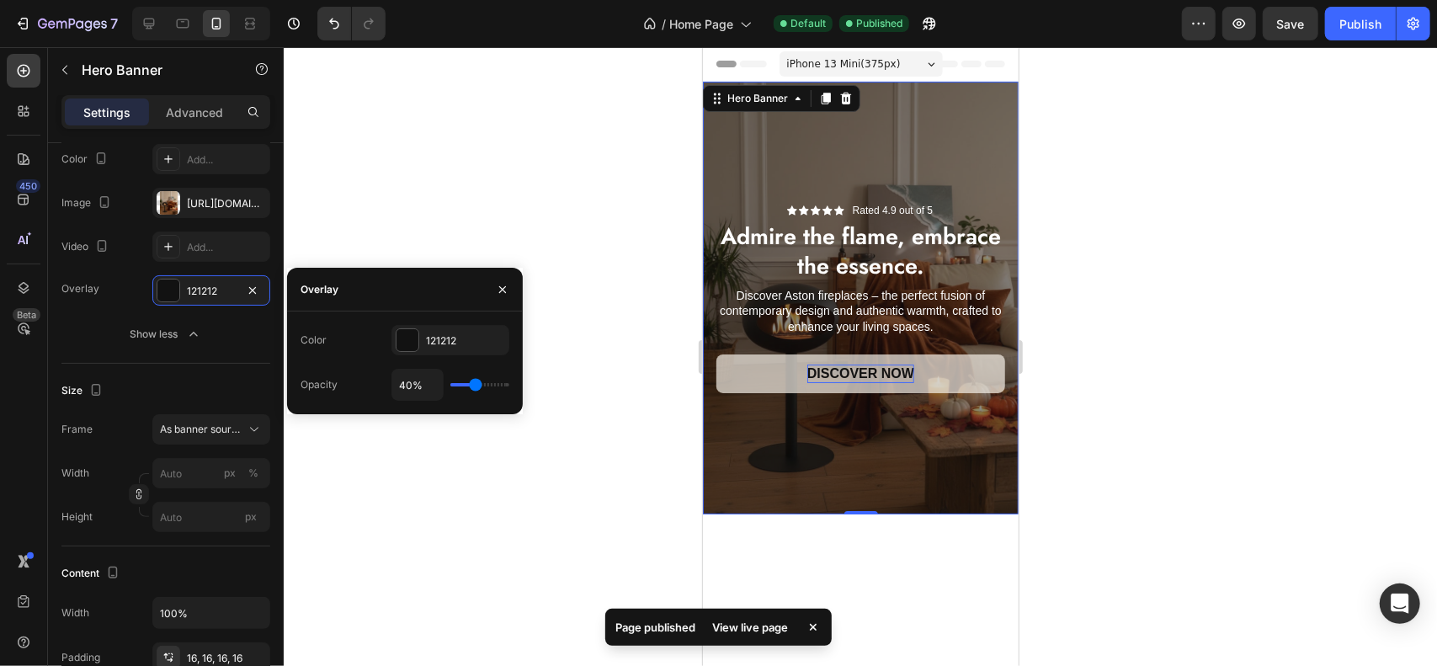
type input "38%"
type input "38"
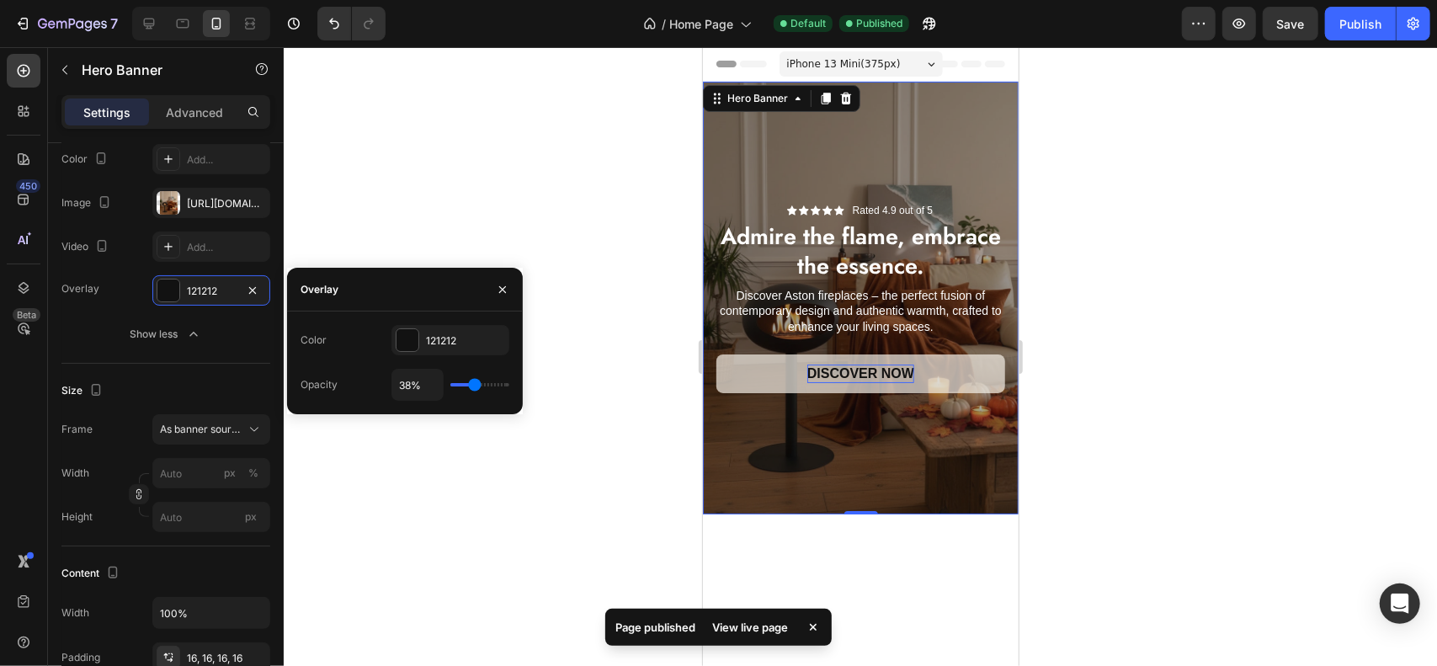
type input "36%"
type input "36"
type input "35%"
type input "35"
type input "34%"
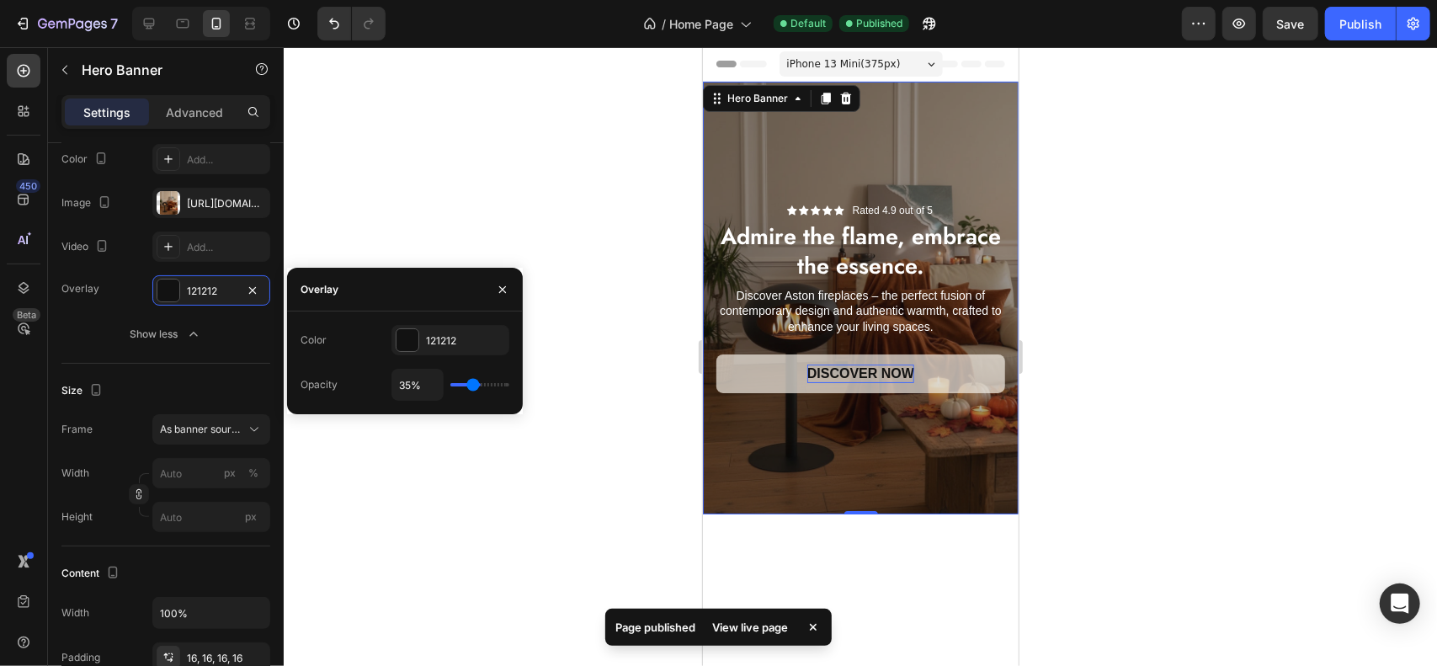
type input "34"
type input "31%"
type input "31"
type input "30%"
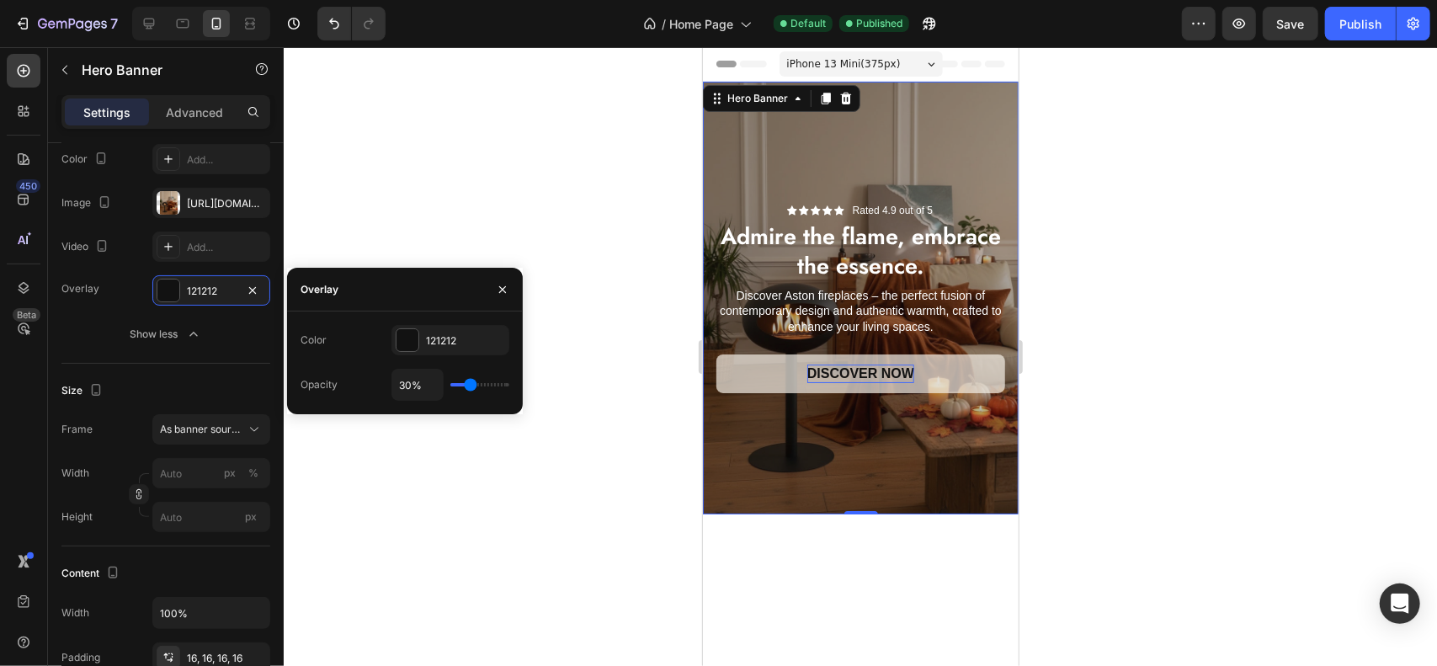
type input "30"
click at [471, 385] on input "range" at bounding box center [479, 384] width 59 height 3
click at [1408, 305] on div at bounding box center [861, 356] width 1154 height 619
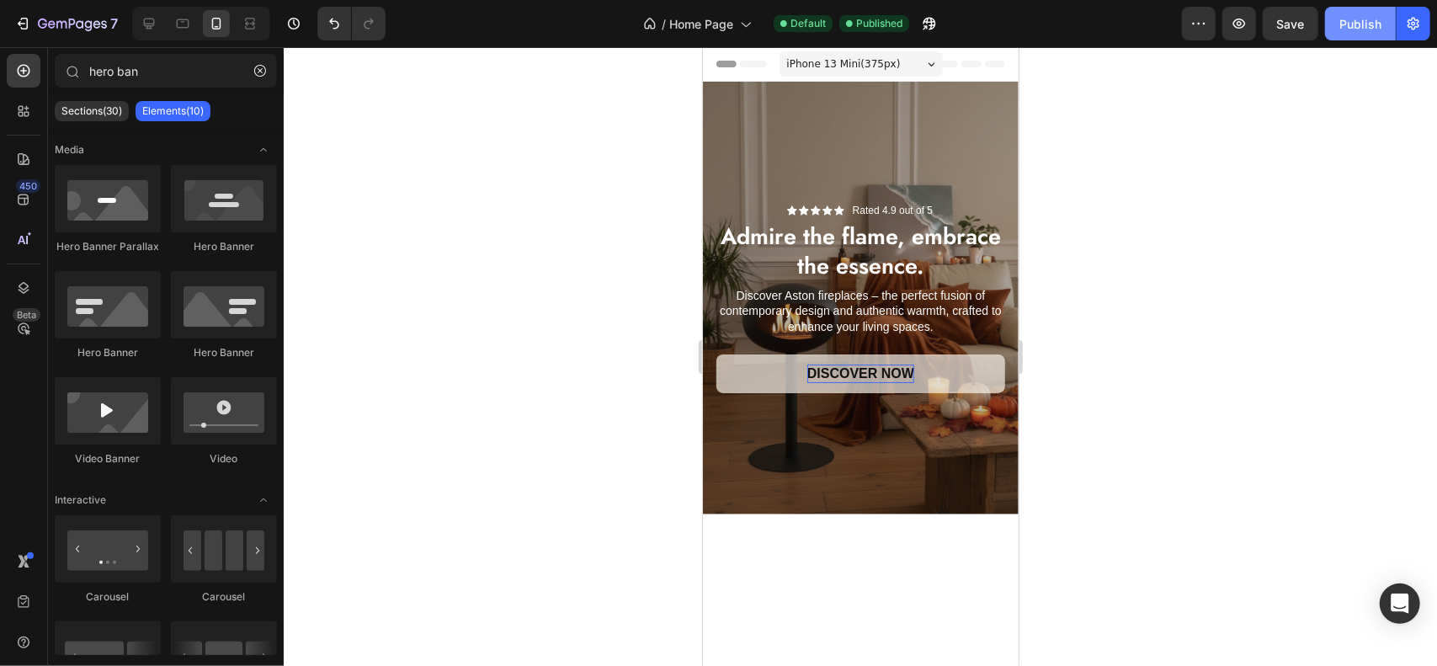
click at [1358, 19] on div "Publish" at bounding box center [1361, 24] width 42 height 18
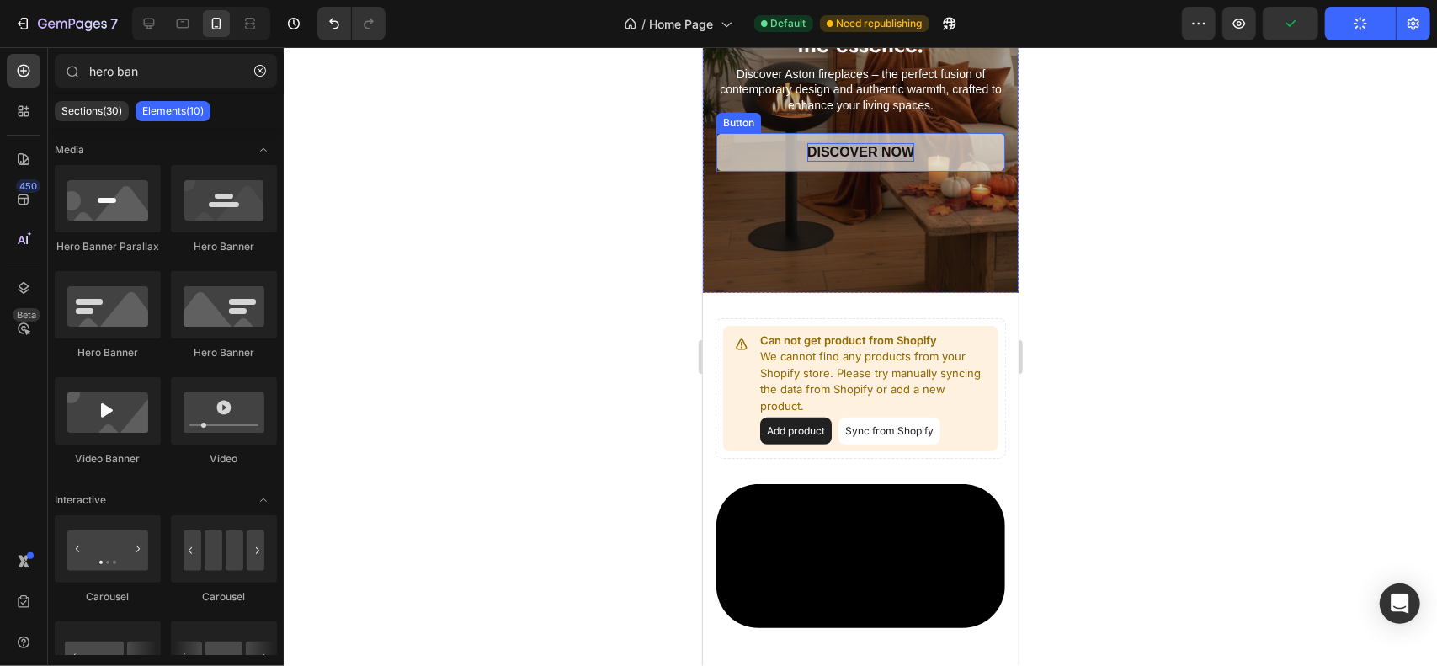
scroll to position [337, 0]
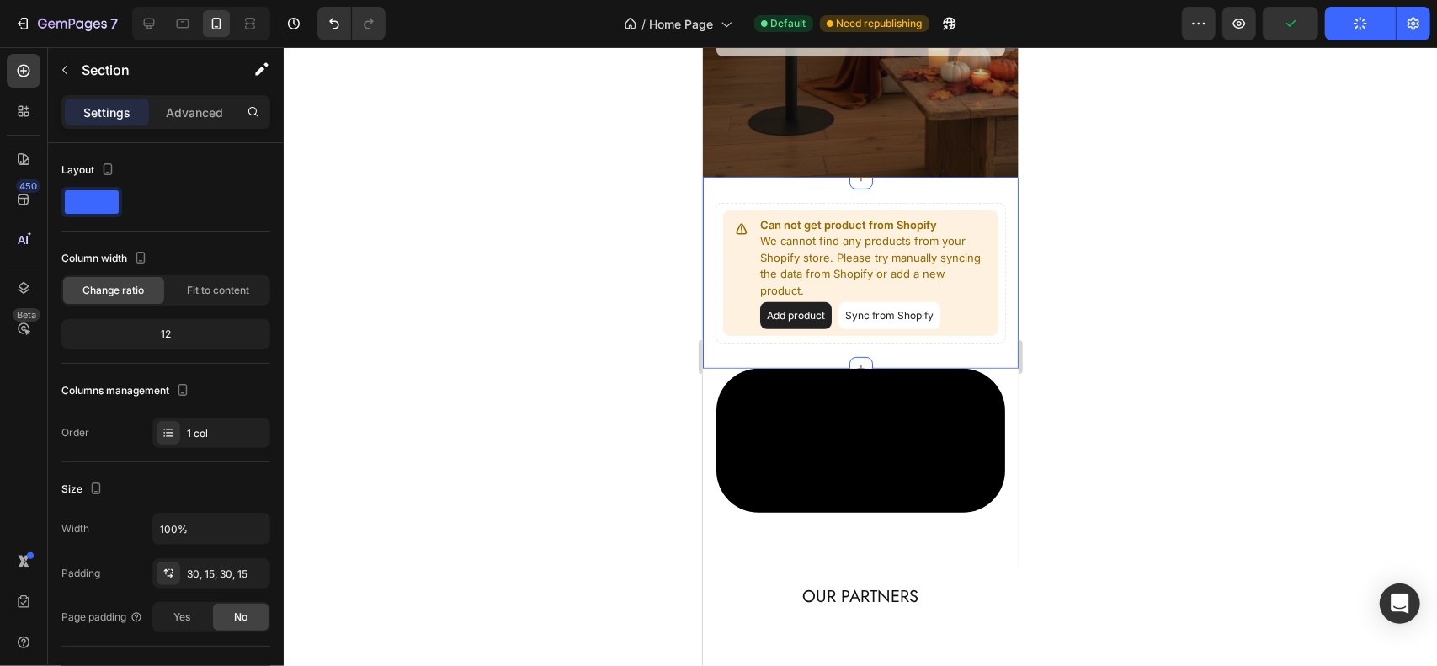
click at [885, 177] on div "Can not get product from Shopify We cannot find any products from your Shopify …" at bounding box center [860, 272] width 316 height 191
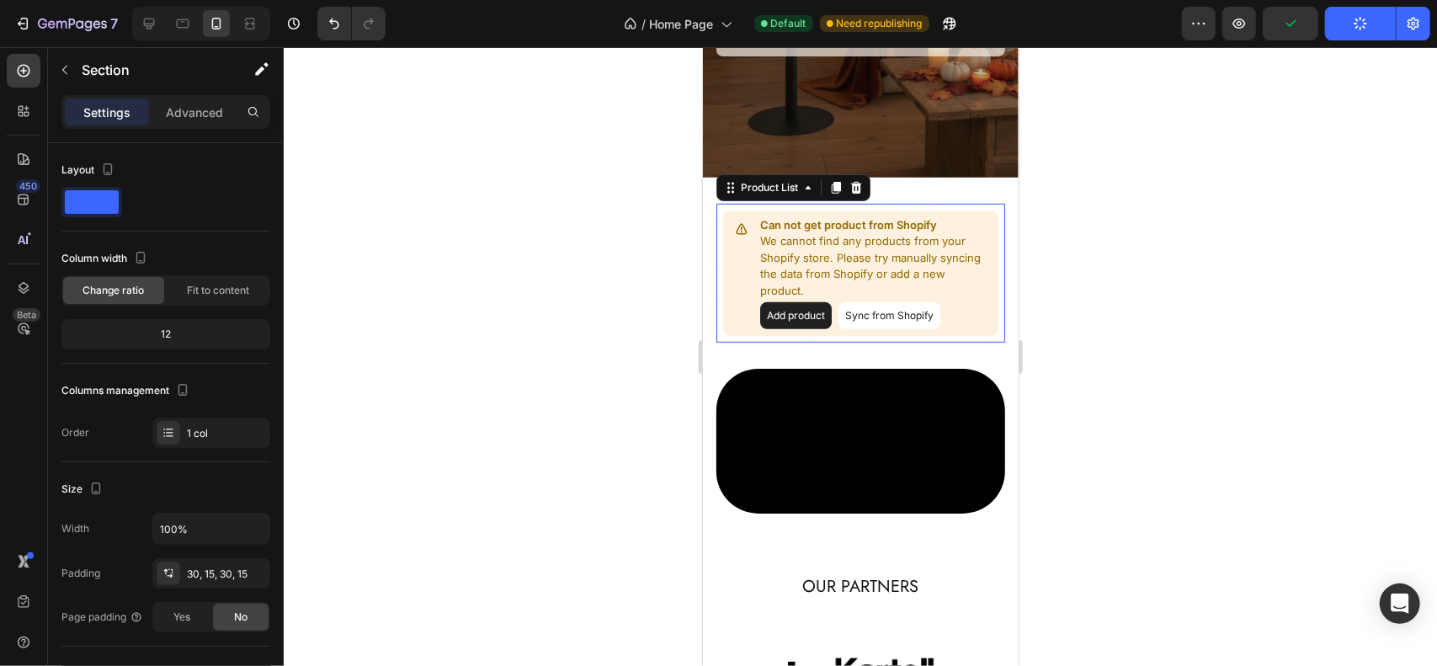
click at [862, 216] on p "Can not get product from Shopify" at bounding box center [876, 224] width 232 height 17
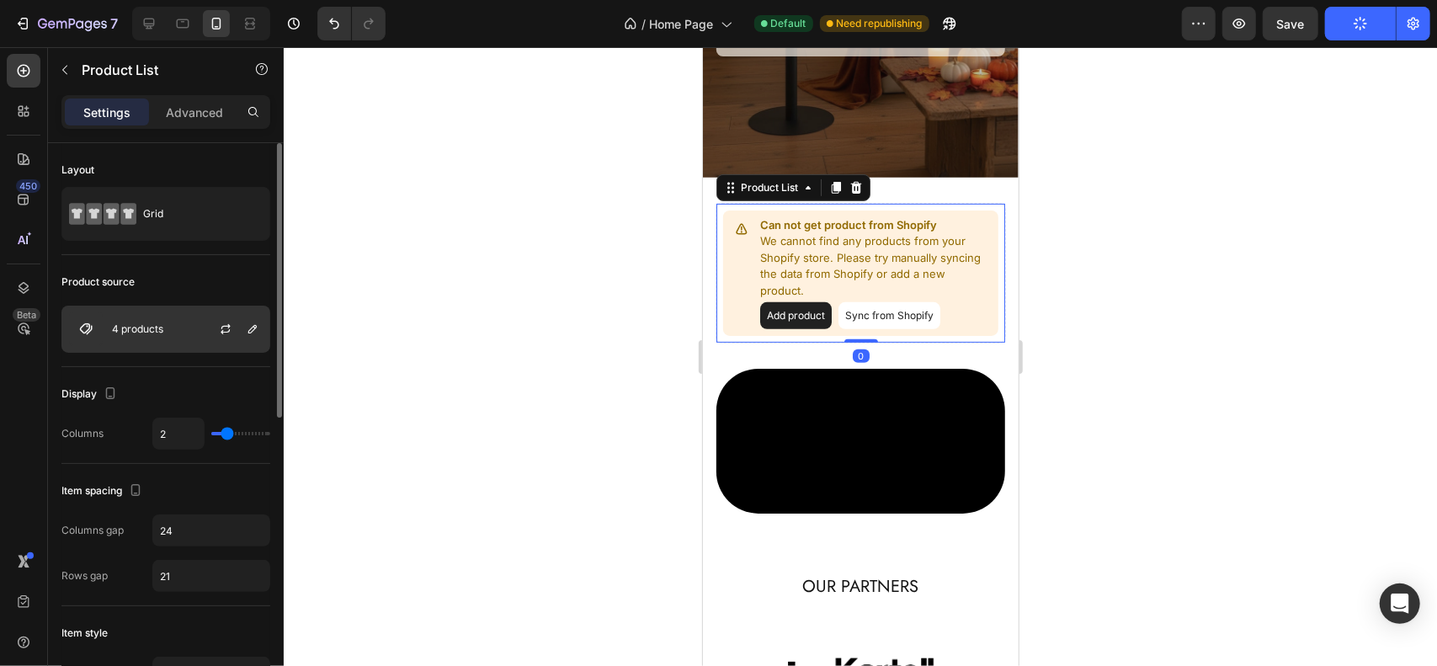
click at [131, 330] on p "4 products" at bounding box center [137, 329] width 51 height 12
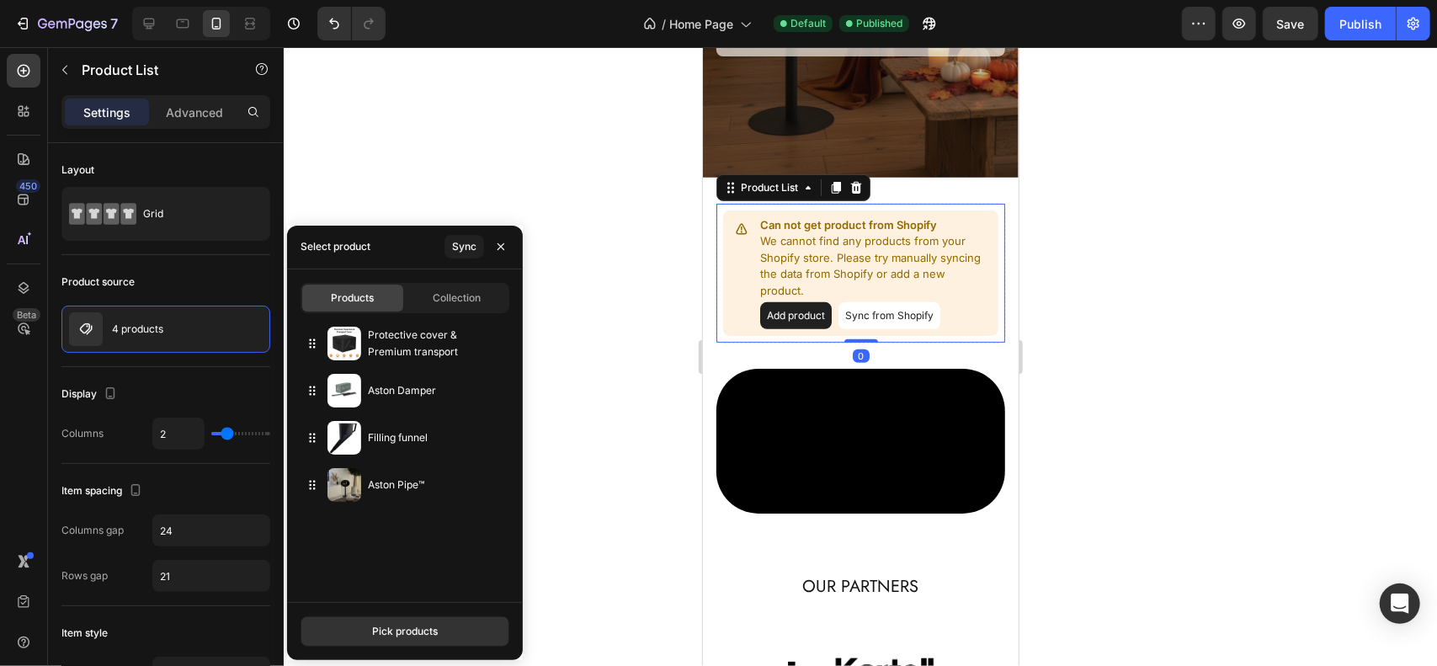
click at [429, 299] on div "Collection" at bounding box center [457, 298] width 101 height 27
type input "10"
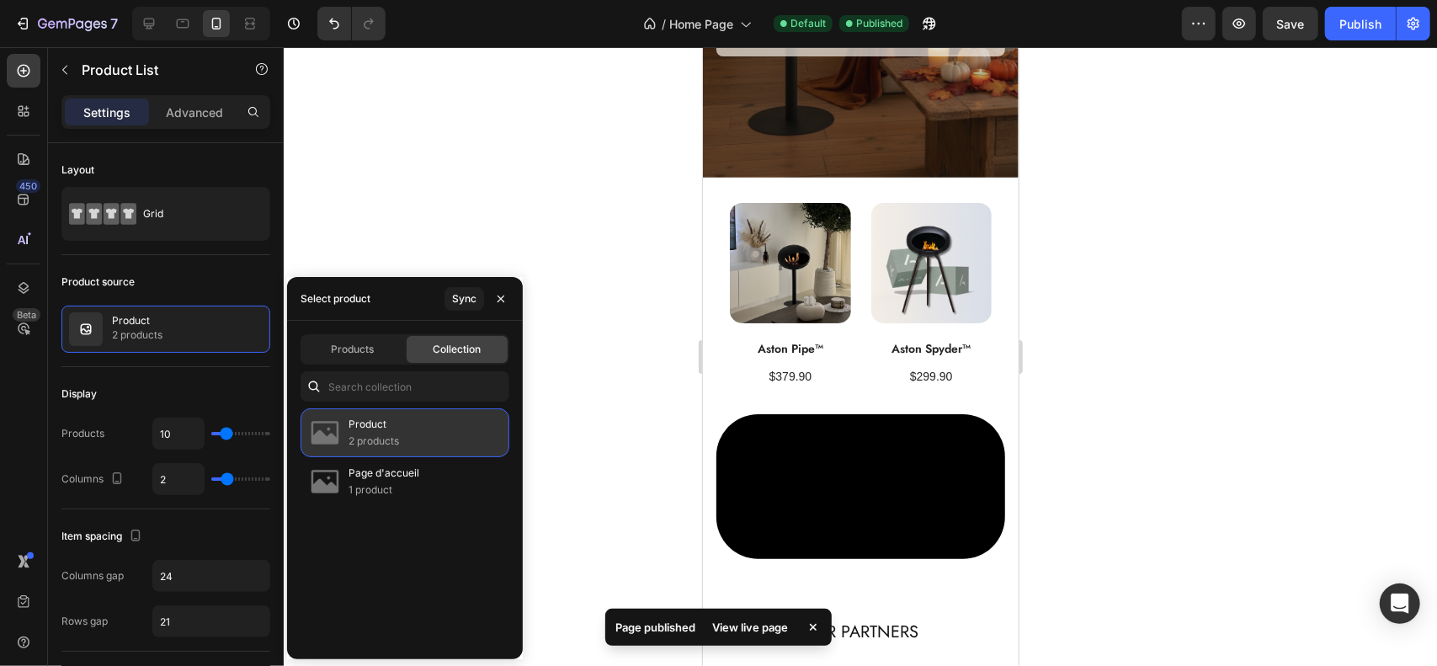
click at [397, 448] on p "2 products" at bounding box center [374, 441] width 51 height 17
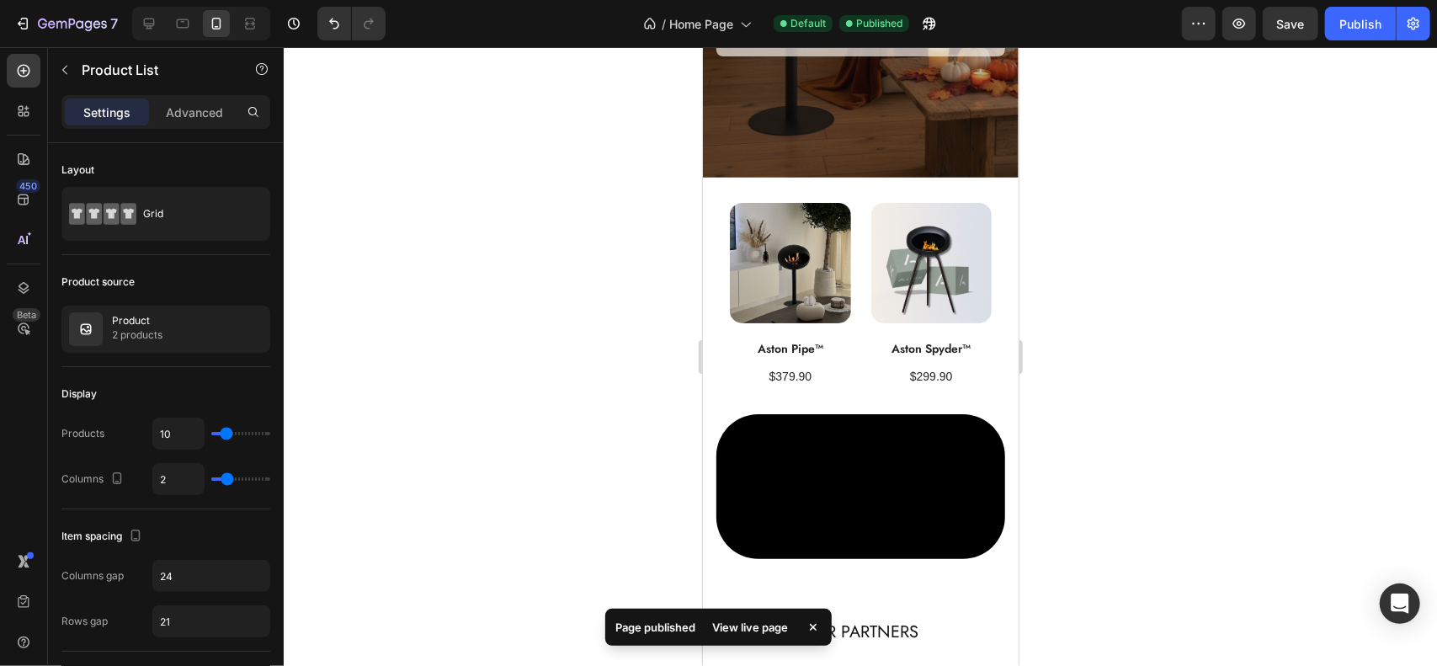
click at [561, 171] on div at bounding box center [861, 356] width 1154 height 619
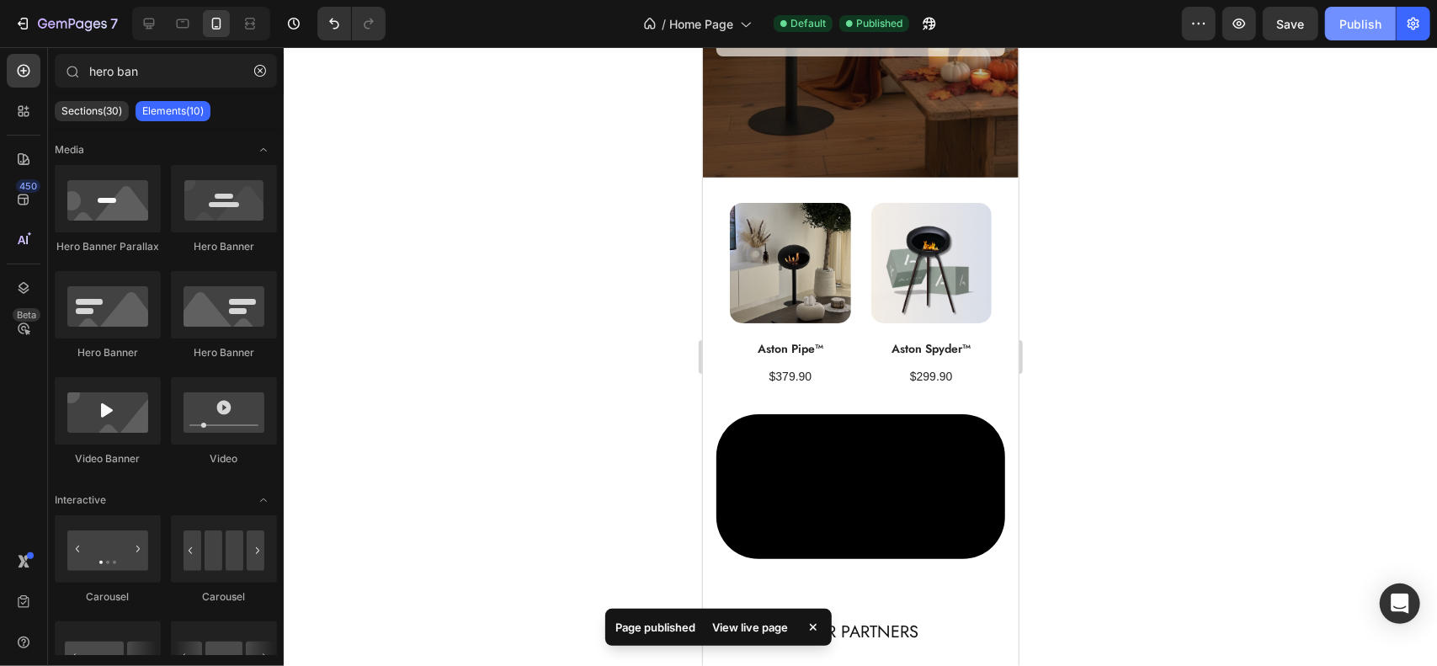
click at [1358, 29] on div "Publish" at bounding box center [1361, 24] width 42 height 18
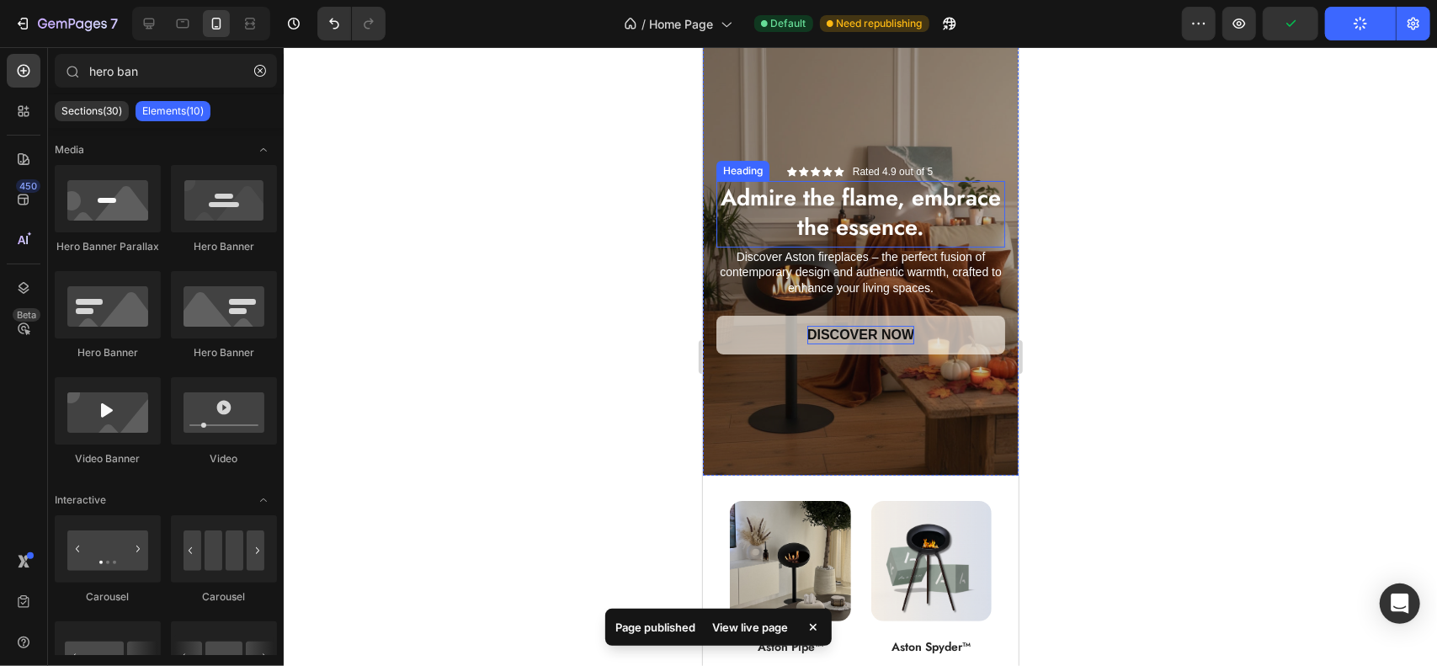
scroll to position [0, 0]
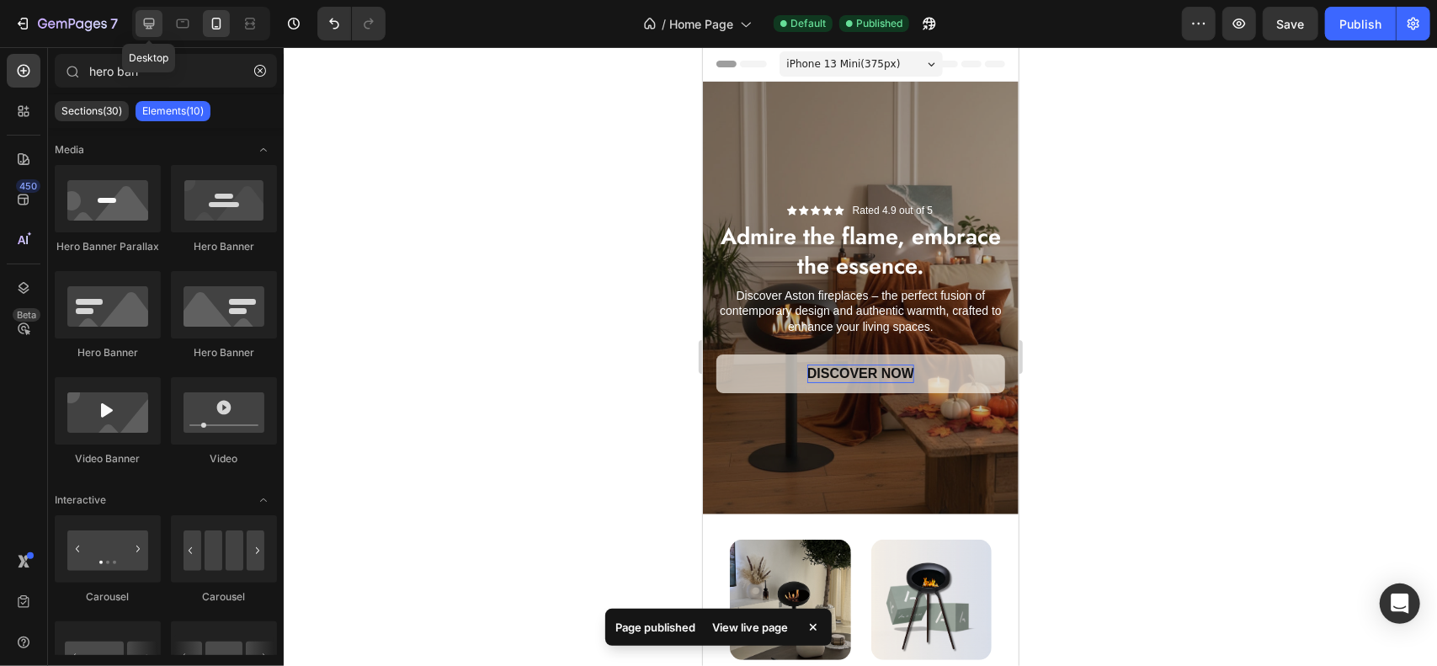
click at [142, 20] on icon at bounding box center [149, 23] width 17 height 17
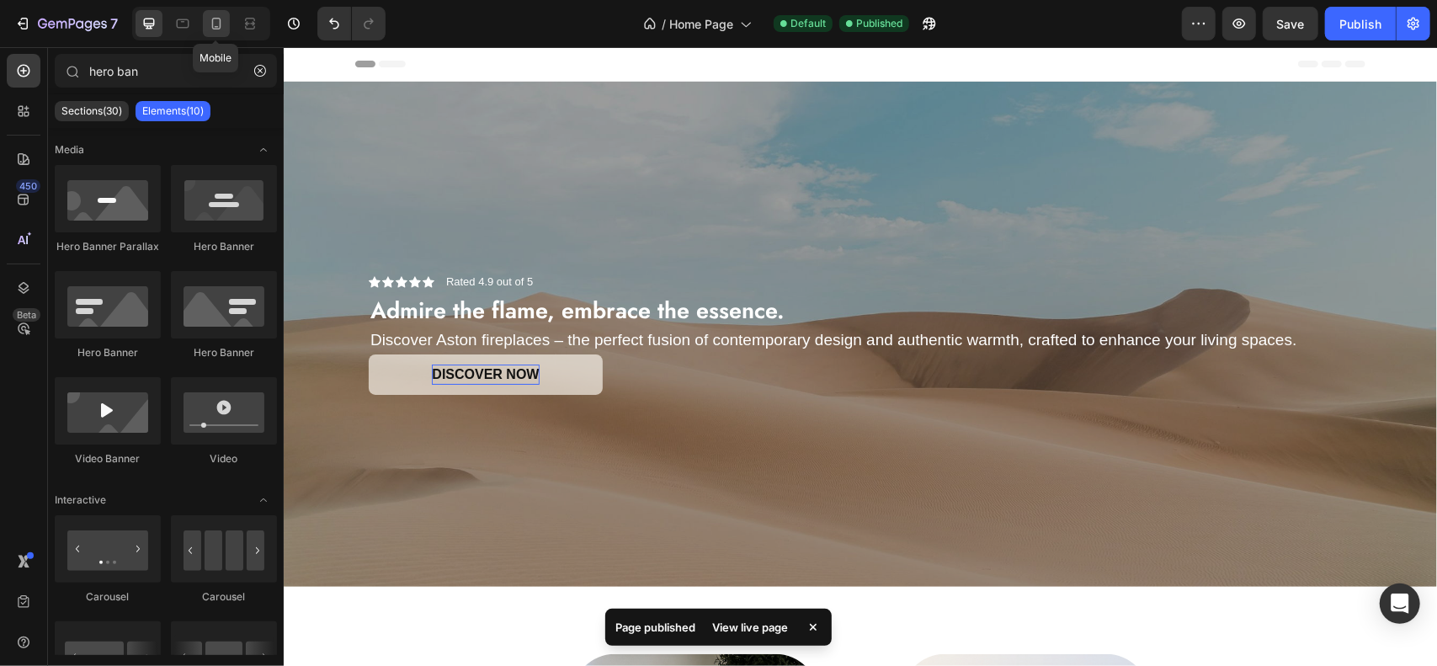
click at [222, 24] on icon at bounding box center [216, 23] width 17 height 17
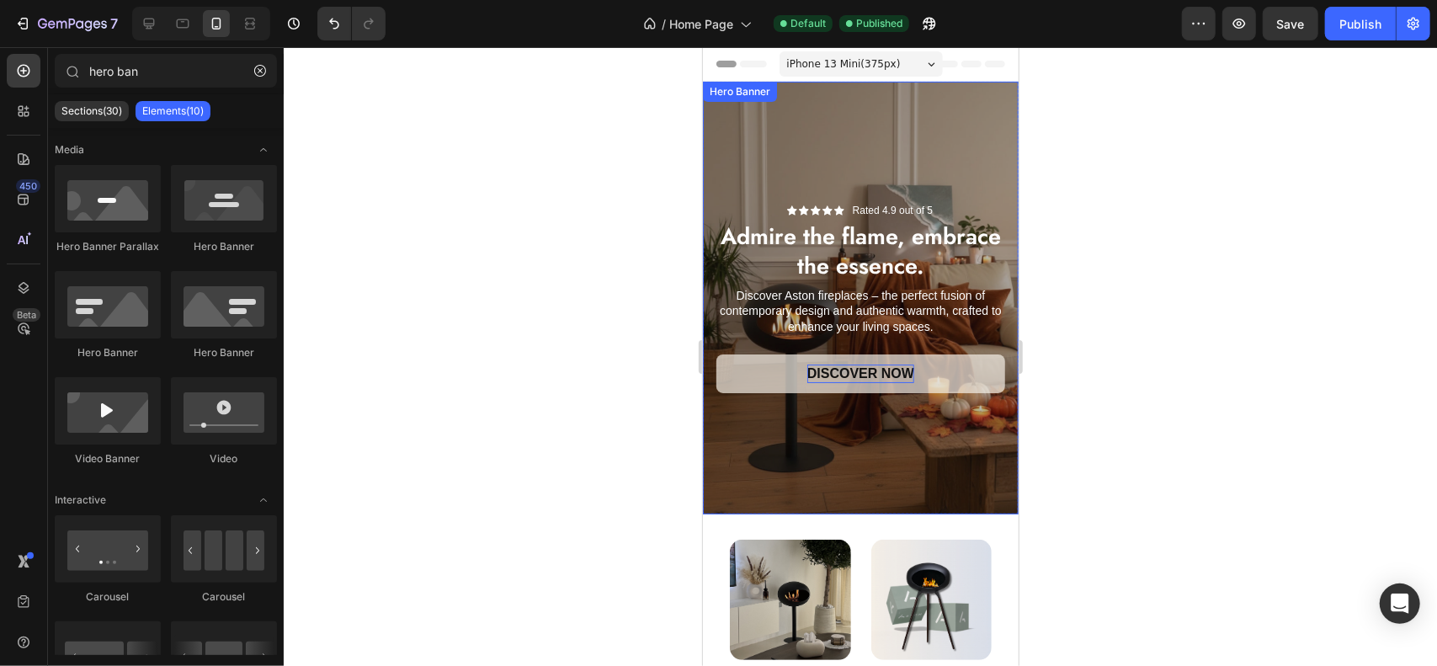
click at [849, 163] on div "Overlay" at bounding box center [860, 297] width 316 height 433
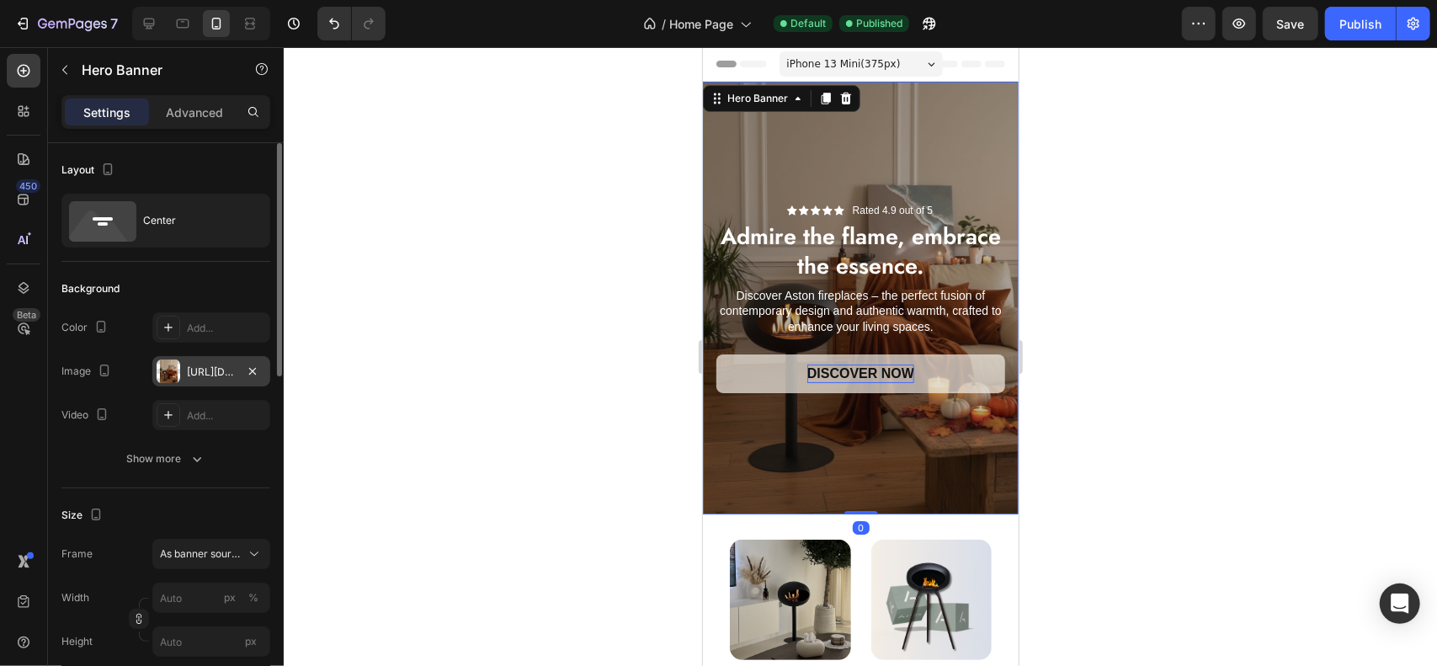
click at [200, 368] on div "[URL][DOMAIN_NAME]" at bounding box center [211, 372] width 49 height 15
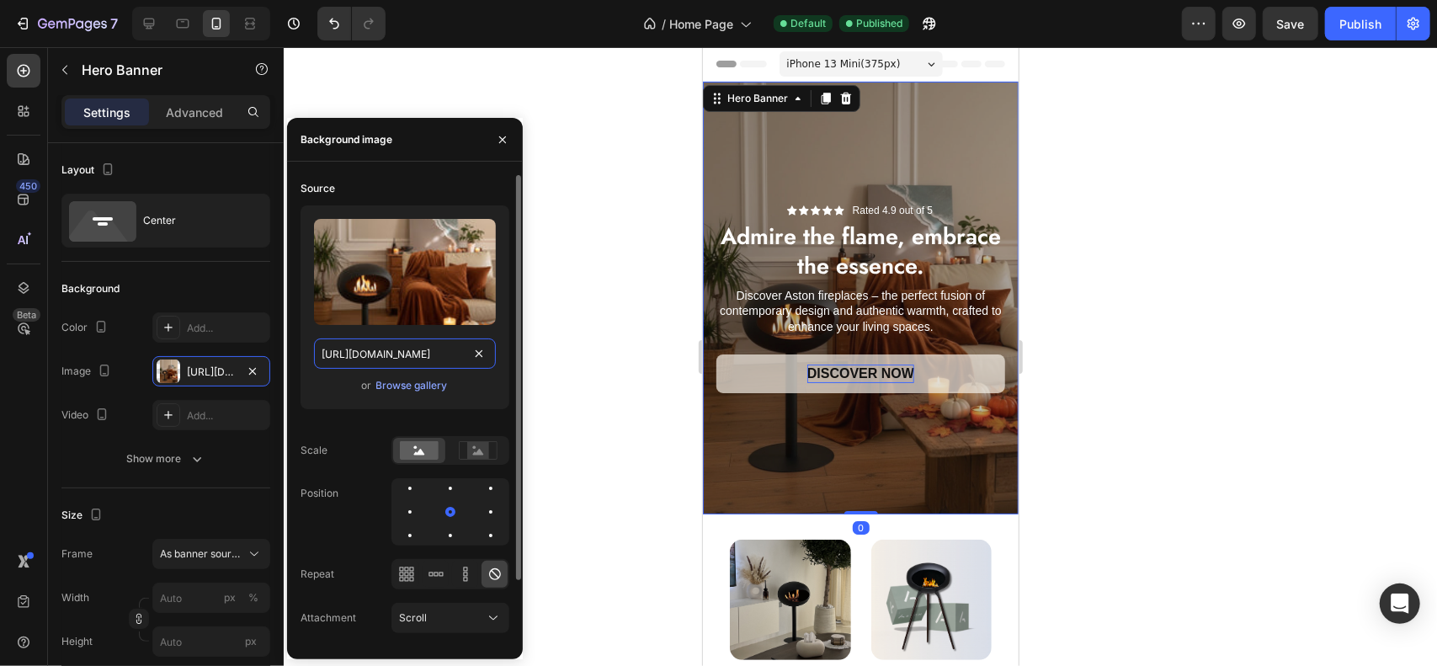
click at [411, 344] on input "[URL][DOMAIN_NAME]" at bounding box center [405, 353] width 182 height 30
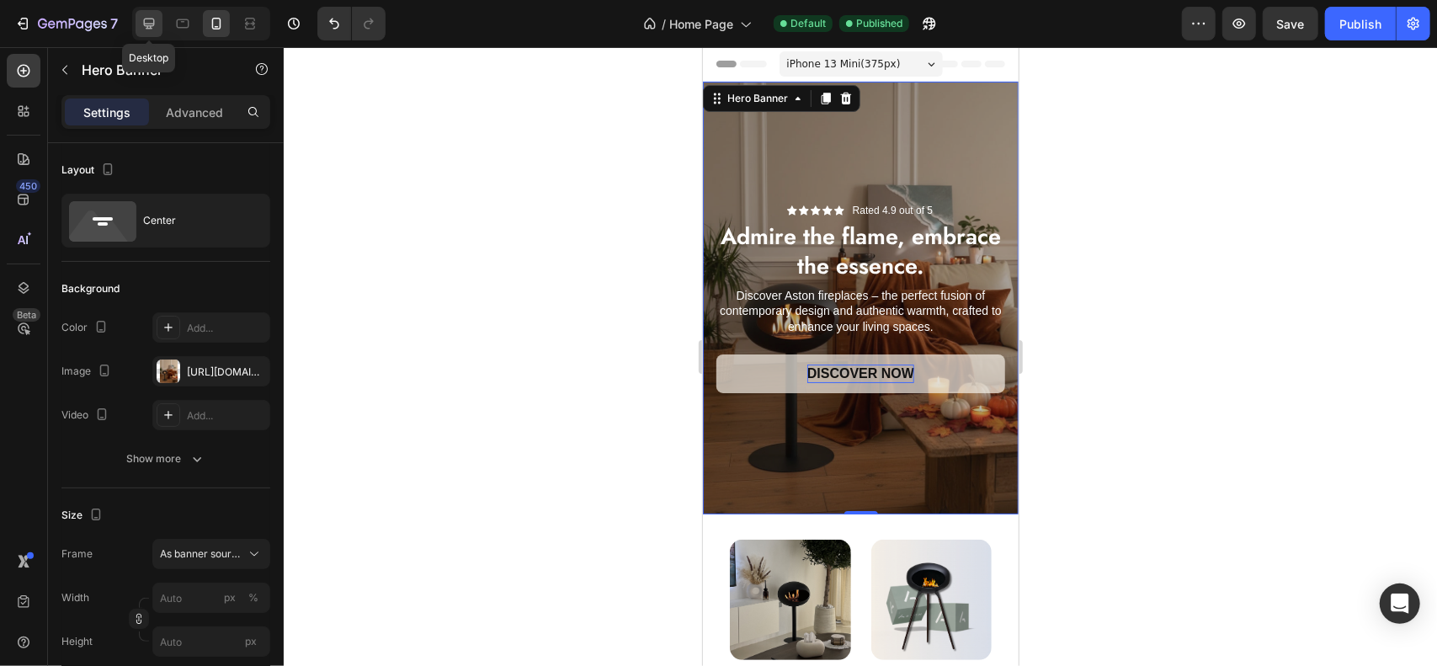
click at [152, 17] on icon at bounding box center [149, 23] width 17 height 17
type input "100"
type input "600"
type input "1200"
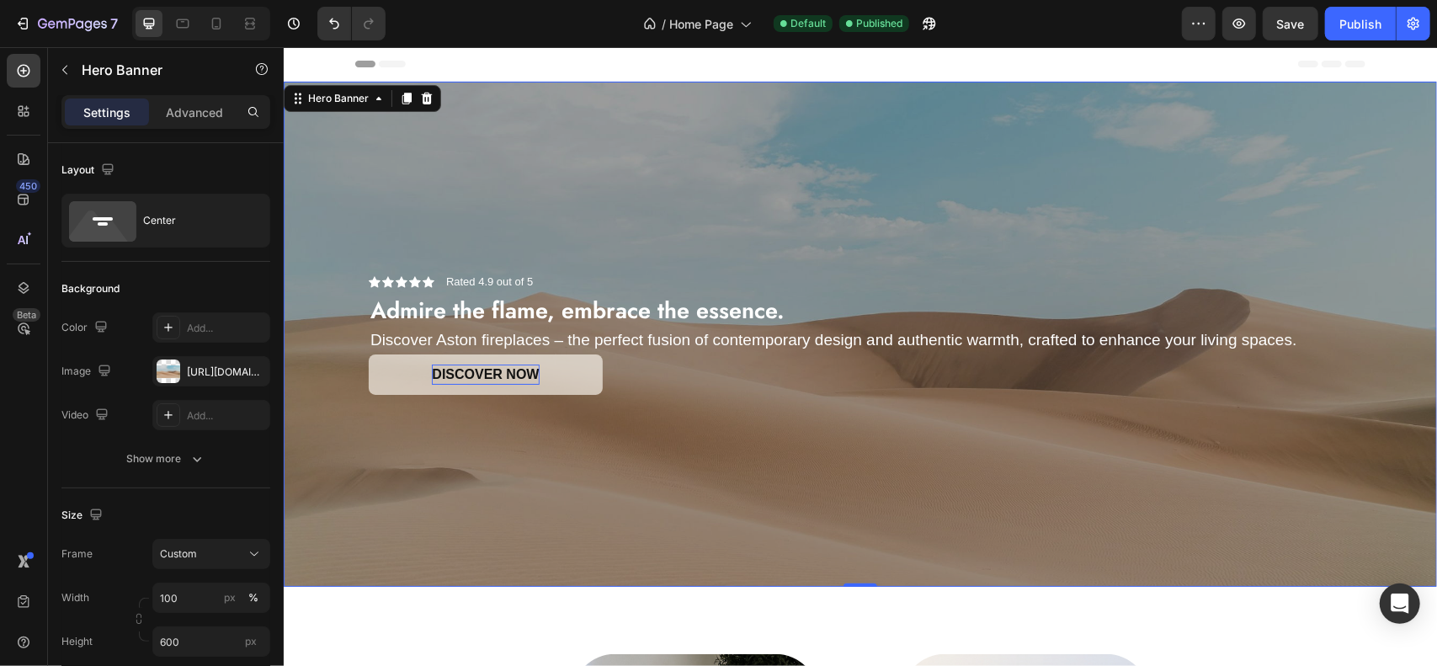
click at [780, 194] on div "Overlay" at bounding box center [860, 333] width 1154 height 505
click at [200, 362] on div "https://cdn.shopify.com/s/files/1/2005/9307/files/background_settings.jpg" at bounding box center [211, 371] width 118 height 30
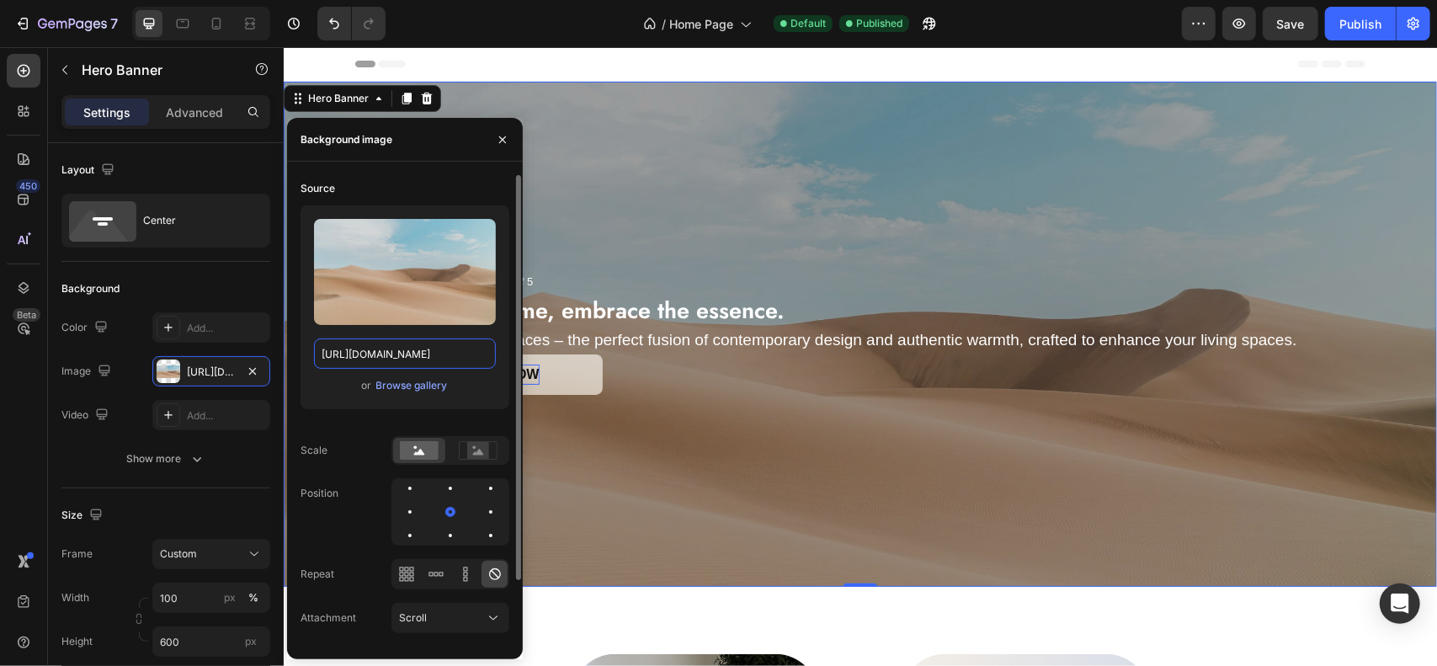
click at [376, 354] on input "https://cdn.shopify.com/s/files/1/2005/9307/files/background_settings.jpg" at bounding box center [405, 353] width 182 height 30
paste input "0741/5860/4437/files/gempages_584102056109802053-5e0e9d2e-ba99-40ba-92b0-3887d8…"
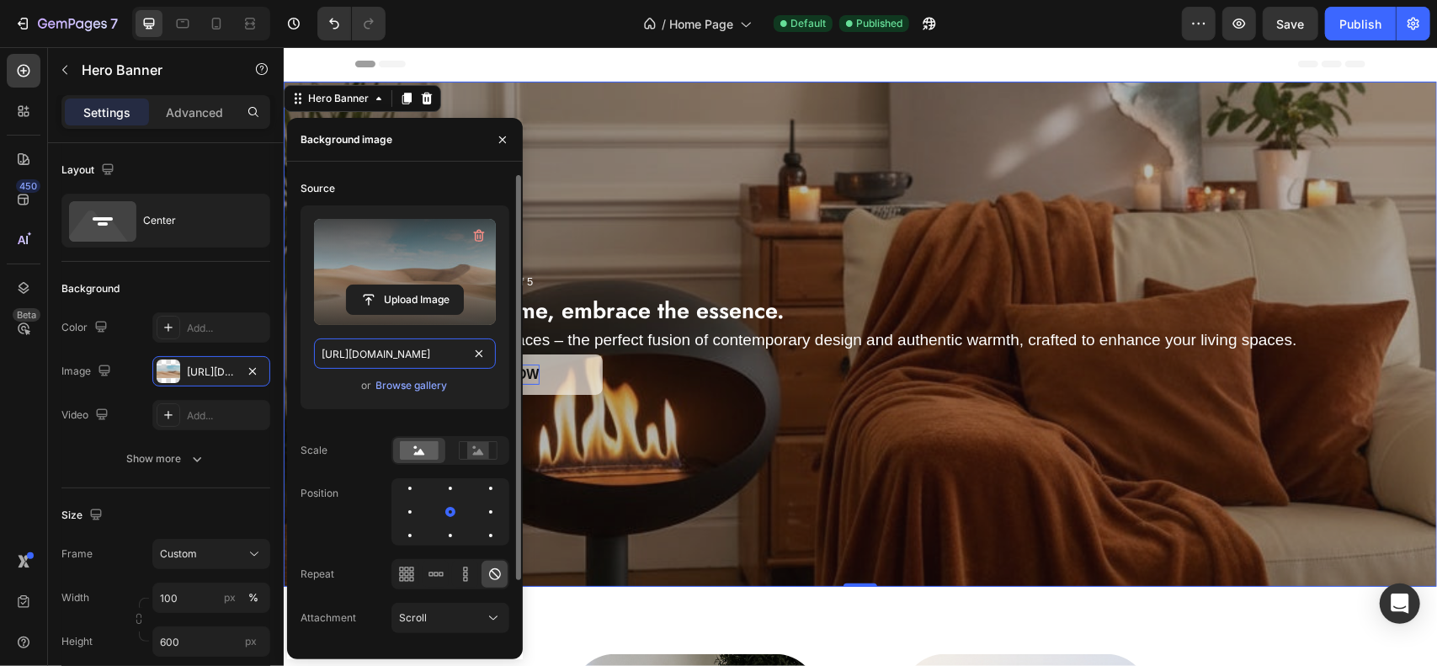
scroll to position [0, 523]
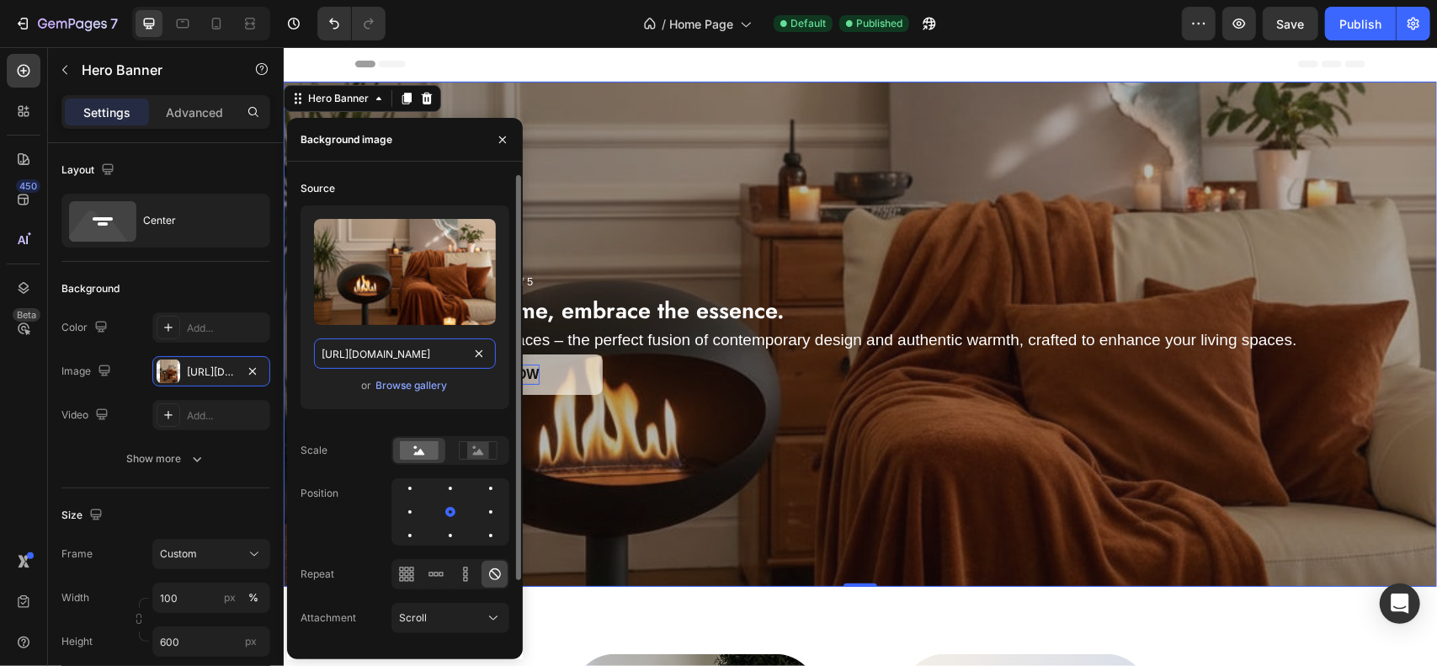
type input "[URL][DOMAIN_NAME]"
click at [405, 196] on div "Source" at bounding box center [405, 188] width 209 height 27
click at [893, 220] on div "Overlay" at bounding box center [860, 333] width 1154 height 505
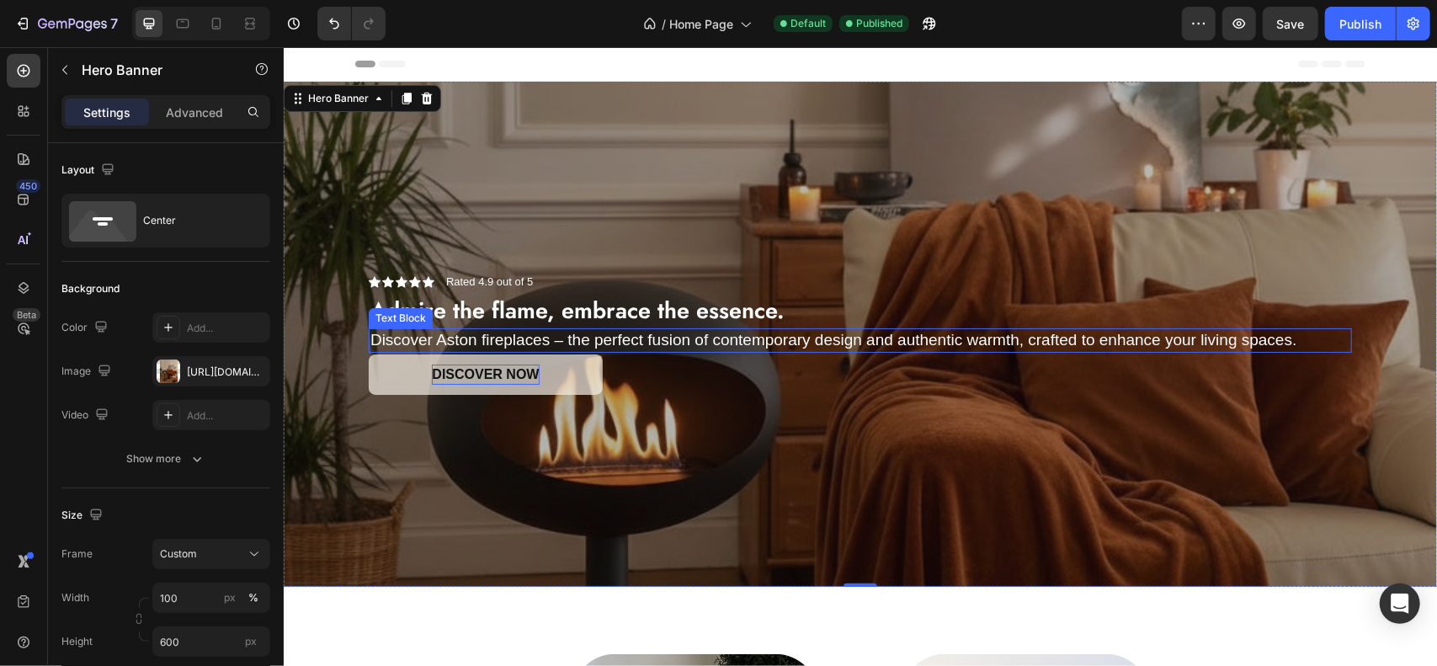
click at [857, 338] on p "Discover Aston fireplaces – the perfect fusion of contemporary design and authe…" at bounding box center [860, 339] width 980 height 21
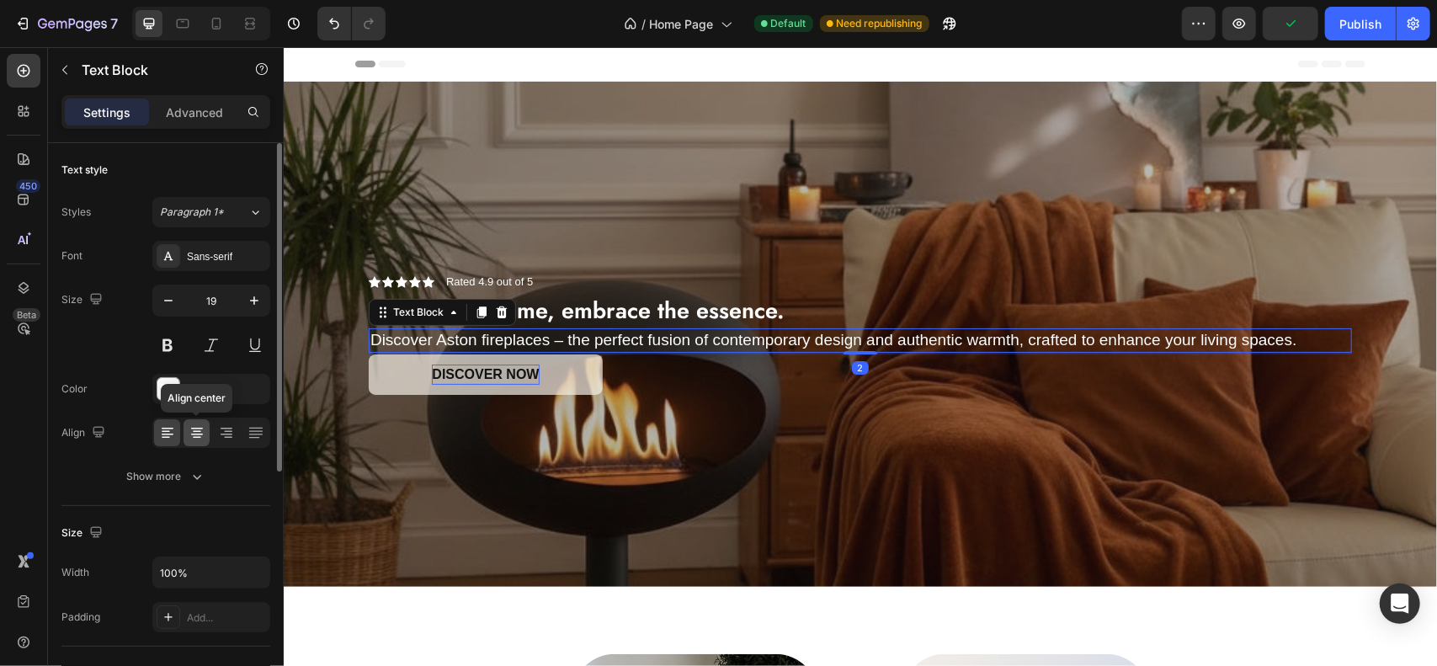
drag, startPoint x: 200, startPoint y: 429, endPoint x: 24, endPoint y: 358, distance: 190.4
click at [200, 429] on icon at bounding box center [197, 432] width 17 height 17
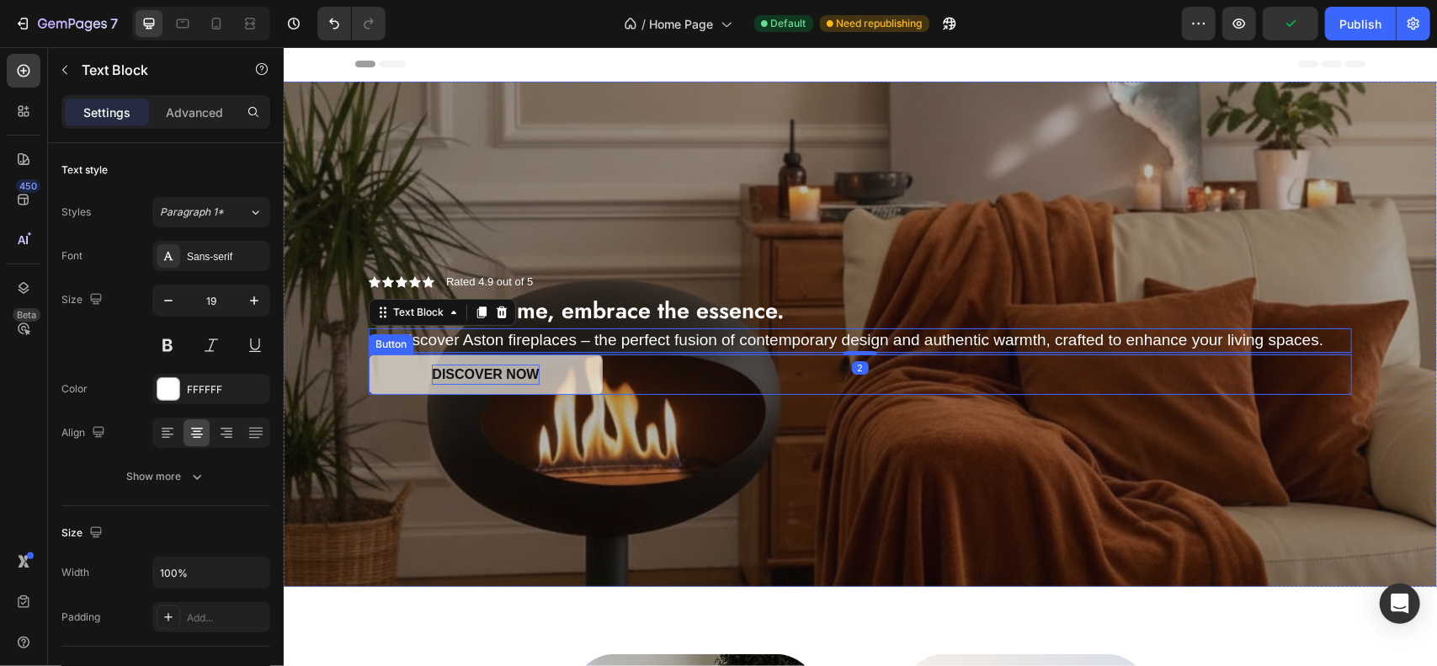
click at [712, 370] on div "Discover NOW Button" at bounding box center [859, 374] width 983 height 40
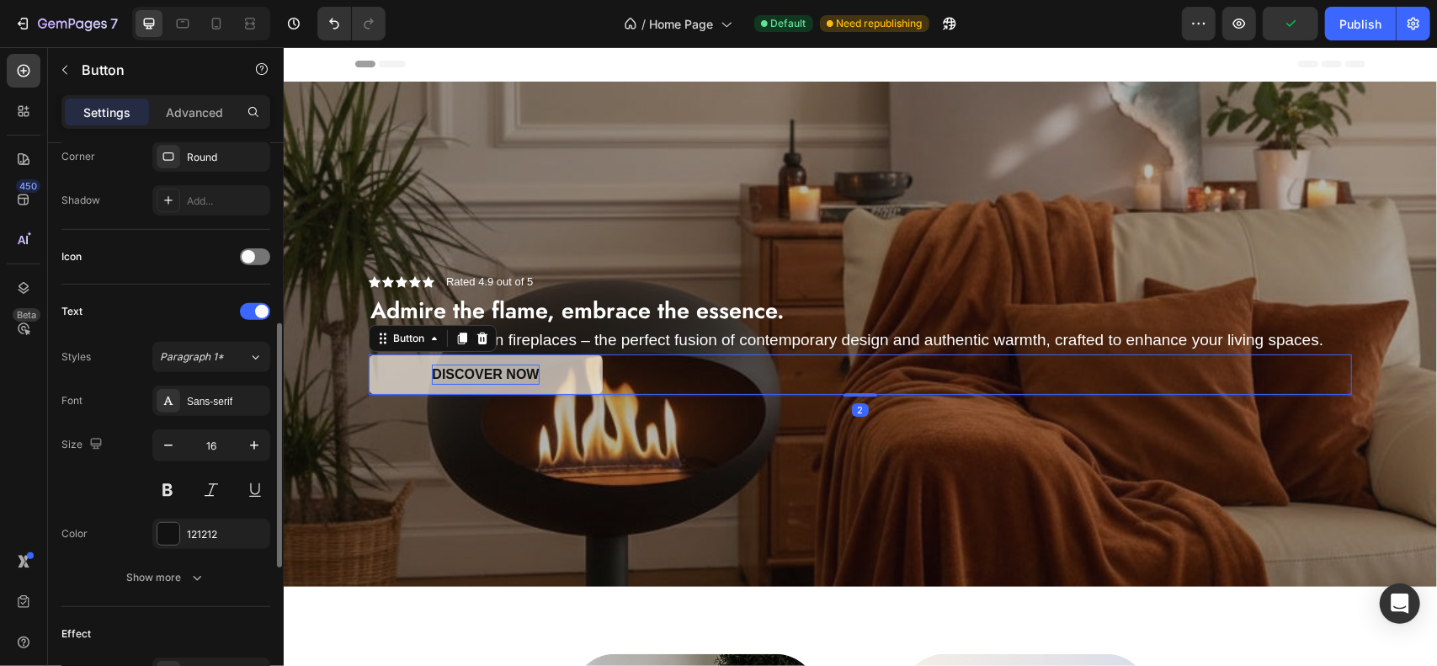
scroll to position [764, 0]
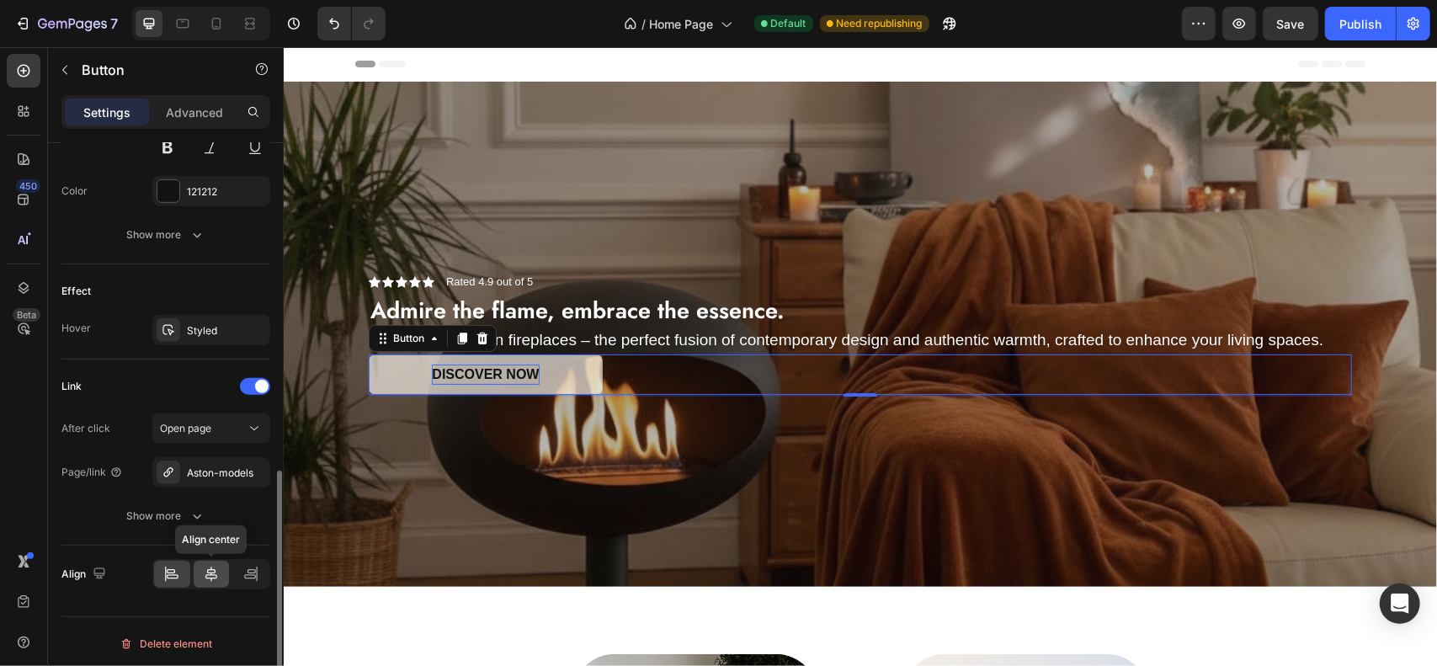
click at [205, 569] on icon at bounding box center [211, 574] width 17 height 17
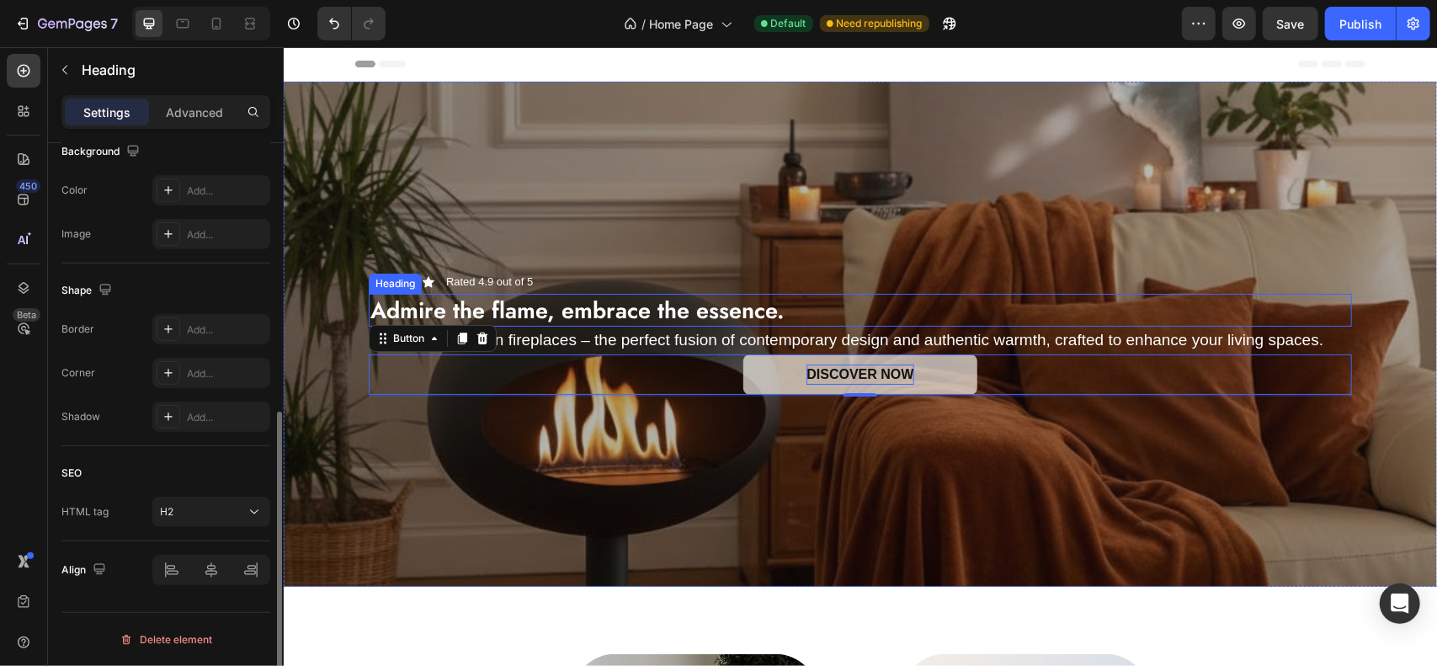
click at [825, 312] on h2 "Admire the flame, embrace the essence." at bounding box center [859, 309] width 983 height 33
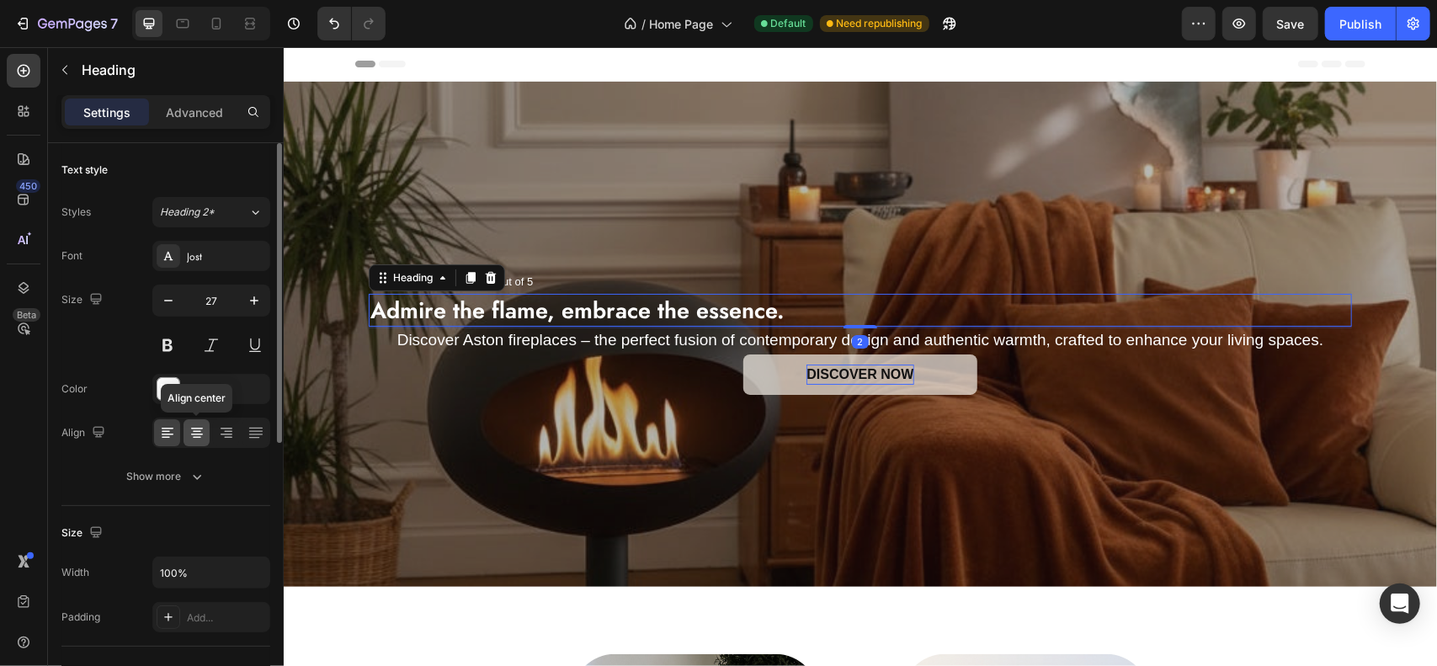
click at [200, 434] on icon at bounding box center [197, 432] width 17 height 17
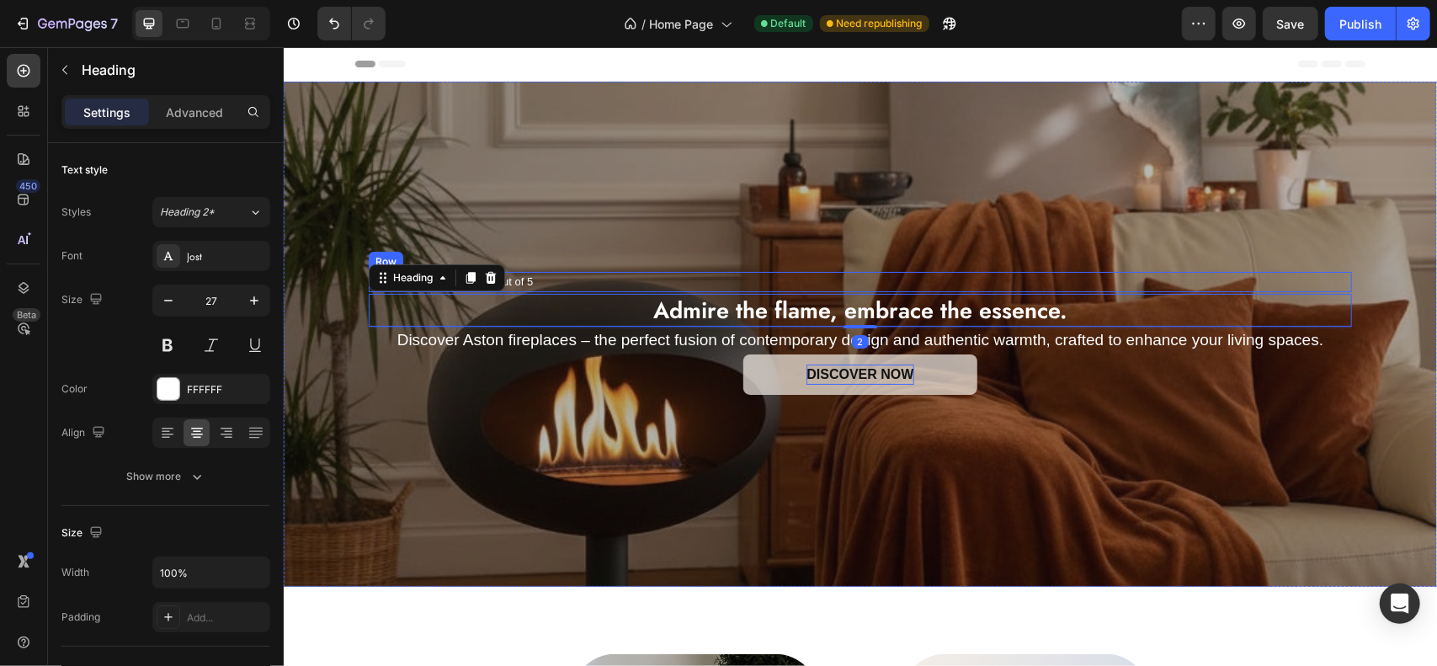
click at [564, 278] on div "Icon Icon Icon Icon Icon Icon List Rated 4.9 out of 5 Text Block Row" at bounding box center [859, 281] width 983 height 20
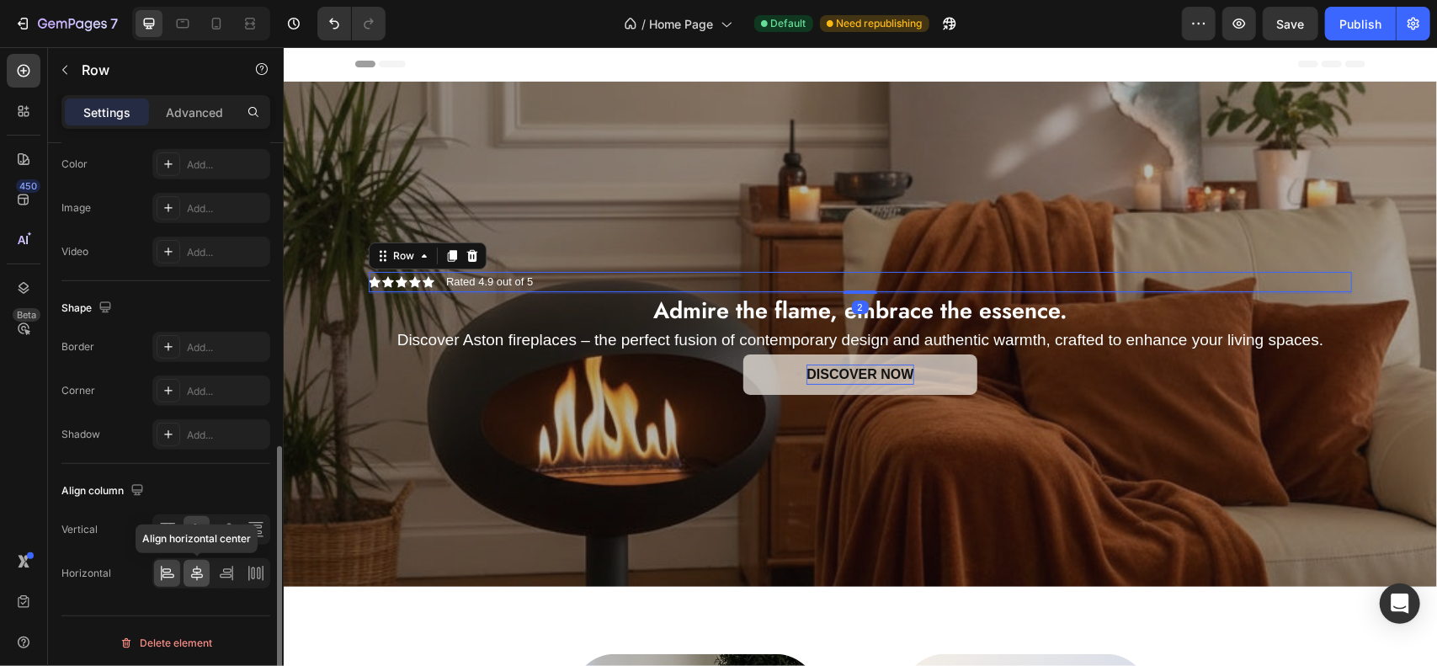
click at [201, 565] on icon at bounding box center [197, 573] width 17 height 17
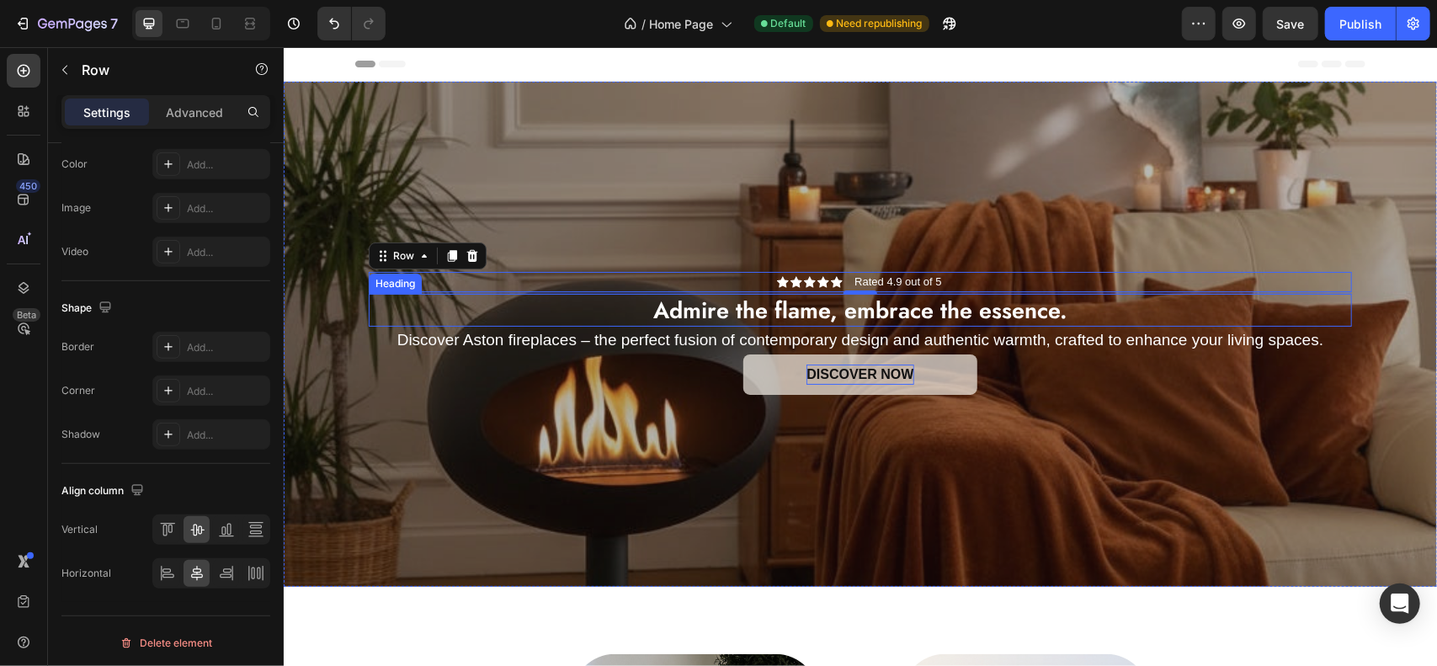
click at [1049, 202] on div "Overlay" at bounding box center [860, 333] width 1154 height 505
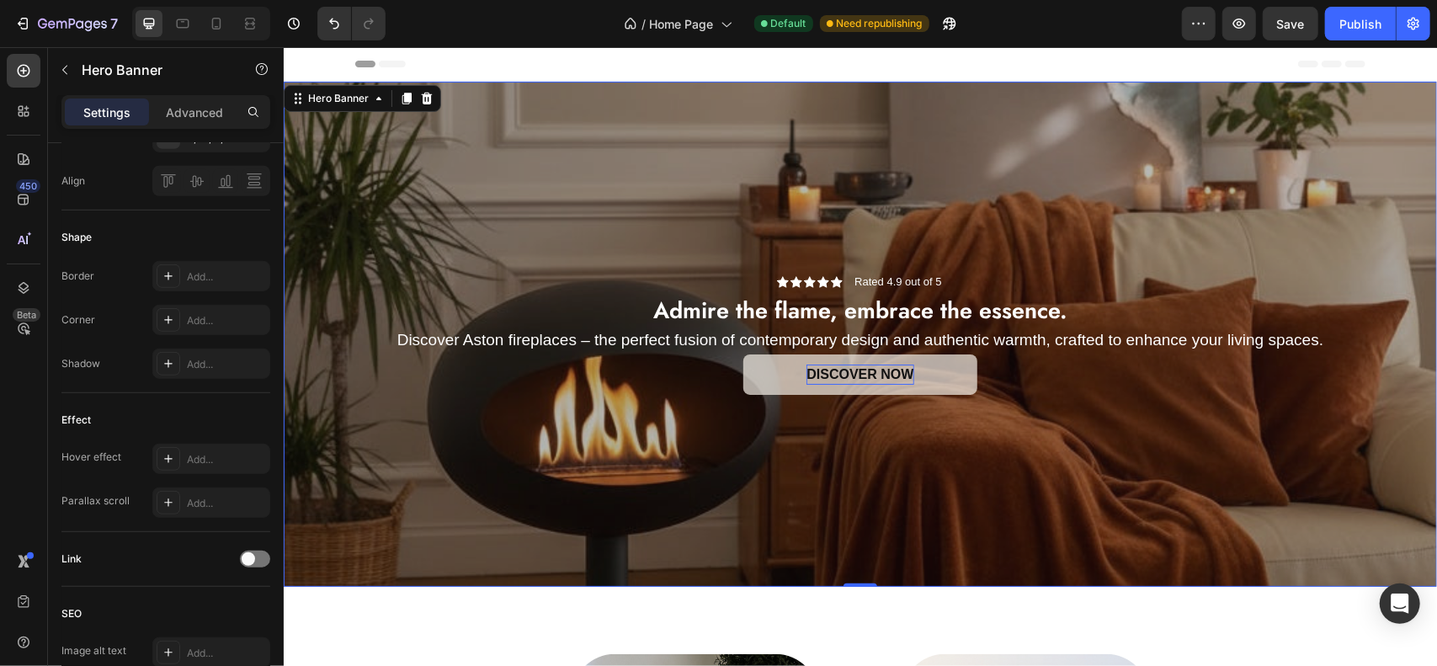
scroll to position [0, 0]
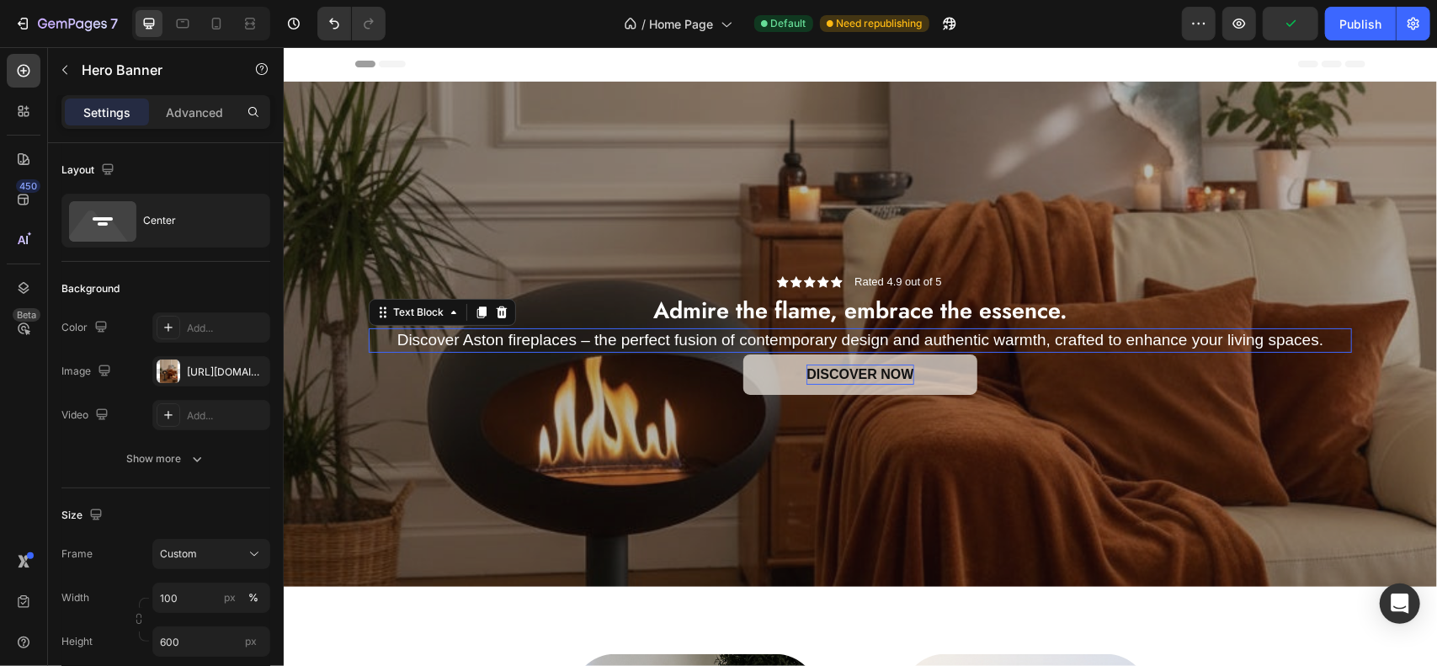
click at [1074, 335] on p "Discover Aston fireplaces – the perfect fusion of contemporary design and authe…" at bounding box center [860, 339] width 980 height 21
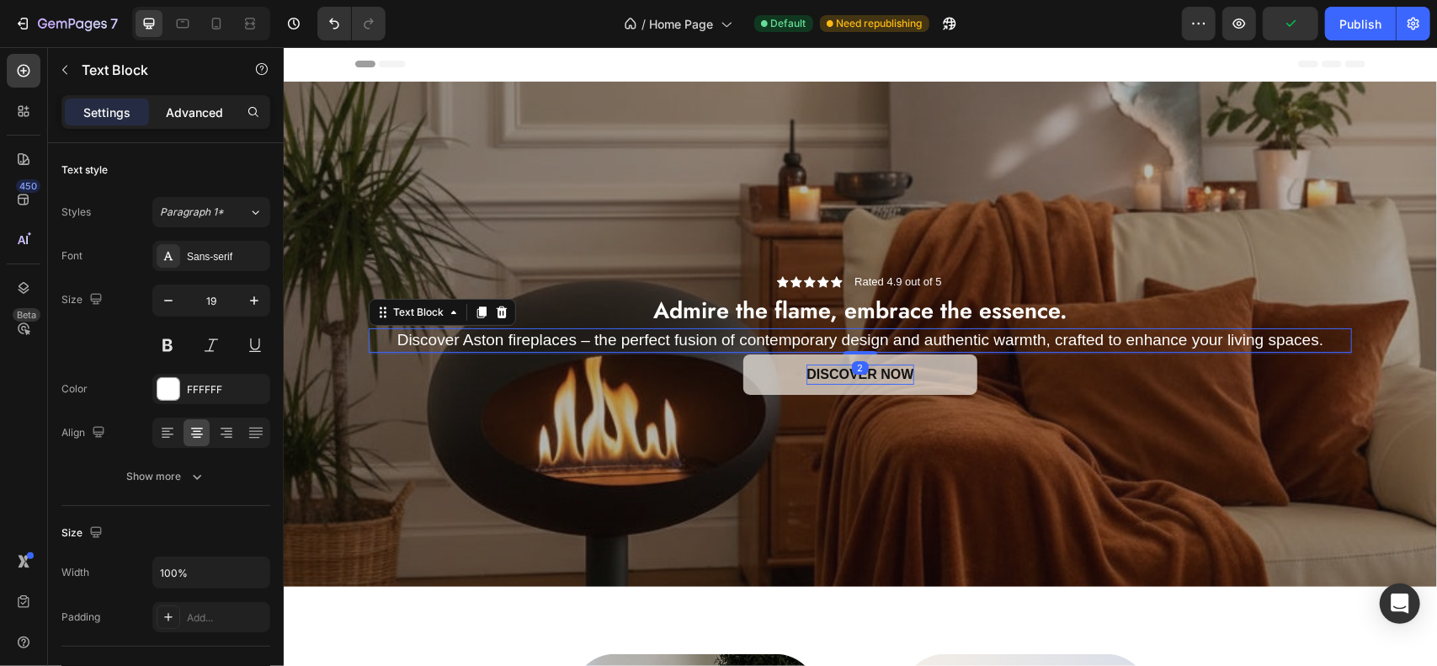
click at [195, 104] on p "Advanced" at bounding box center [194, 113] width 57 height 18
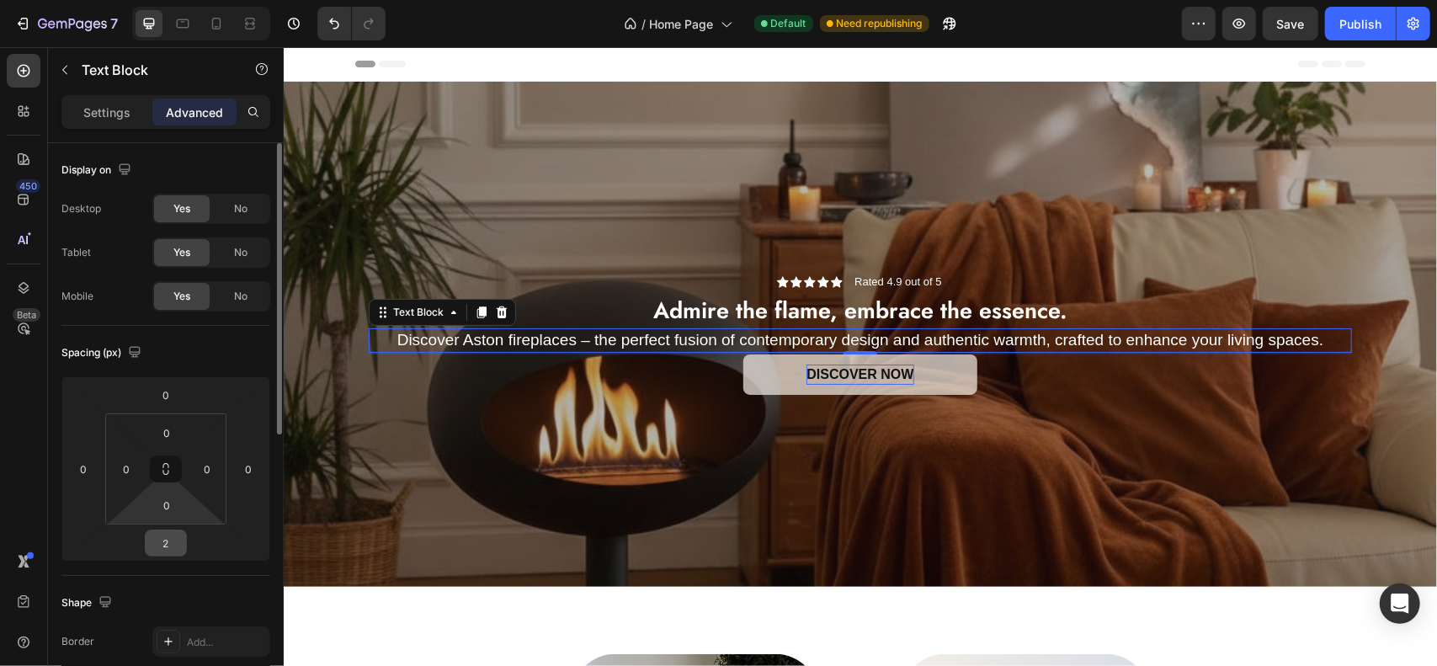
click at [173, 545] on input "2" at bounding box center [166, 542] width 34 height 25
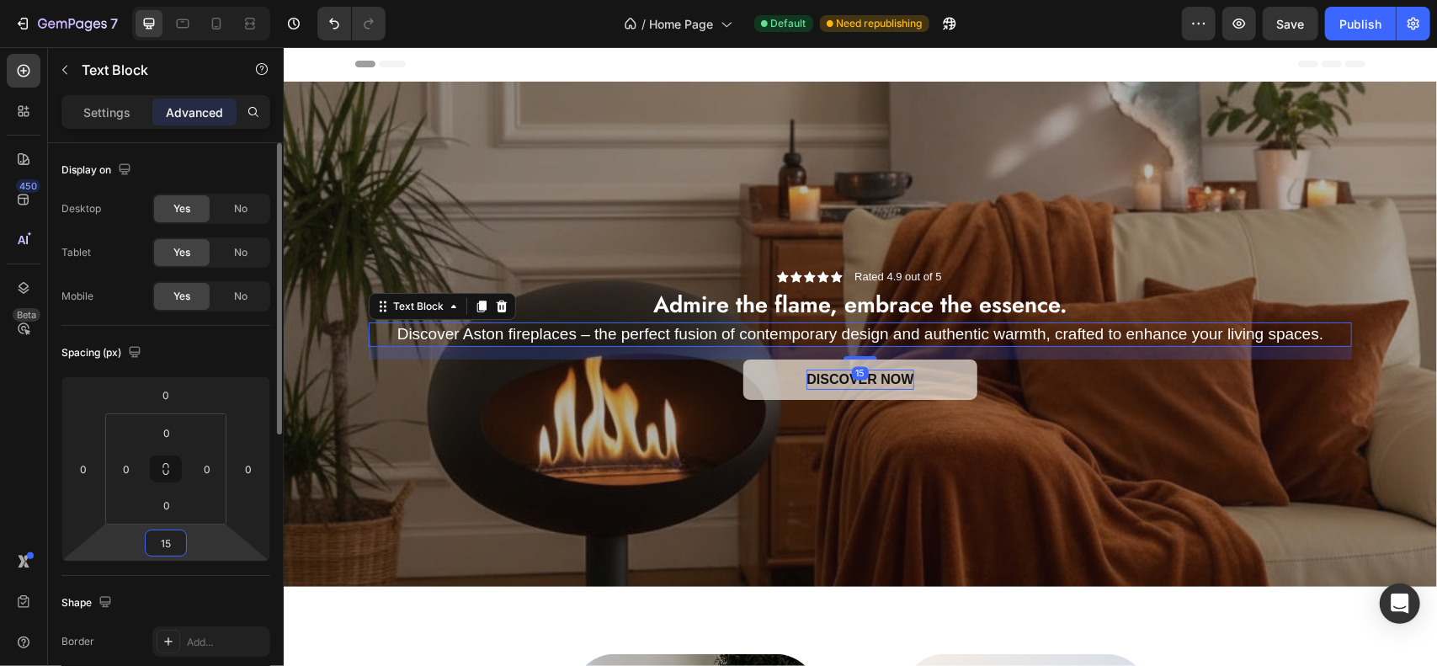
click at [173, 545] on input "15" at bounding box center [166, 542] width 34 height 25
type input "25"
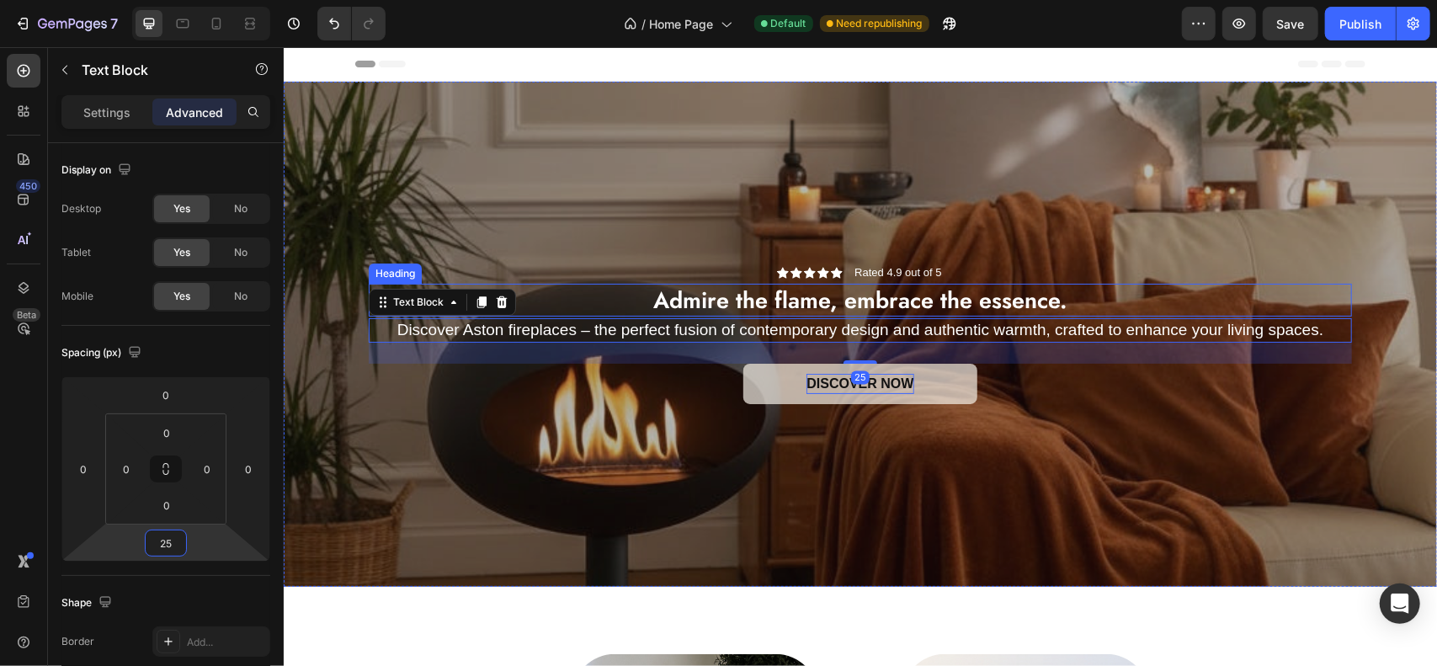
click at [702, 158] on div "Overlay" at bounding box center [860, 333] width 1154 height 505
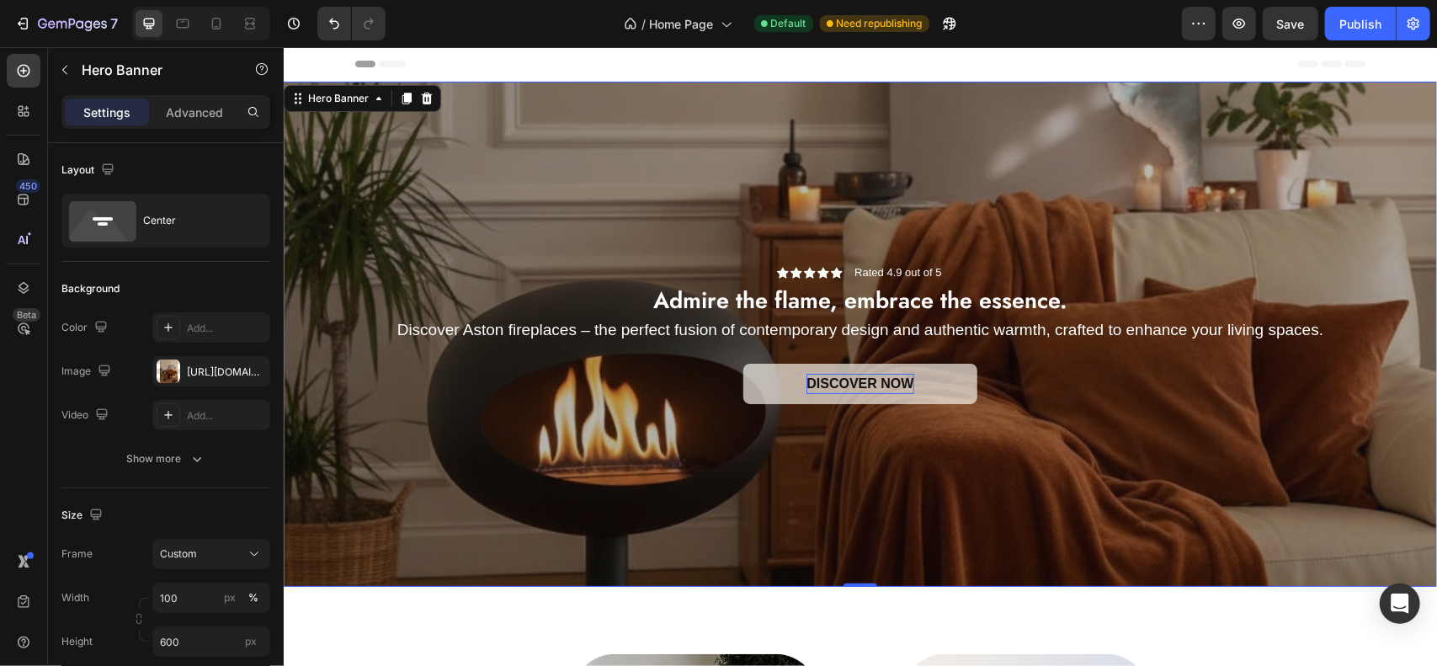
click at [815, 479] on div "Overlay" at bounding box center [860, 333] width 1154 height 505
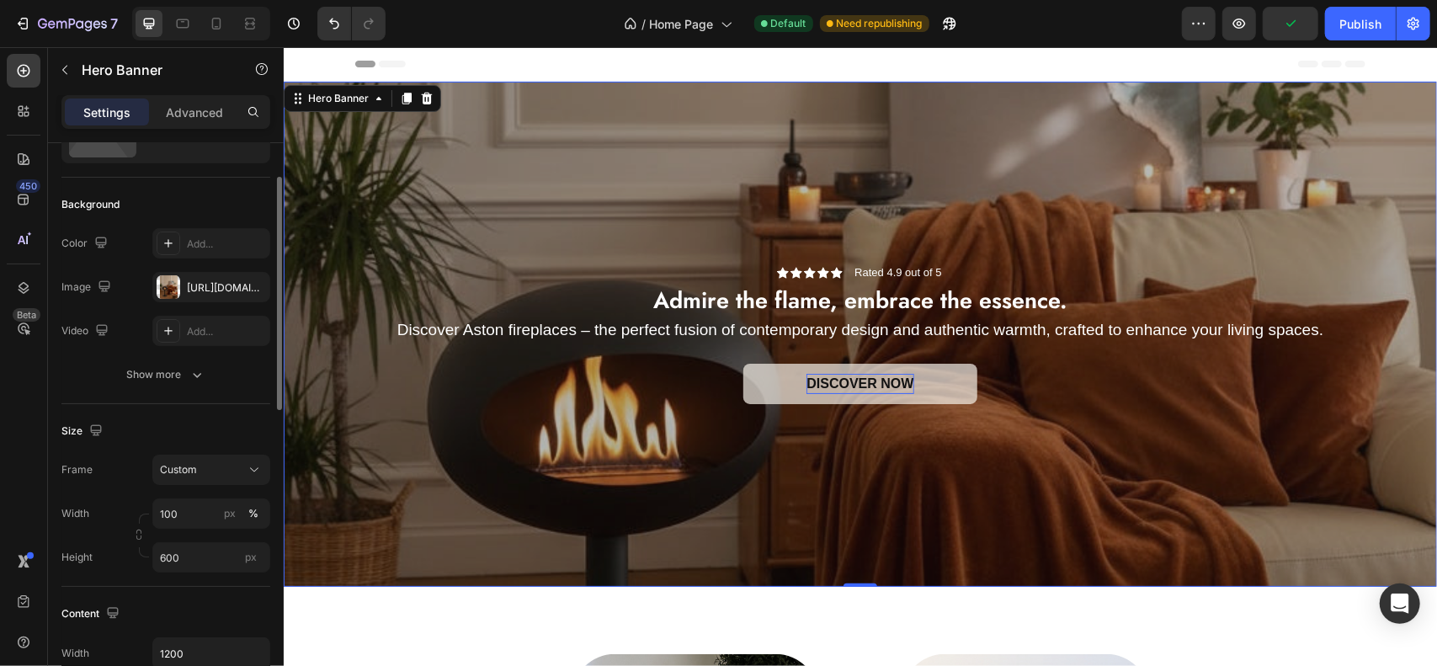
click at [188, 488] on div "Frame Custom Width 100 px % Height 600 px" at bounding box center [165, 514] width 209 height 118
click at [191, 477] on button "Custom" at bounding box center [211, 470] width 118 height 30
click at [195, 509] on span "As banner source" at bounding box center [200, 510] width 83 height 15
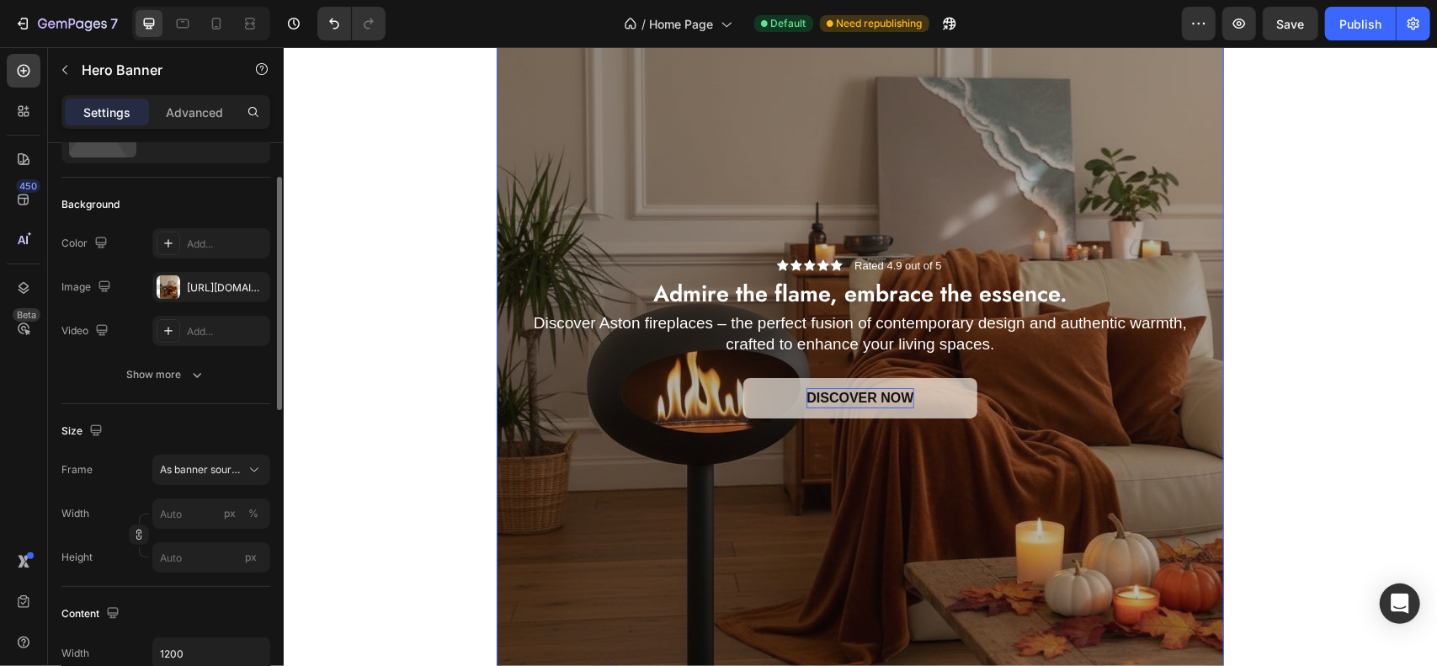
scroll to position [253, 0]
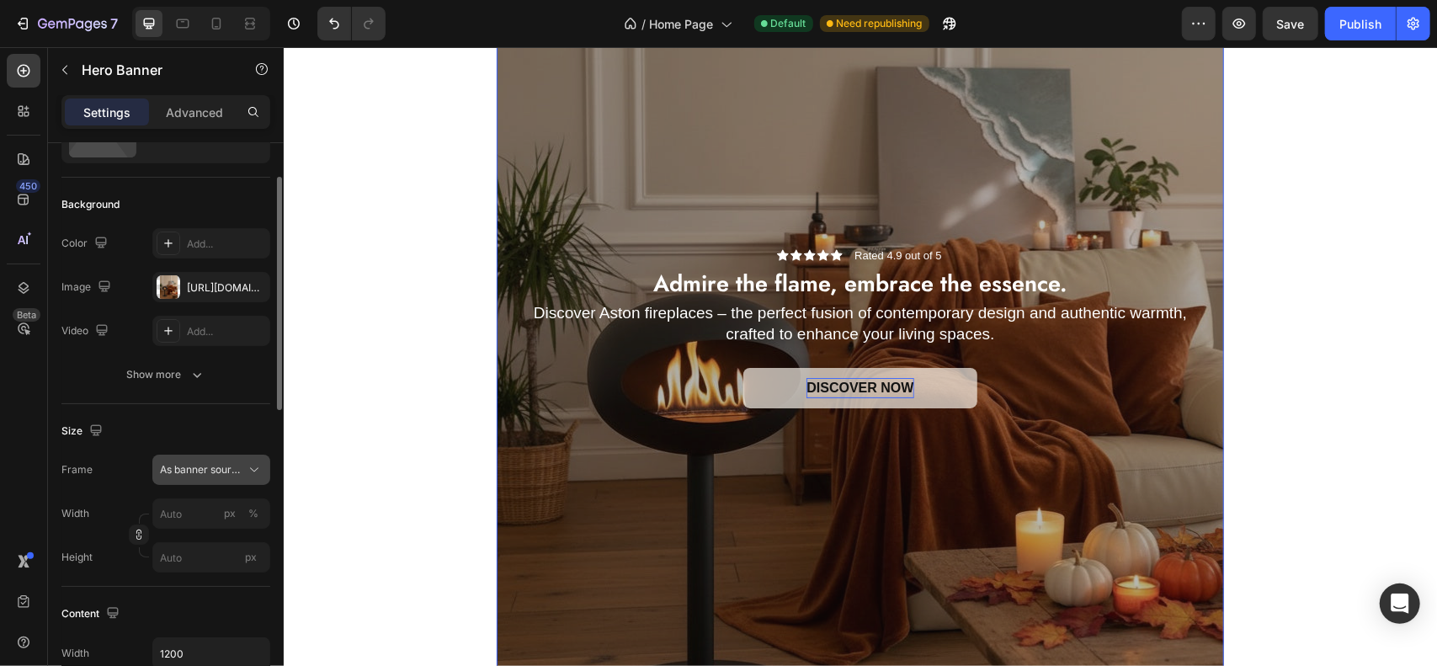
click at [196, 471] on span "As banner source" at bounding box center [201, 469] width 83 height 15
click at [195, 528] on div "Custom" at bounding box center [196, 540] width 135 height 30
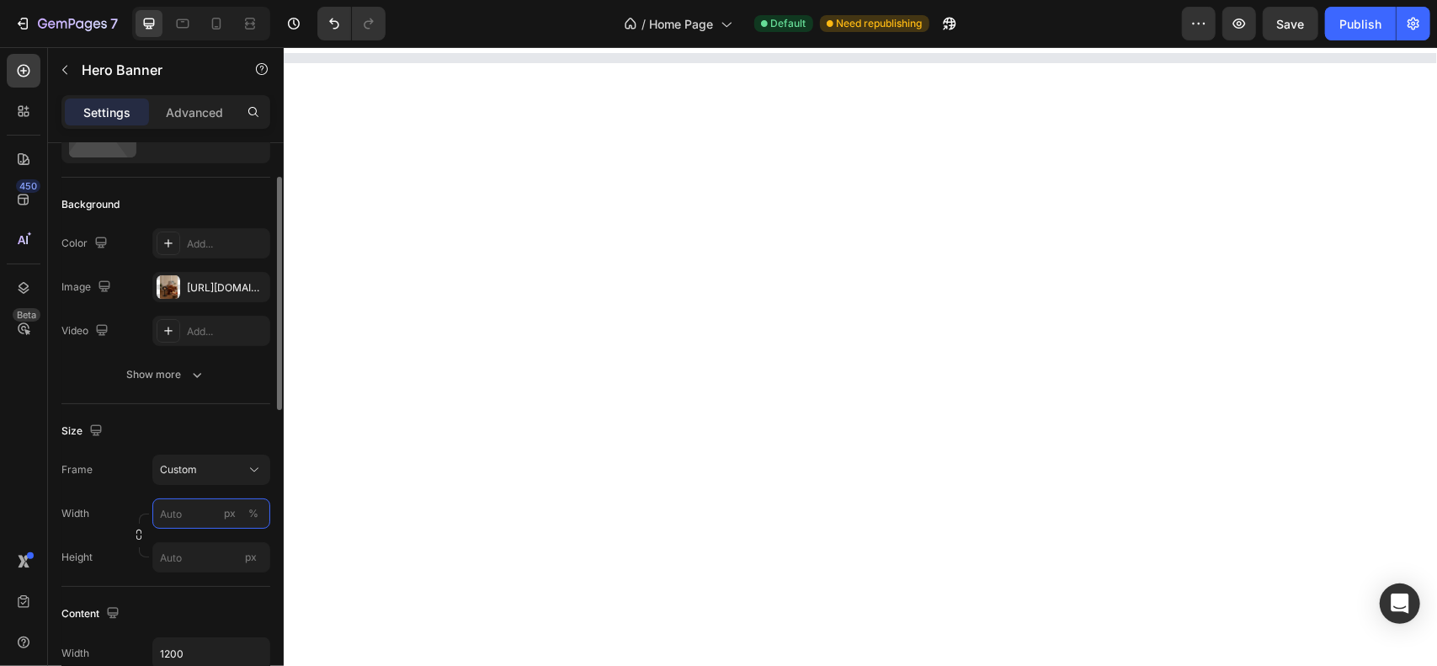
scroll to position [0, 0]
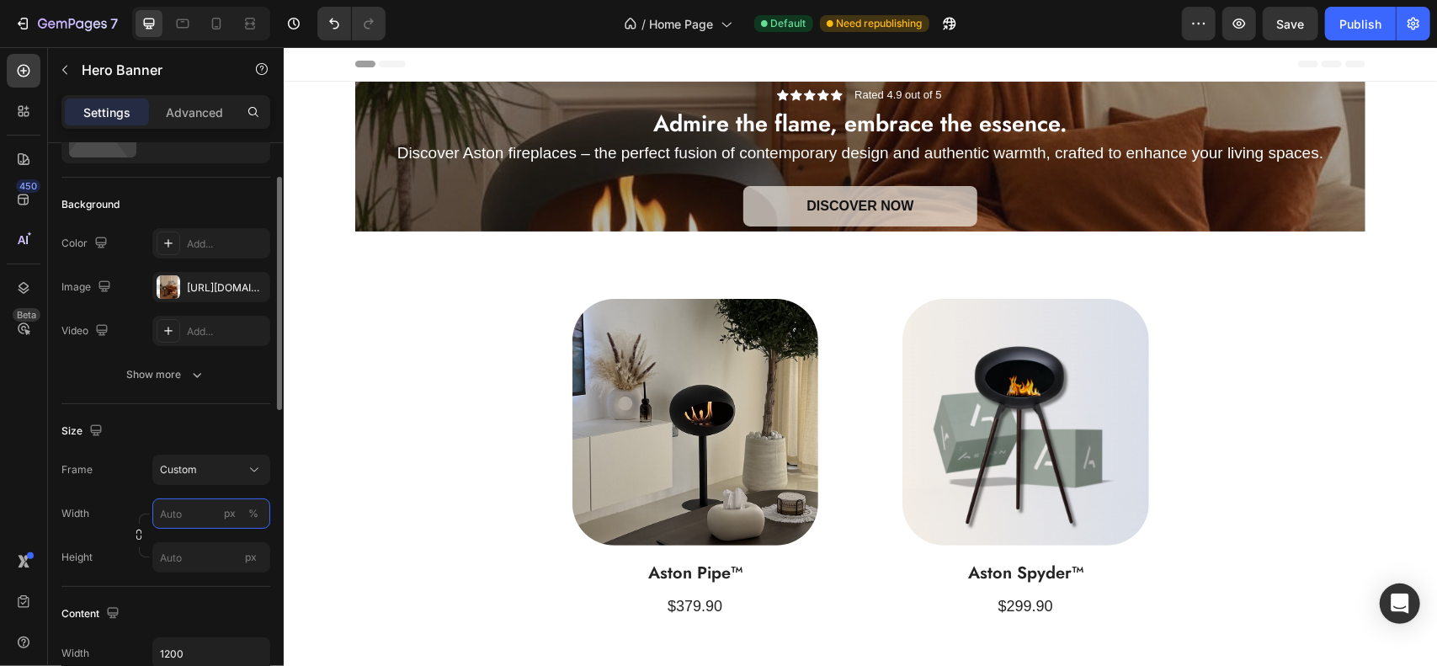
click at [169, 523] on input "px %" at bounding box center [211, 513] width 118 height 30
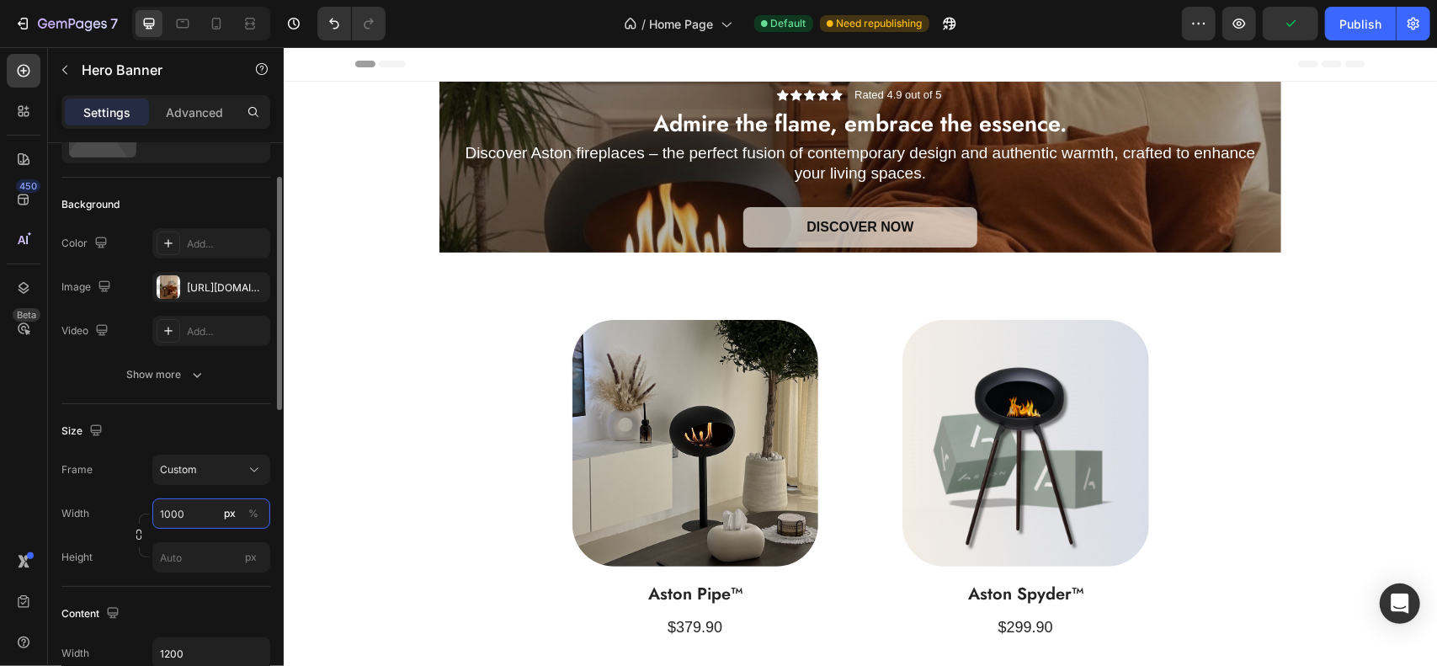
click at [169, 523] on input "1000" at bounding box center [211, 513] width 118 height 30
type input "1000"
click at [76, 520] on div "Width" at bounding box center [75, 513] width 28 height 30
click at [187, 563] on input "px" at bounding box center [211, 557] width 118 height 30
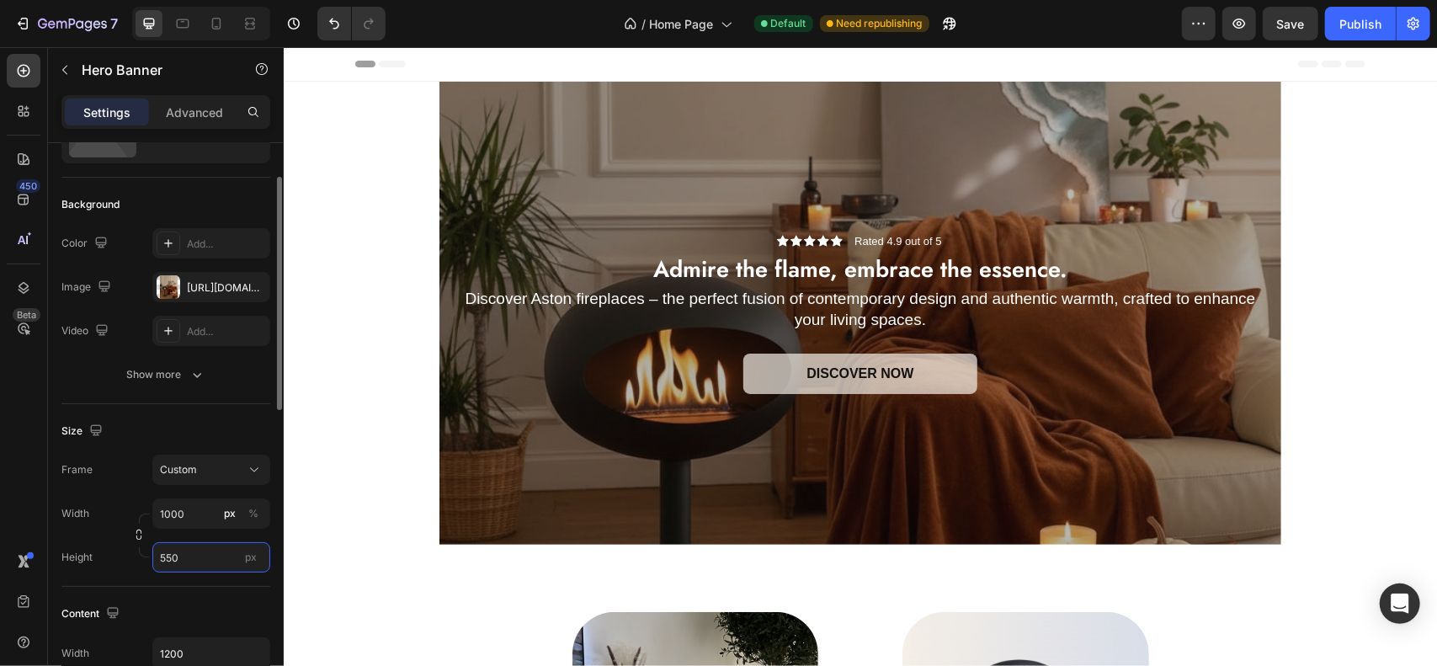
click at [187, 563] on input "550" at bounding box center [211, 557] width 118 height 30
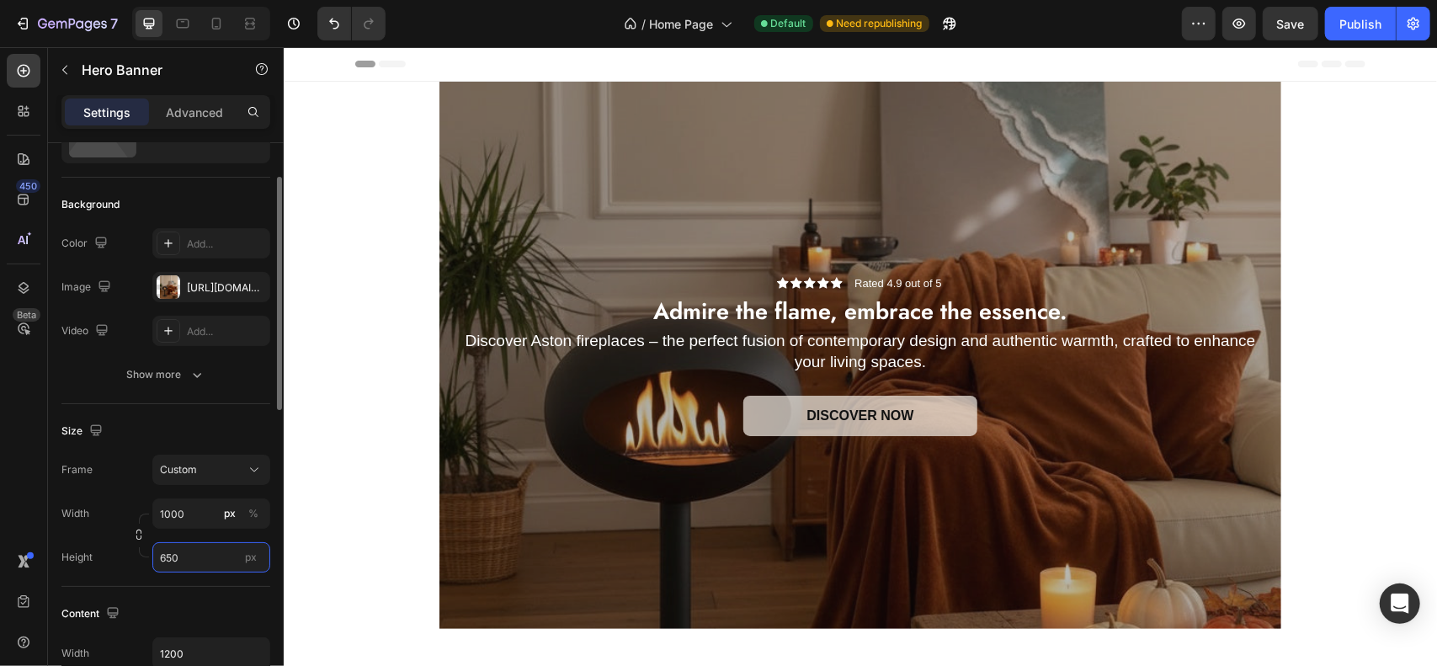
click at [179, 552] on input "650" at bounding box center [211, 557] width 118 height 30
type input "650"
click at [205, 423] on div "Size" at bounding box center [165, 431] width 209 height 27
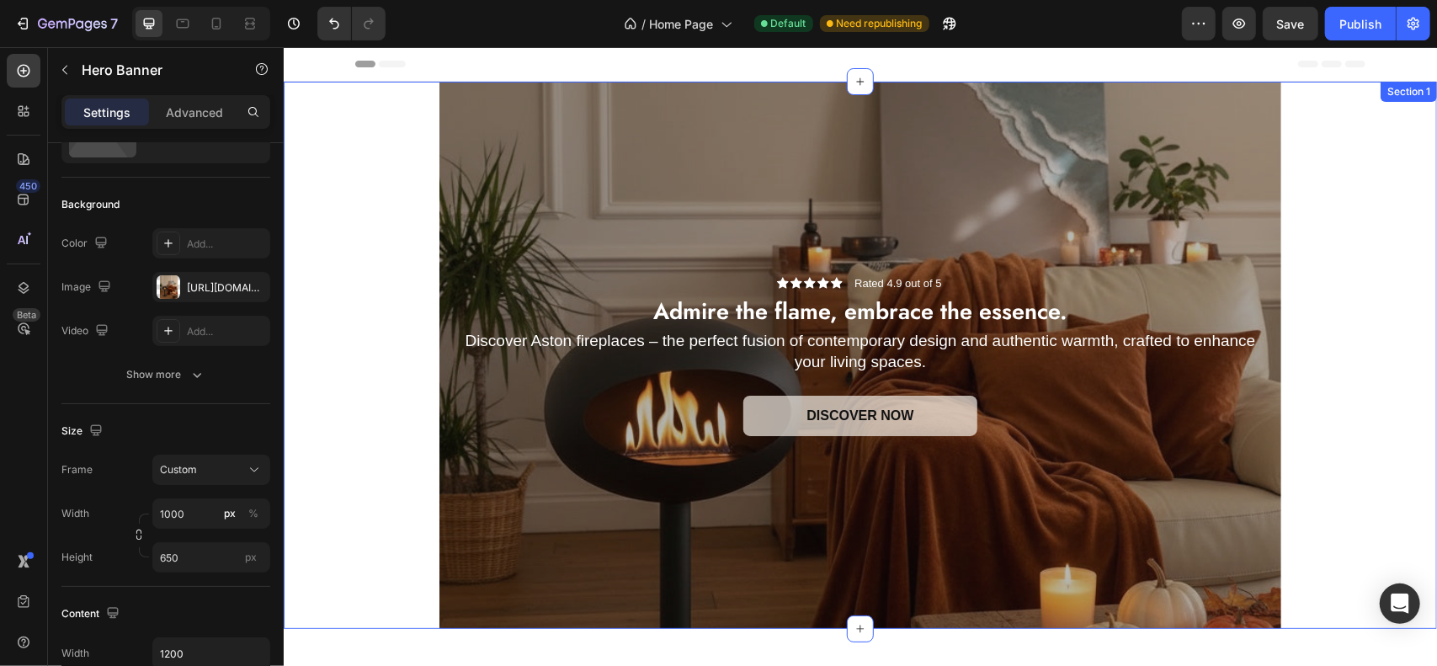
click at [345, 377] on div "Icon Icon Icon Icon Icon Icon List Rated 4.9 out of 5 Text Block Row Admire the…" at bounding box center [860, 354] width 1154 height 547
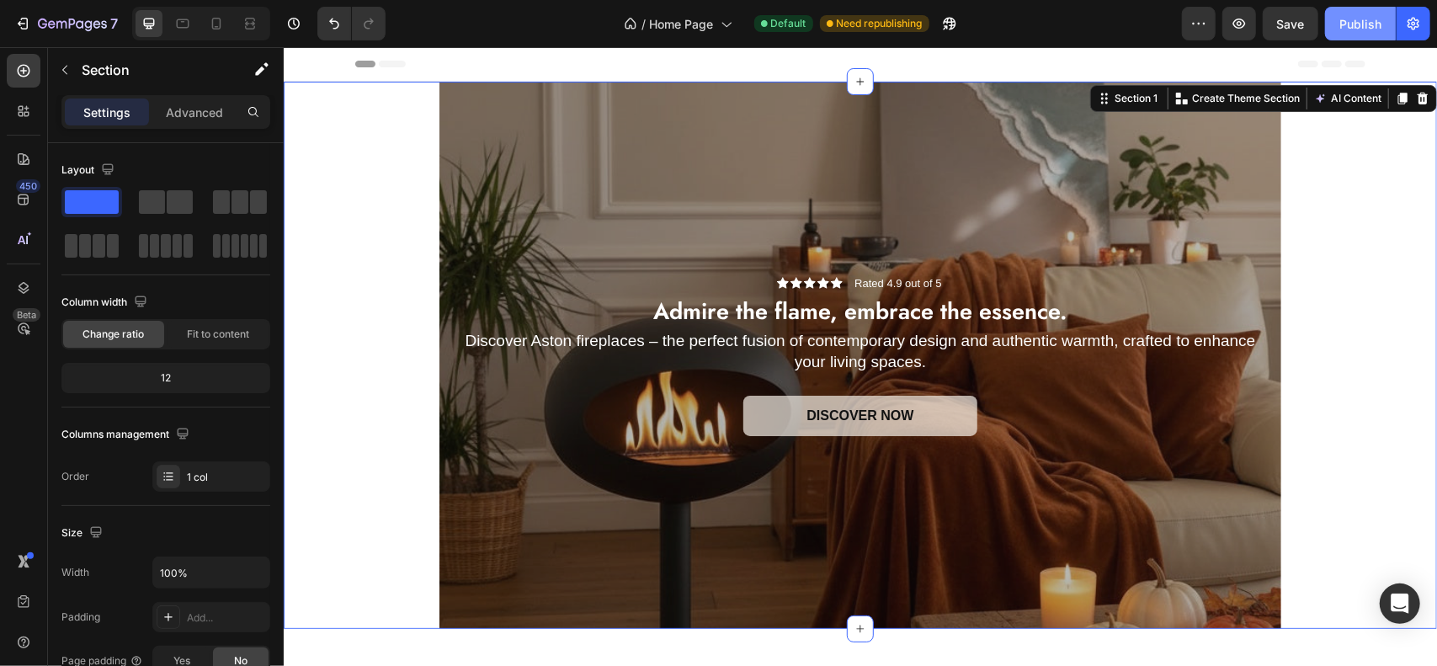
click at [1353, 17] on div "Publish" at bounding box center [1361, 24] width 42 height 18
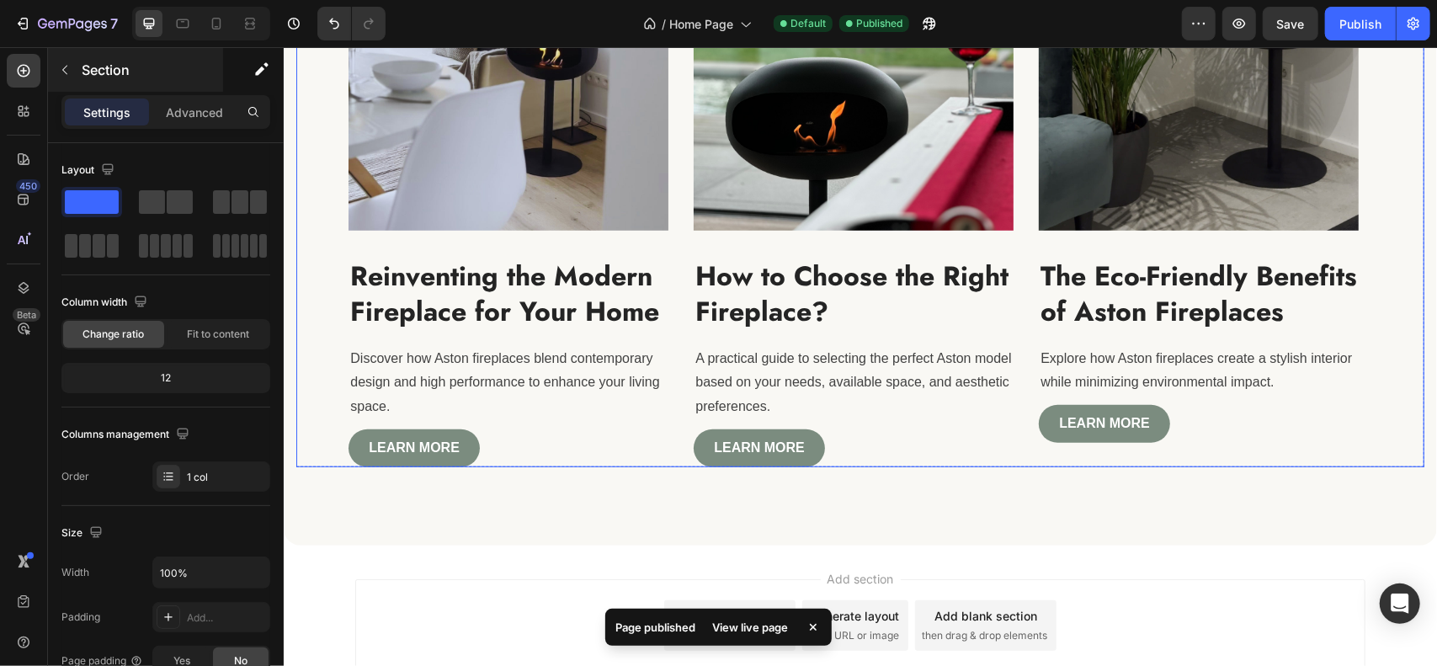
scroll to position [5111, 0]
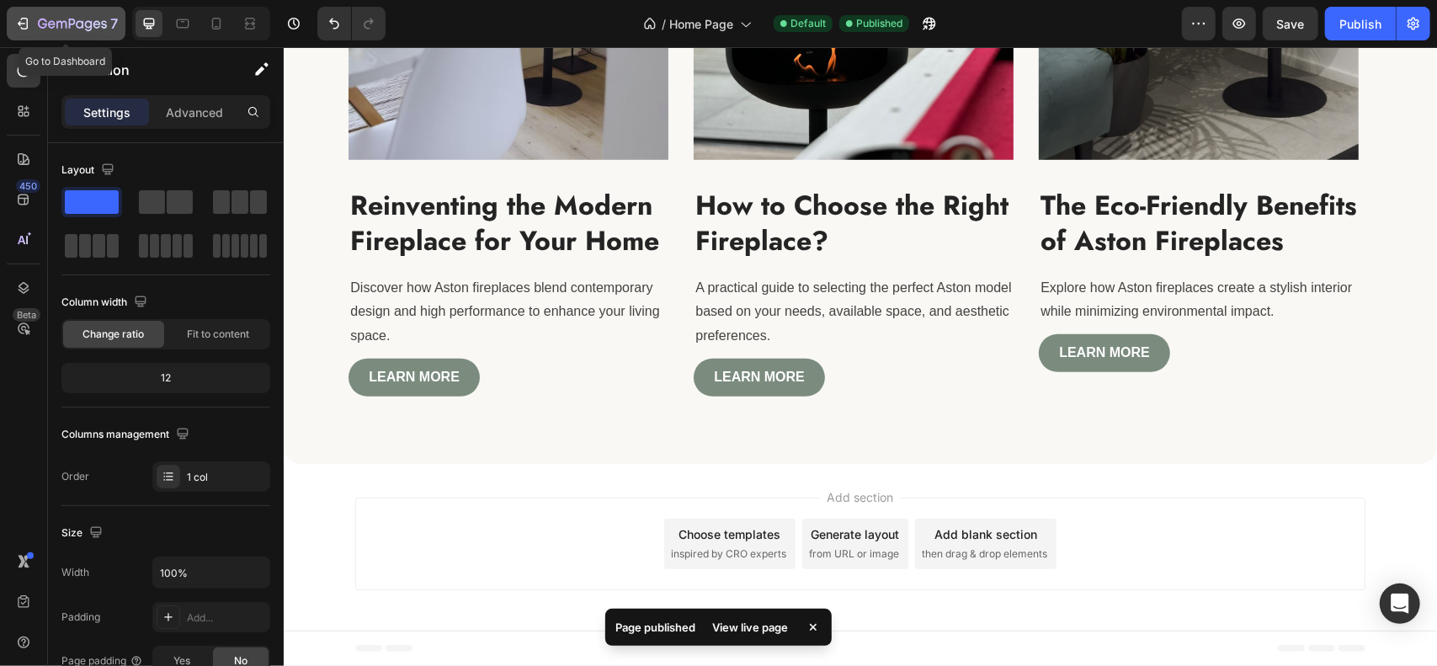
click at [14, 16] on icon "button" at bounding box center [22, 23] width 17 height 17
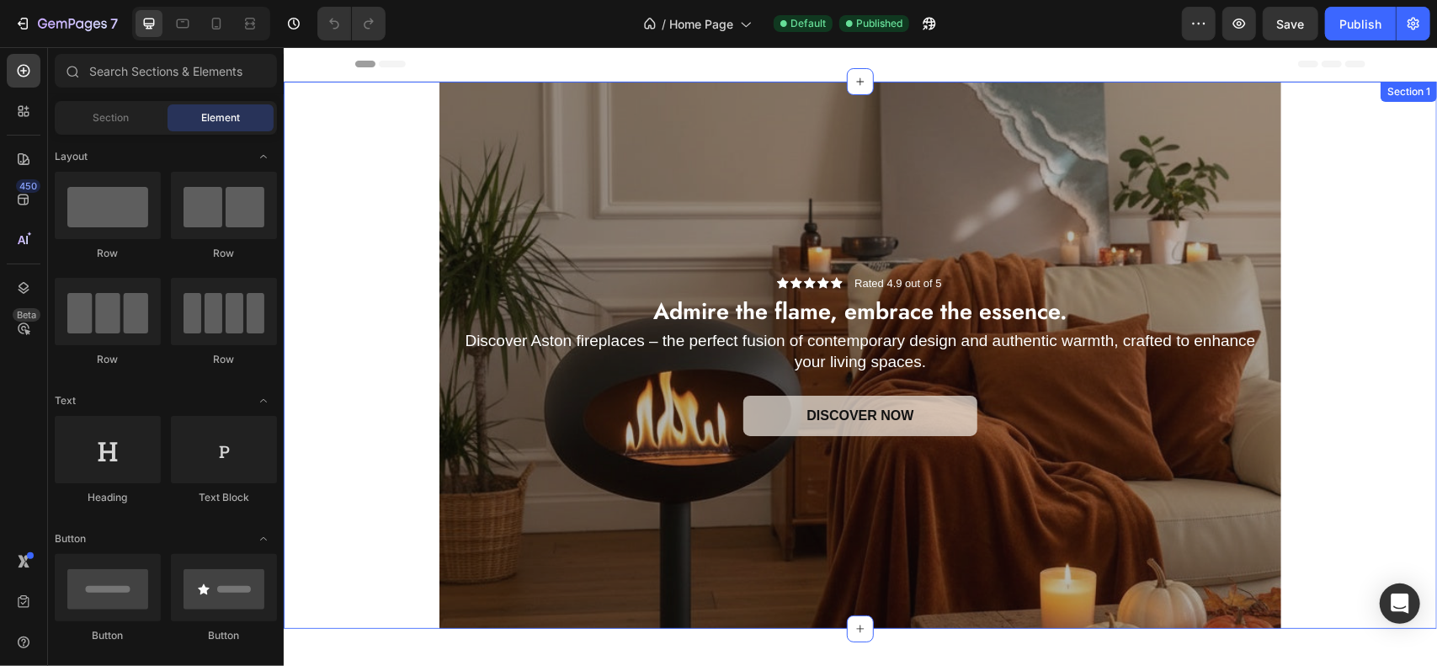
click at [354, 274] on div "Icon Icon Icon Icon Icon Icon List Rated 4.9 out of 5 Text Block Row Admire the…" at bounding box center [860, 354] width 1154 height 547
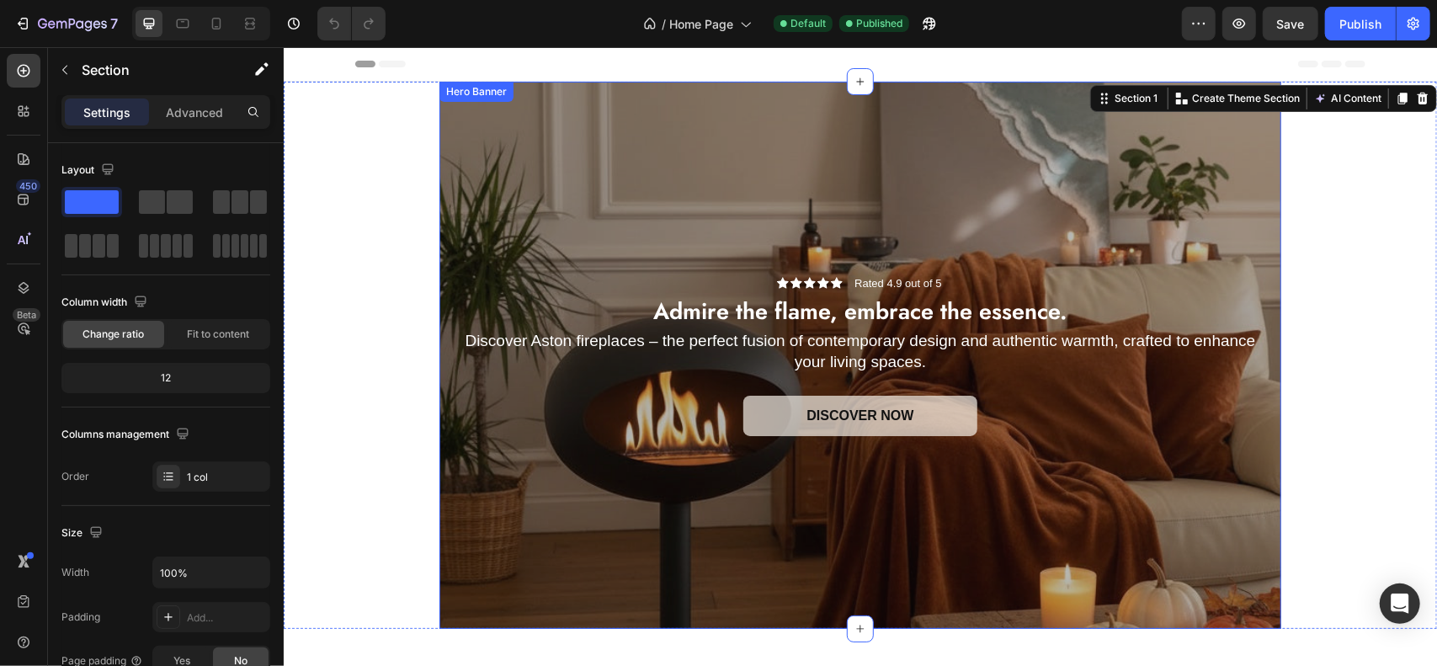
click at [506, 195] on div "Overlay" at bounding box center [860, 354] width 842 height 547
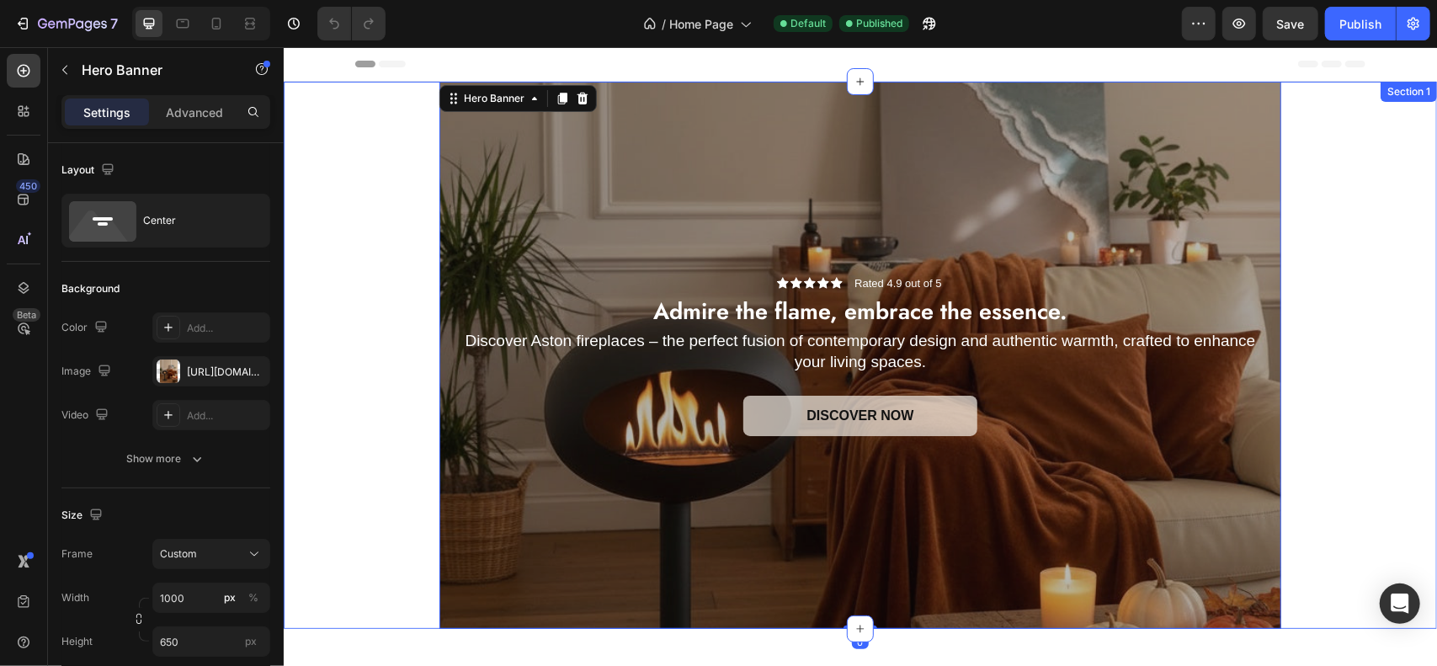
click at [397, 224] on div "Icon Icon Icon Icon Icon Icon List Rated 4.9 out of 5 Text Block Row Admire the…" at bounding box center [860, 354] width 1154 height 547
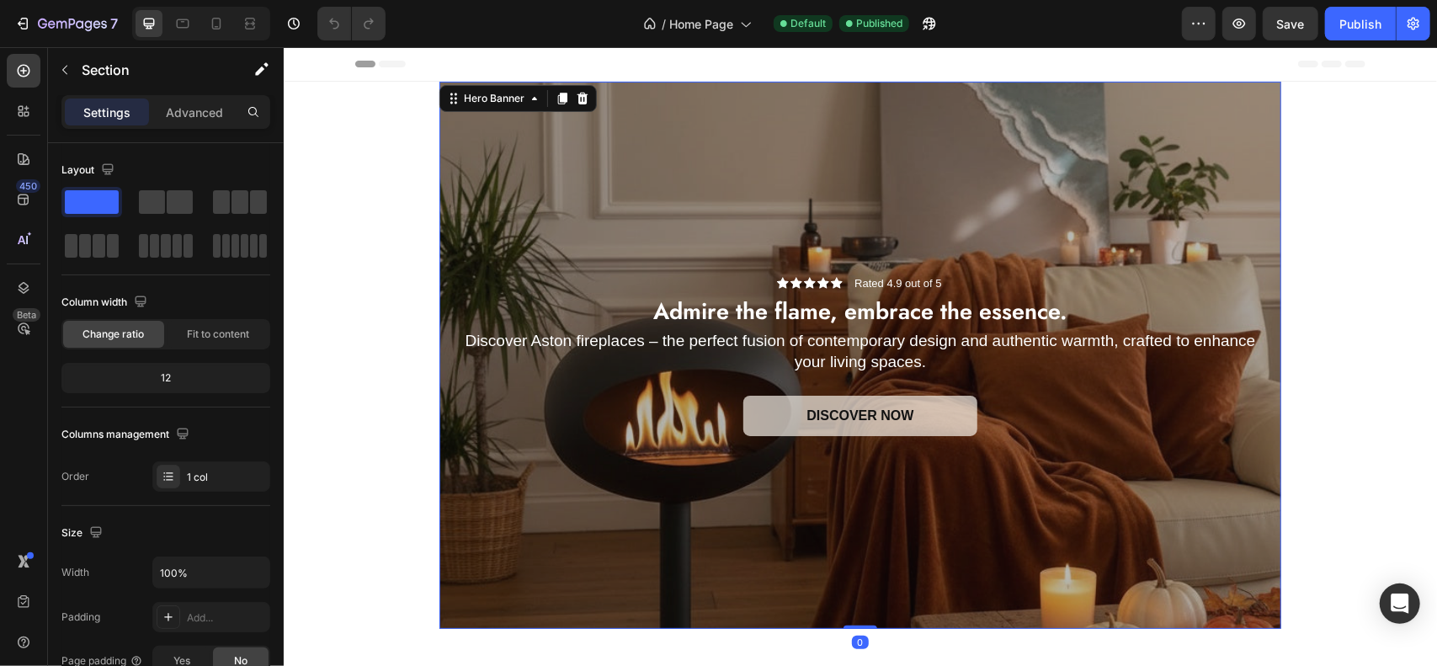
click at [514, 200] on div "Overlay" at bounding box center [860, 354] width 842 height 547
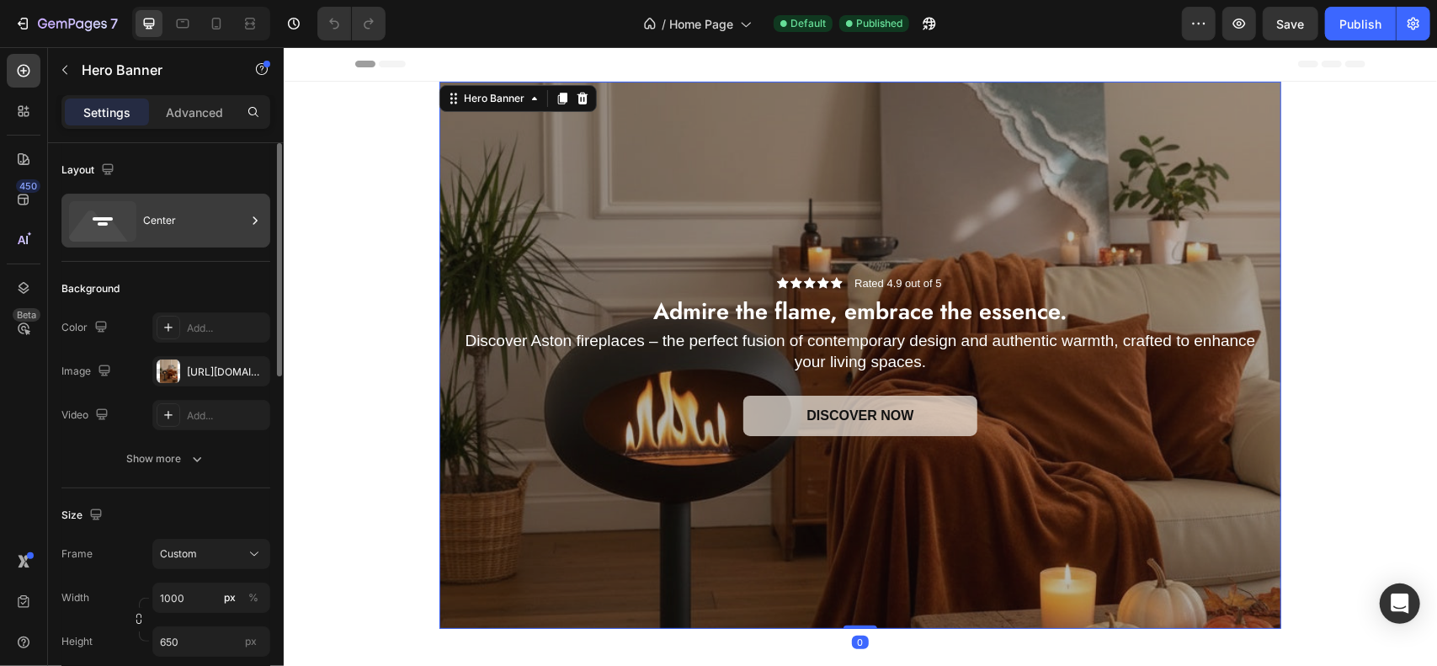
click at [205, 246] on div "Center" at bounding box center [165, 221] width 209 height 54
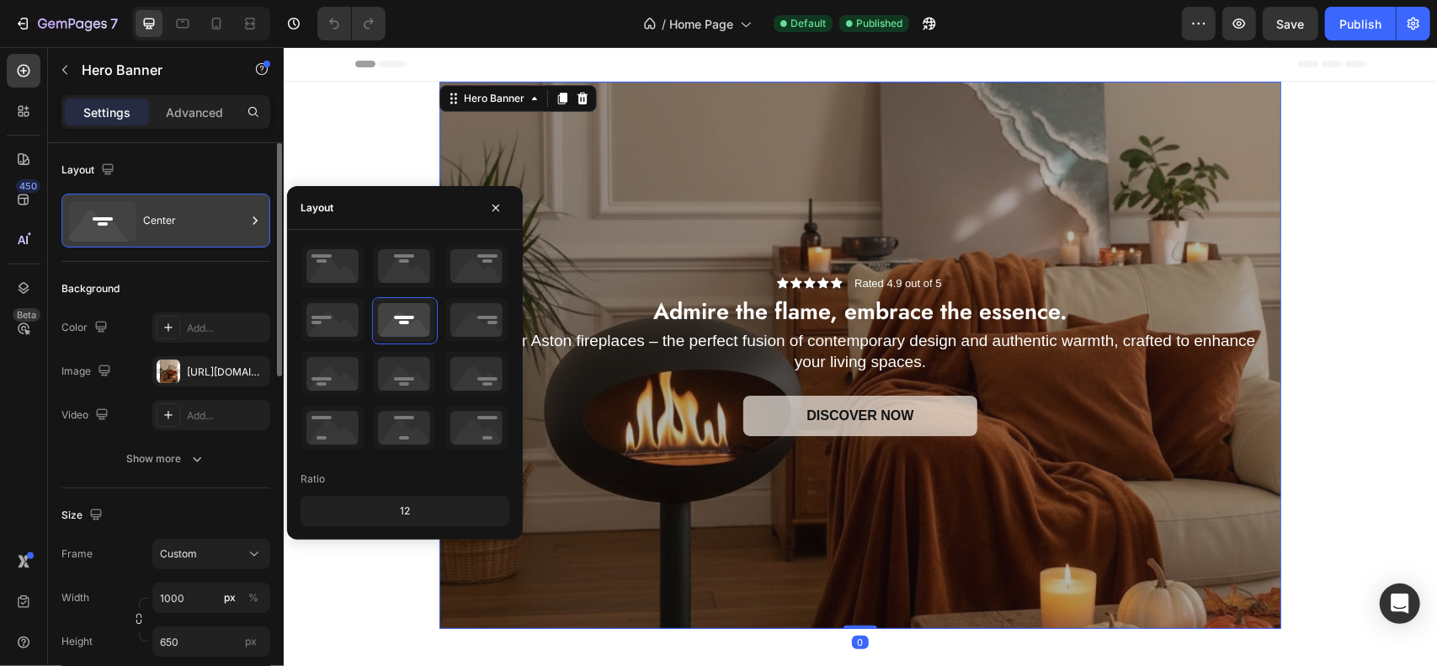
click at [205, 246] on div "Center" at bounding box center [165, 221] width 209 height 54
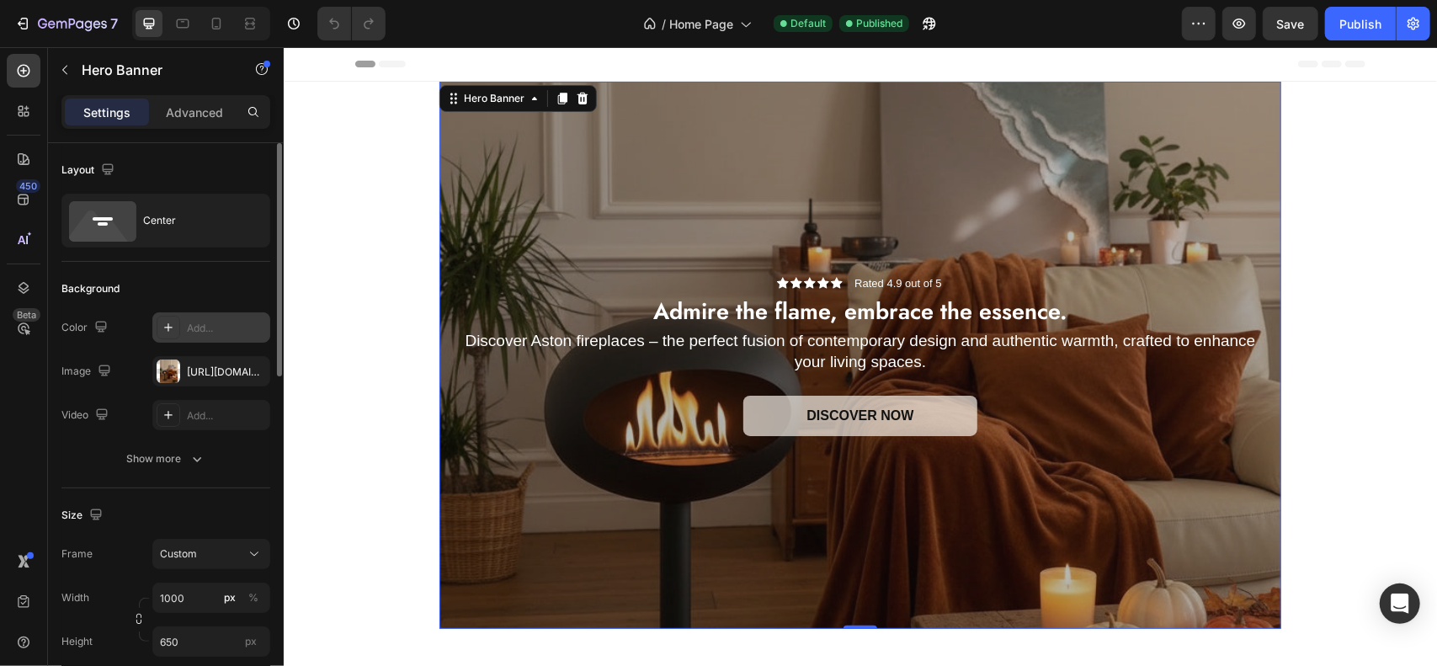
scroll to position [84, 0]
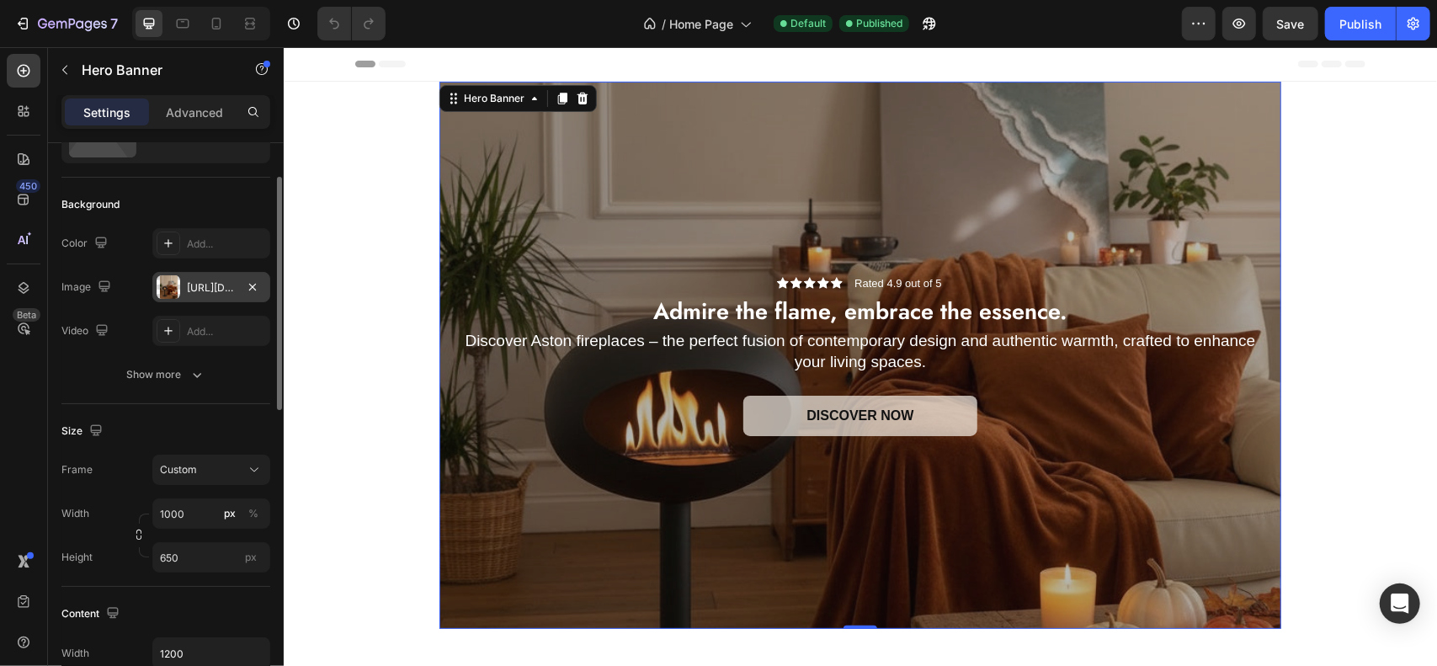
click at [207, 299] on div "https://cdn.shopify.com/s/files/1/0741/5860/4437/files/gempages_584102056109802…" at bounding box center [211, 287] width 118 height 30
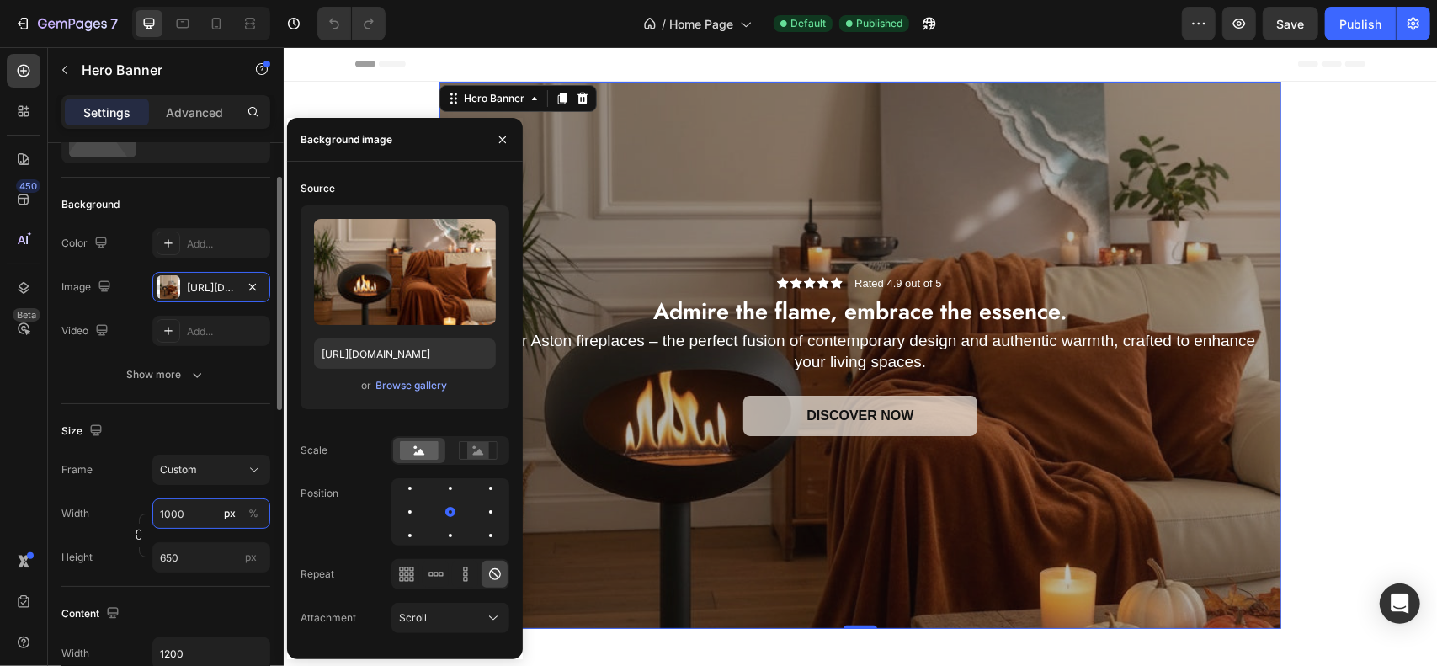
click at [167, 521] on input "1000" at bounding box center [211, 513] width 118 height 30
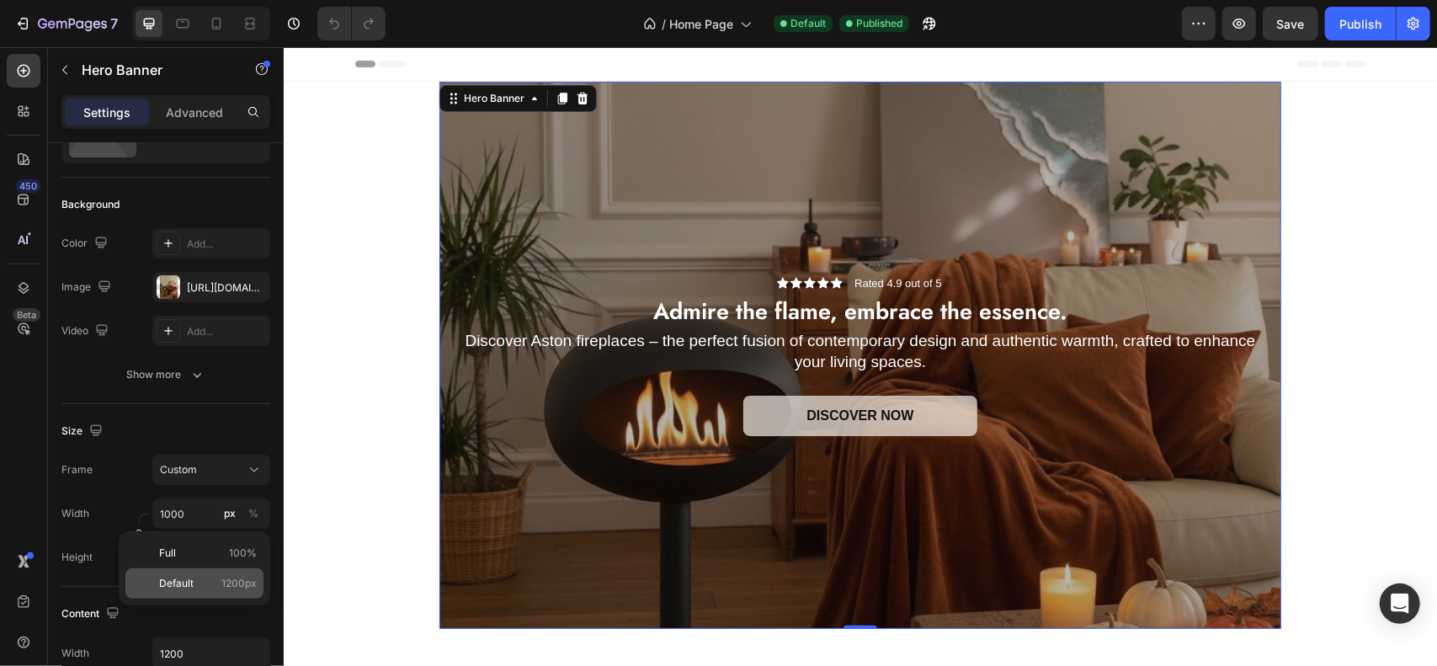
click at [193, 584] on span "Default" at bounding box center [176, 583] width 35 height 15
type input "1200"
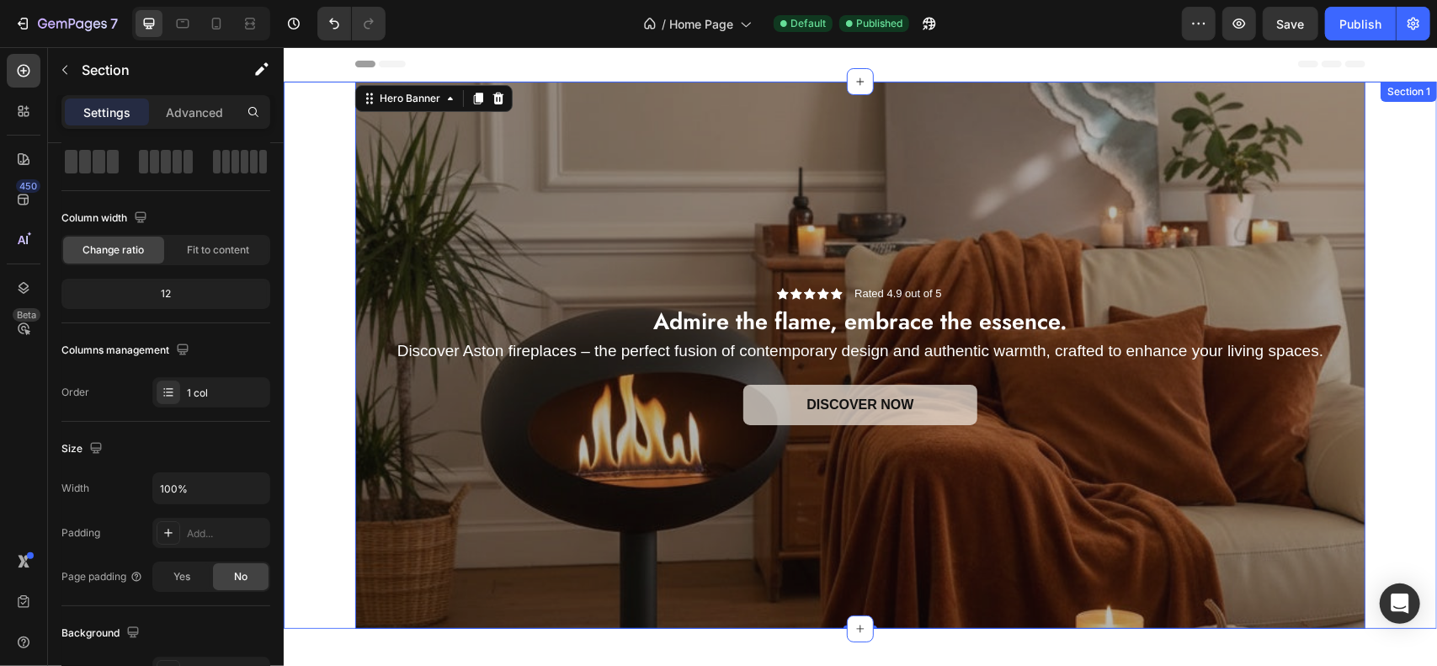
click at [320, 212] on div "Icon Icon Icon Icon Icon Icon List Rated 4.9 out of 5 Text Block Row Admire the…" at bounding box center [860, 354] width 1154 height 547
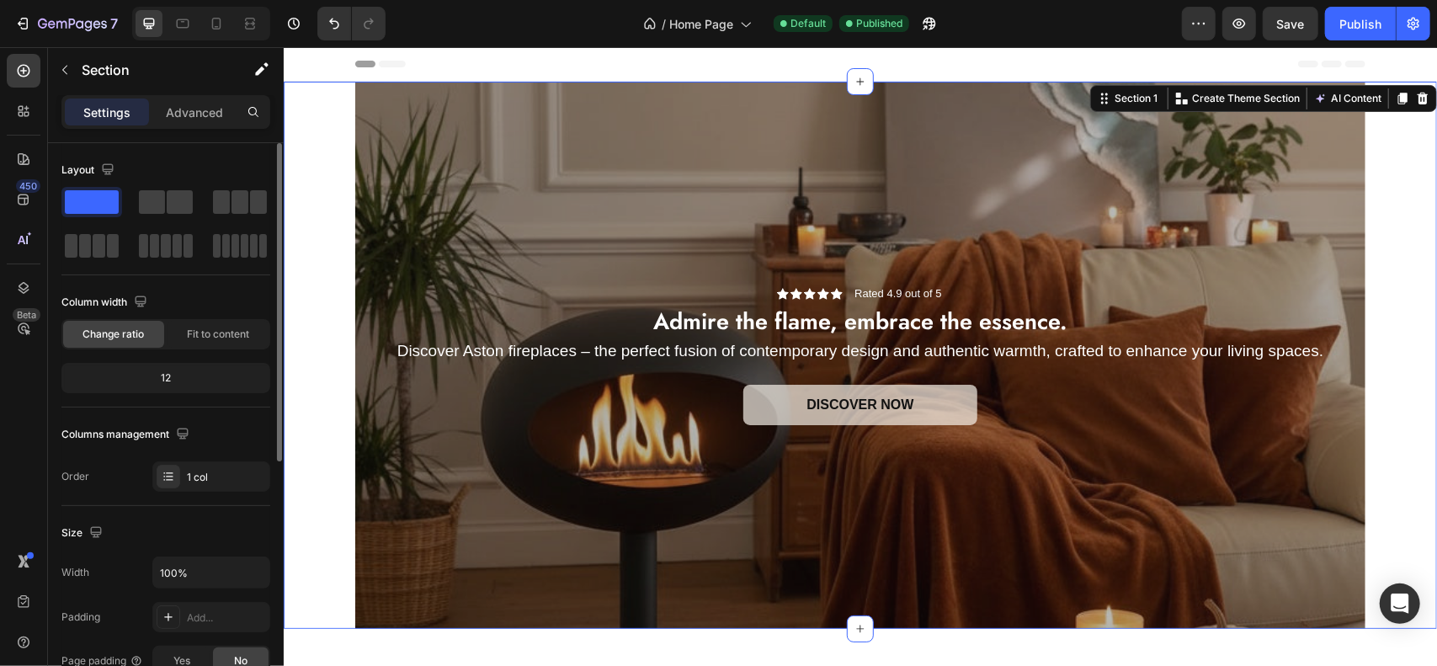
scroll to position [168, 0]
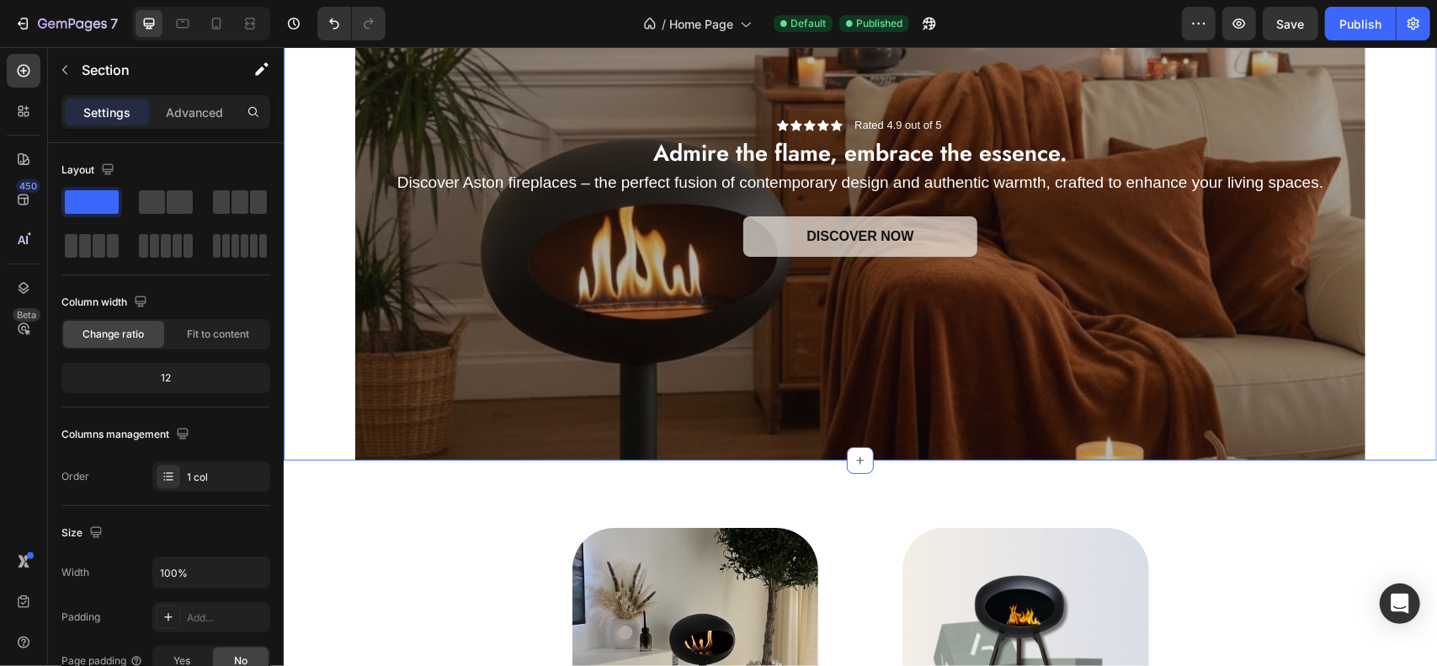
click at [1404, 382] on div "Icon Icon Icon Icon Icon Icon List Rated 4.9 out of 5 Text Block Row Admire the…" at bounding box center [860, 185] width 1154 height 547
click at [425, 330] on div "Overlay" at bounding box center [859, 185] width 1010 height 547
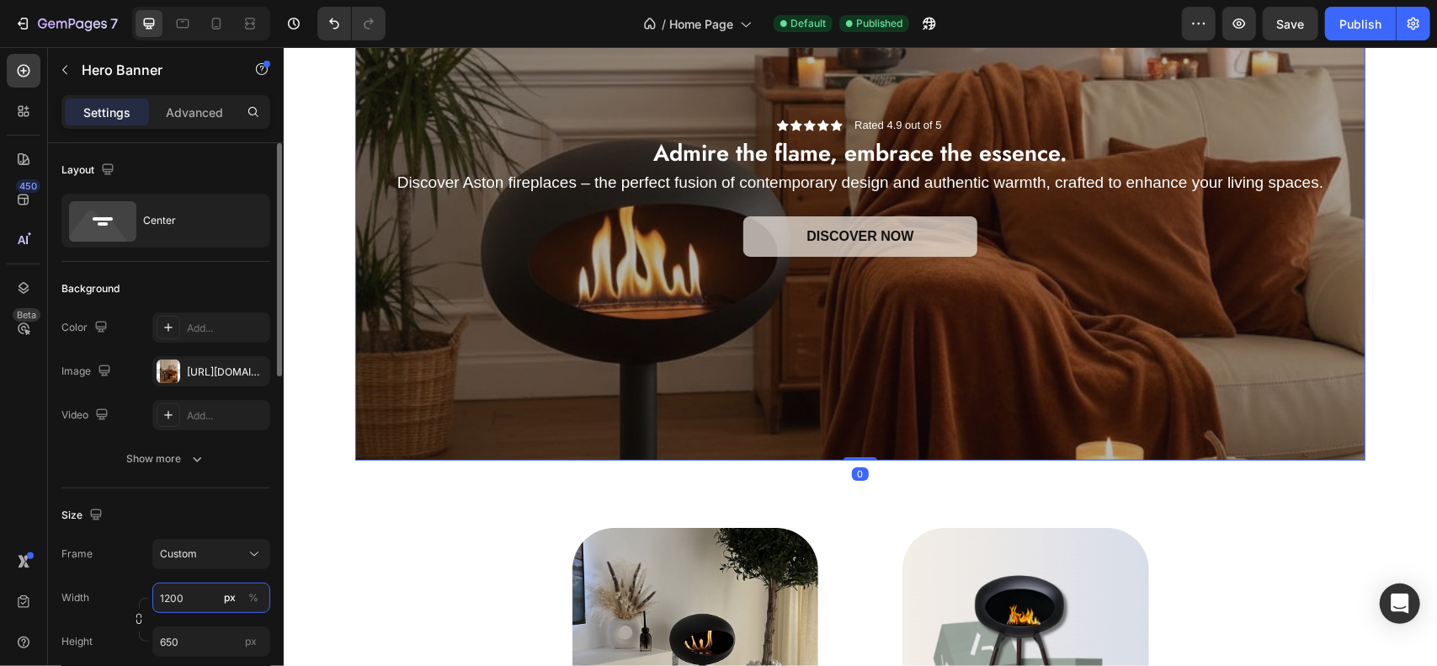
click at [199, 600] on input "1200" at bounding box center [211, 598] width 118 height 30
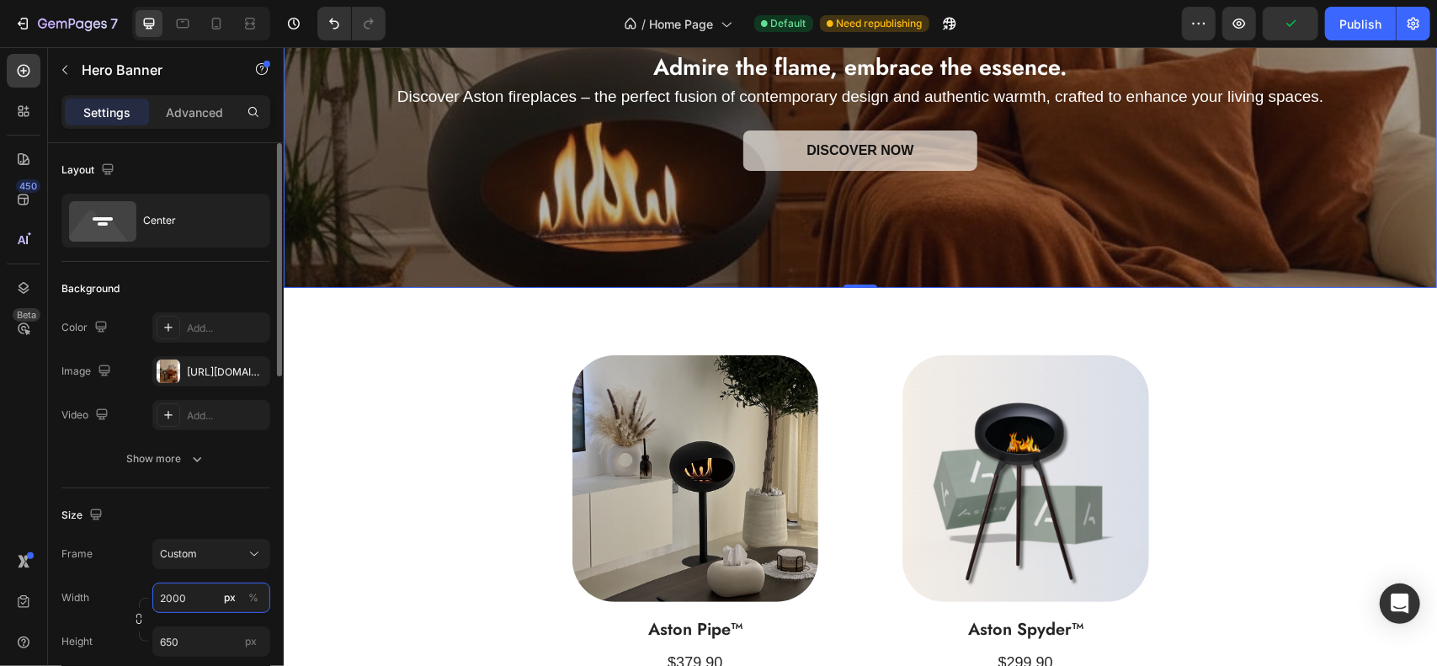
click at [199, 600] on input "2000" at bounding box center [211, 598] width 118 height 30
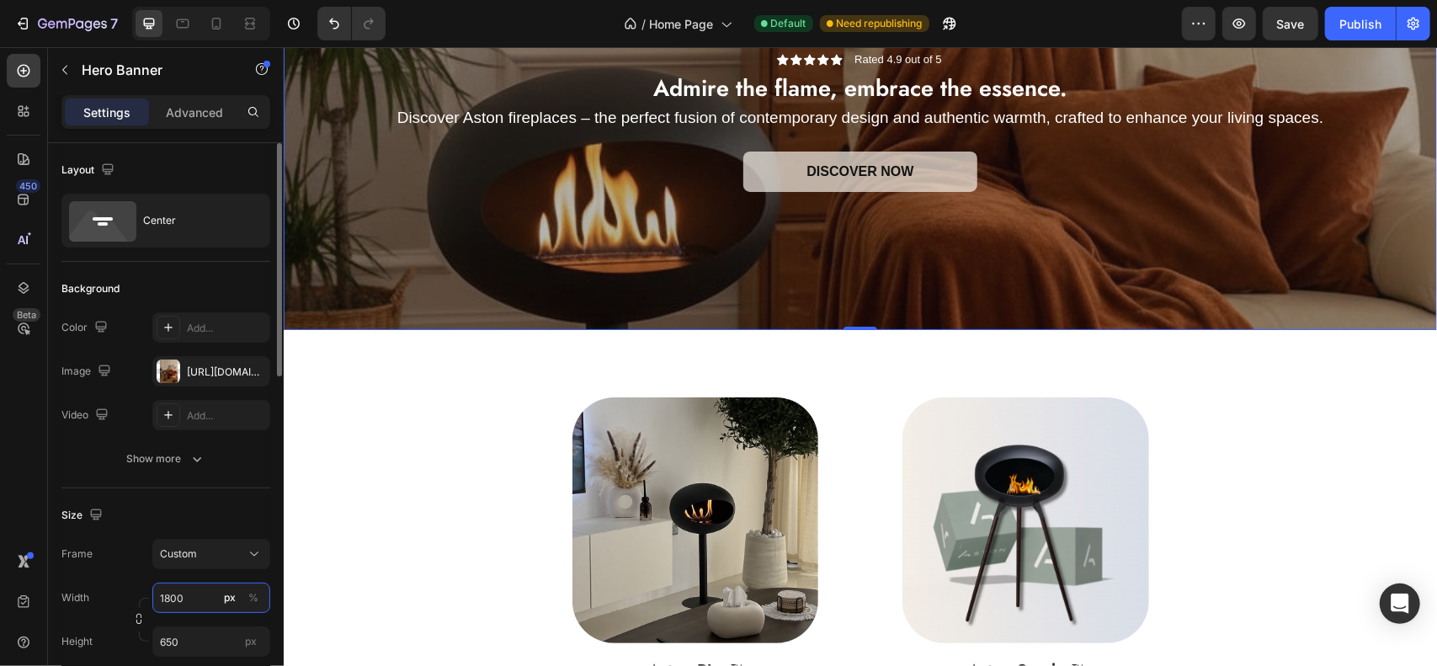
type input "1800"
click at [190, 511] on div "Size" at bounding box center [165, 515] width 209 height 27
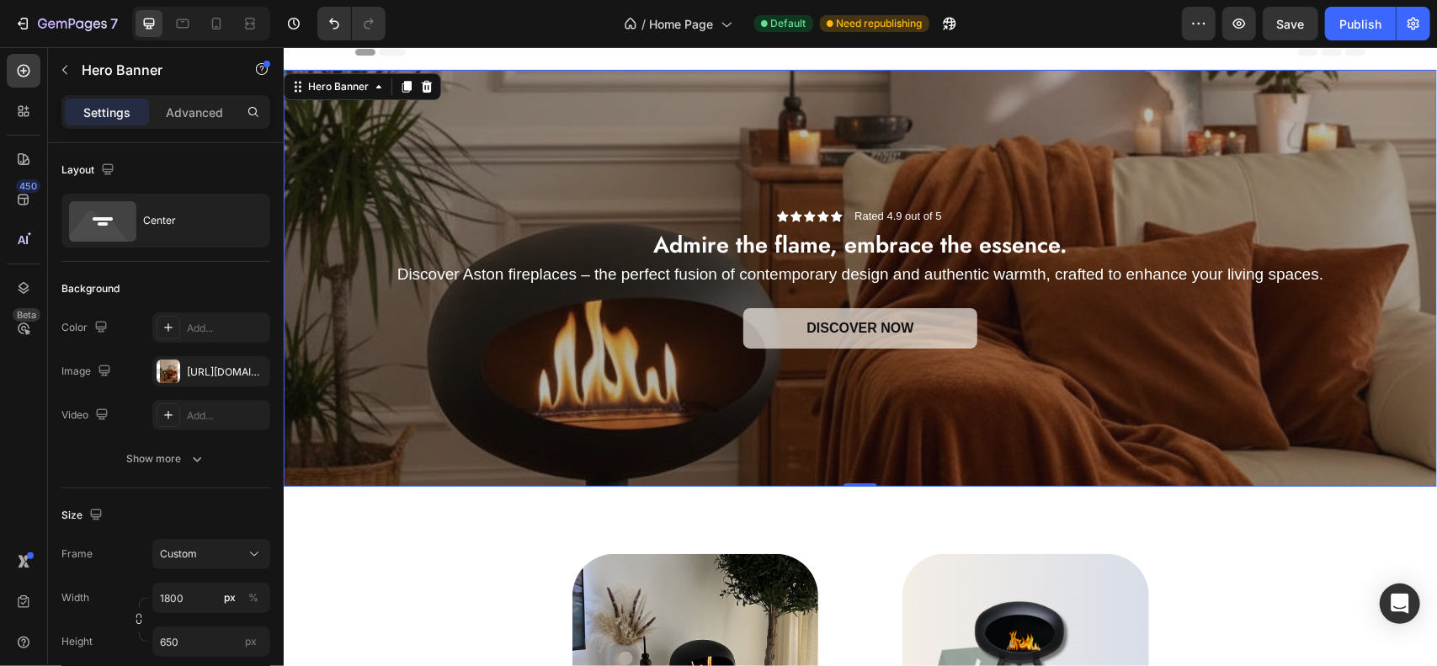
scroll to position [0, 0]
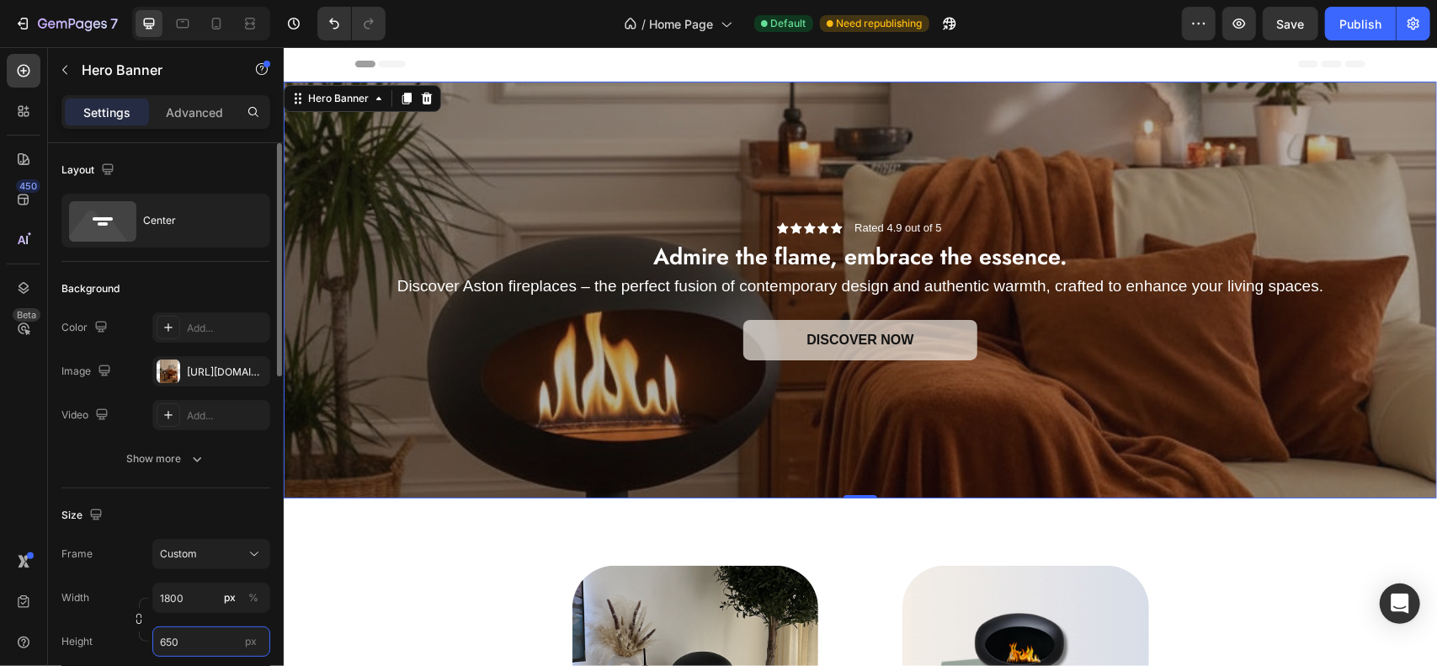
click at [194, 642] on input "650" at bounding box center [211, 641] width 118 height 30
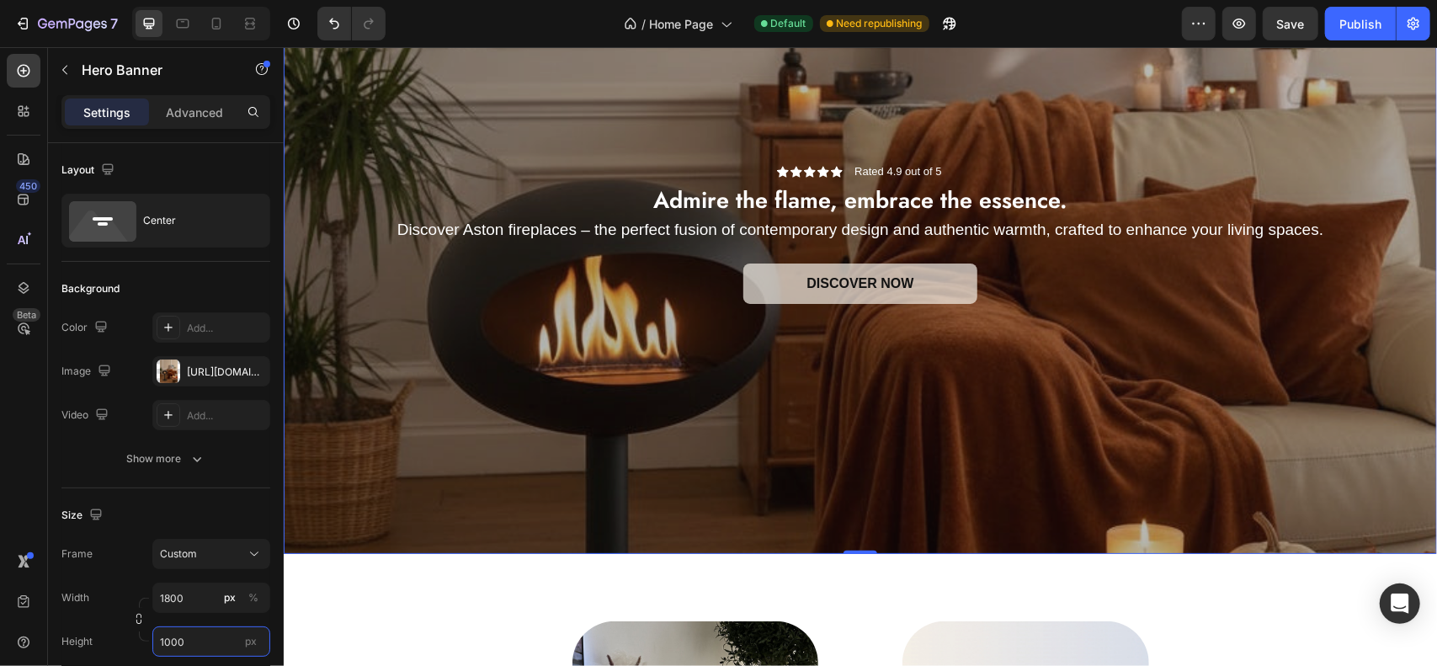
type input "1000"
click at [661, 509] on div "Overlay" at bounding box center [860, 232] width 1154 height 641
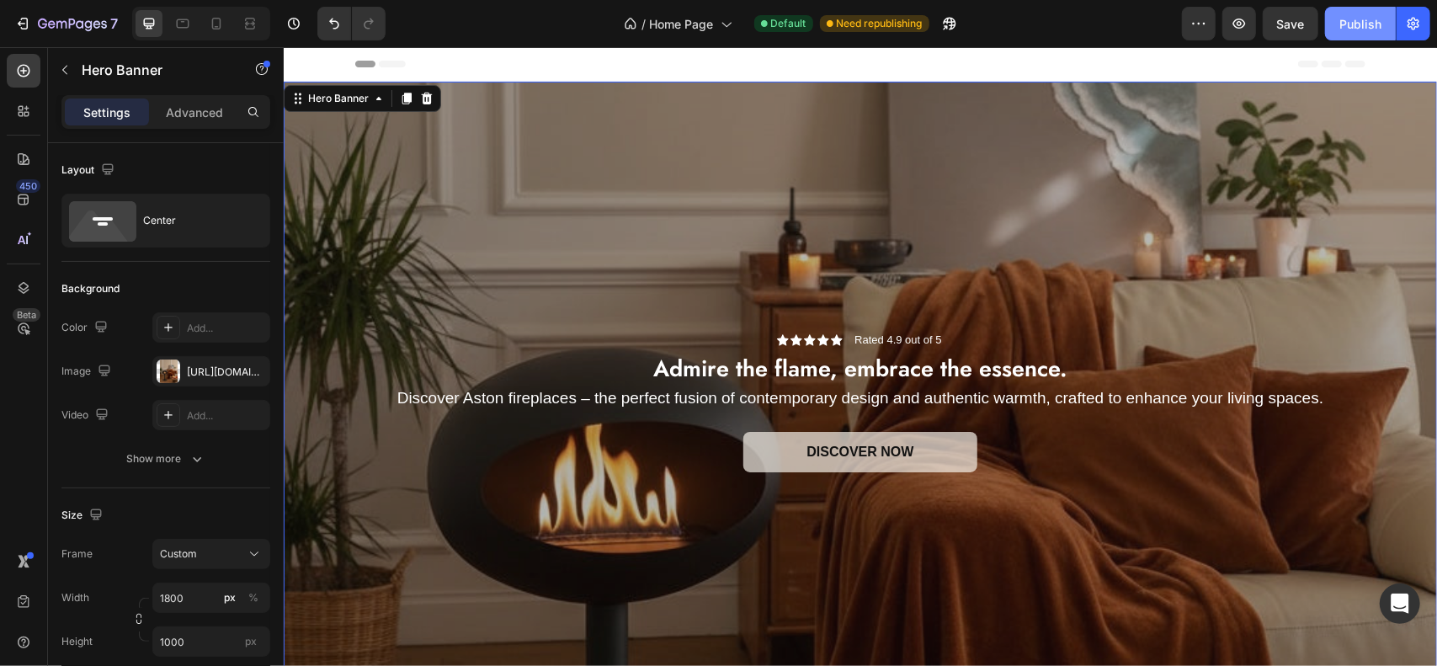
click at [1350, 33] on button "Publish" at bounding box center [1360, 24] width 71 height 34
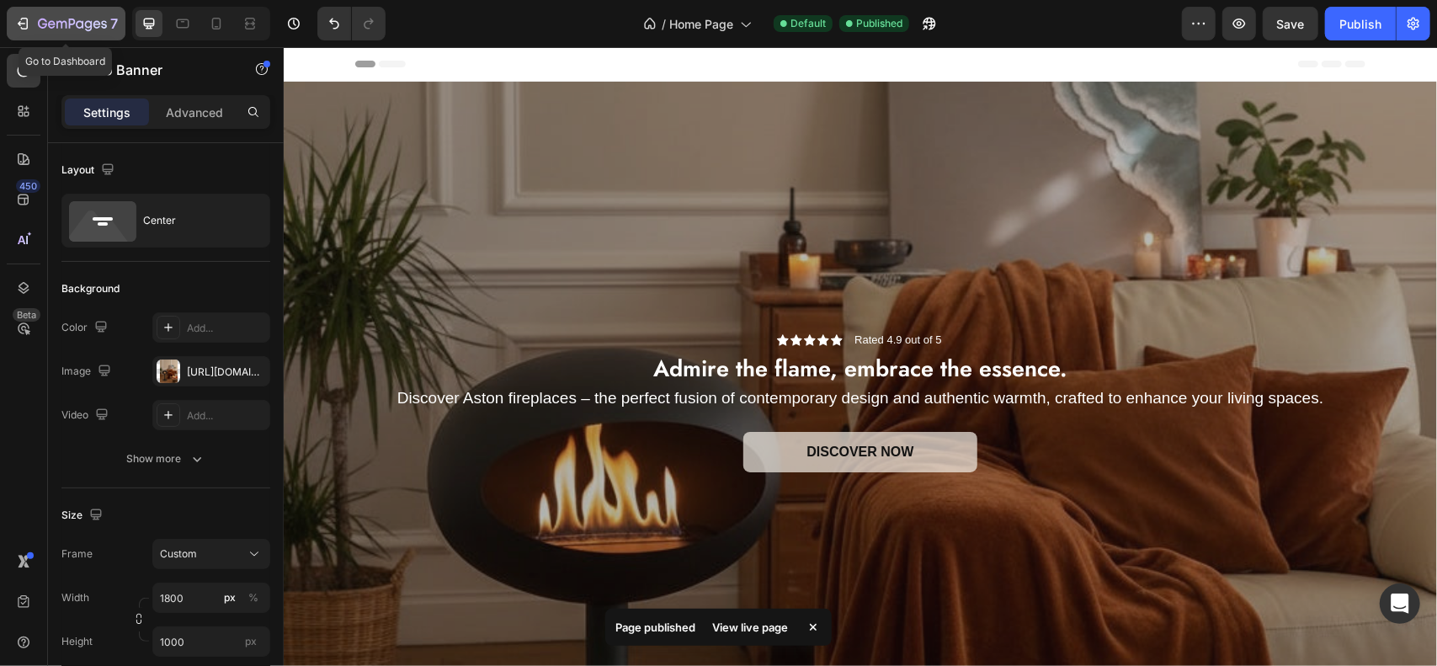
click at [25, 20] on icon "button" at bounding box center [22, 23] width 17 height 17
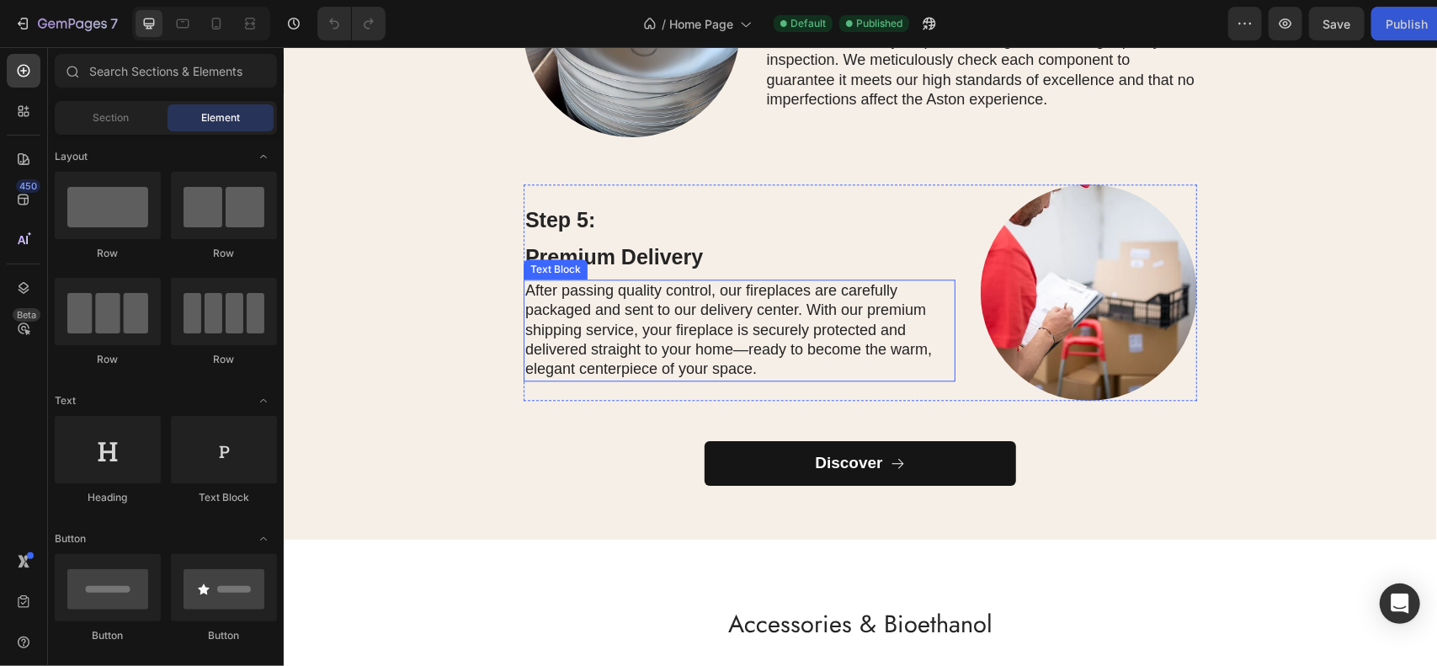
scroll to position [3115, 0]
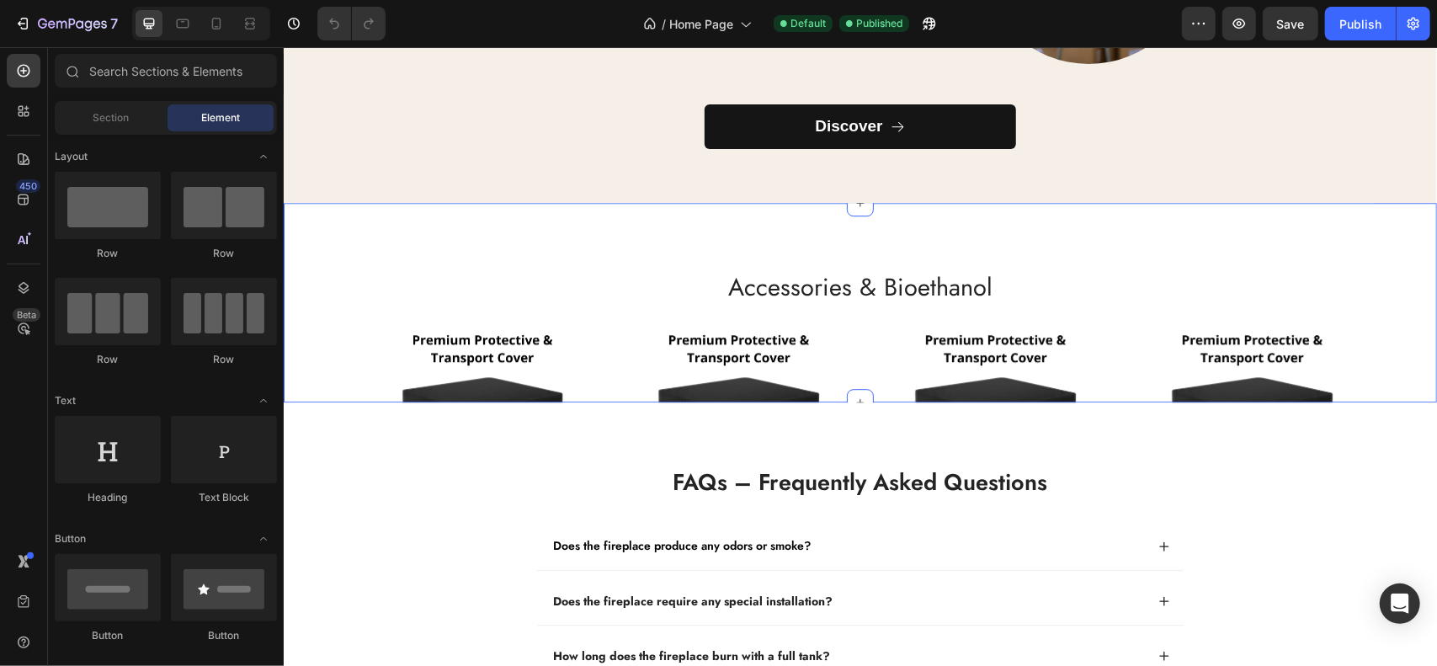
click at [628, 230] on div "Accessories & Bioethanol Heading Row Product Images Icon Icon Icon Icon Icon Ic…" at bounding box center [860, 302] width 1154 height 200
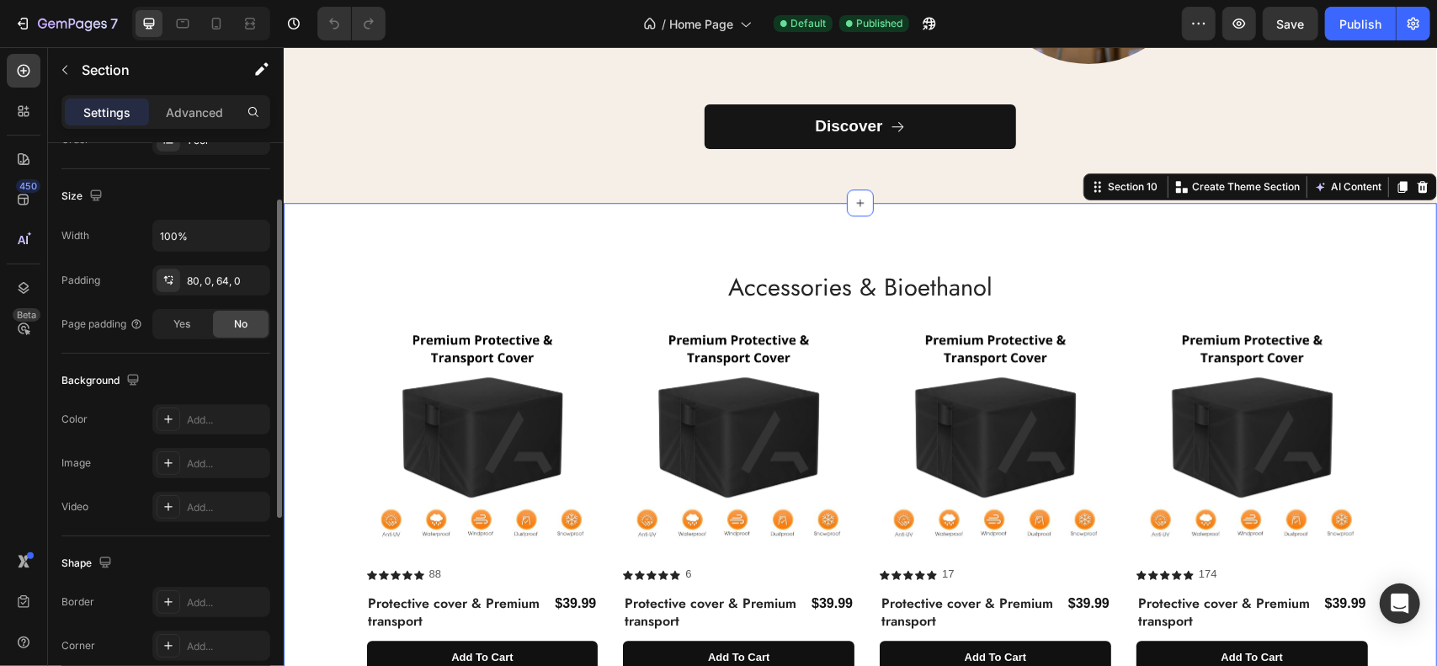
scroll to position [454, 0]
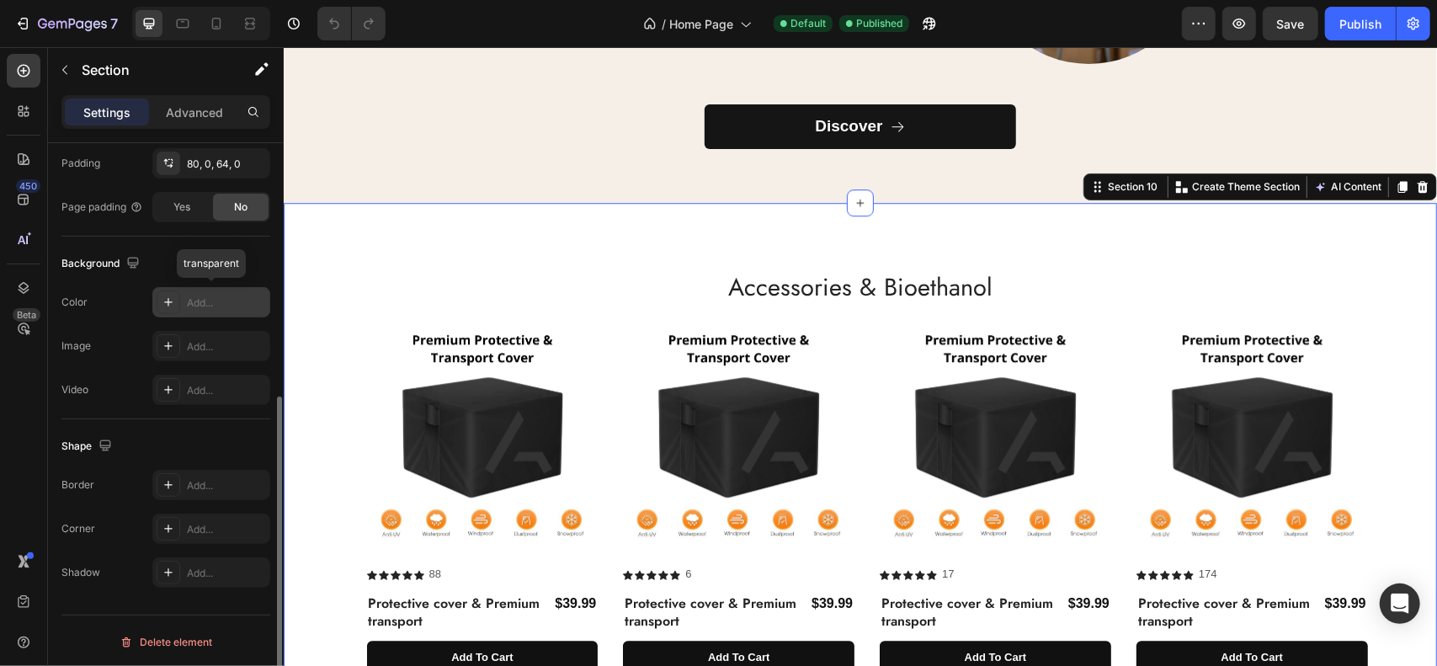
click at [184, 307] on div "Add..." at bounding box center [211, 302] width 118 height 30
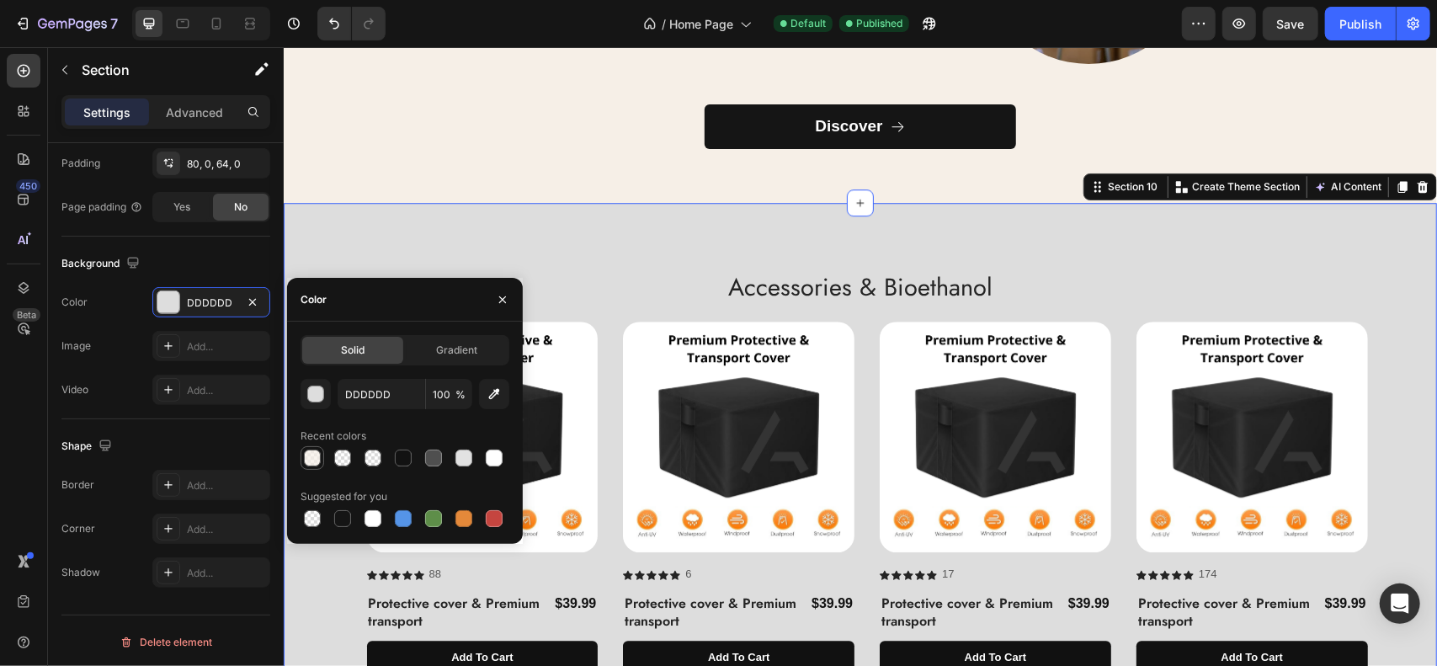
click at [315, 462] on div at bounding box center [312, 458] width 17 height 17
type input "F6EFE7"
type input "70"
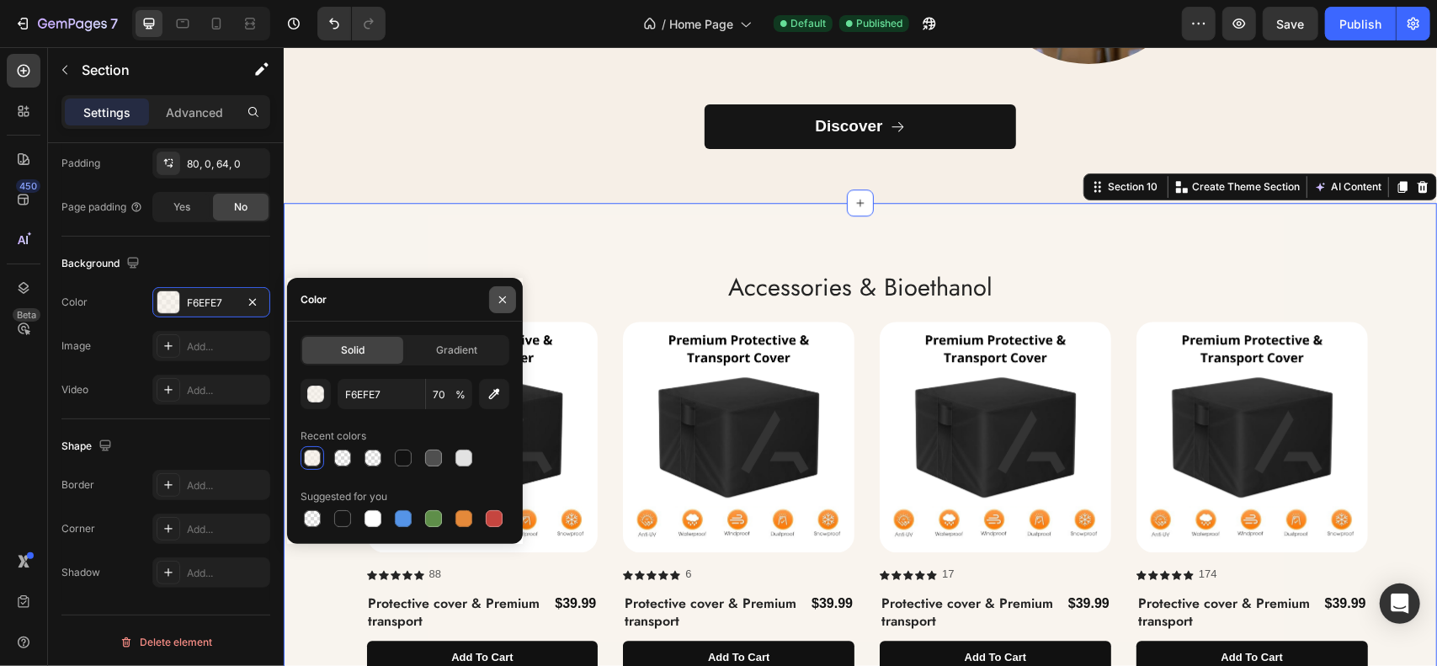
click at [502, 303] on icon "button" at bounding box center [502, 299] width 13 height 13
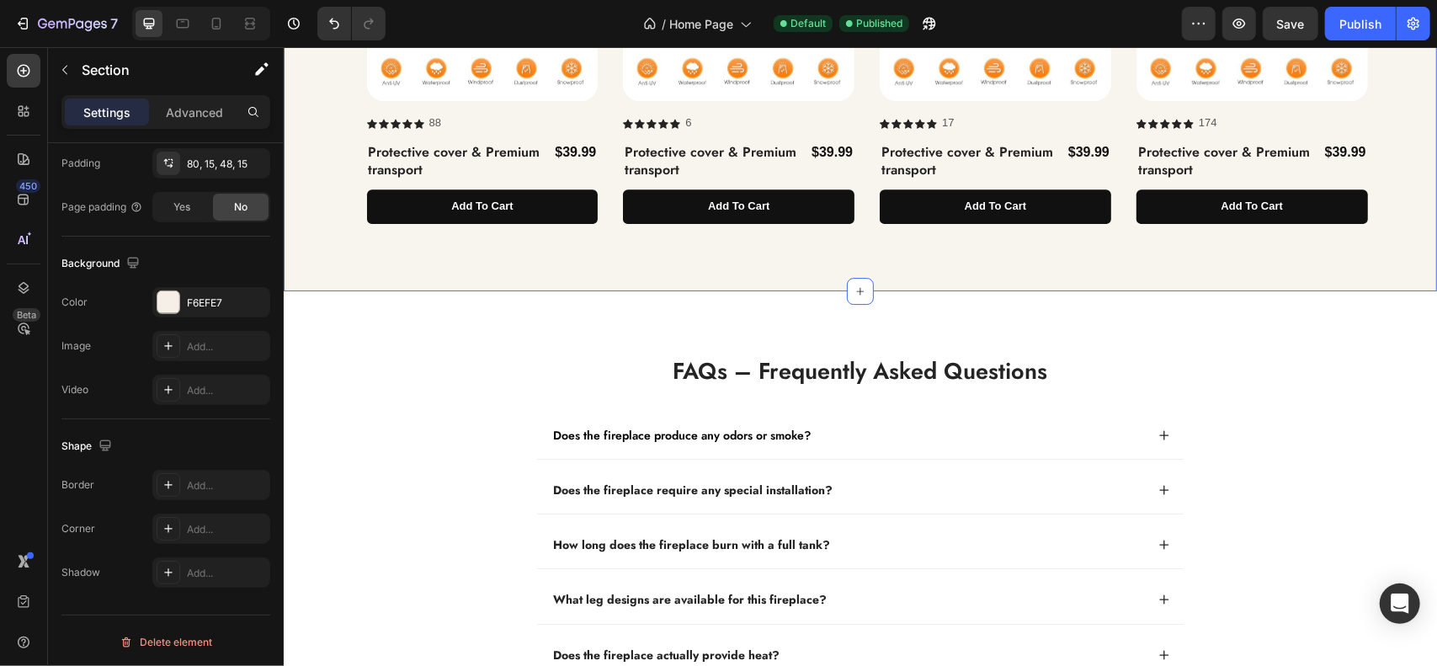
scroll to position [3705, 0]
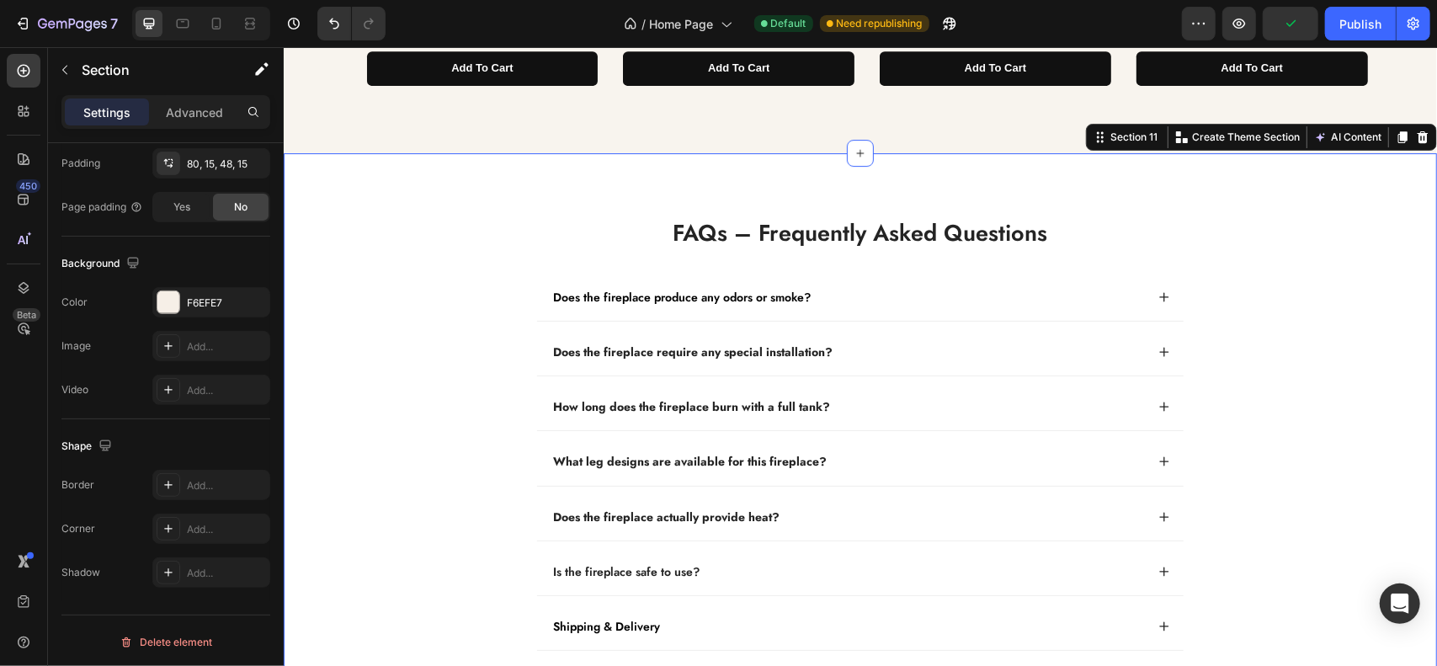
click at [1319, 175] on div "FAQs – Frequently Asked Questions Heading Does the fireplace produce any odors …" at bounding box center [860, 489] width 1154 height 674
click at [204, 306] on div "FFFFFF" at bounding box center [211, 303] width 49 height 15
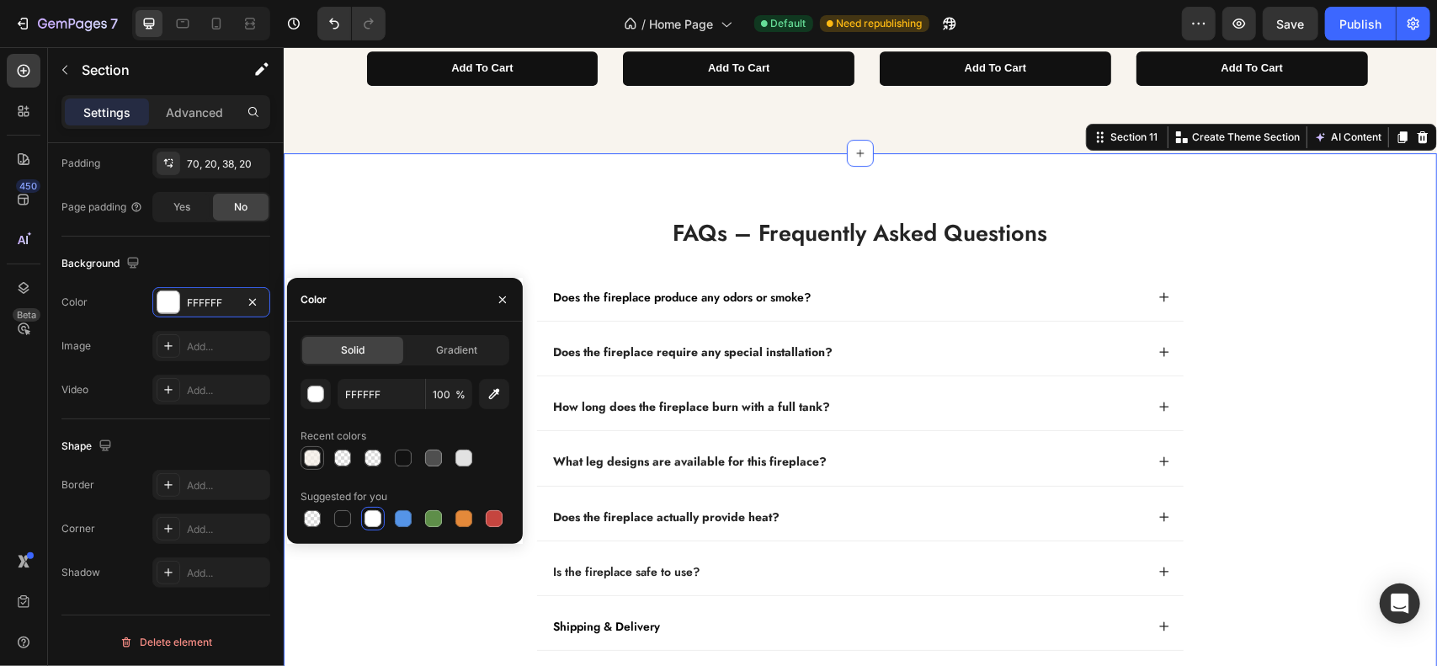
click at [307, 467] on div at bounding box center [312, 458] width 20 height 20
type input "F6EFE7"
type input "70"
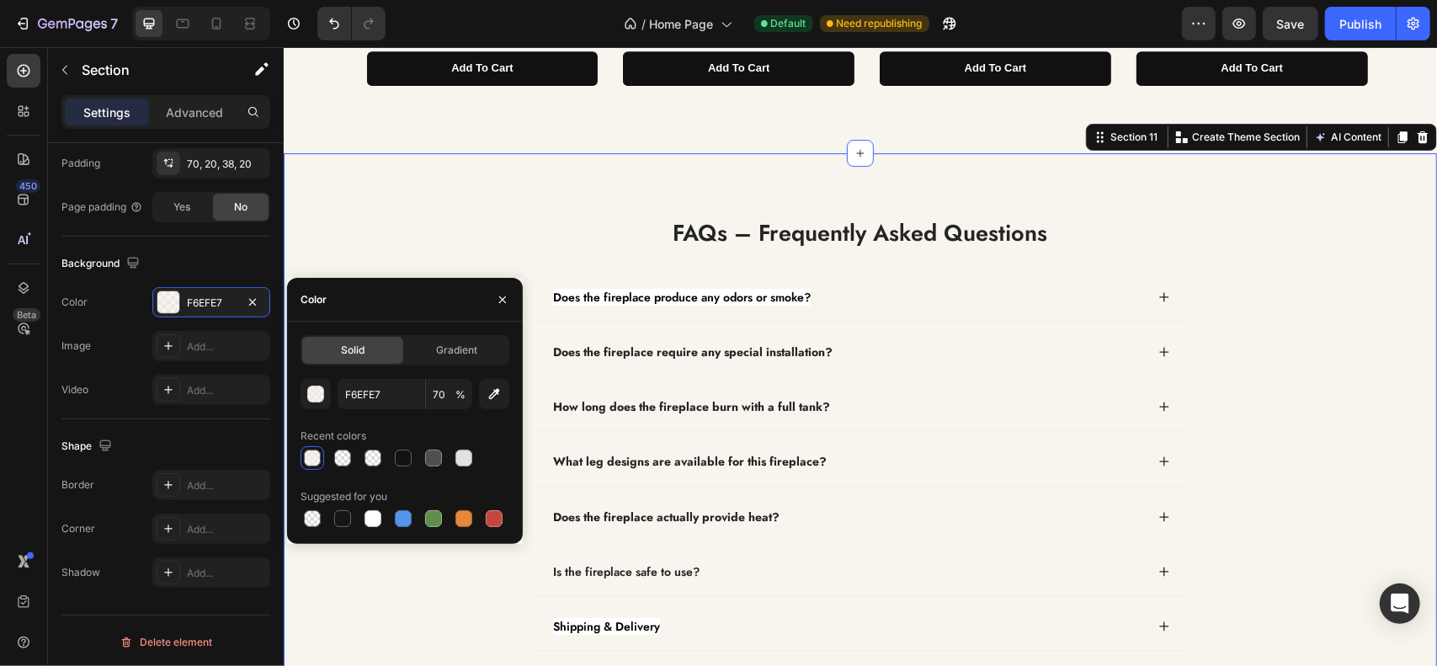
click at [337, 211] on div "FAQs – Frequently Asked Questions Heading Does the fireplace produce any odors …" at bounding box center [860, 502] width 1120 height 583
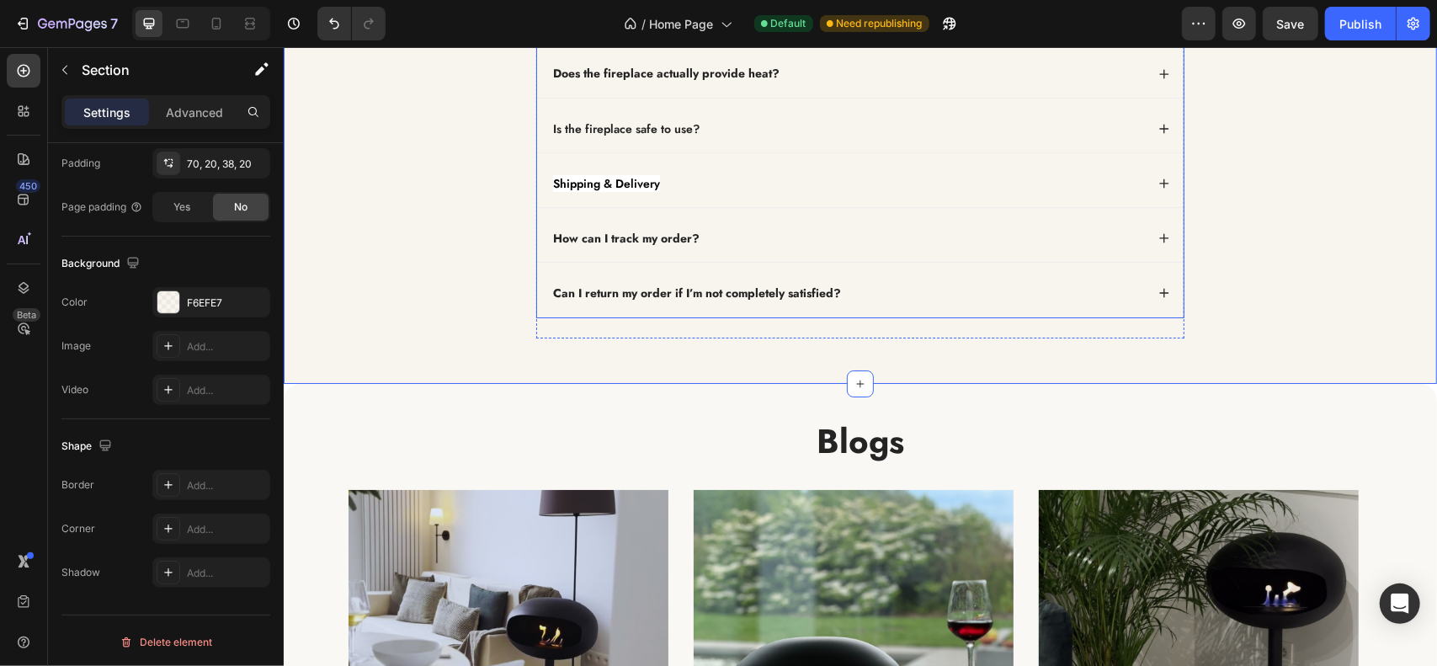
scroll to position [4379, 0]
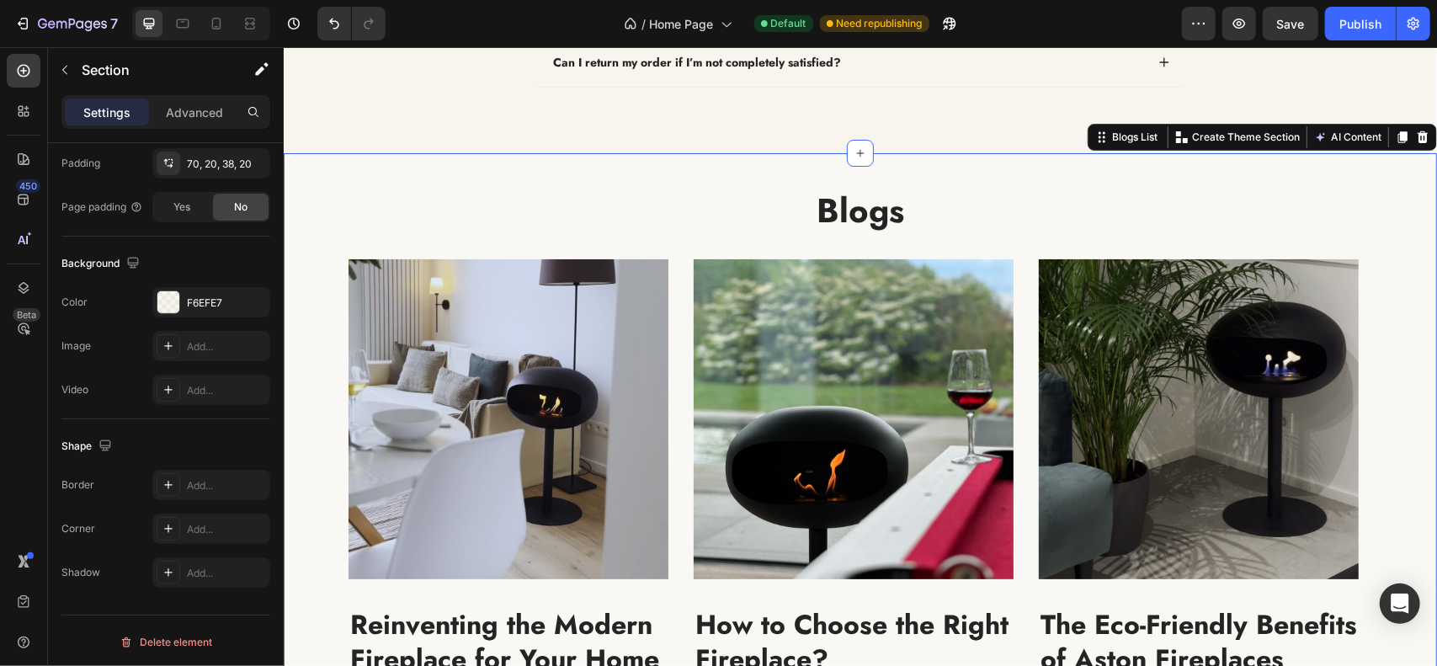
click at [531, 158] on div "Blogs Heading Image Reinventing the Modern Fireplace for Your Home Heading Disc…" at bounding box center [860, 516] width 1154 height 729
click at [208, 299] on div "F9F8F4" at bounding box center [211, 303] width 49 height 15
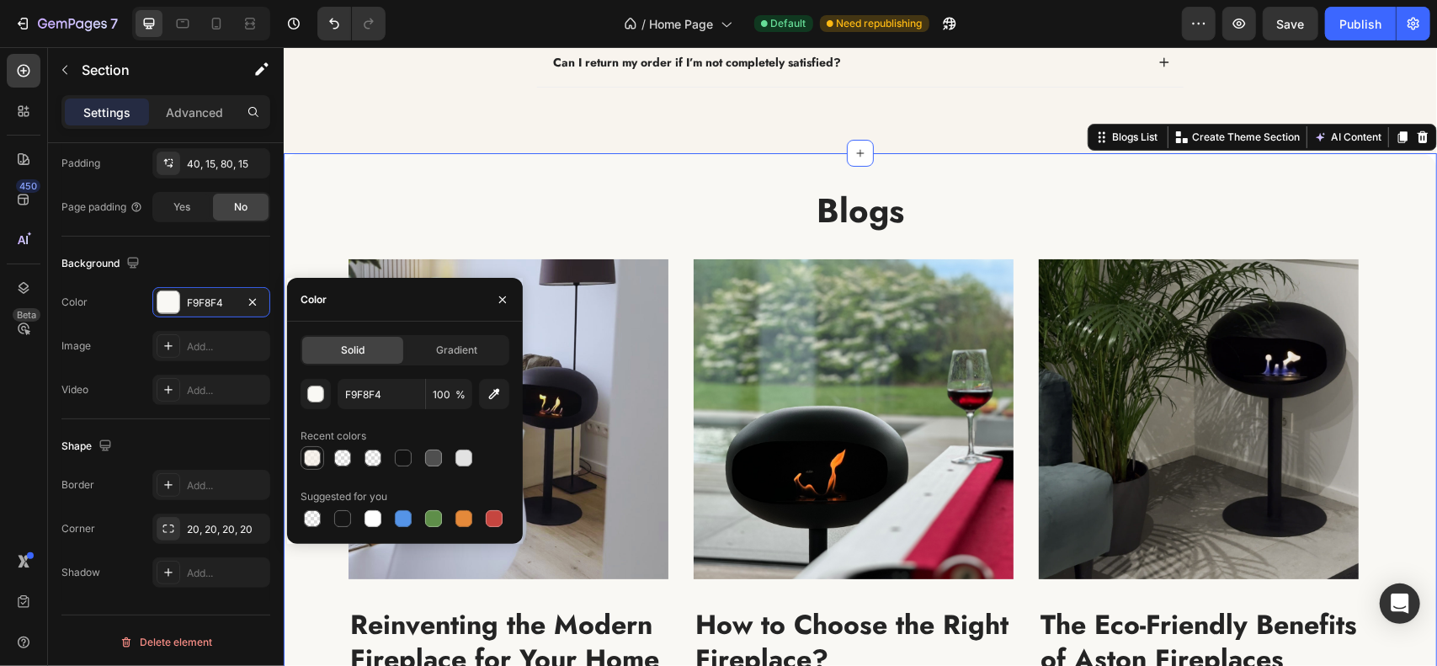
click at [312, 466] on div at bounding box center [312, 458] width 17 height 17
type input "F6EFE7"
type input "70"
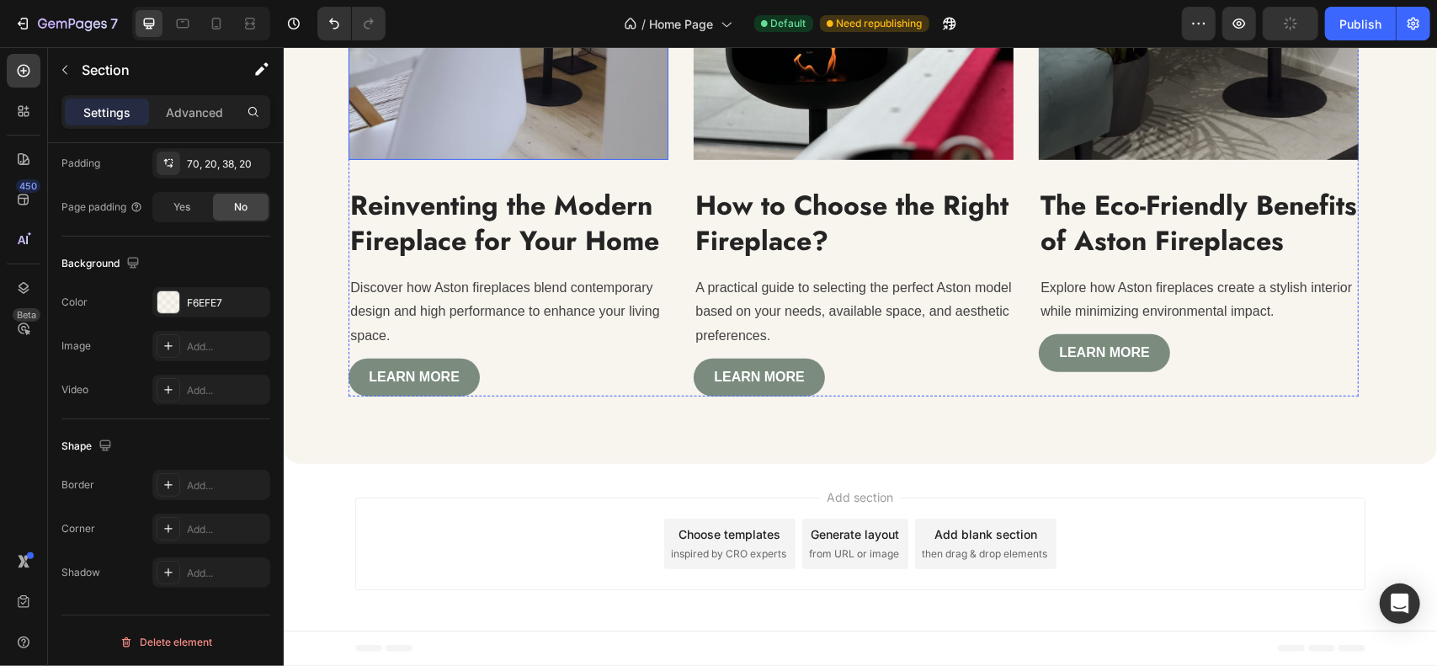
scroll to position [4798, 0]
click at [1338, 29] on button "Publish" at bounding box center [1360, 24] width 71 height 34
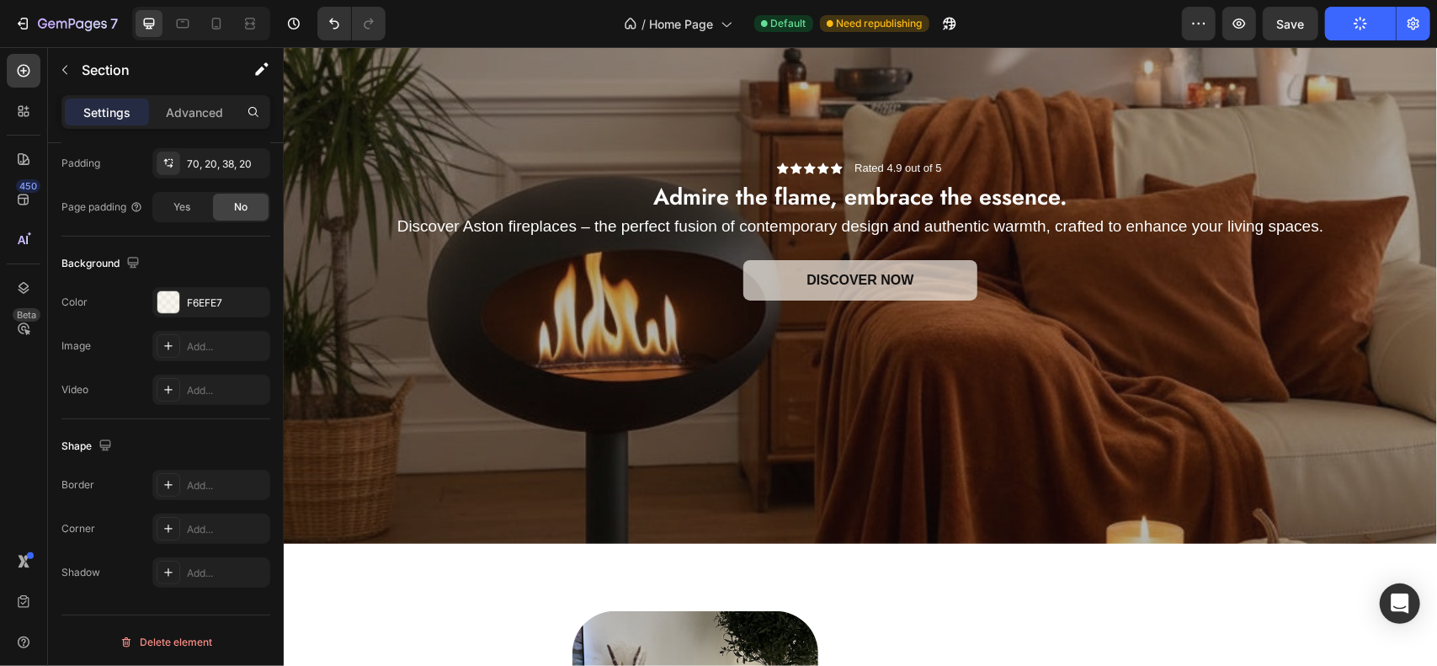
scroll to position [0, 0]
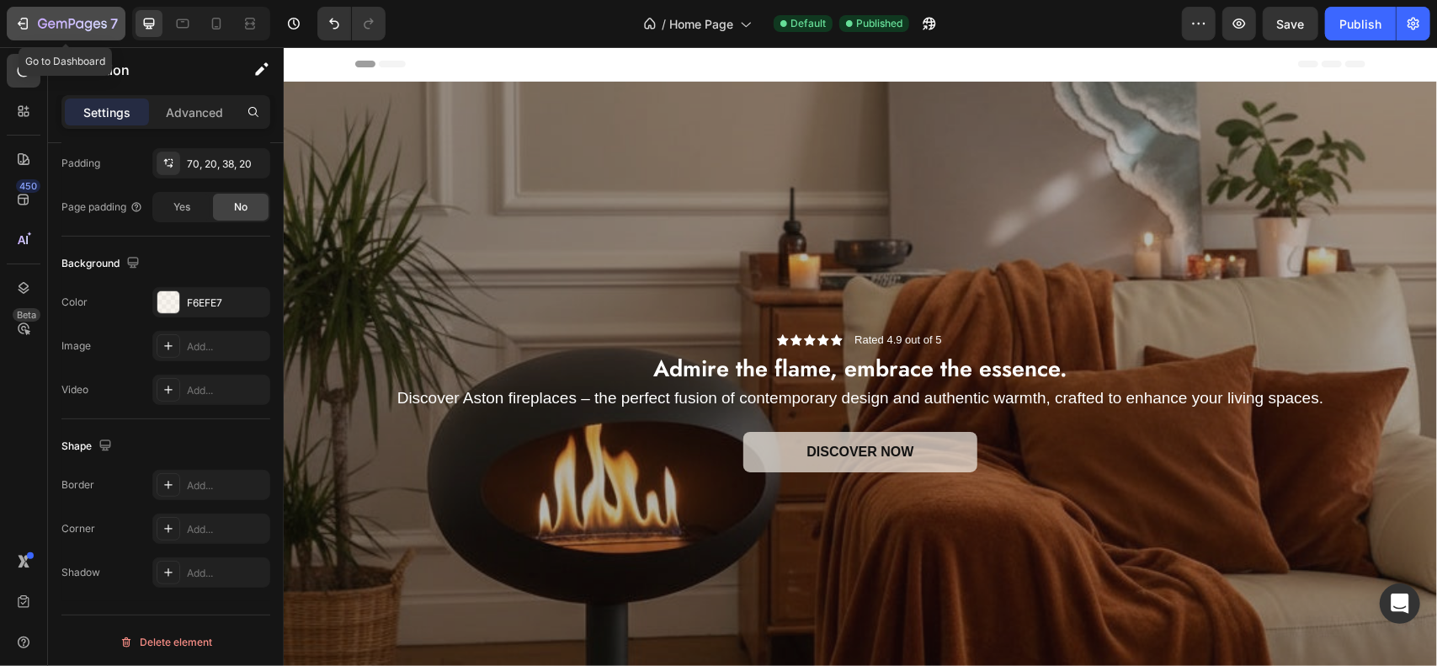
click at [26, 31] on icon "button" at bounding box center [22, 23] width 17 height 17
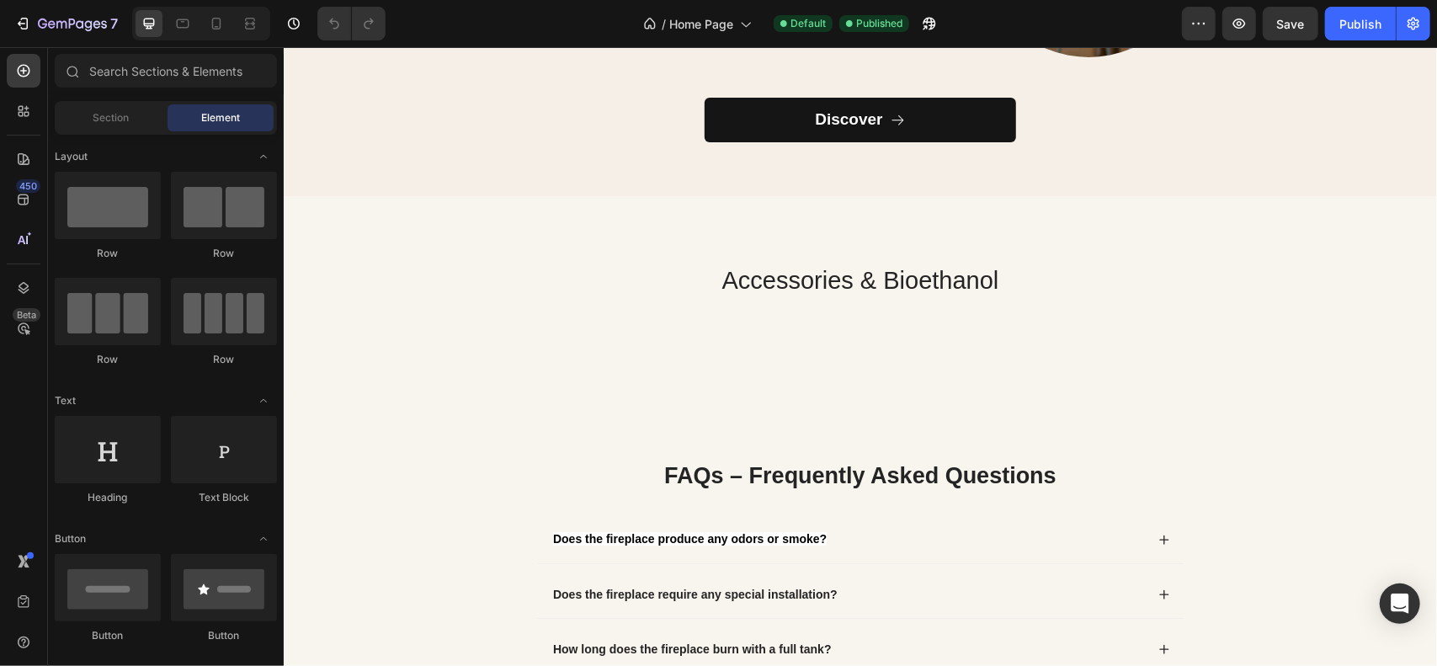
scroll to position [3115, 0]
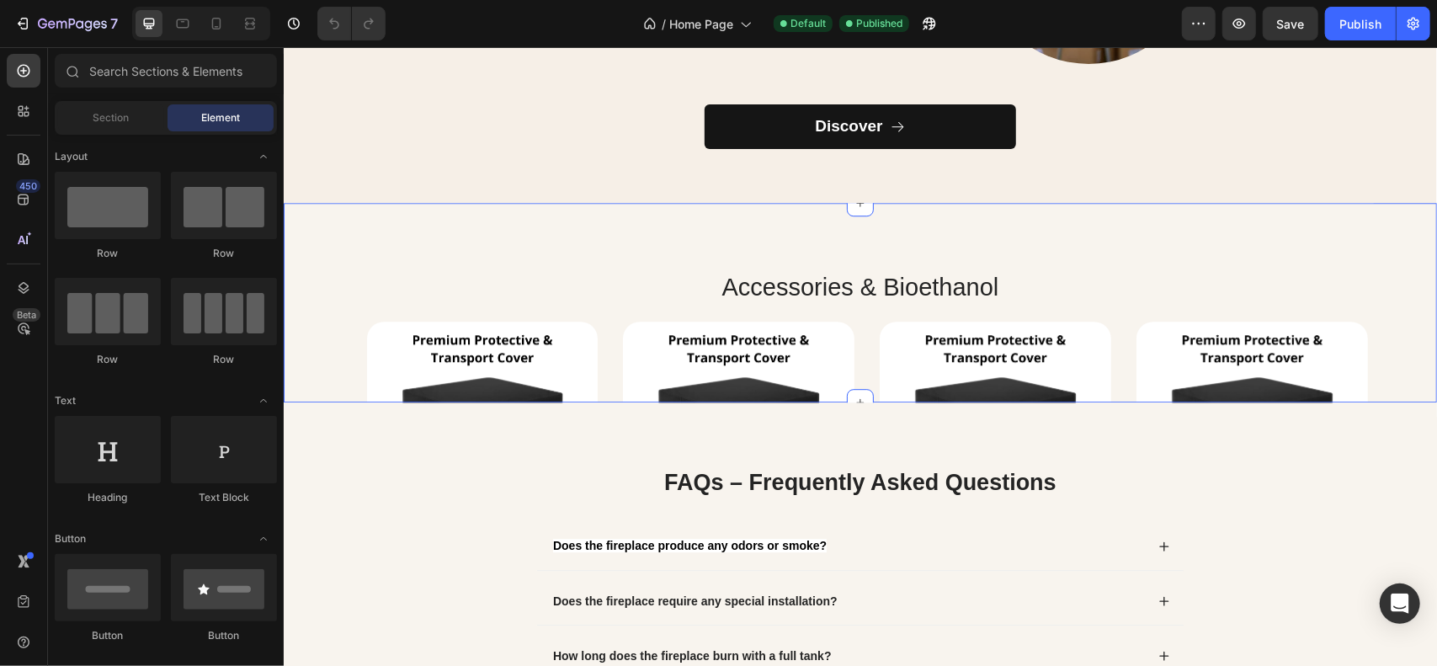
click at [603, 237] on div "Accessories & Bioethanol Heading Row Product Images Icon Icon Icon Icon Icon Ic…" at bounding box center [860, 302] width 1154 height 200
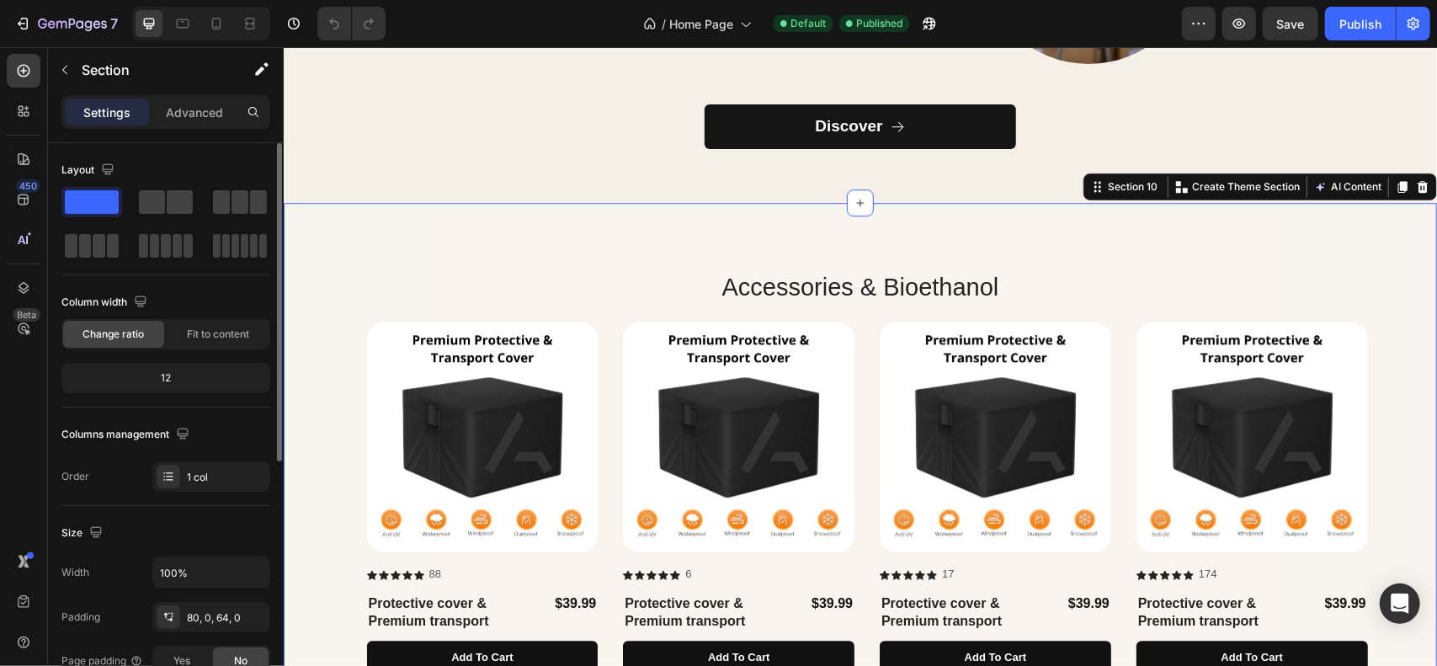
scroll to position [337, 0]
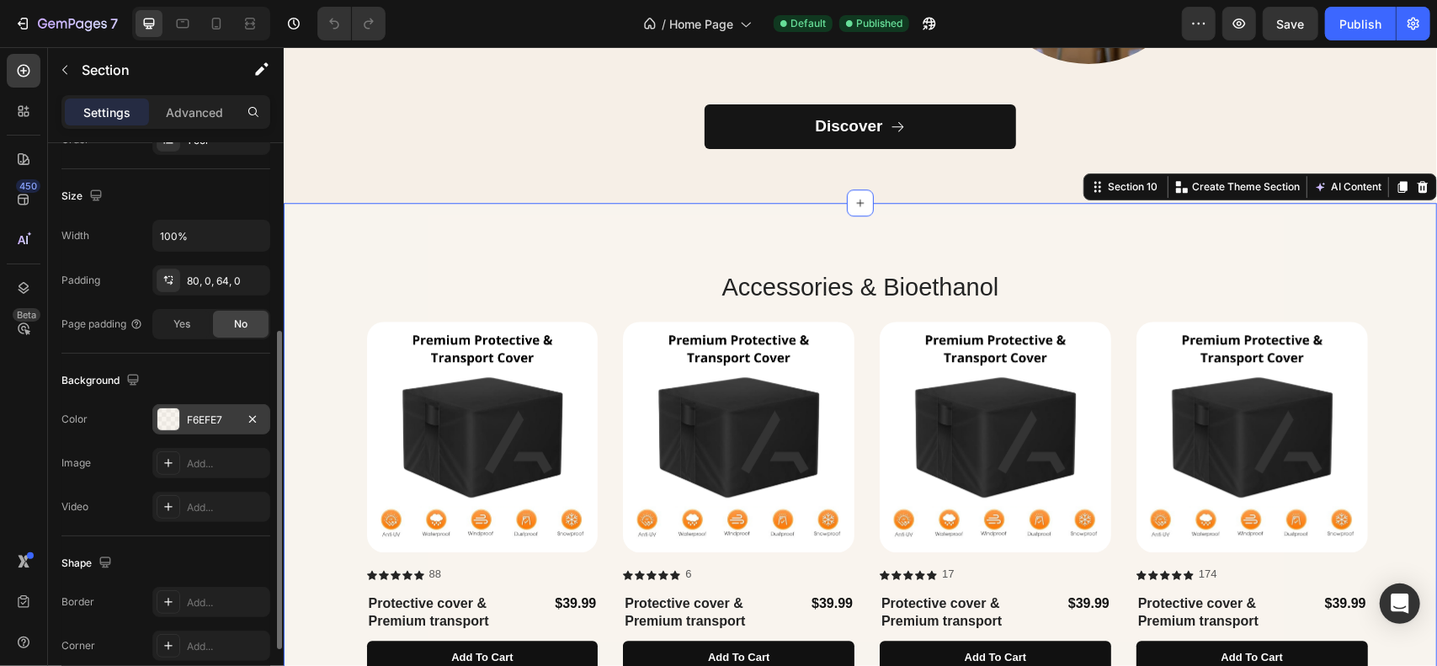
click at [200, 404] on div "F6EFE7" at bounding box center [211, 419] width 118 height 30
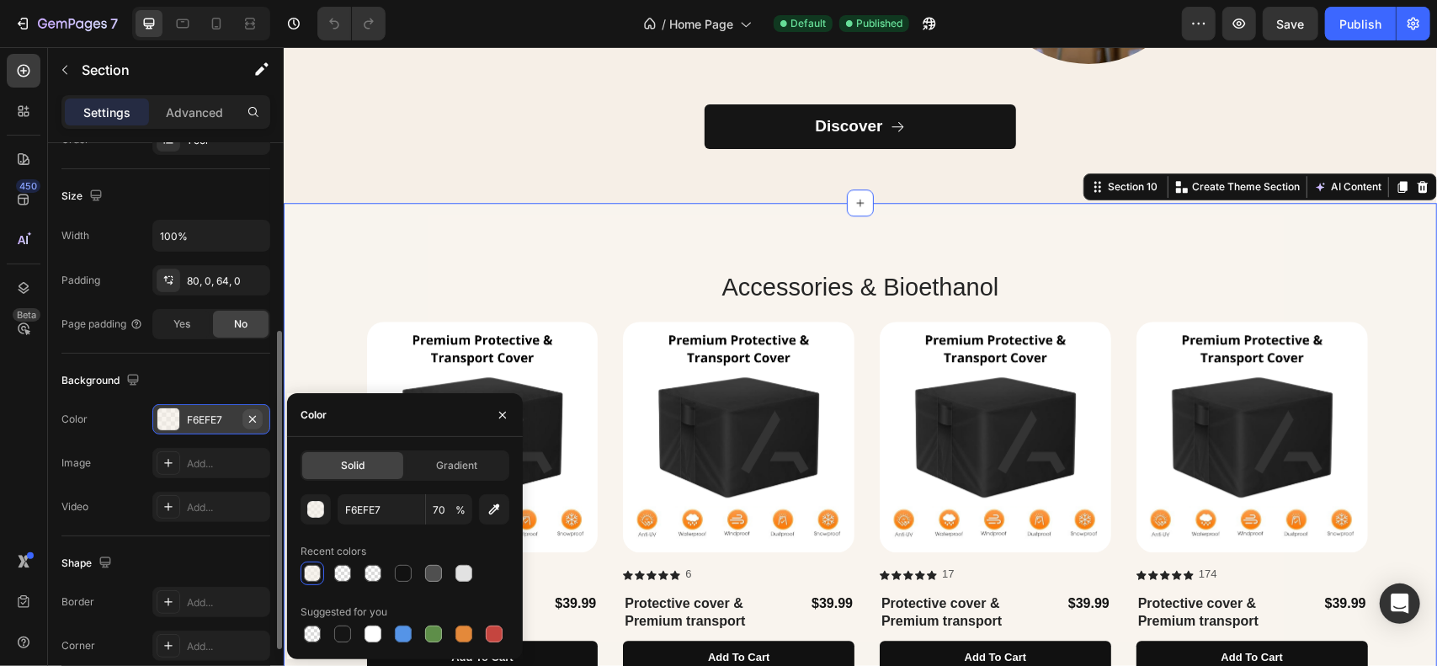
click at [252, 415] on icon "button" at bounding box center [252, 418] width 7 height 7
type input "000000"
type input "100"
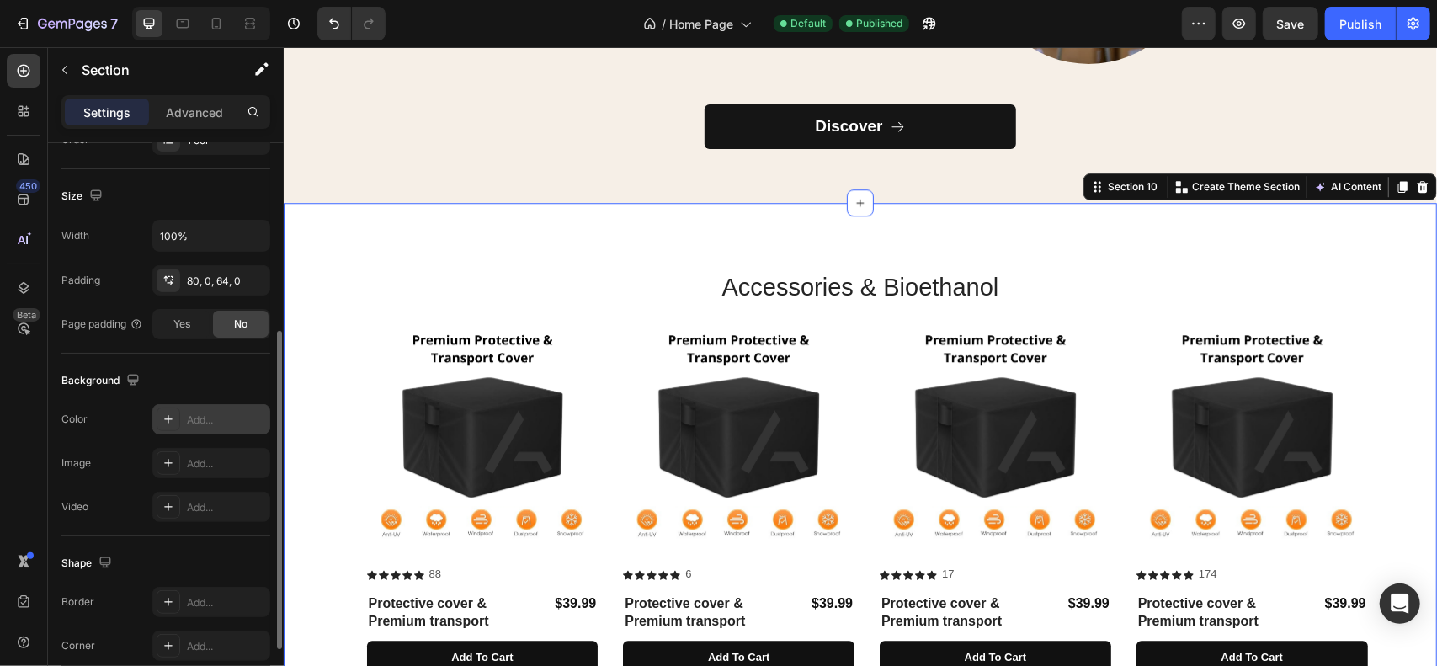
click at [237, 385] on div "Background" at bounding box center [165, 380] width 209 height 27
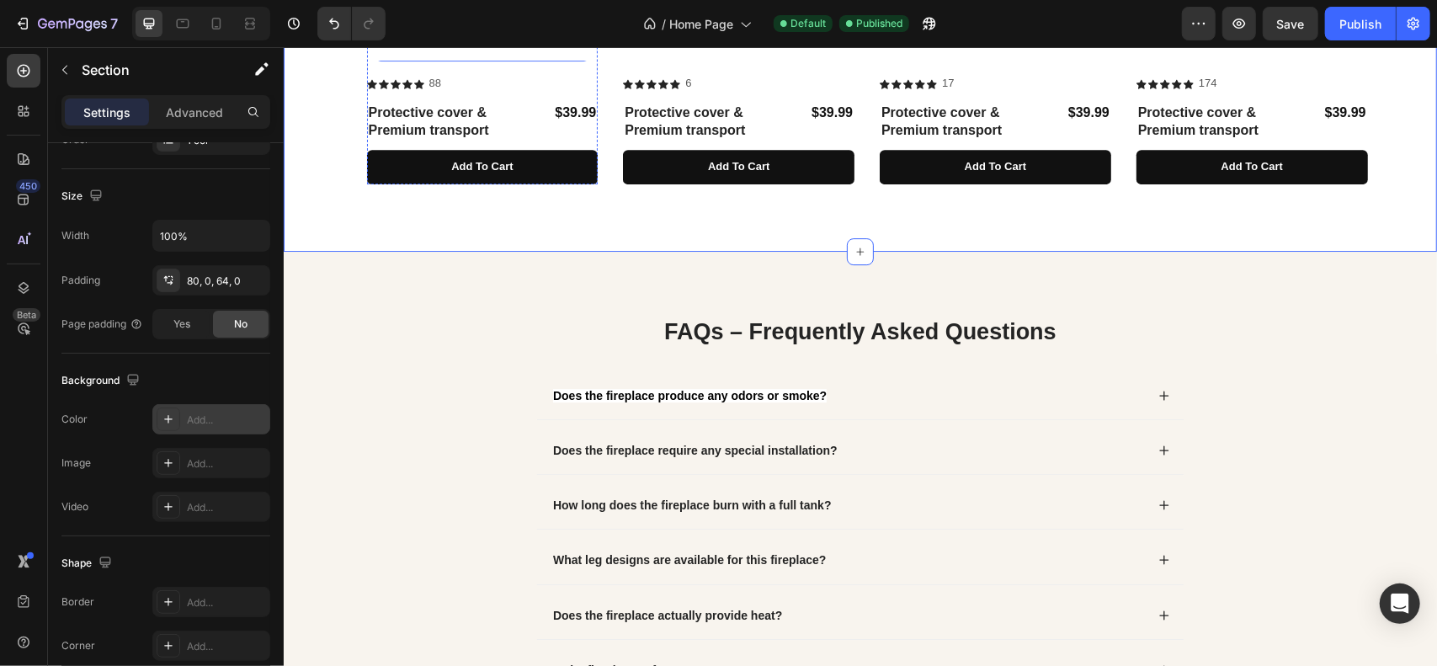
scroll to position [3621, 0]
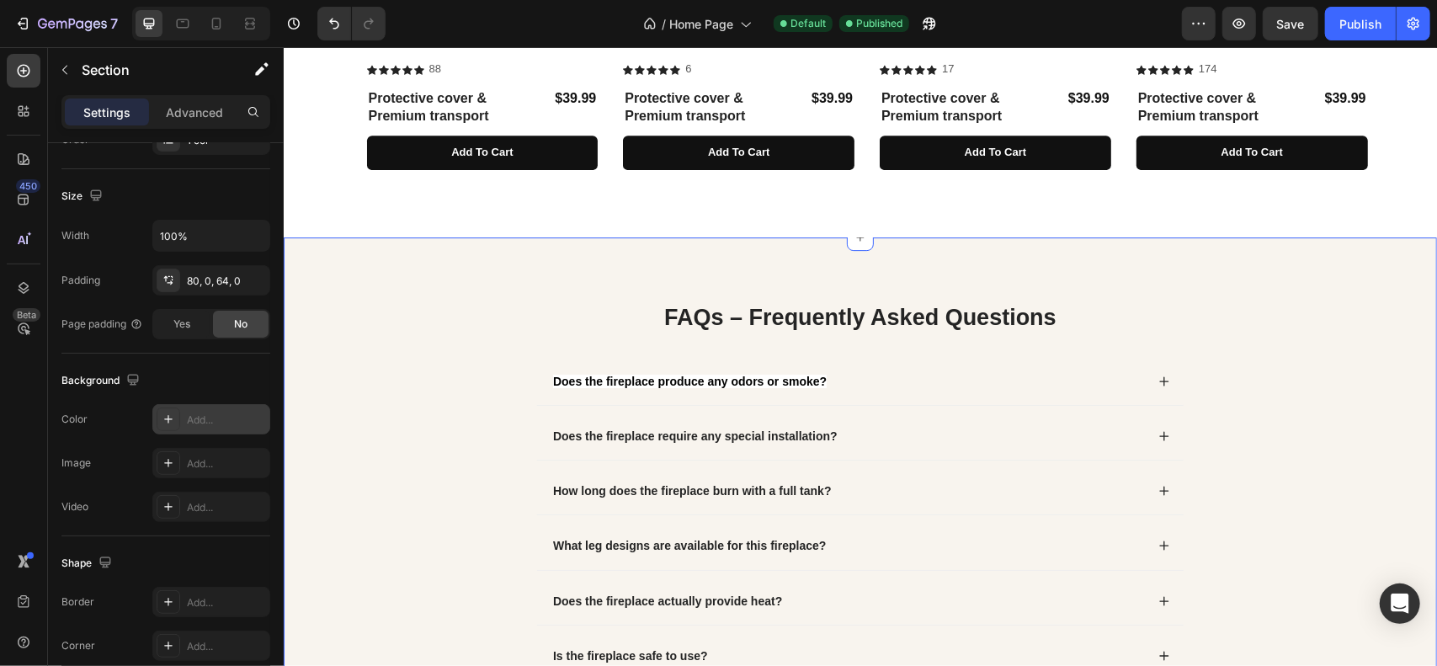
click at [378, 269] on div "FAQs – Frequently Asked Questions Heading Does the fireplace produce any odors …" at bounding box center [860, 570] width 1154 height 666
click at [220, 413] on div "F6EFE7" at bounding box center [211, 420] width 49 height 15
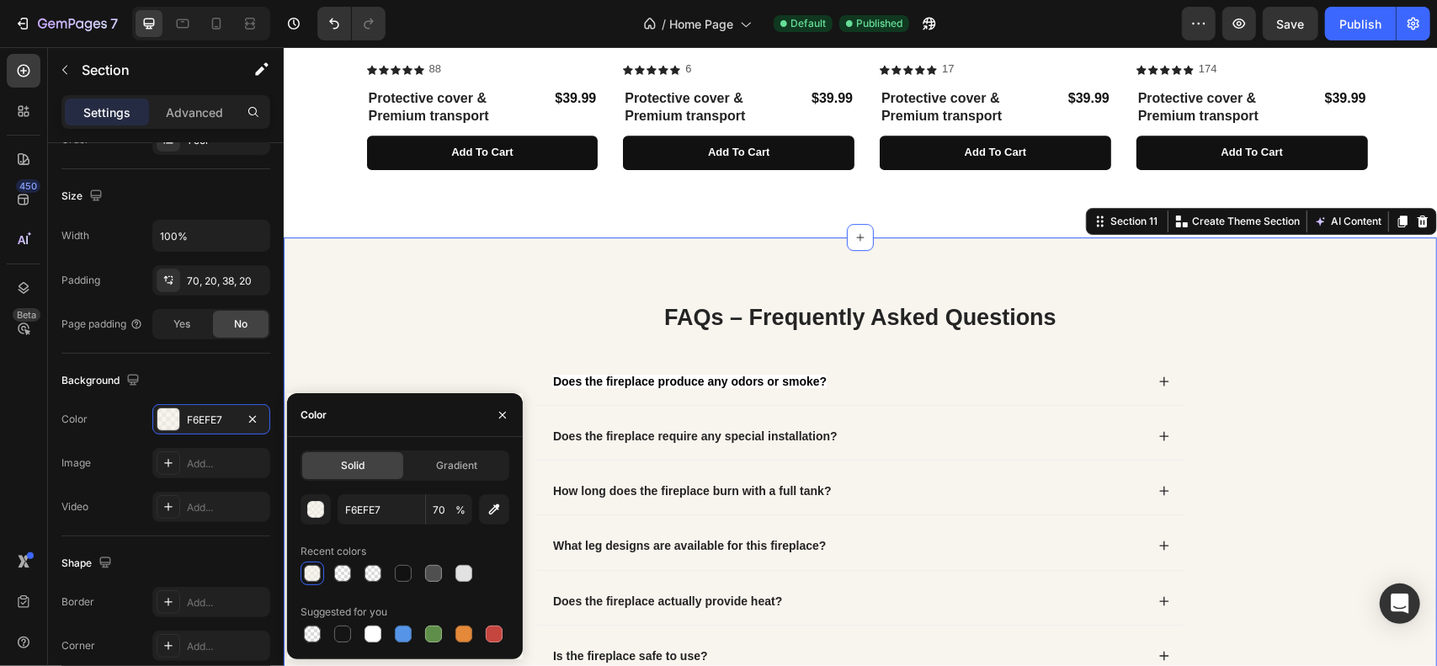
click at [412, 283] on div "FAQs – Frequently Asked Questions Heading Does the fireplace produce any odors …" at bounding box center [860, 574] width 1154 height 674
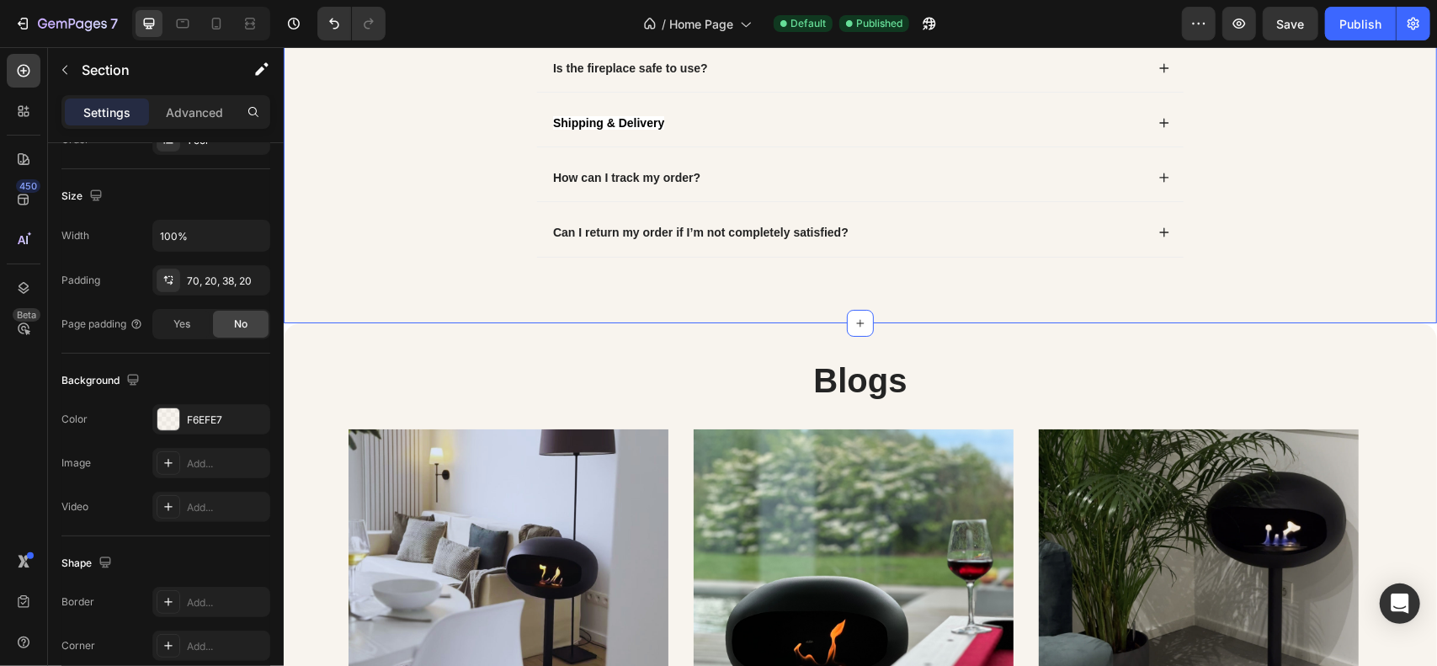
scroll to position [4210, 0]
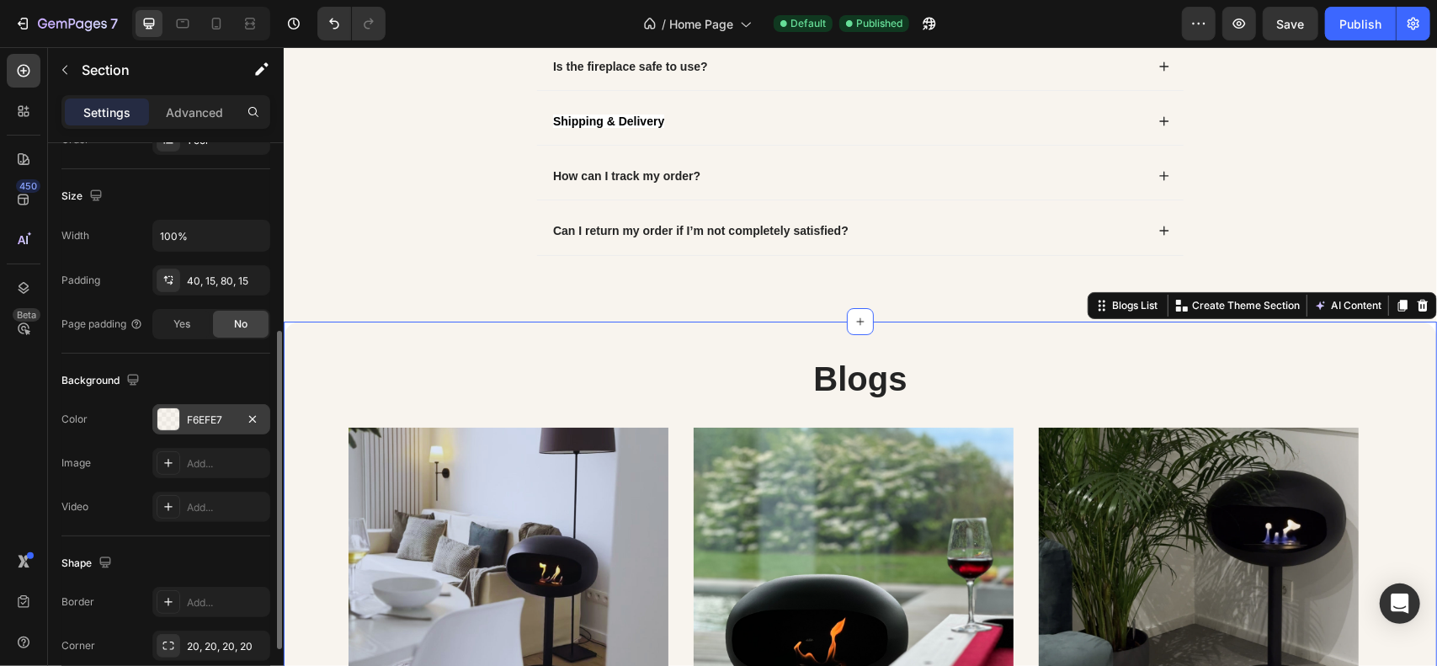
click at [202, 413] on div "F6EFE7" at bounding box center [211, 420] width 49 height 15
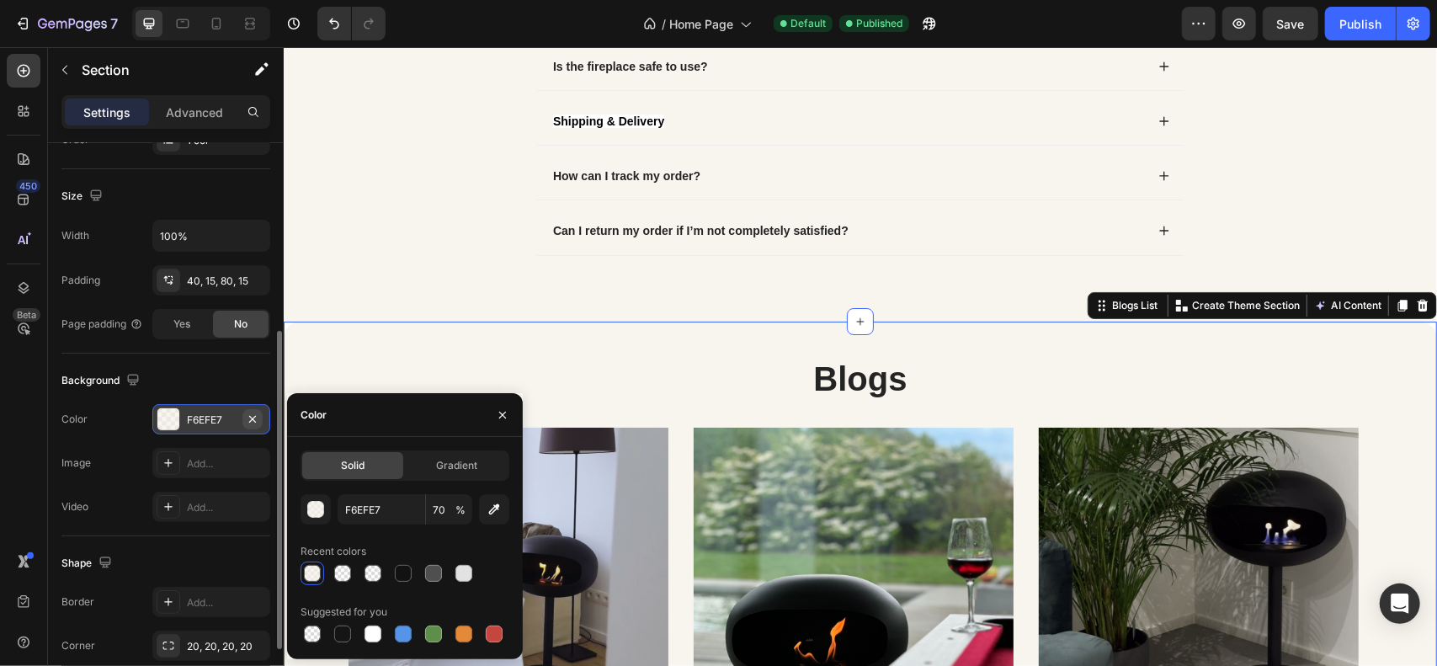
click at [254, 416] on icon "button" at bounding box center [252, 419] width 13 height 13
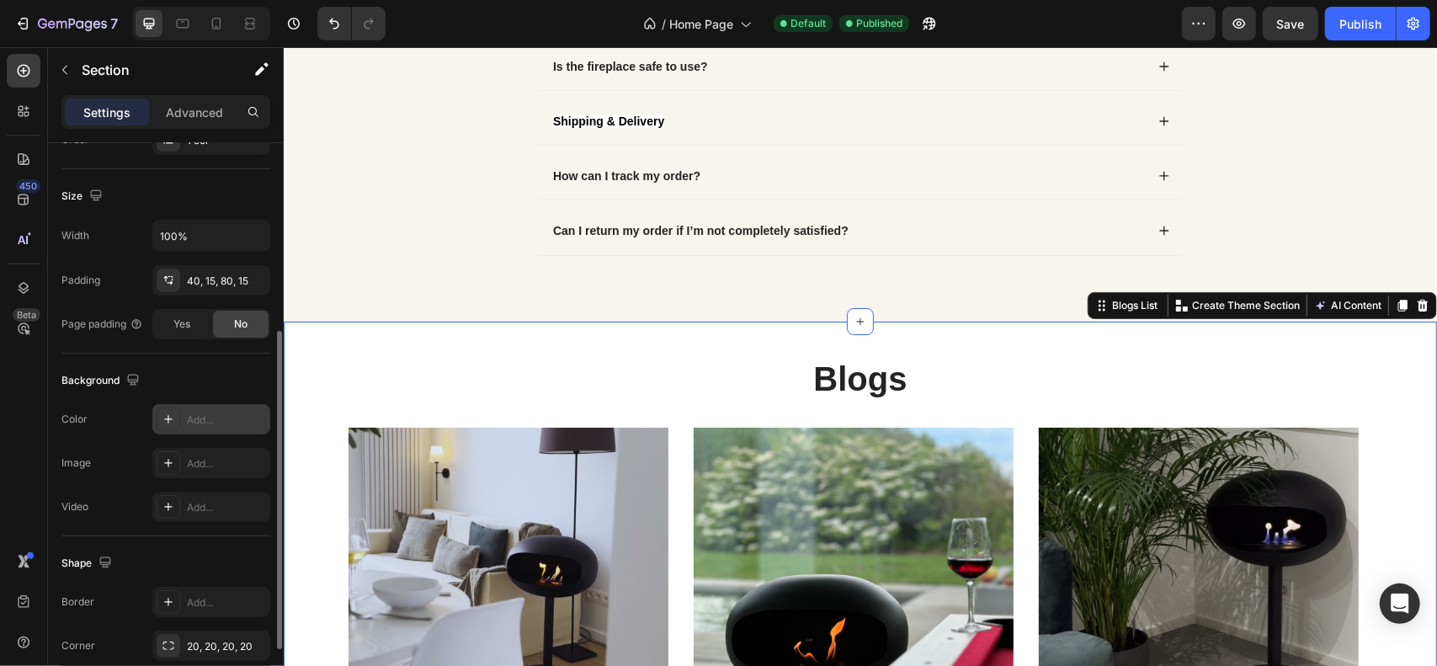
click at [243, 390] on div "Background" at bounding box center [165, 380] width 209 height 27
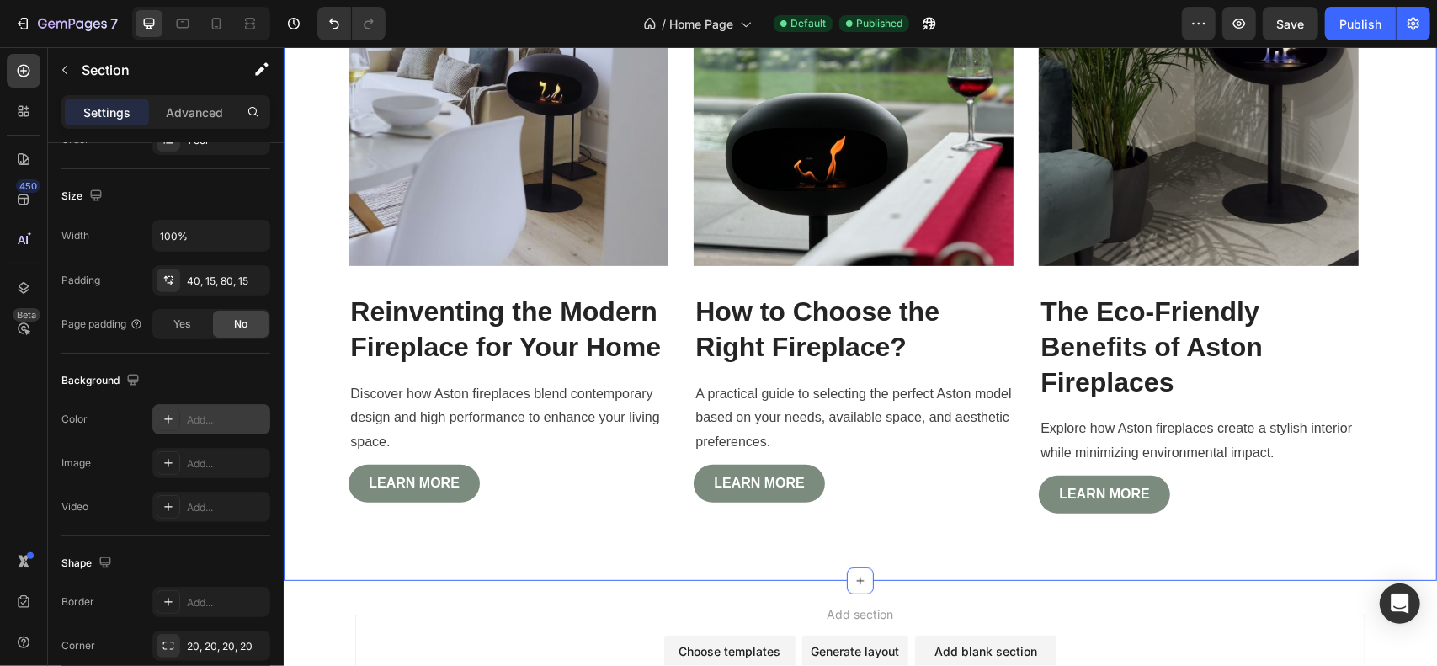
scroll to position [4798, 0]
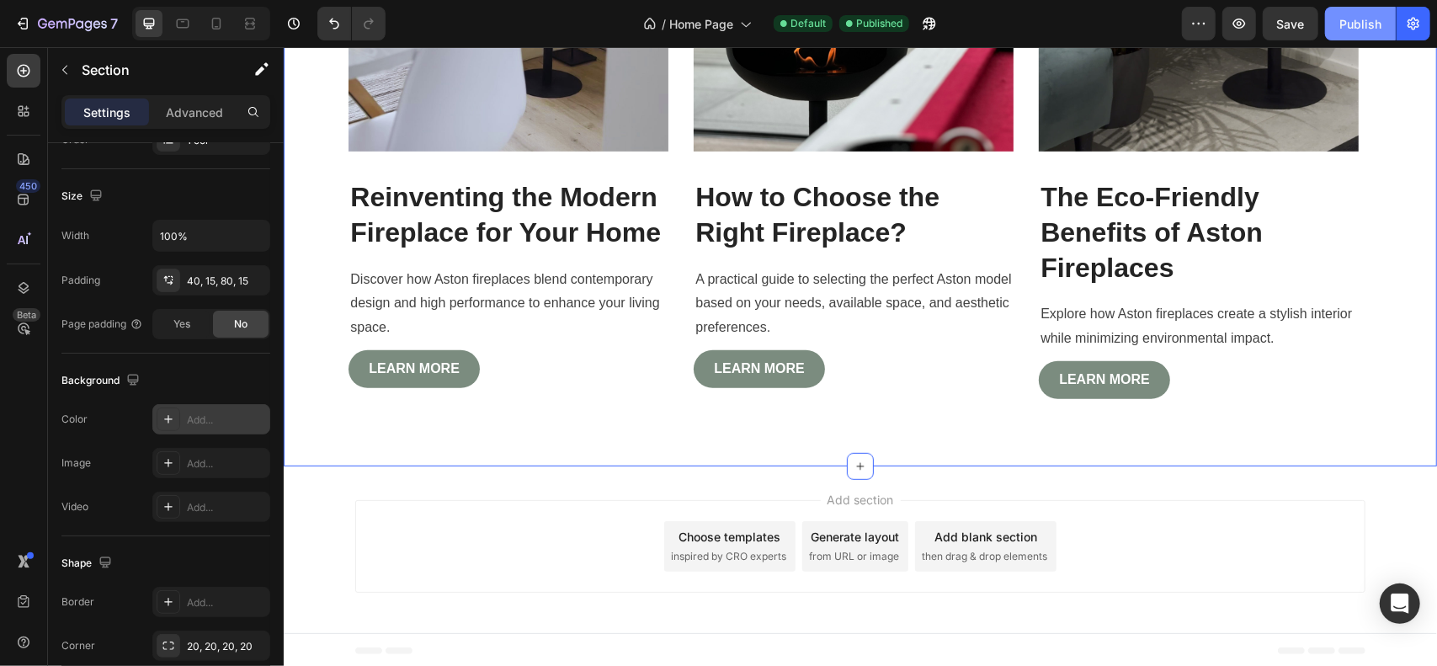
click at [1365, 17] on div "Publish" at bounding box center [1361, 24] width 42 height 18
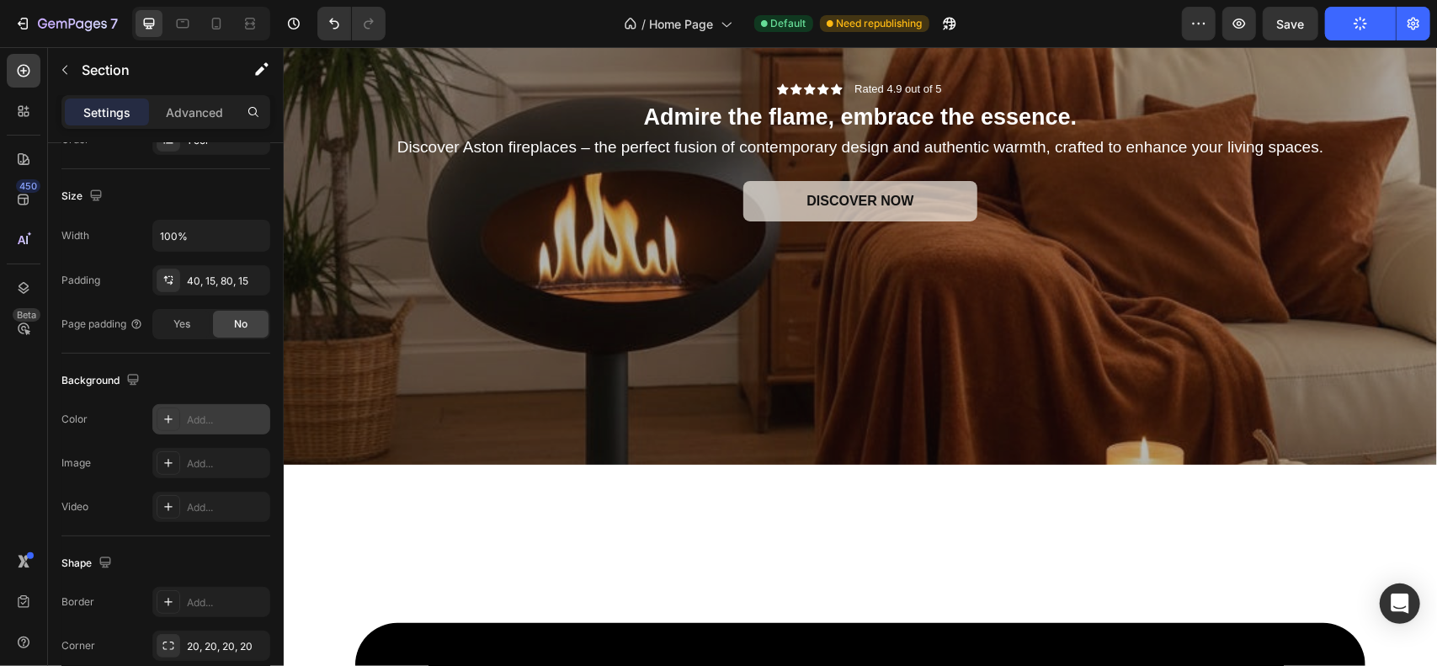
scroll to position [0, 0]
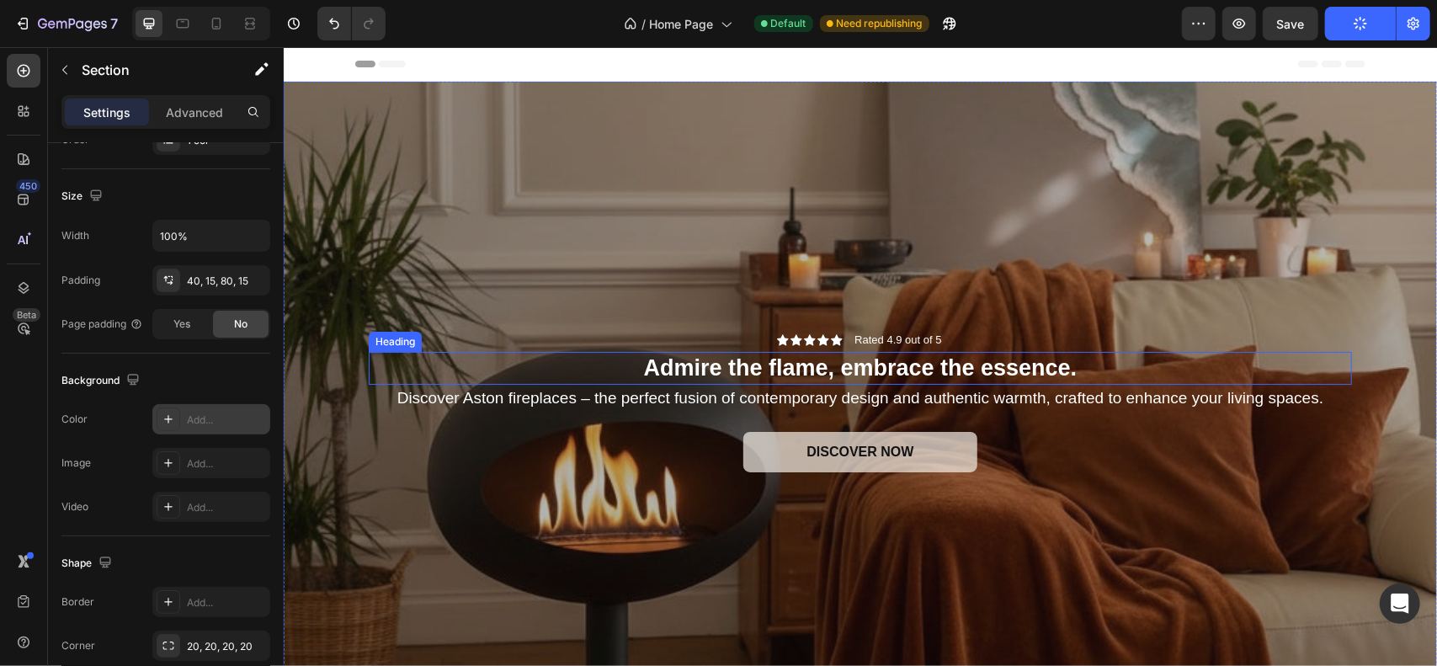
click at [766, 364] on h2 "Admire the flame, embrace the essence." at bounding box center [859, 367] width 983 height 33
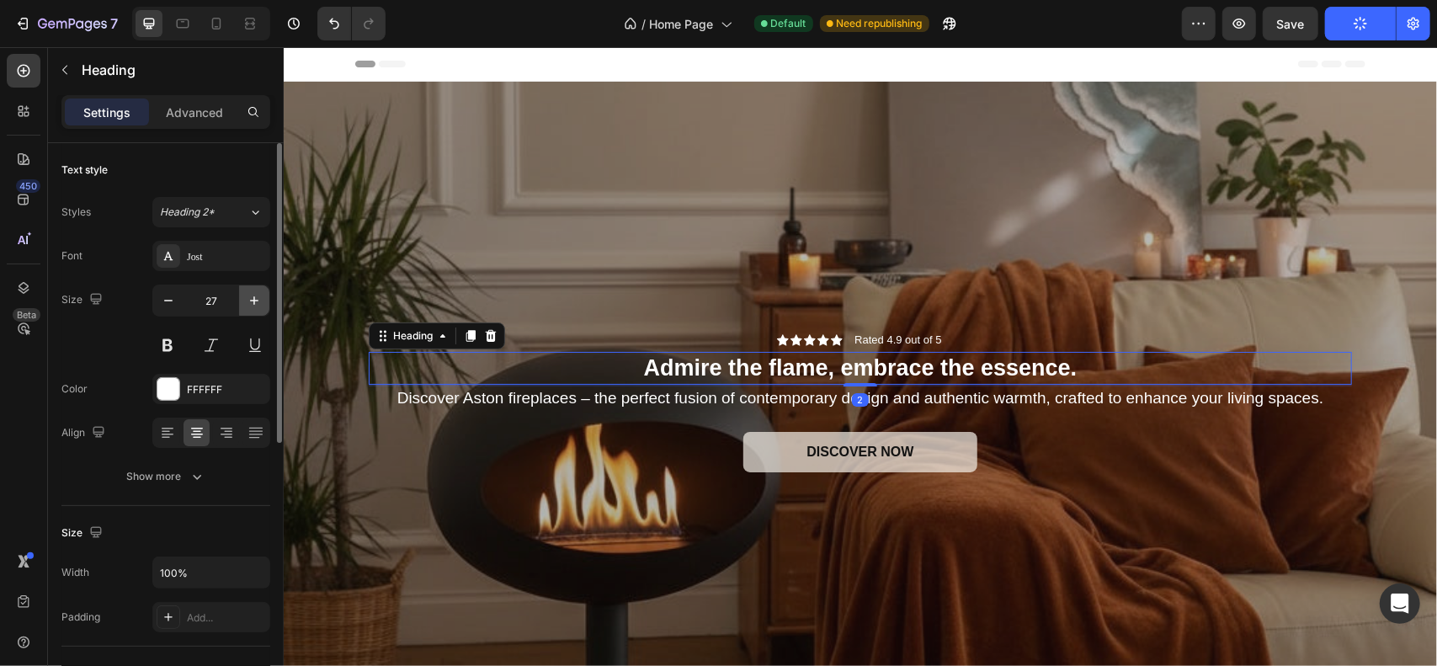
click at [258, 306] on icon "button" at bounding box center [254, 300] width 17 height 17
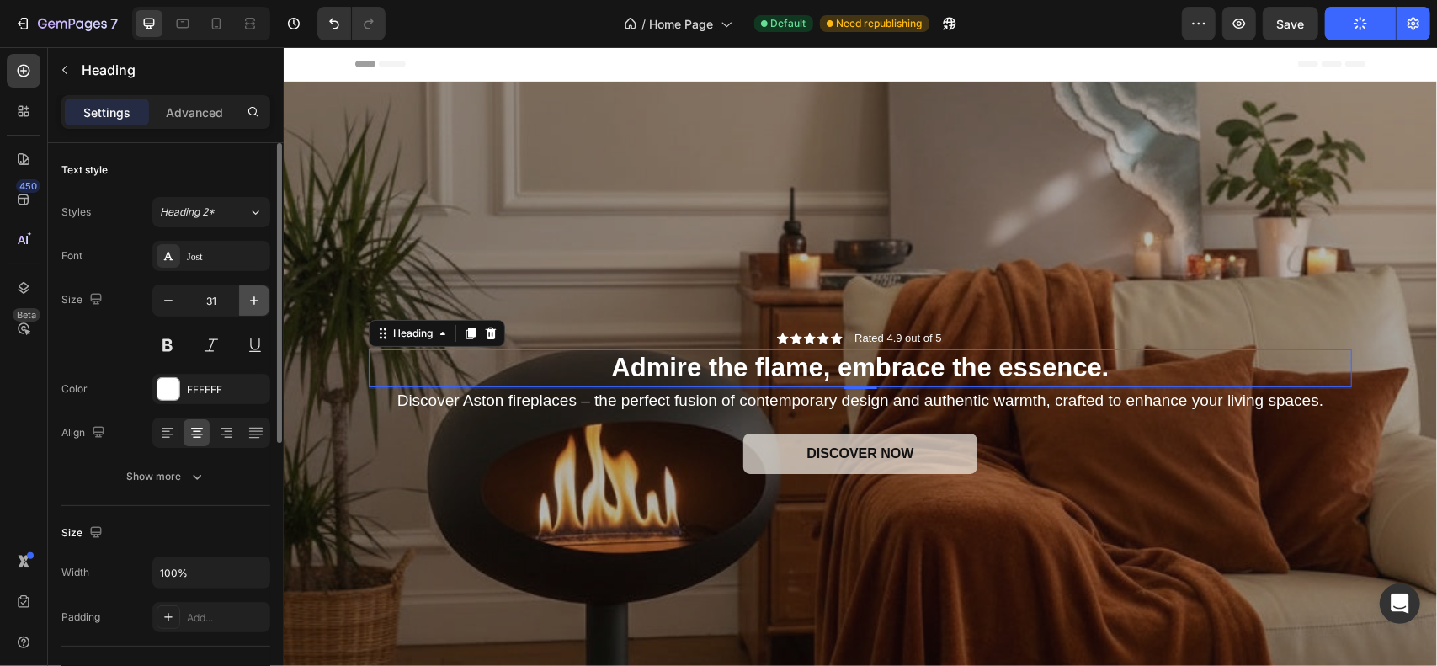
click at [258, 306] on icon "button" at bounding box center [254, 300] width 17 height 17
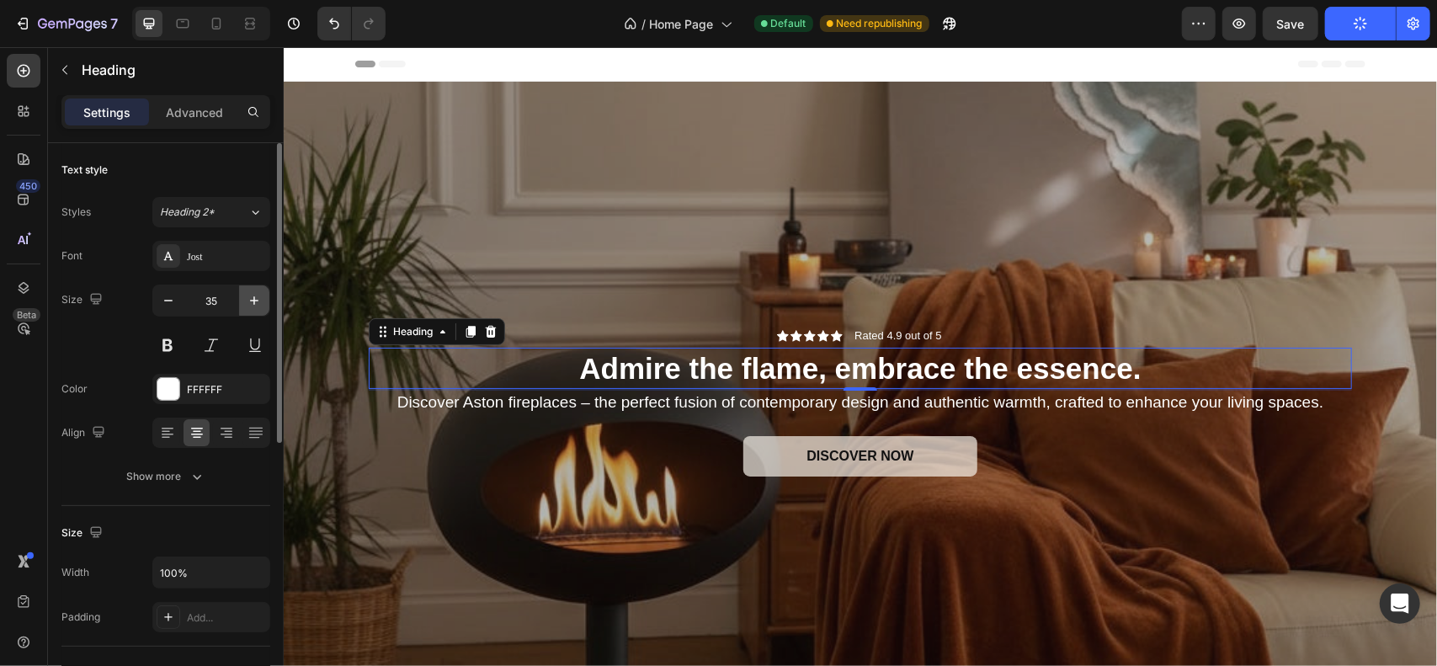
click at [258, 306] on icon "button" at bounding box center [254, 300] width 17 height 17
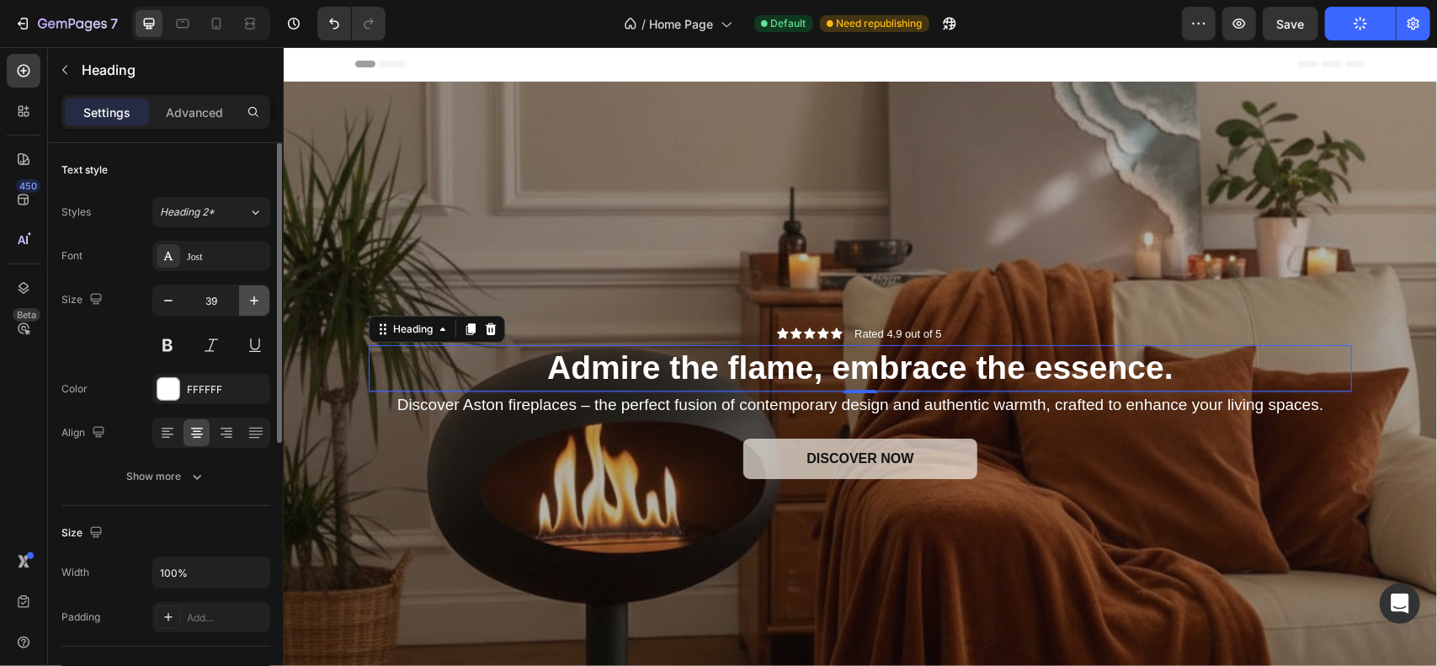
click at [258, 306] on icon "button" at bounding box center [254, 300] width 17 height 17
type input "41"
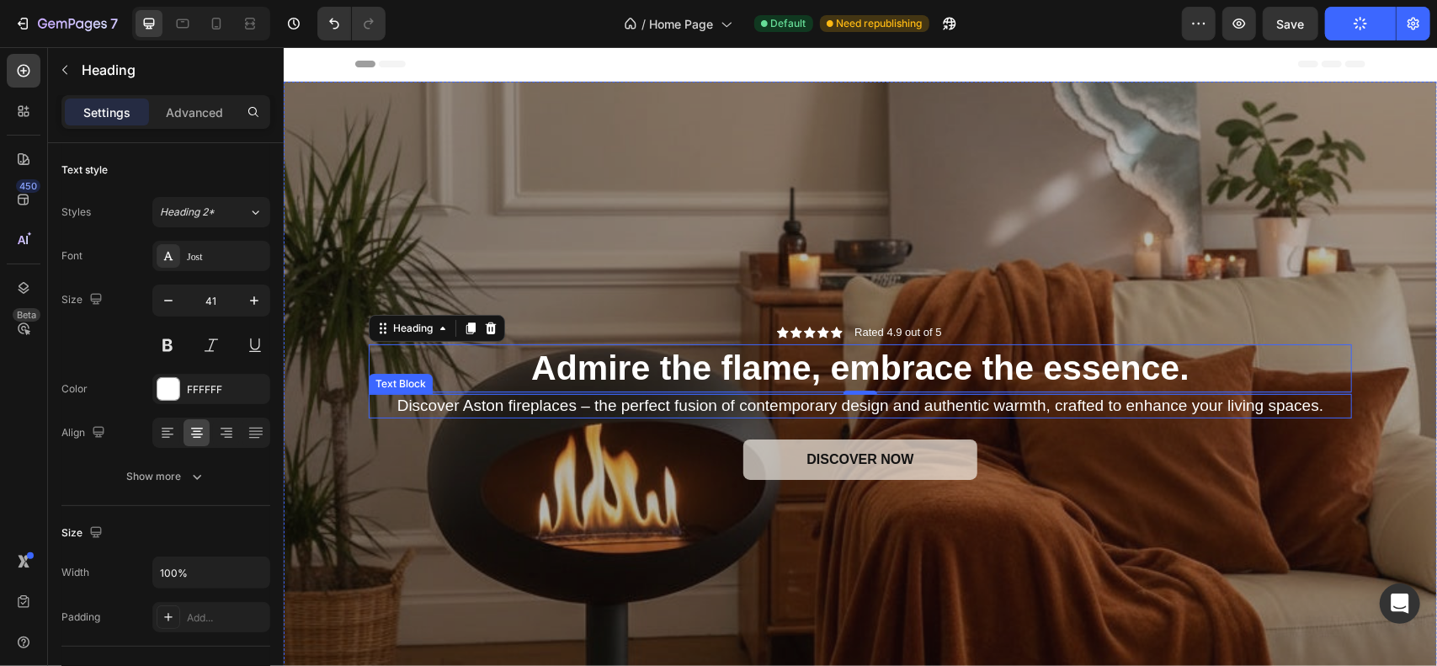
click at [536, 407] on p "Discover Aston fireplaces – the perfect fusion of contemporary design and authe…" at bounding box center [860, 405] width 980 height 21
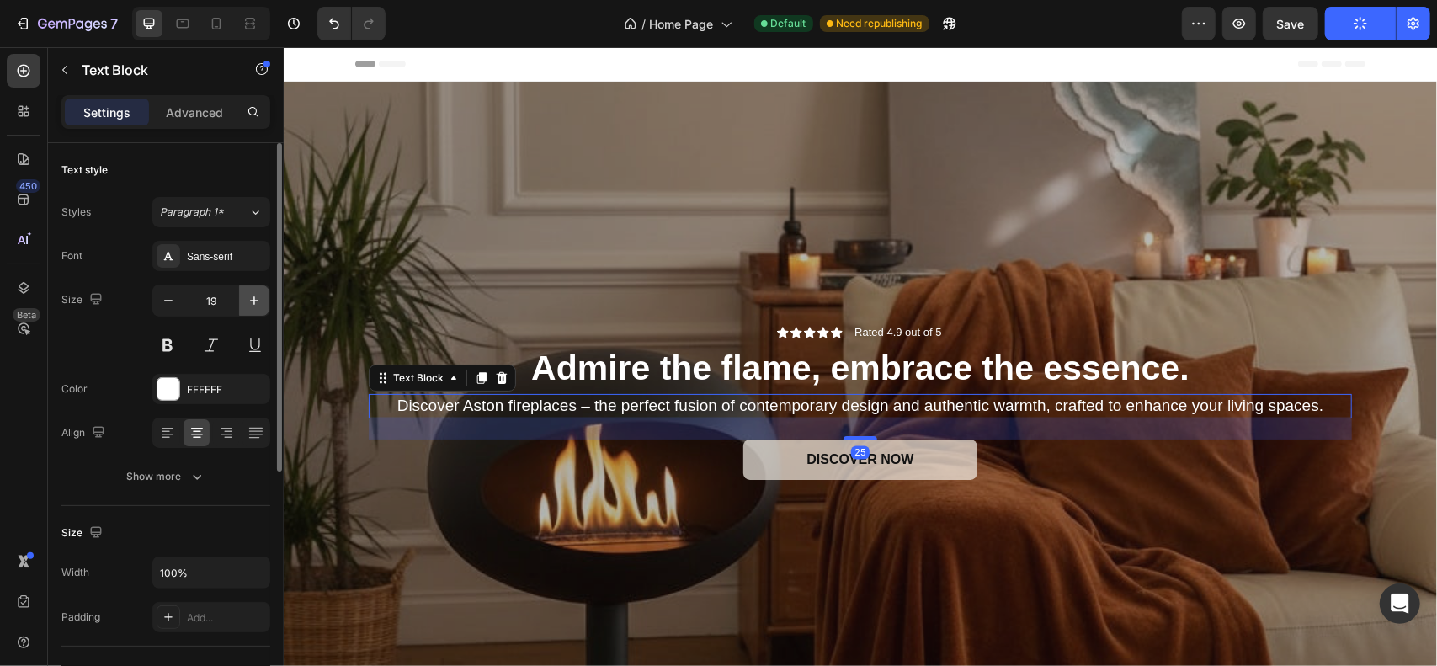
click at [248, 302] on icon "button" at bounding box center [254, 300] width 17 height 17
type input "20"
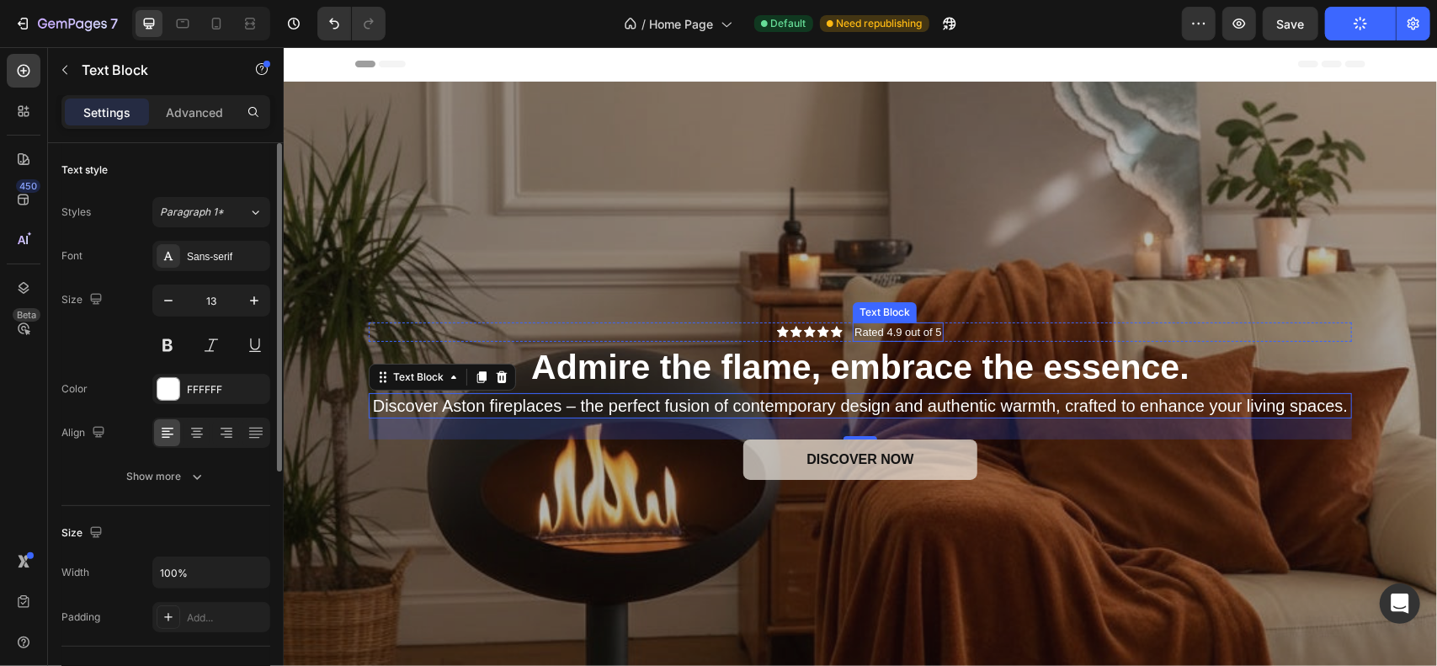
click at [933, 333] on p "Rated 4.9 out of 5" at bounding box center [897, 331] width 87 height 17
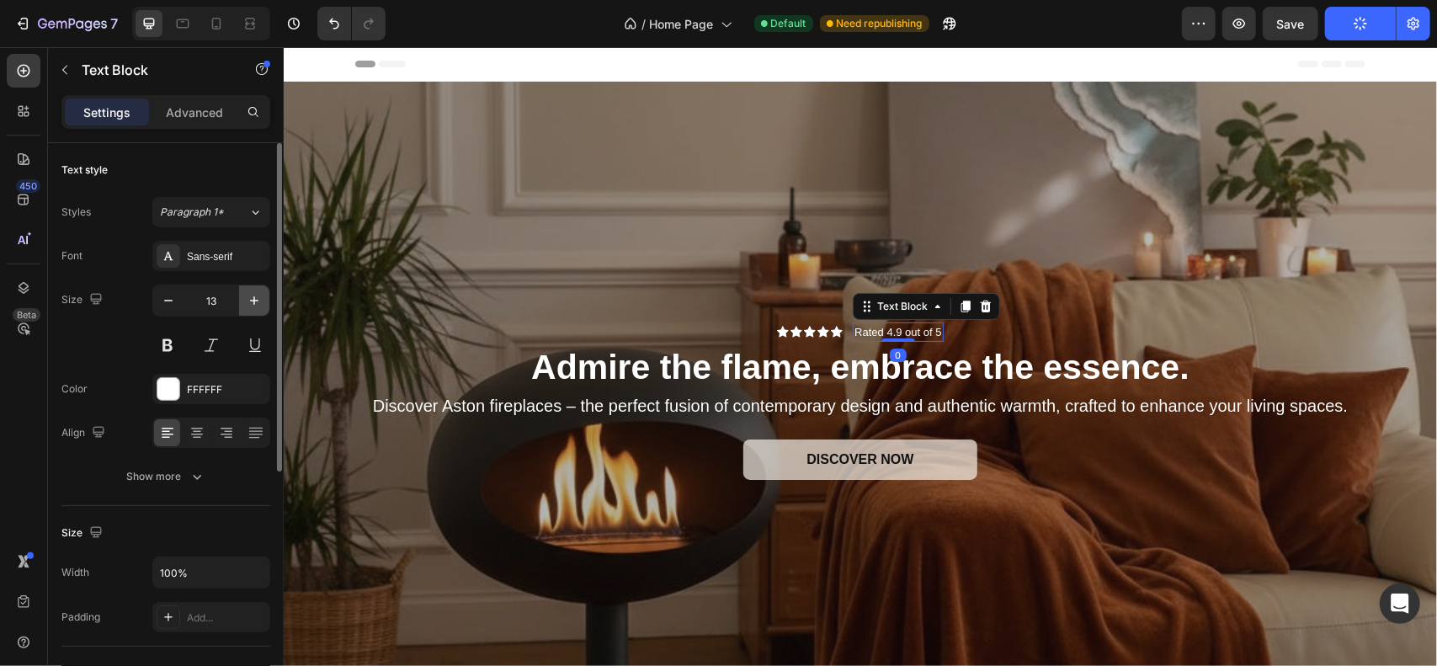
click at [249, 297] on icon "button" at bounding box center [254, 300] width 17 height 17
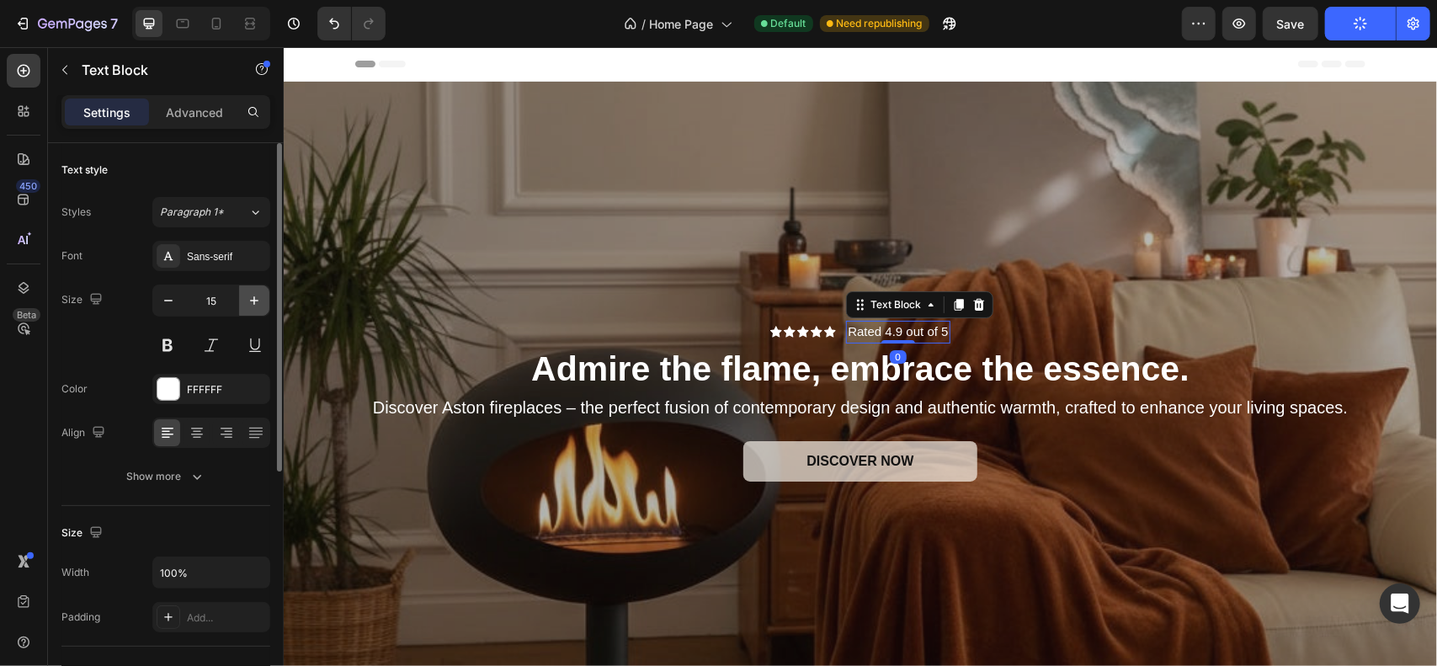
click at [249, 297] on icon "button" at bounding box center [254, 300] width 17 height 17
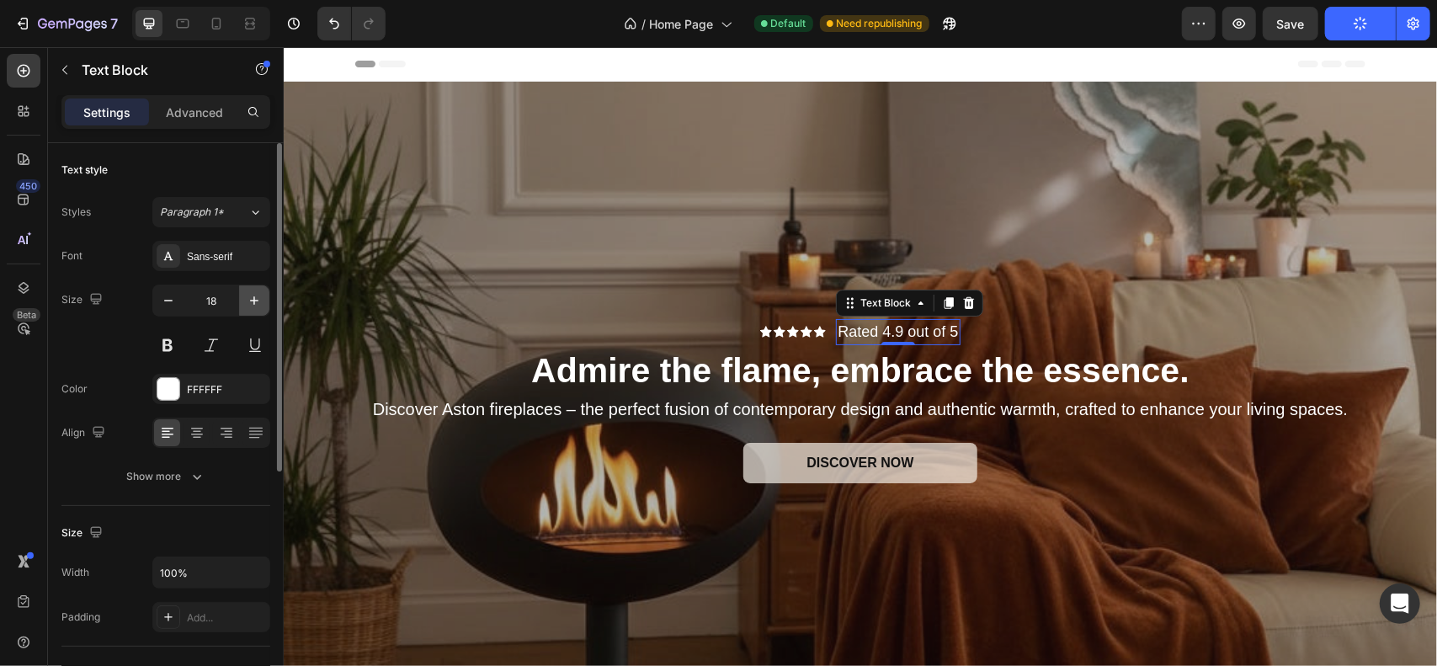
click at [249, 297] on icon "button" at bounding box center [254, 300] width 17 height 17
click at [163, 301] on icon "button" at bounding box center [168, 300] width 17 height 17
type input "16"
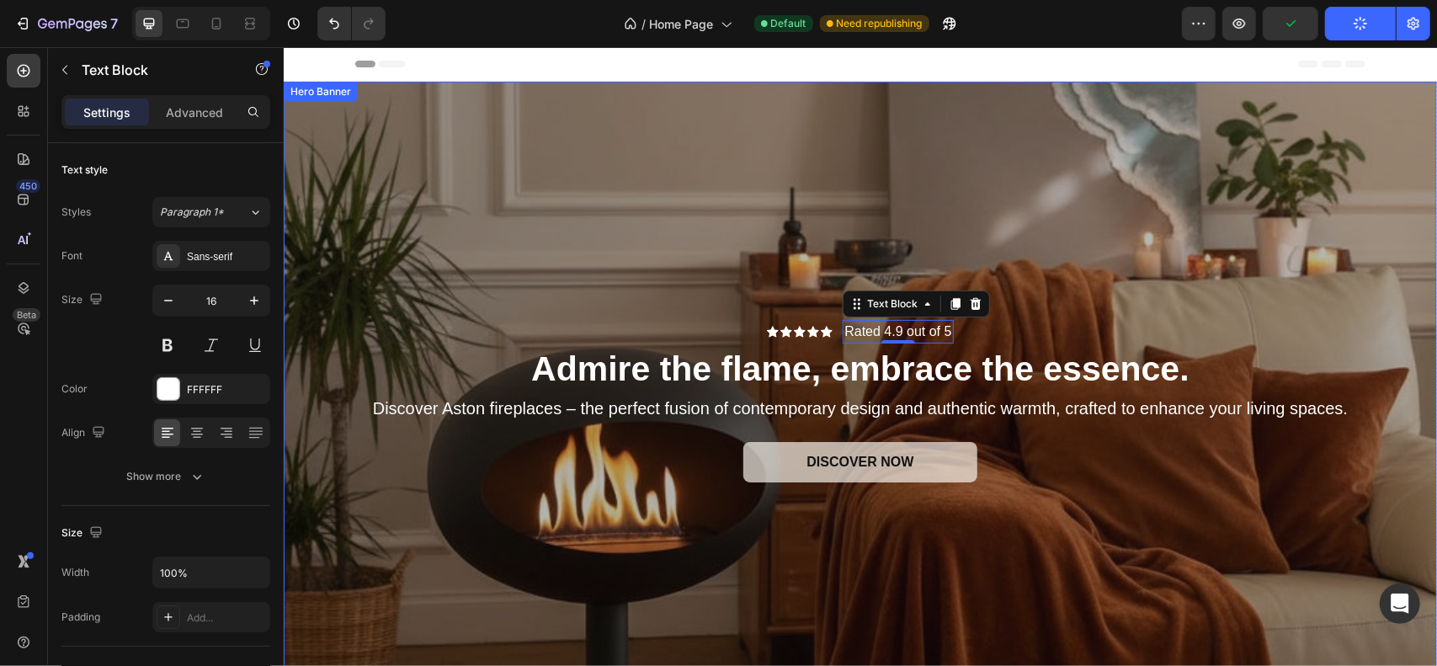
click at [773, 277] on div "Overlay" at bounding box center [860, 401] width 1154 height 641
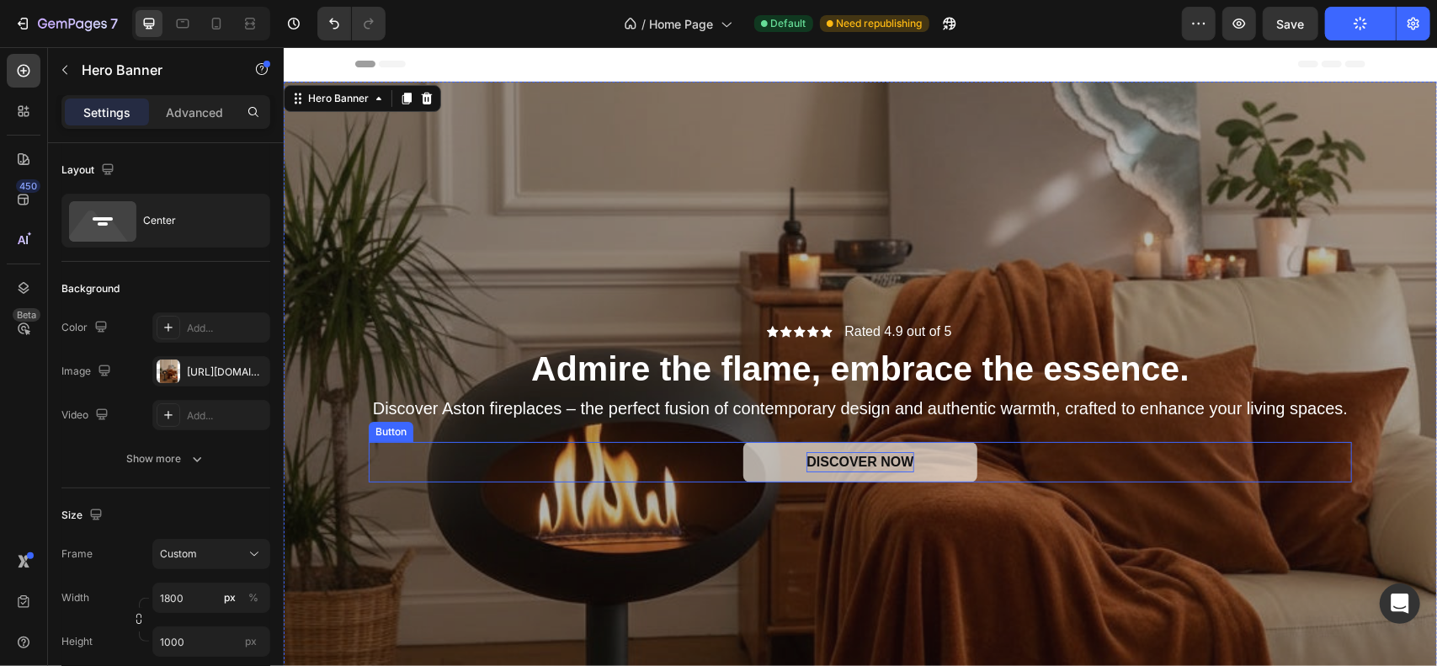
drag, startPoint x: 895, startPoint y: 450, endPoint x: 820, endPoint y: 453, distance: 75.0
click at [895, 454] on span "Discover NOW" at bounding box center [859, 461] width 107 height 14
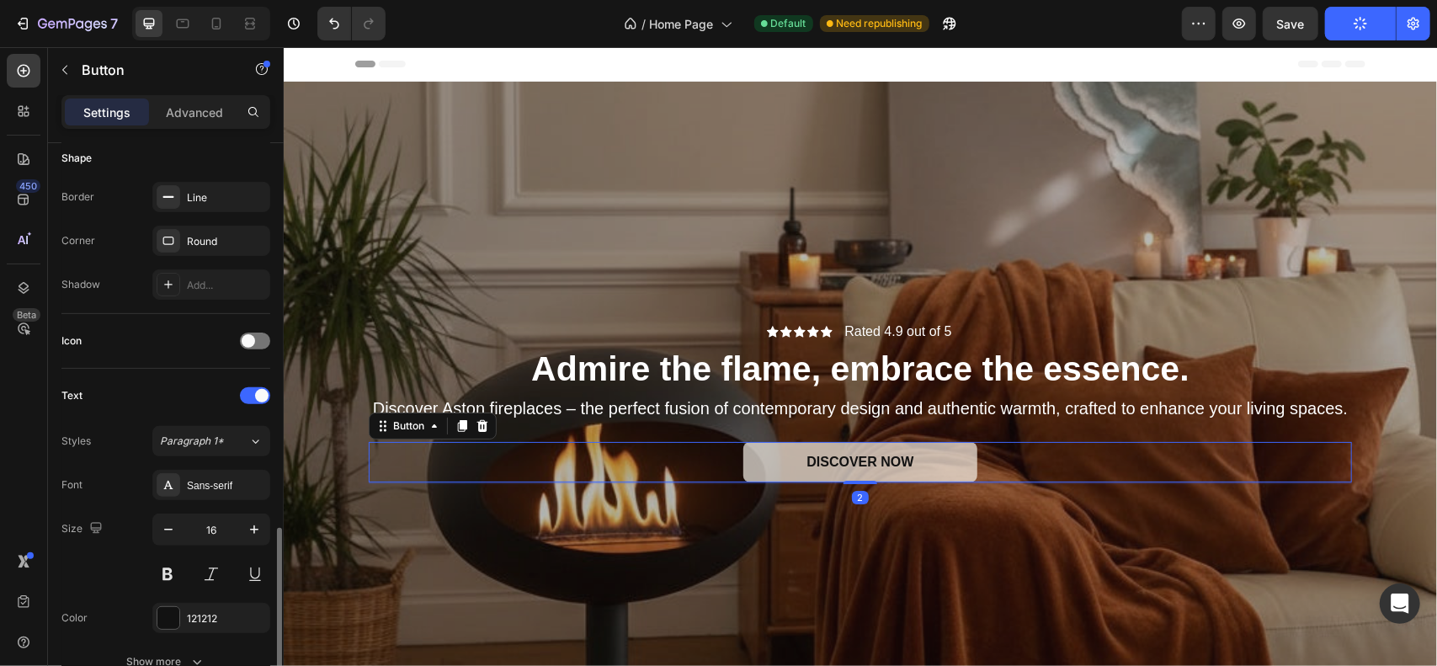
scroll to position [505, 0]
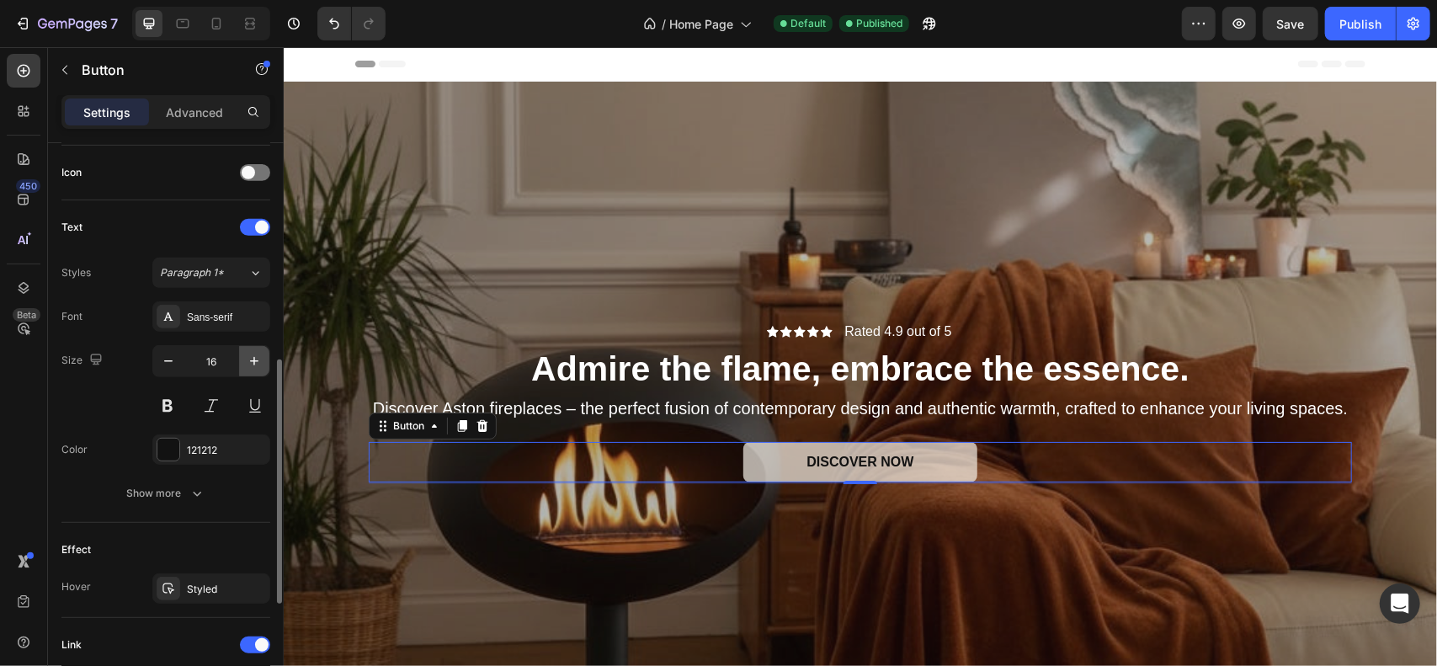
click at [258, 363] on icon "button" at bounding box center [254, 361] width 17 height 17
type input "19"
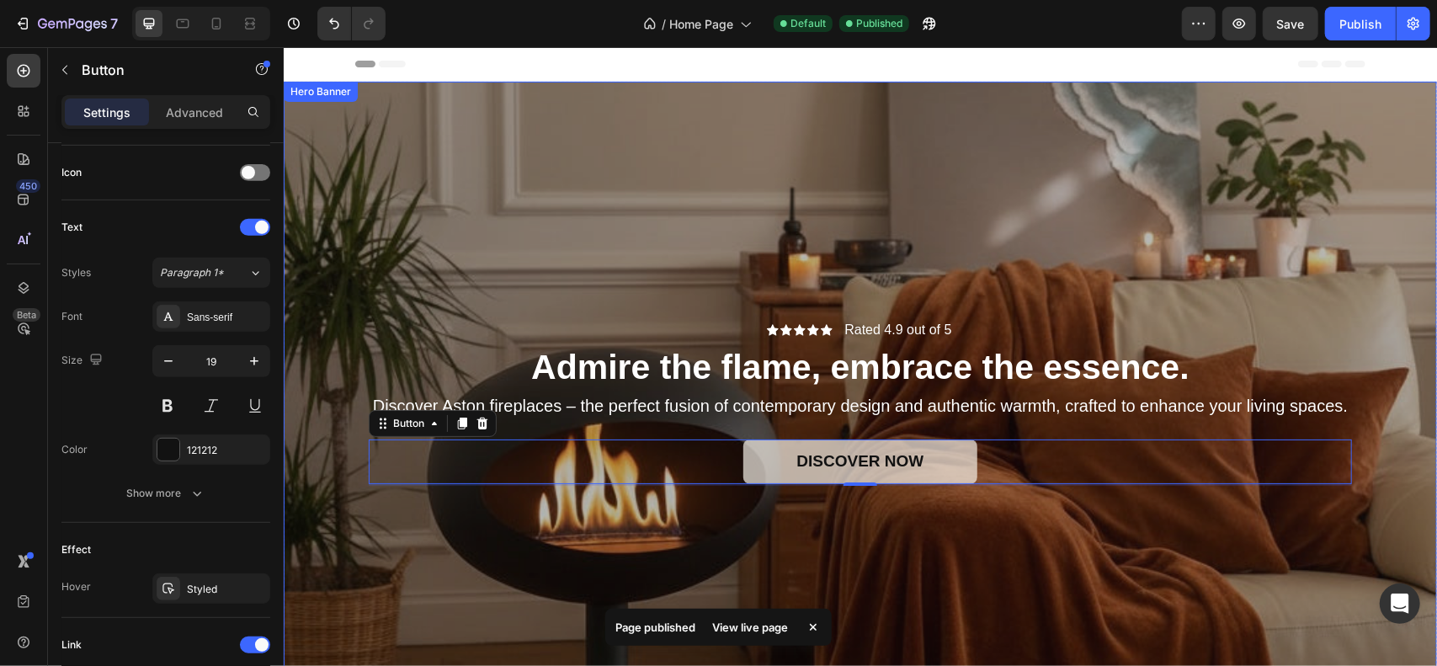
click at [750, 275] on div "Overlay" at bounding box center [860, 401] width 1154 height 641
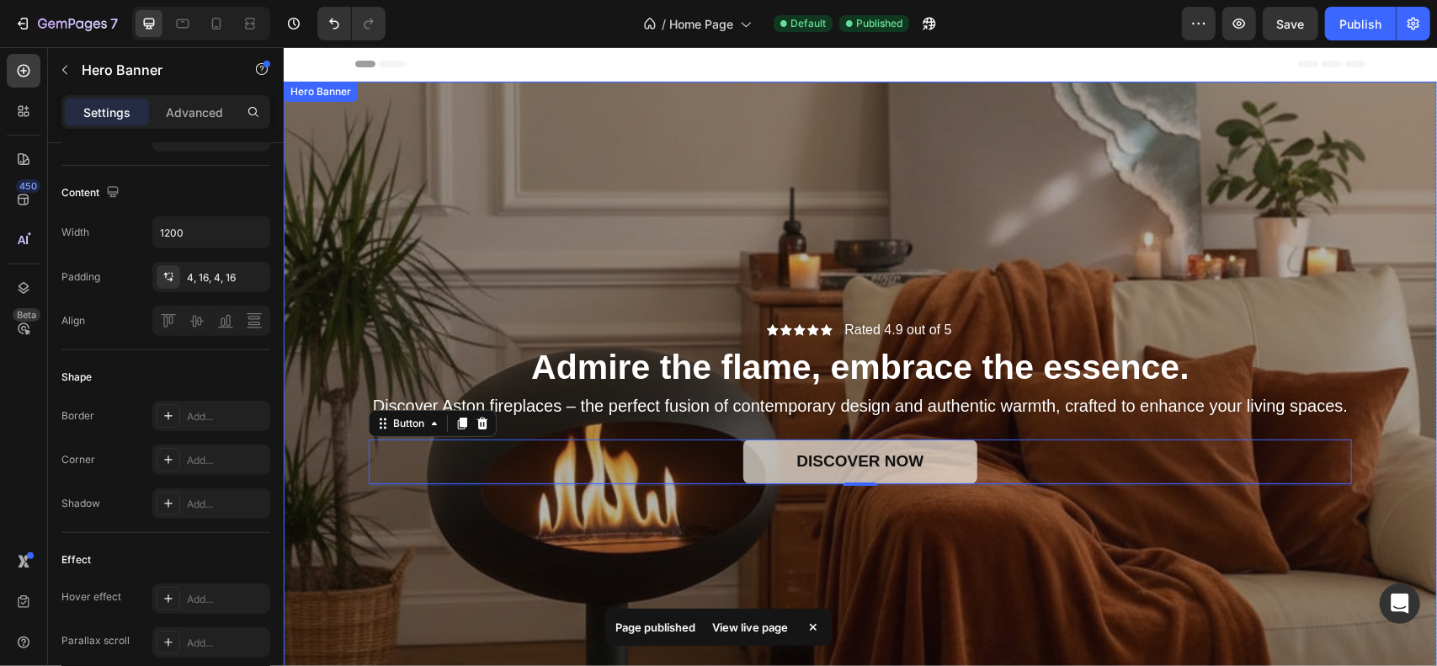
scroll to position [0, 0]
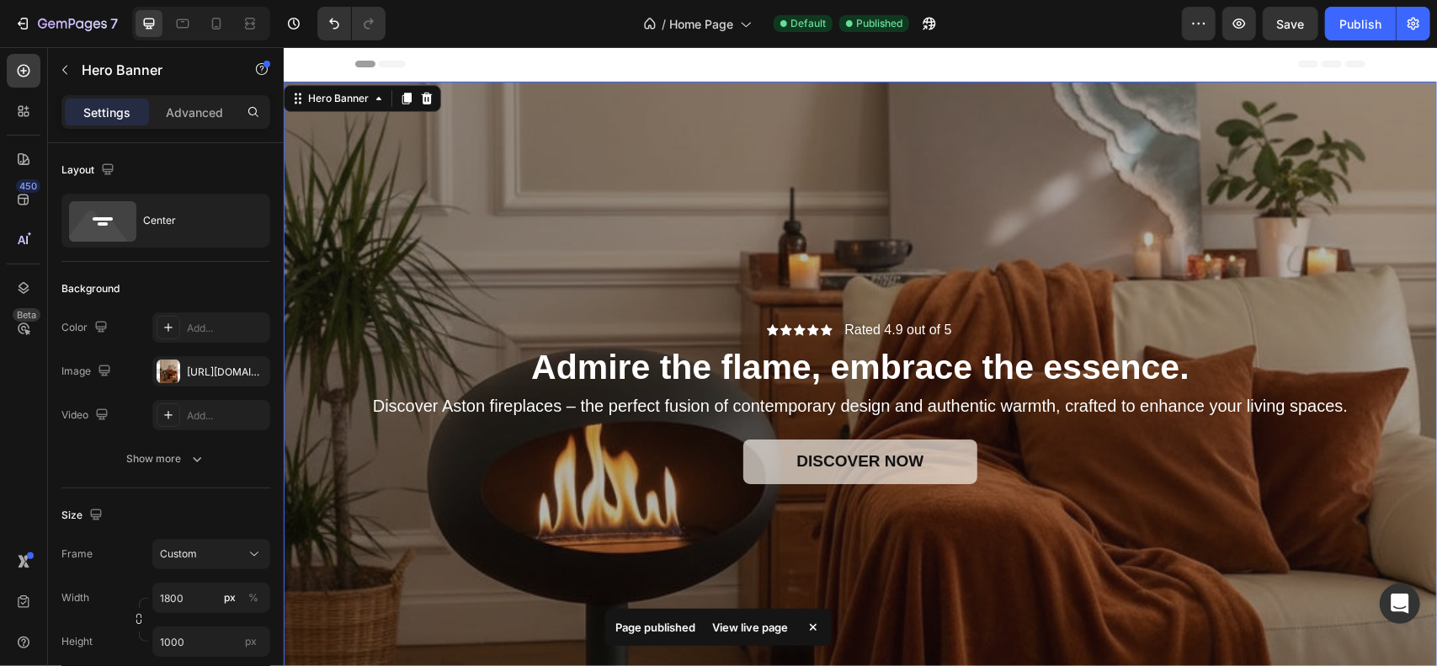
click at [1384, 5] on div "7 Version history / Home Page Default Published Preview Save Publish" at bounding box center [718, 24] width 1437 height 48
click at [1384, 8] on button "Publish" at bounding box center [1360, 24] width 71 height 34
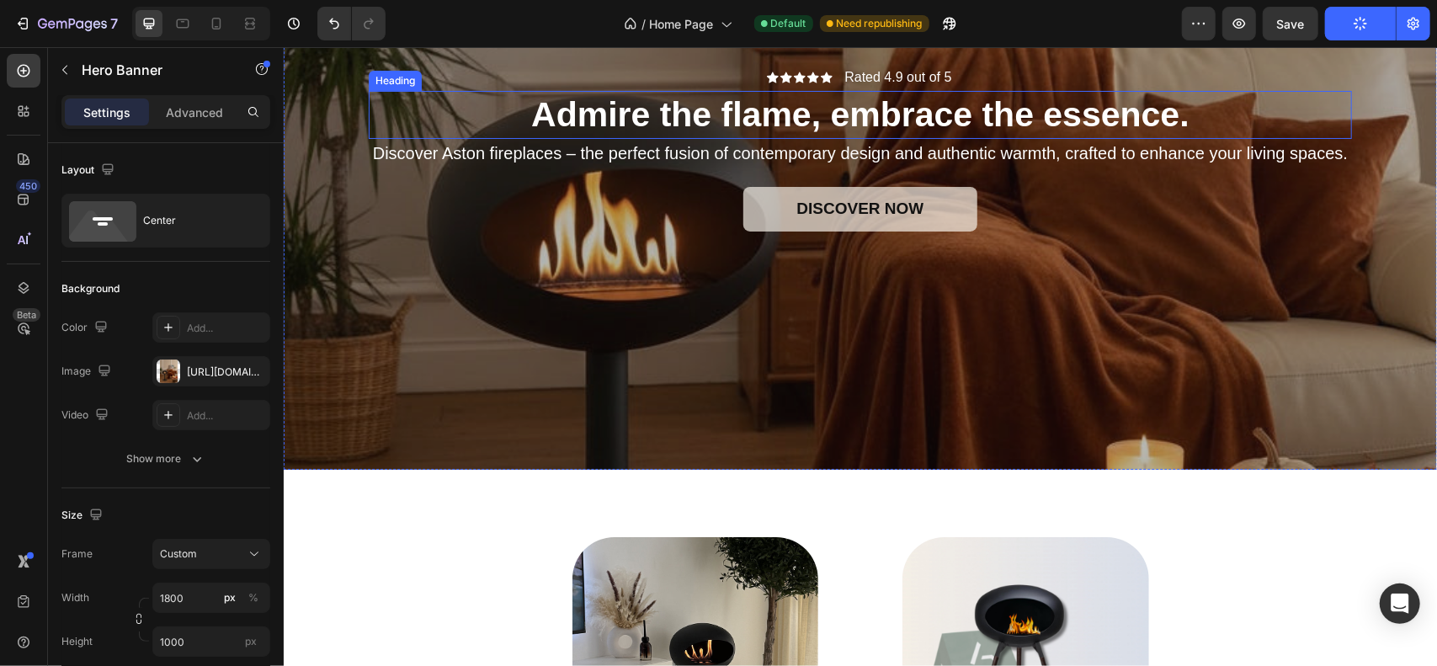
scroll to position [84, 0]
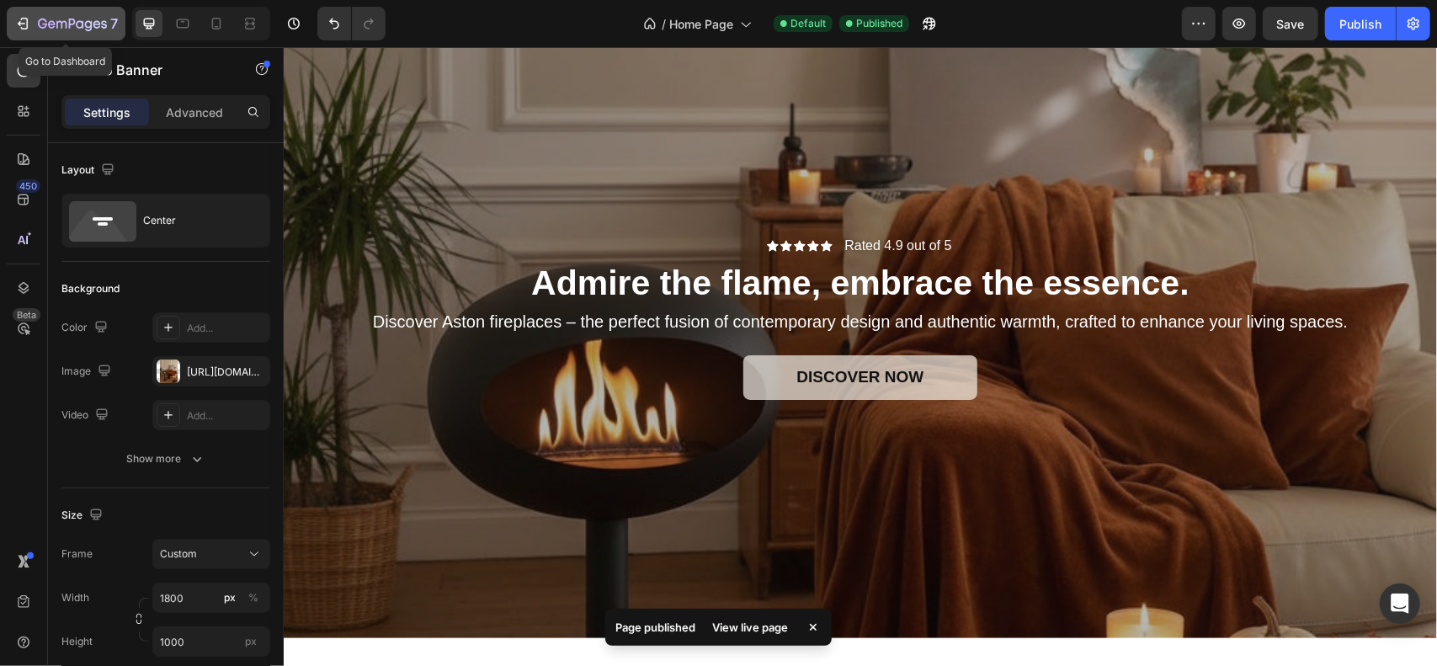
click at [26, 28] on icon "button" at bounding box center [25, 24] width 8 height 12
